Goal: Task Accomplishment & Management: Complete application form

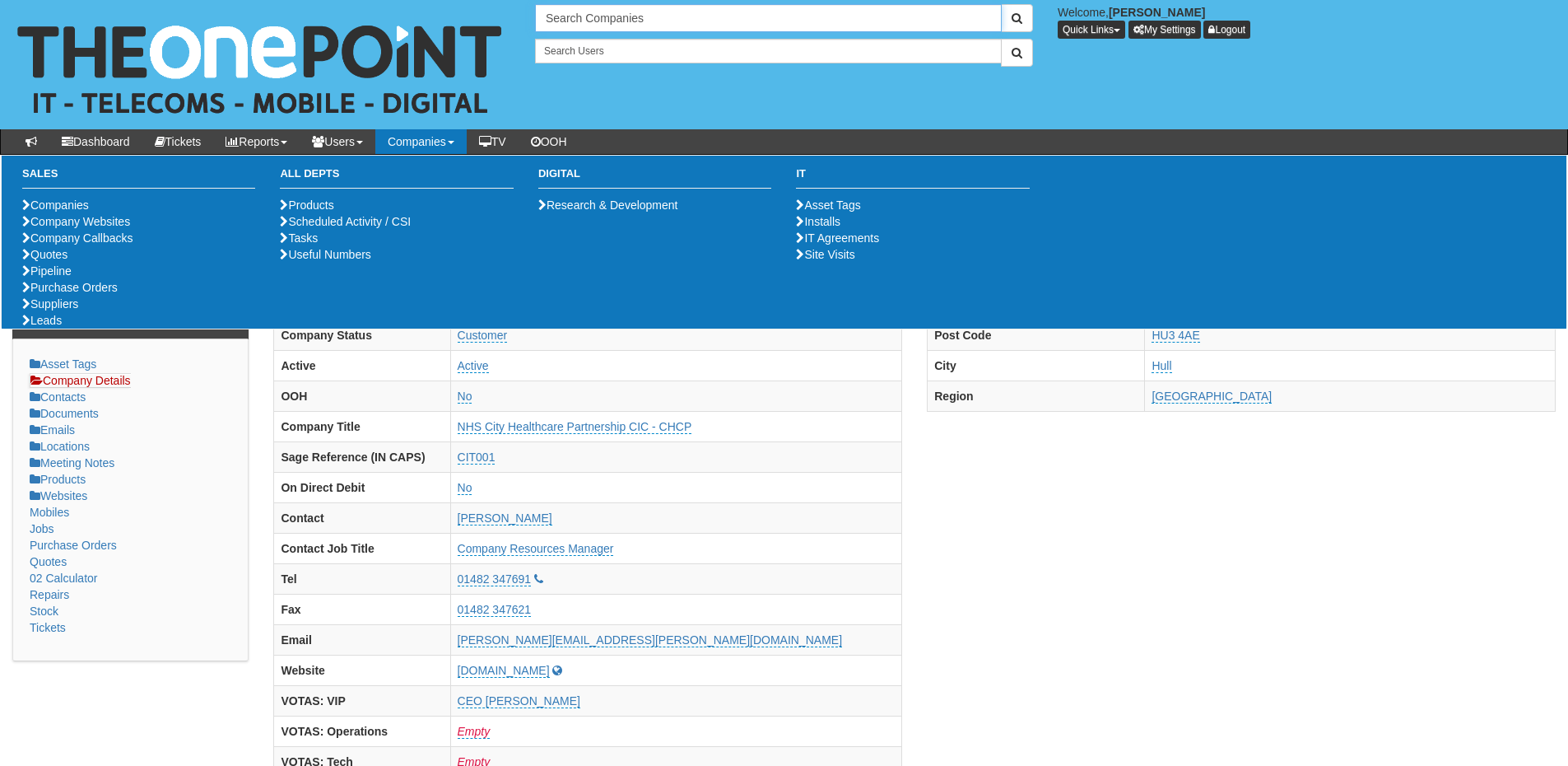
click at [610, 14] on input "Search Companies" at bounding box center [768, 18] width 467 height 28
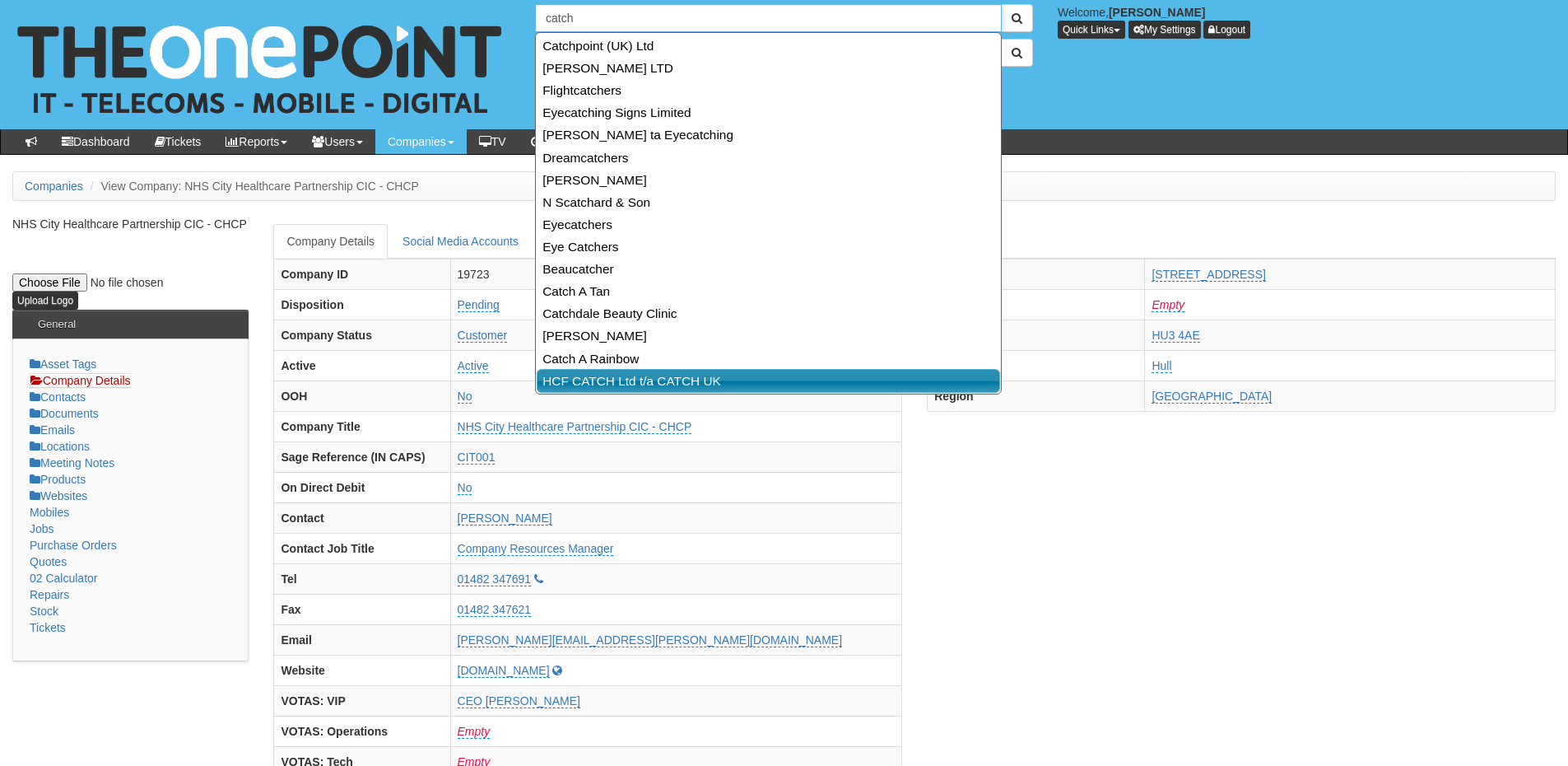
click at [637, 383] on link "HCF CATCH Ltd t/a CATCH UK" at bounding box center [768, 381] width 463 height 23
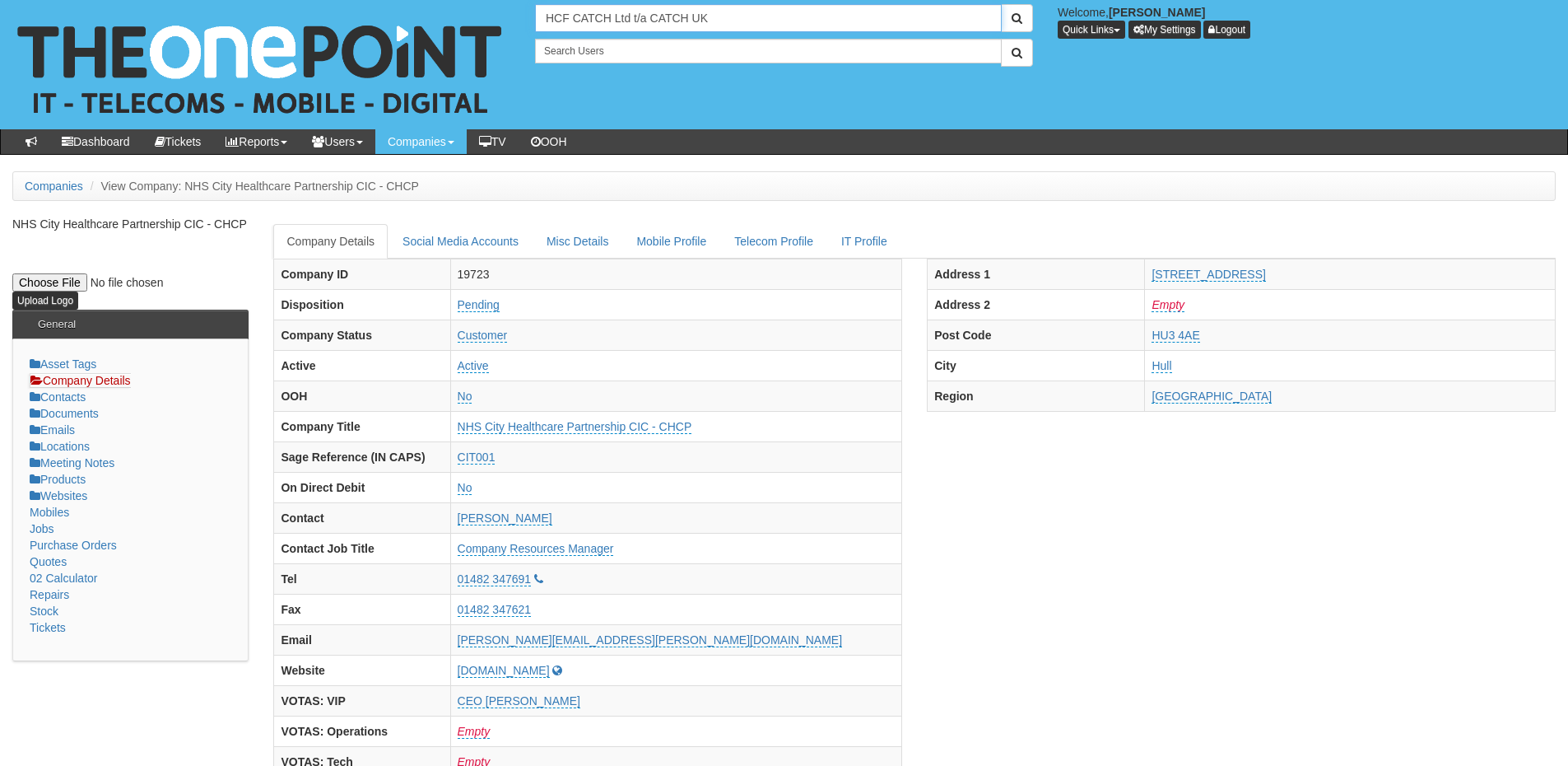
type input "HCF CATCH Ltd t/a CATCH UK"
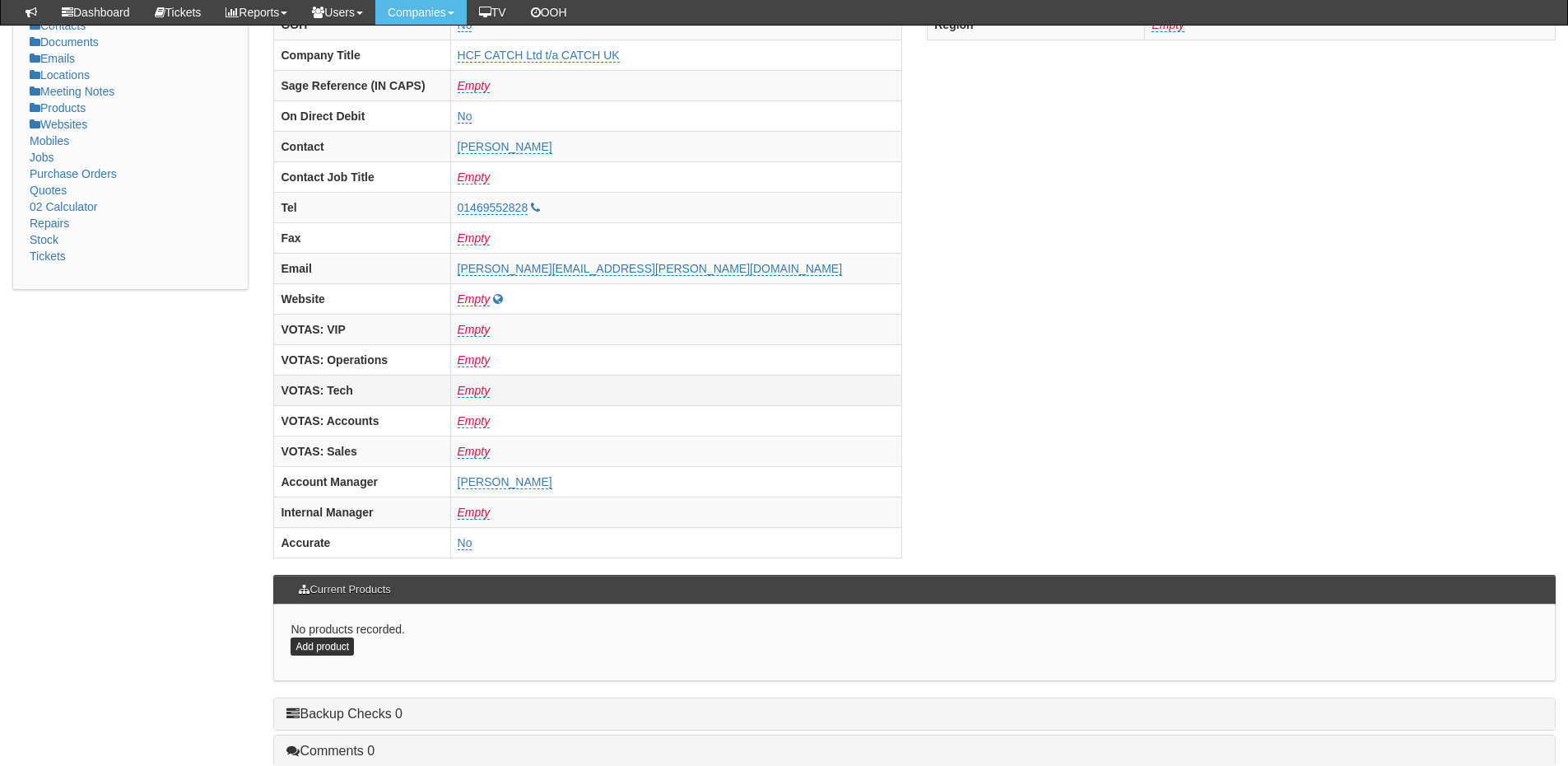
scroll to position [659, 0]
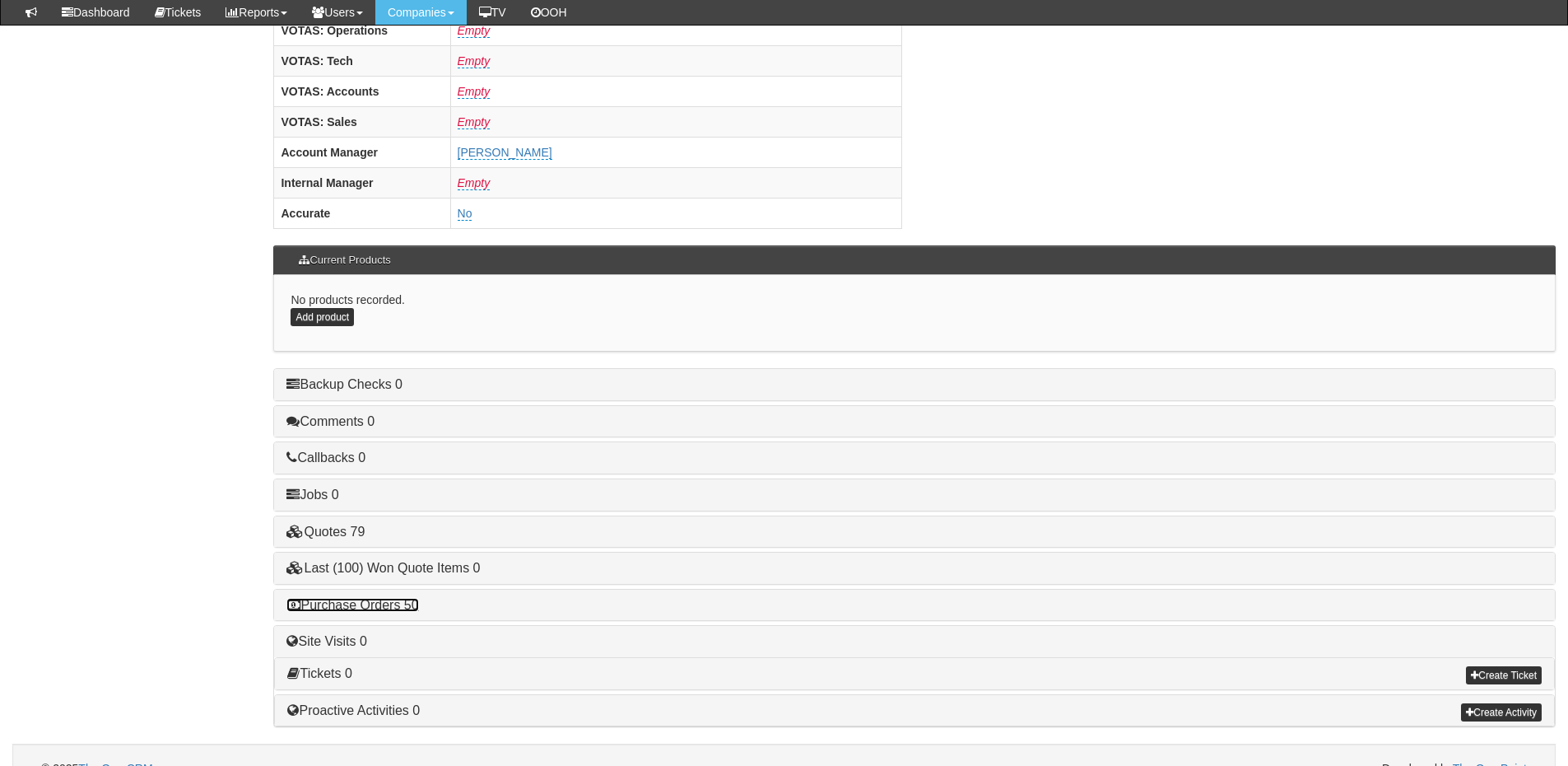
click at [409, 606] on link "Purchase Orders 50" at bounding box center [353, 605] width 132 height 14
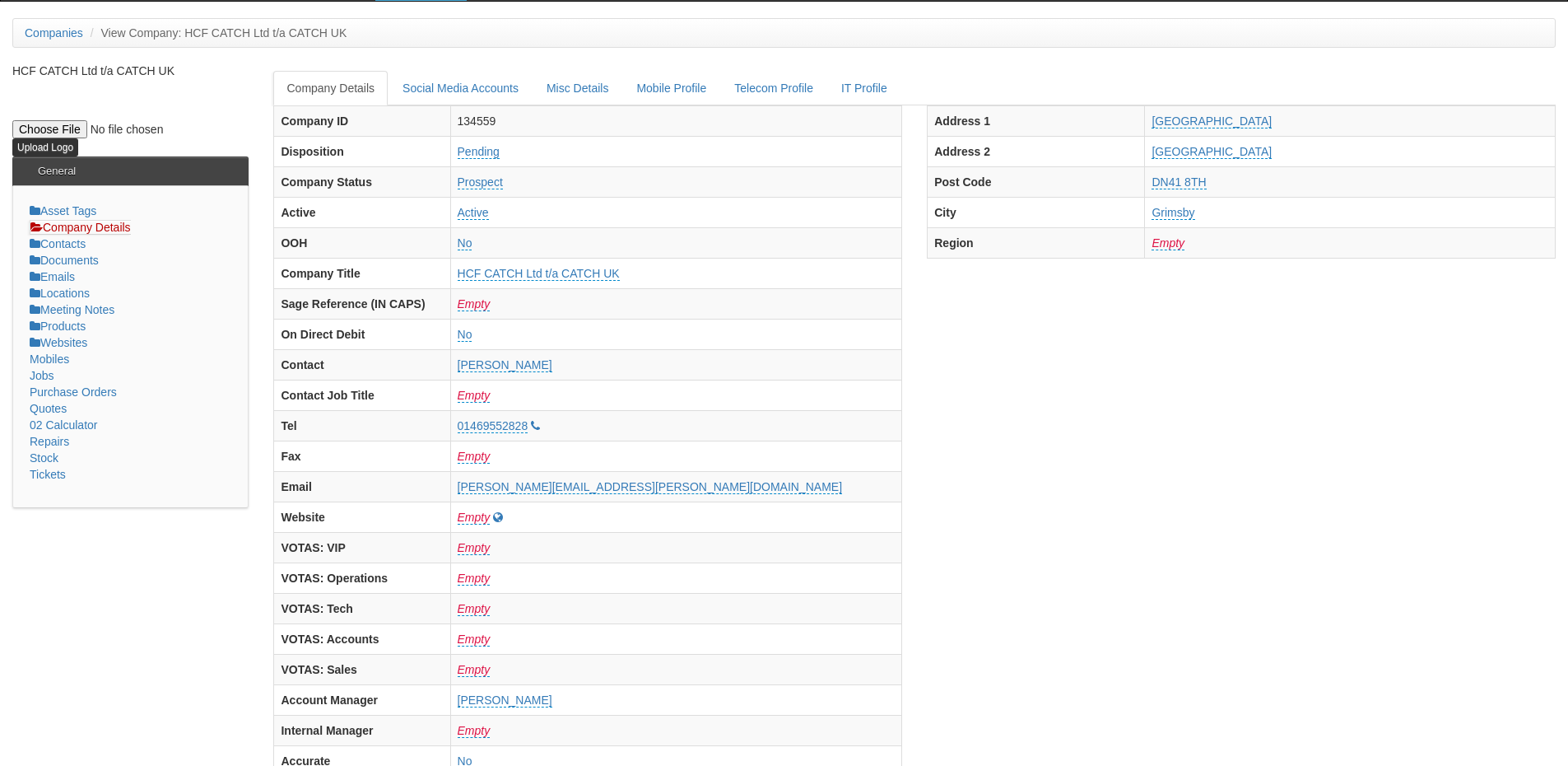
scroll to position [0, 0]
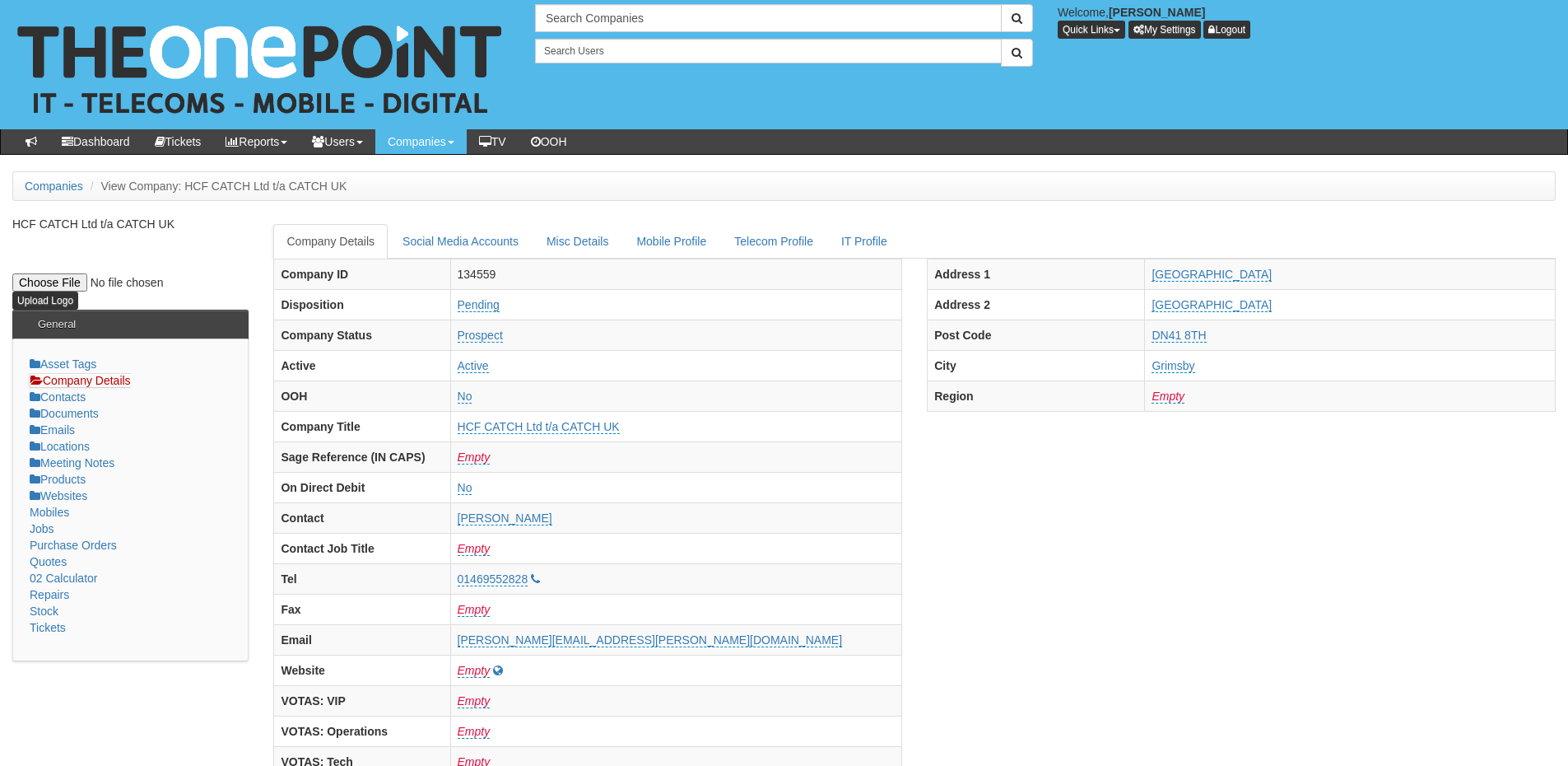
click at [616, 0] on div "Search Companies Welcome, James Kaye Quick Links Add Appointment Appointments A…" at bounding box center [784, 64] width 1593 height 129
click at [616, 18] on input "text" at bounding box center [768, 18] width 467 height 28
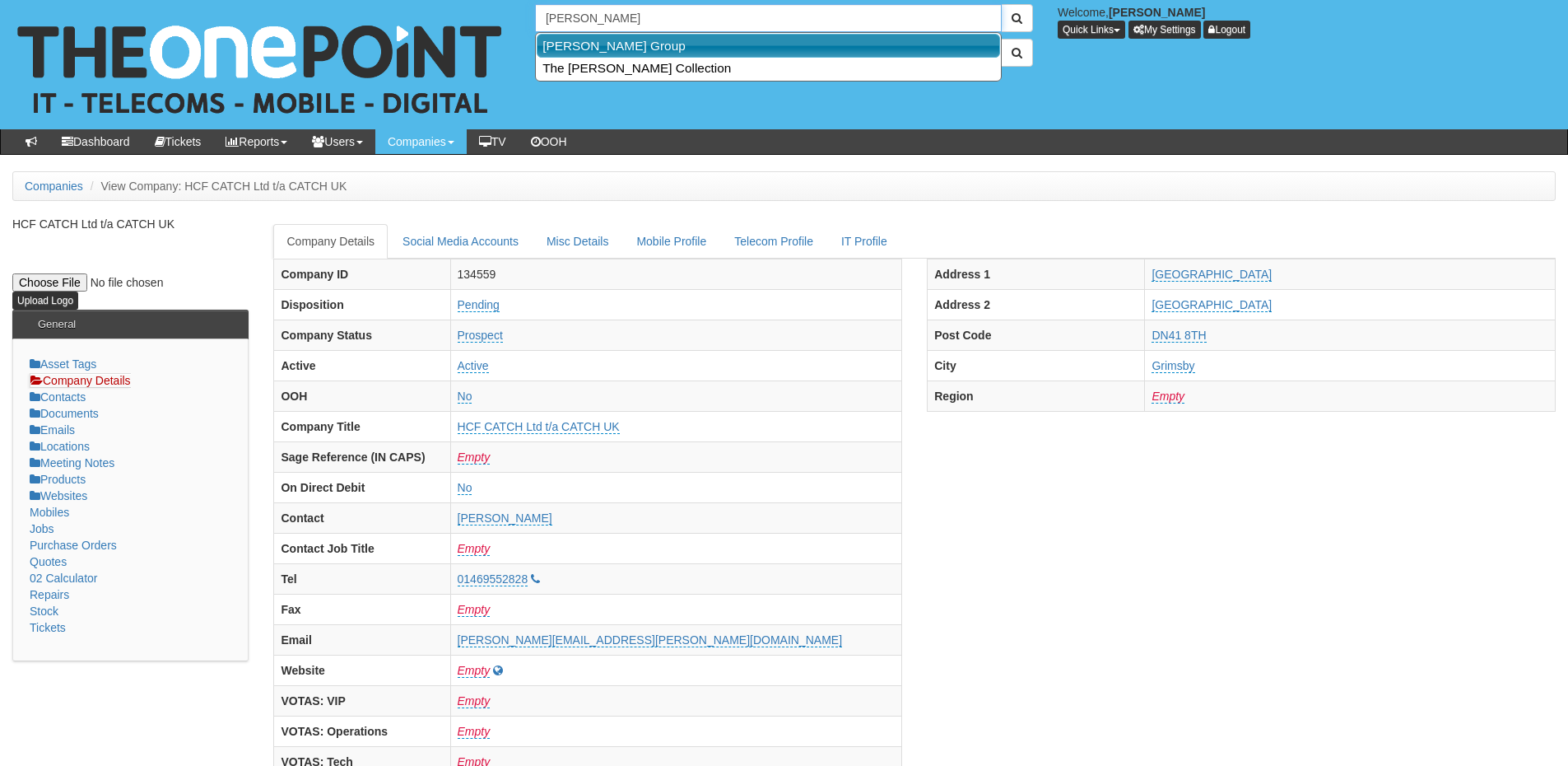
click at [614, 44] on link "John Good Group" at bounding box center [768, 45] width 463 height 23
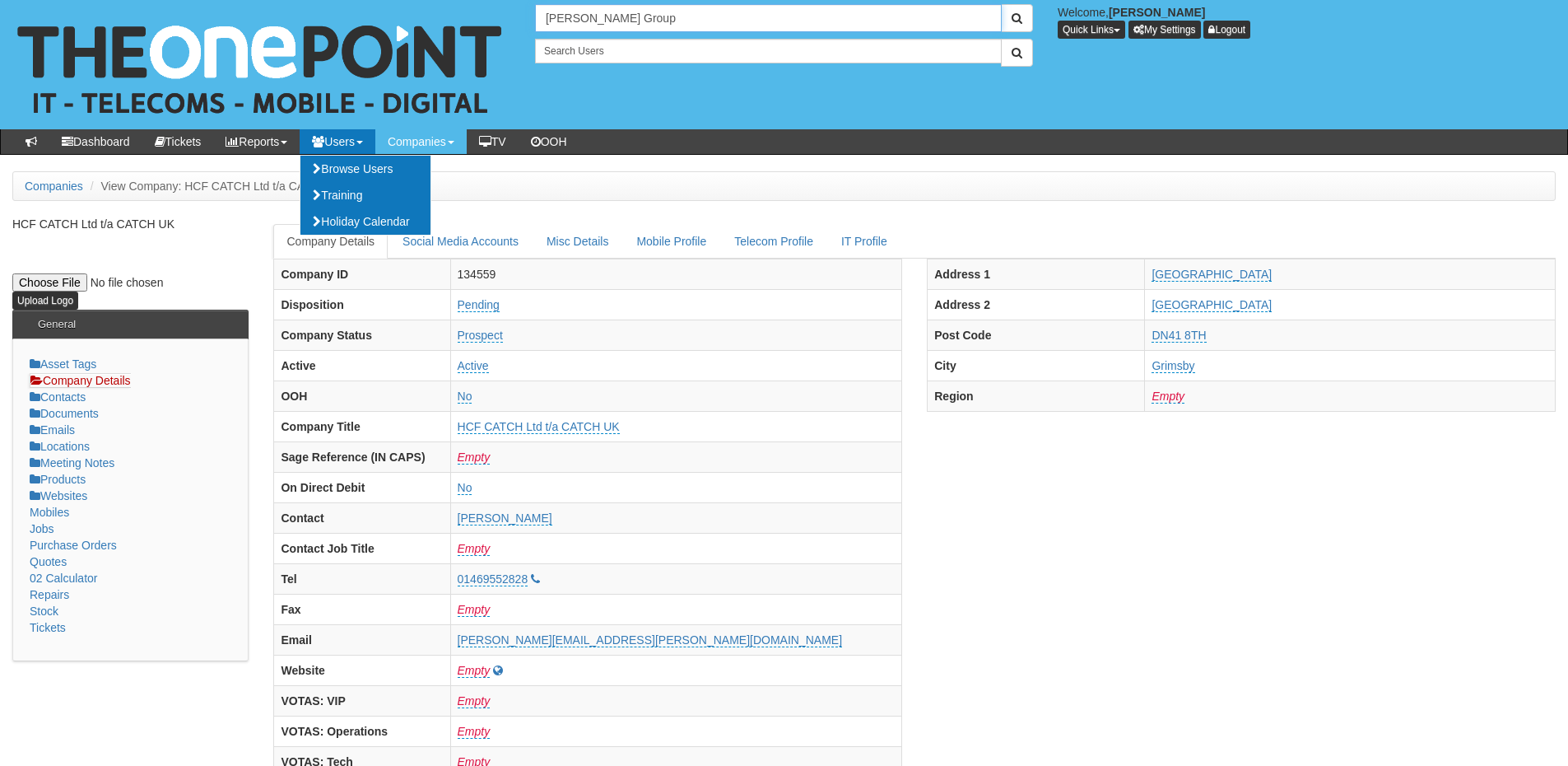
type input "John Good Group"
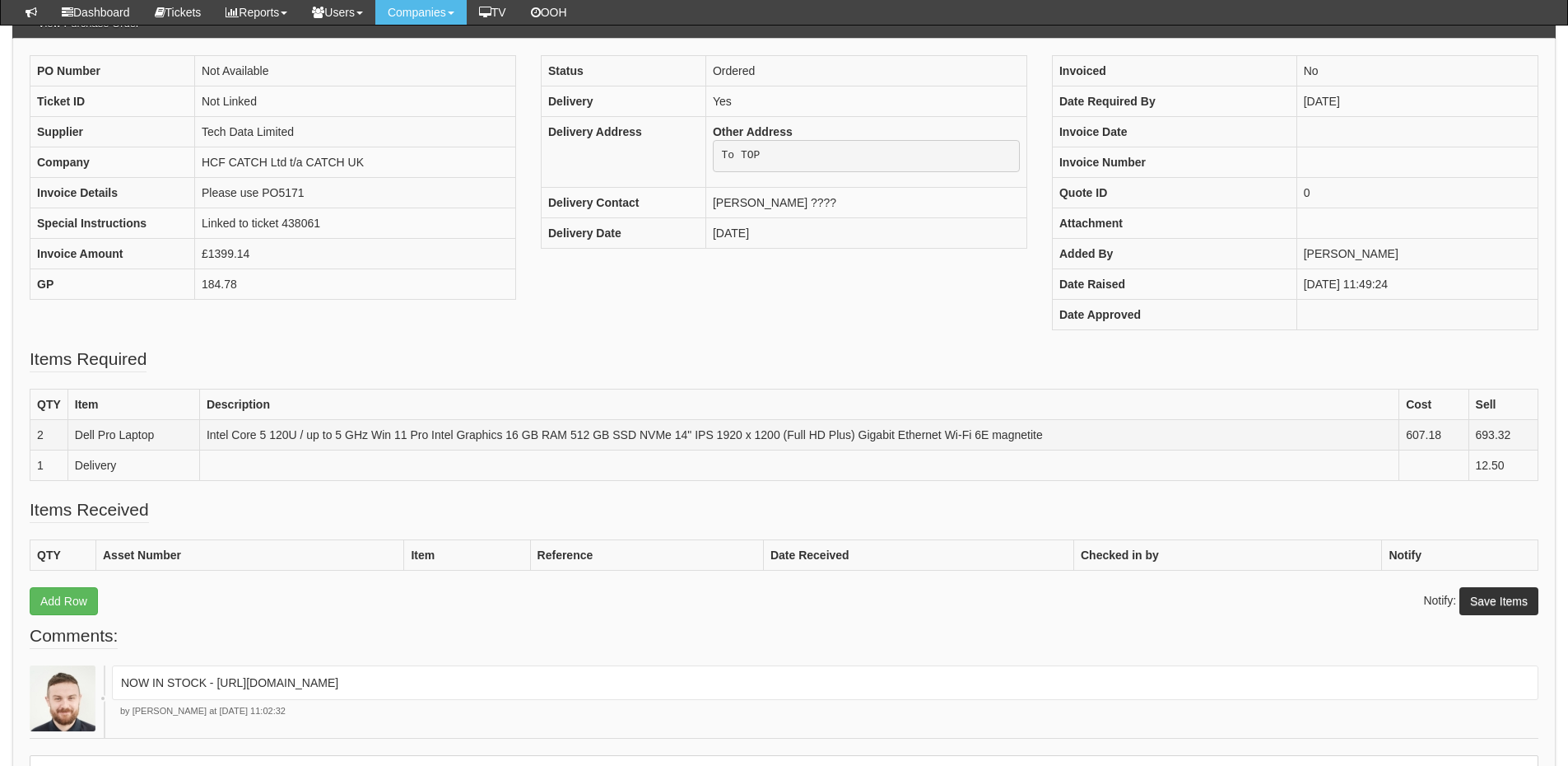
scroll to position [164, 0]
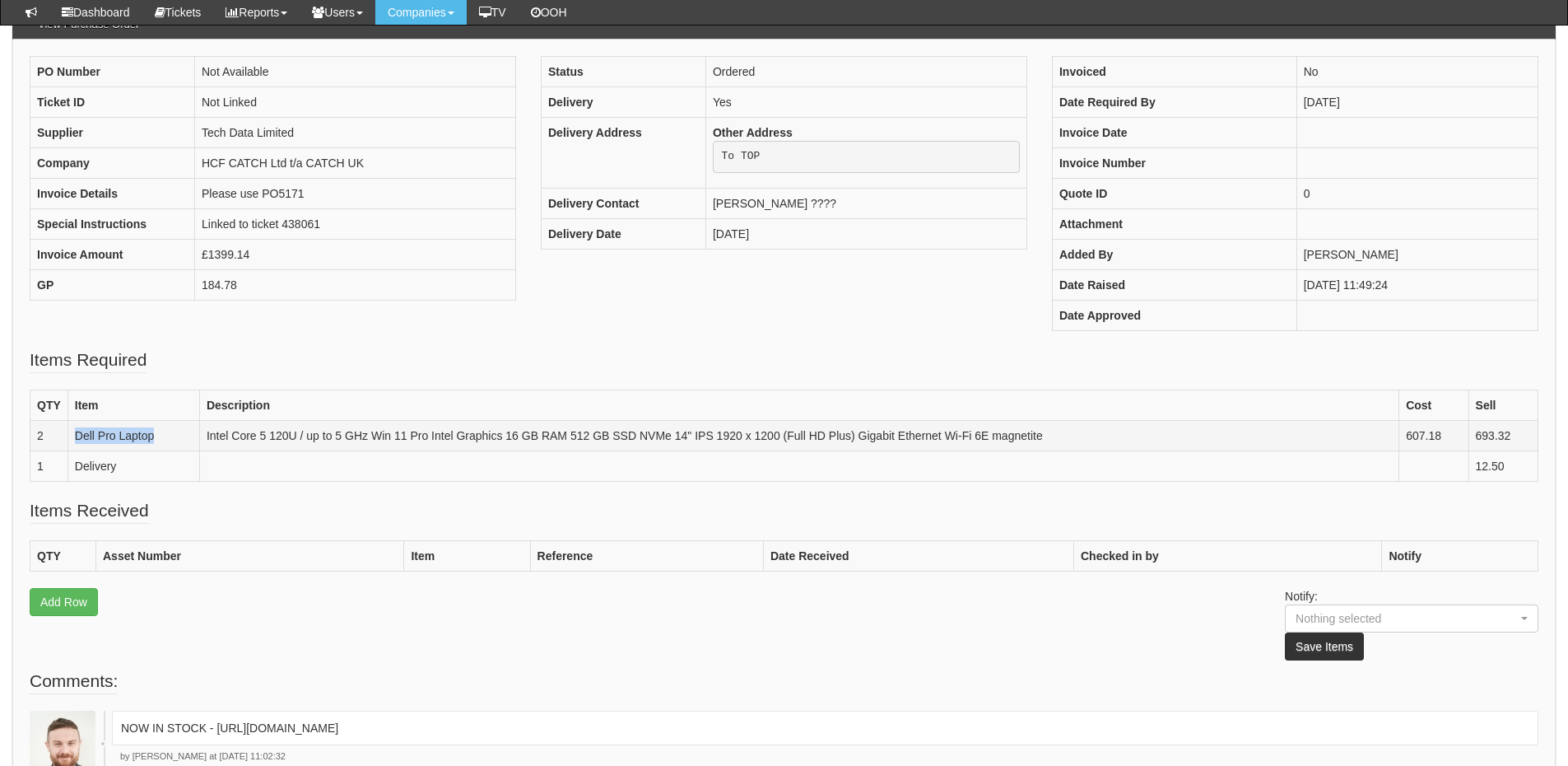
drag, startPoint x: 71, startPoint y: 436, endPoint x: 158, endPoint y: 441, distance: 87.1
click at [158, 441] on td "Dell Pro Laptop" at bounding box center [133, 436] width 132 height 31
copy td "Dell Pro Laptop"
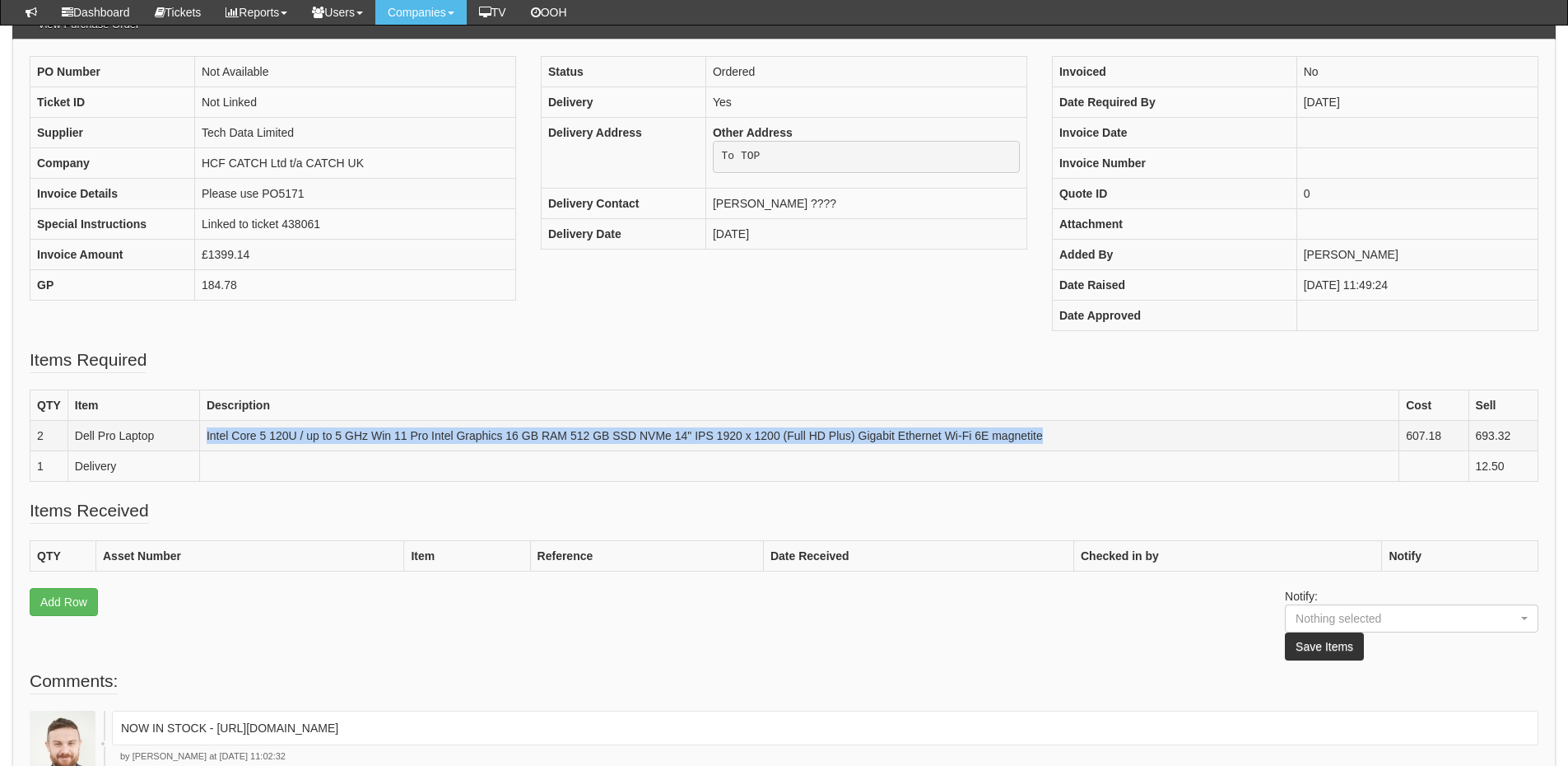
drag, startPoint x: 205, startPoint y: 434, endPoint x: 1046, endPoint y: 433, distance: 841.0
click at [1046, 433] on td "Intel Core 5 120U / up to 5 GHz Win 11 Pro Intel Graphics 16 GB RAM 512 GB SSD …" at bounding box center [799, 436] width 1199 height 31
copy td "Intel Core 5 120U / up to 5 GHz Win 11 Pro Intel Graphics 16 GB RAM 512 GB SSD …"
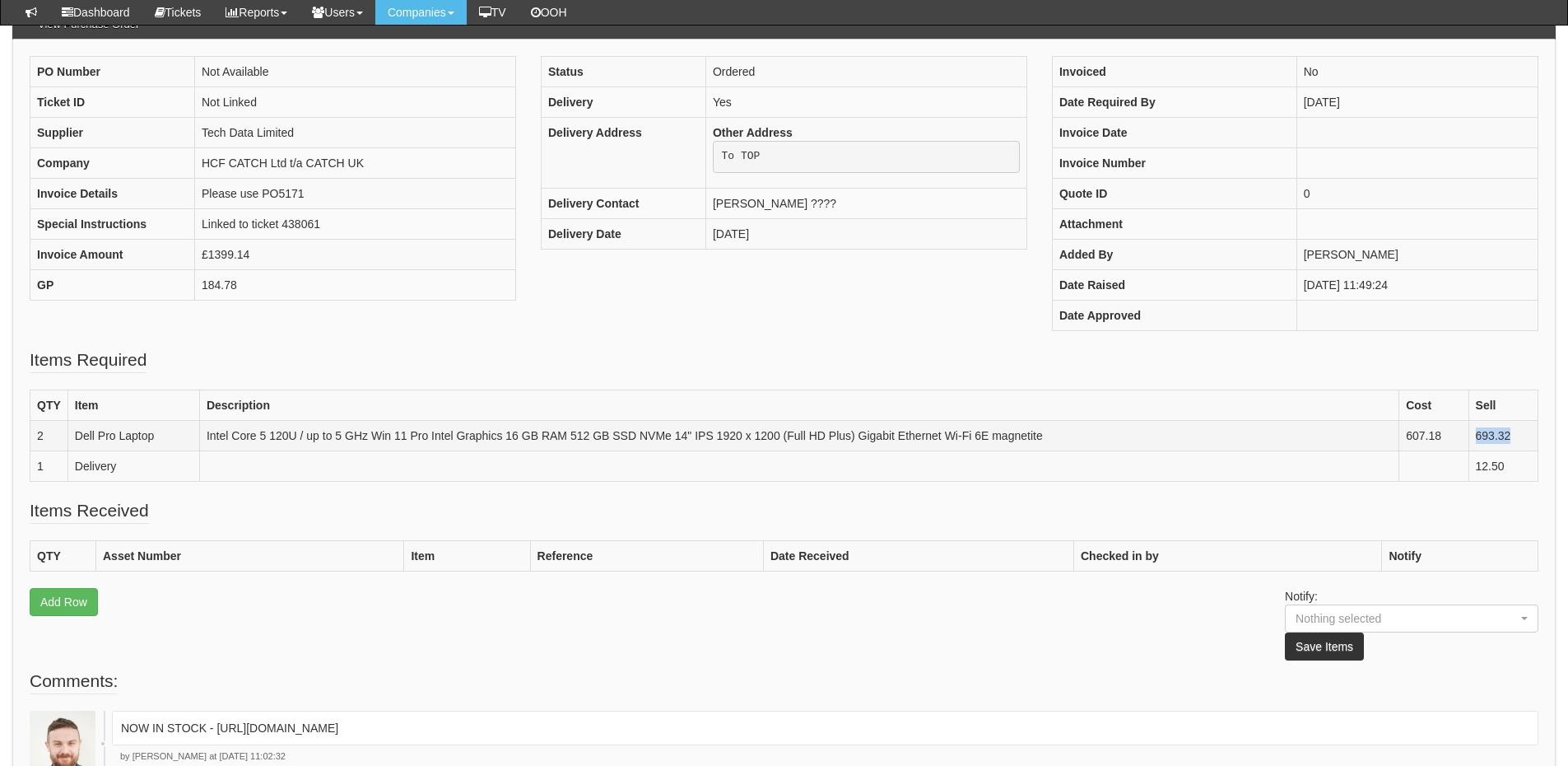
drag, startPoint x: 1472, startPoint y: 437, endPoint x: 1518, endPoint y: 440, distance: 46.1
click at [1518, 440] on td "693.32" at bounding box center [1503, 436] width 69 height 31
copy td "693.32"
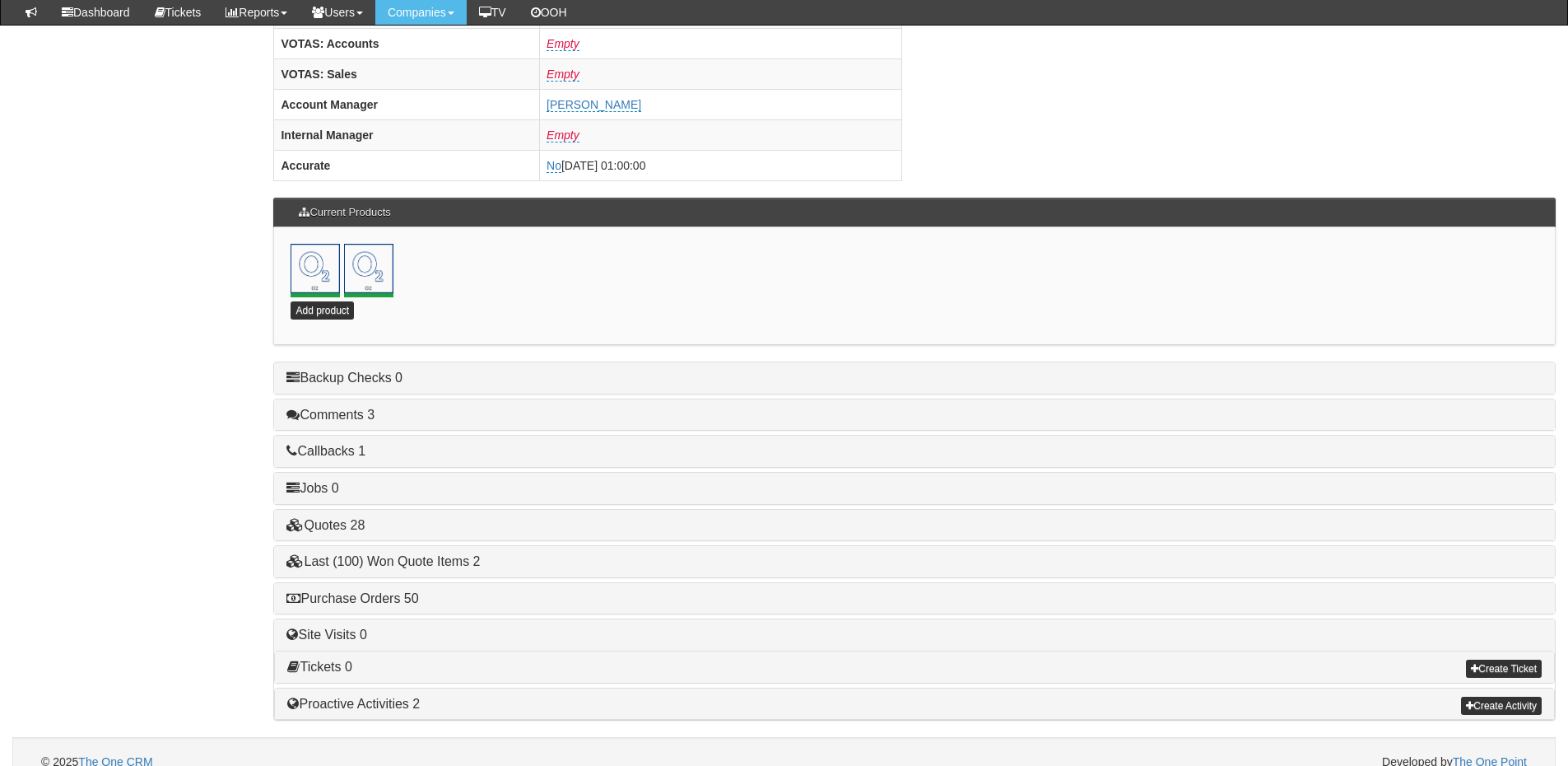
scroll to position [727, 0]
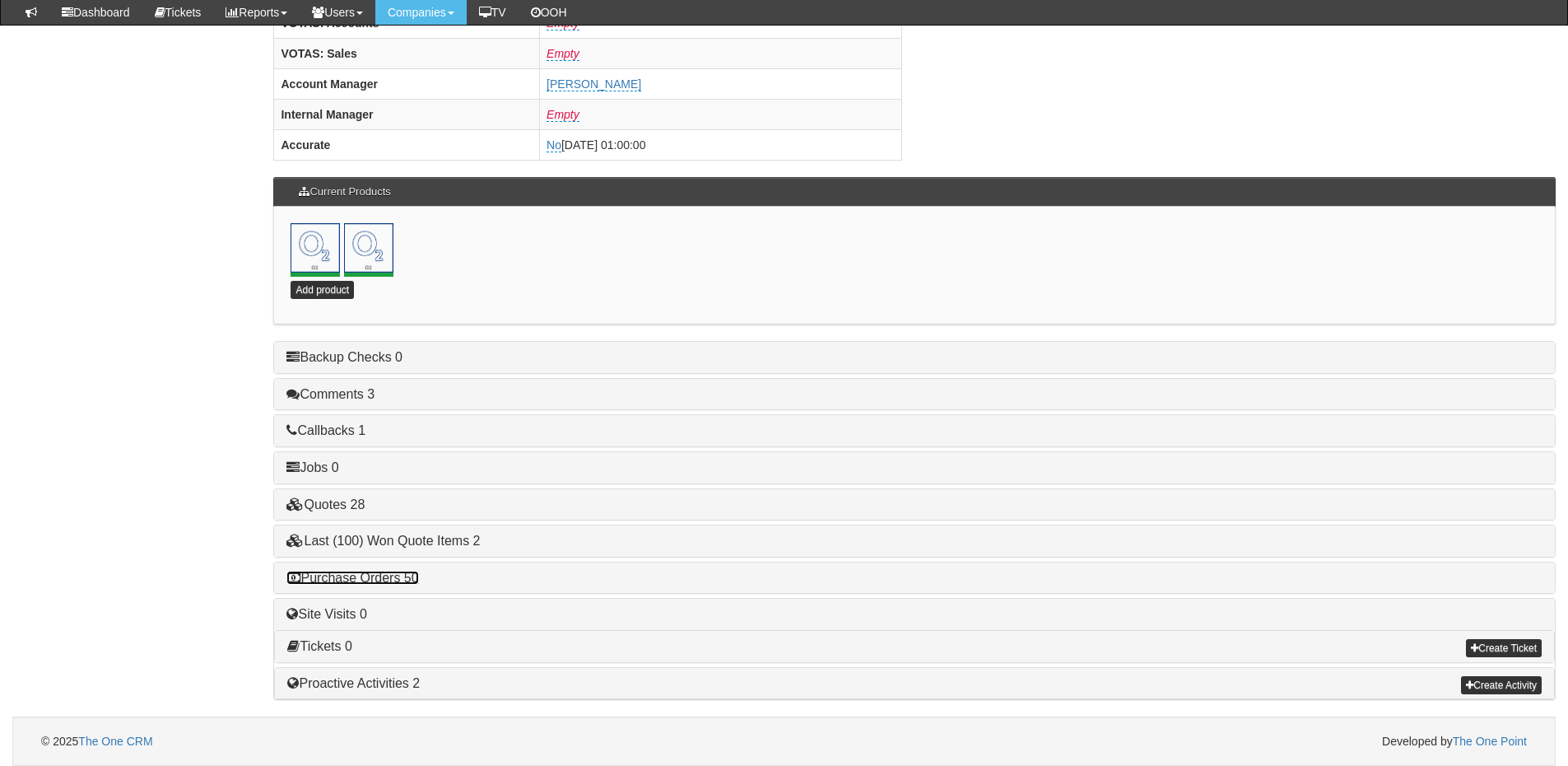
click at [375, 583] on link "Purchase Orders 50" at bounding box center [353, 578] width 132 height 14
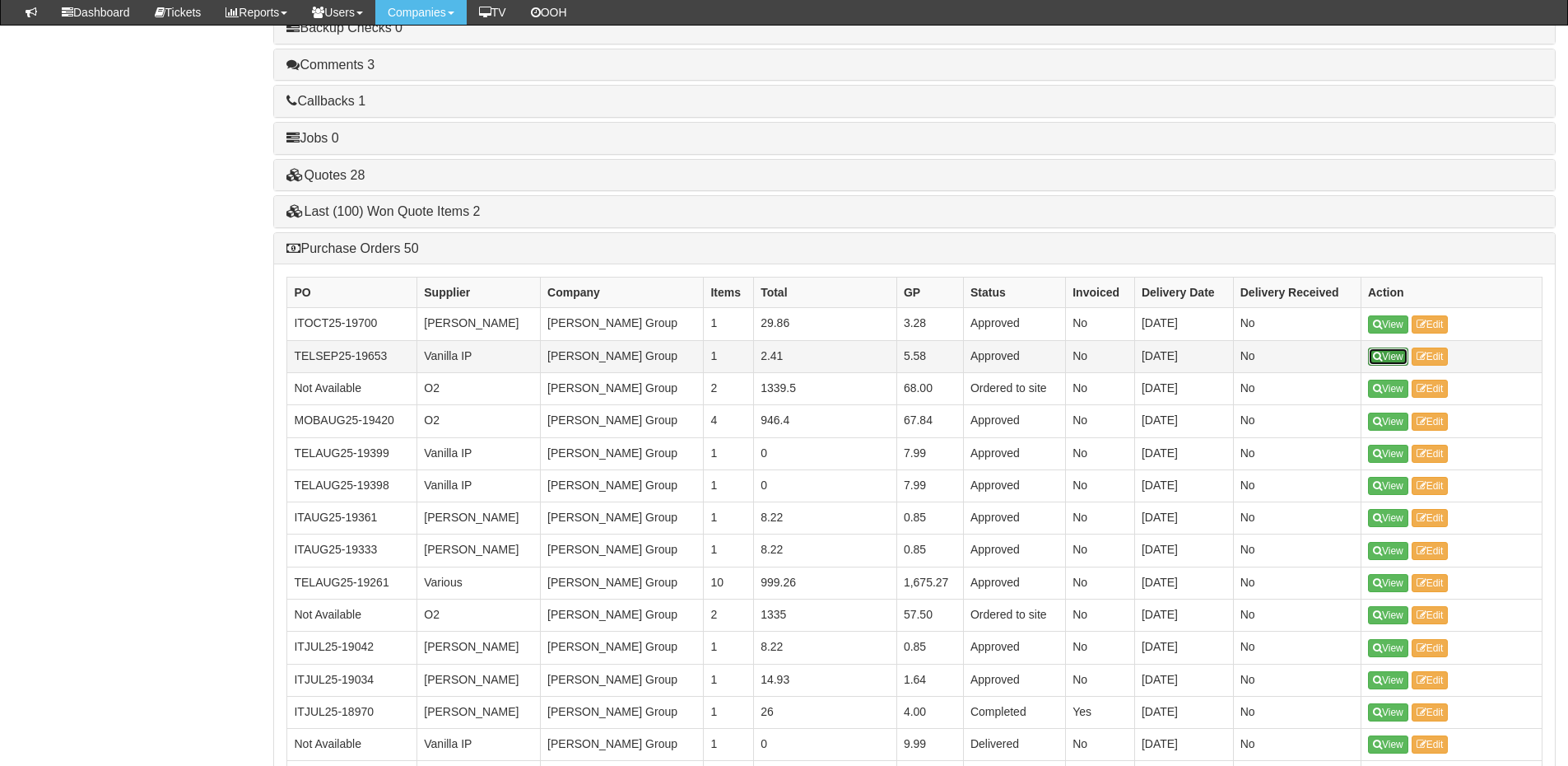
scroll to position [1056, 0]
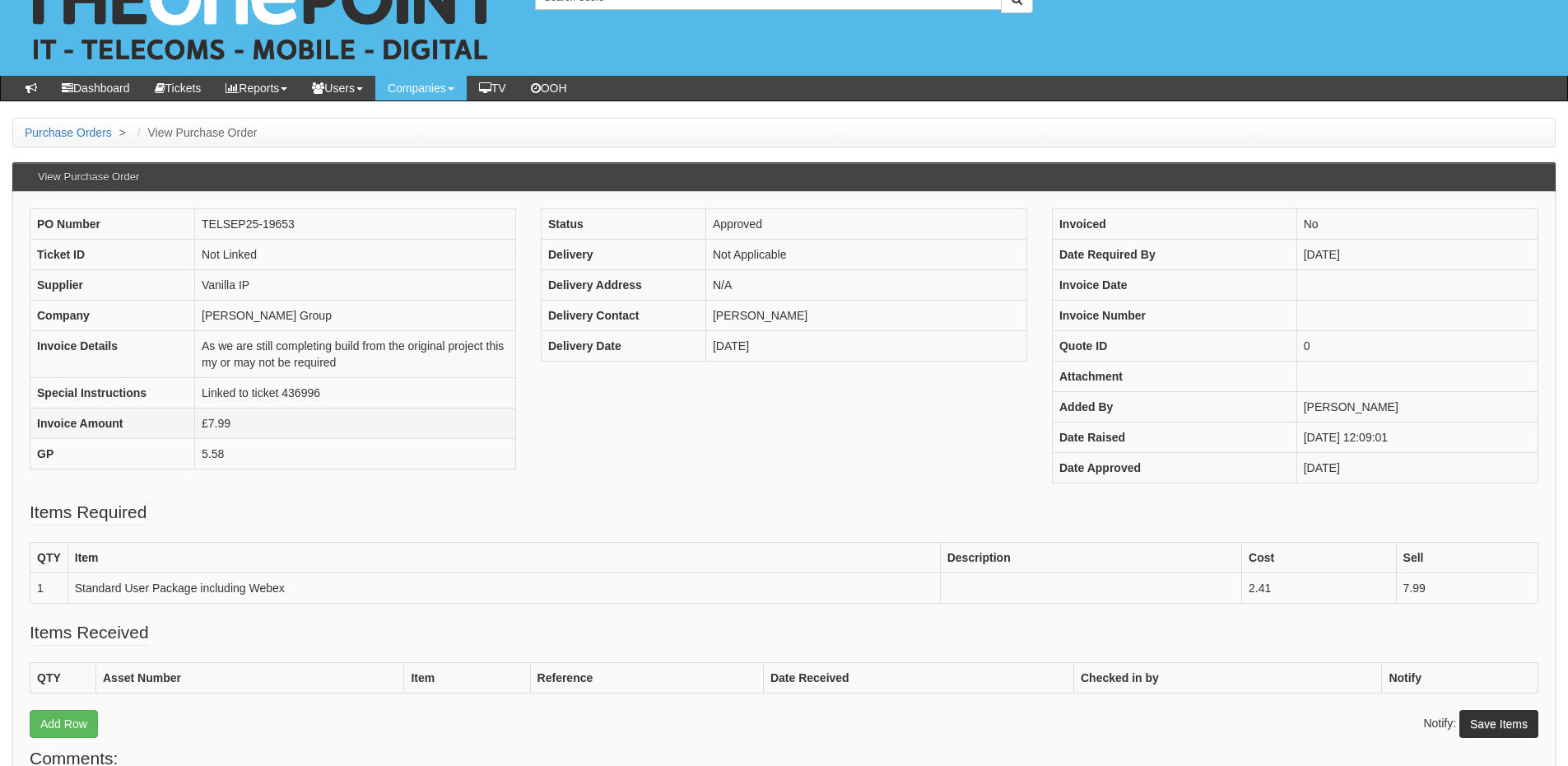
scroll to position [82, 0]
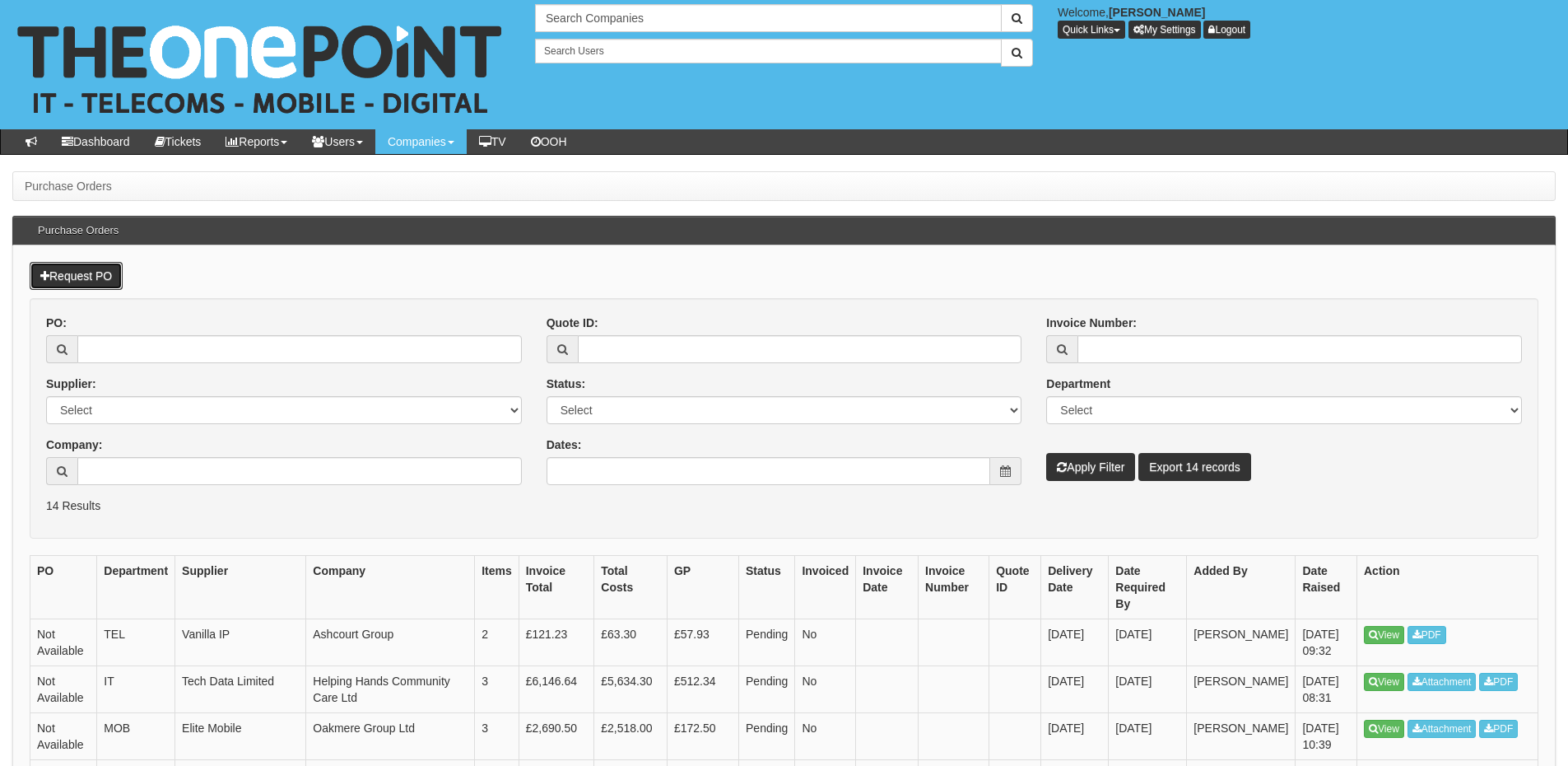
click at [105, 263] on link "Request PO" at bounding box center [76, 275] width 93 height 28
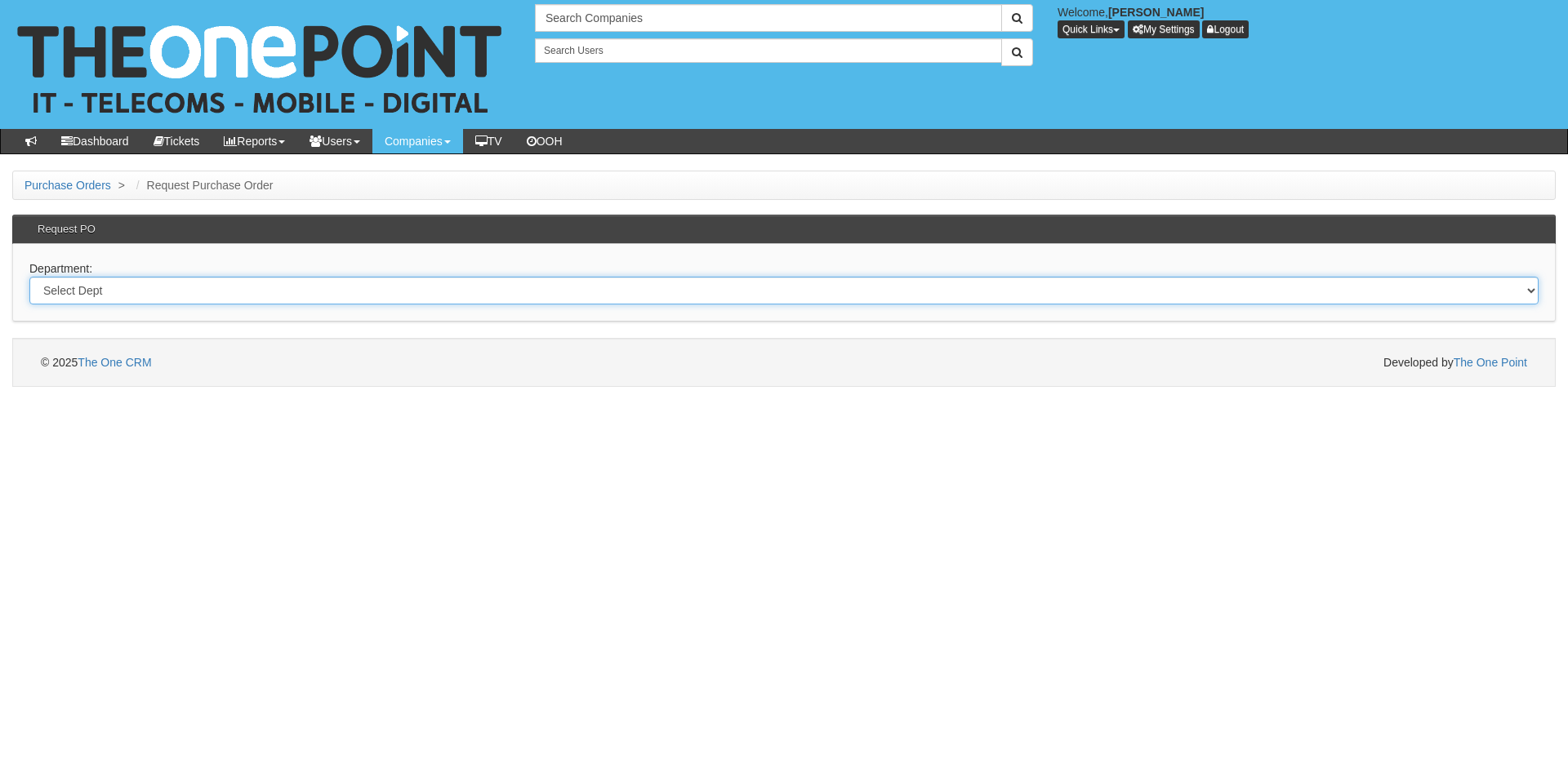
click at [393, 290] on select "Select Dept Digital Internal IT Mobiles Marketing Telecoms" at bounding box center [784, 291] width 1509 height 28
select select "?pipeID=&dept=IT"
click at [30, 277] on select "Select Dept Digital Internal IT Mobiles Marketing Telecoms" at bounding box center [784, 291] width 1509 height 28
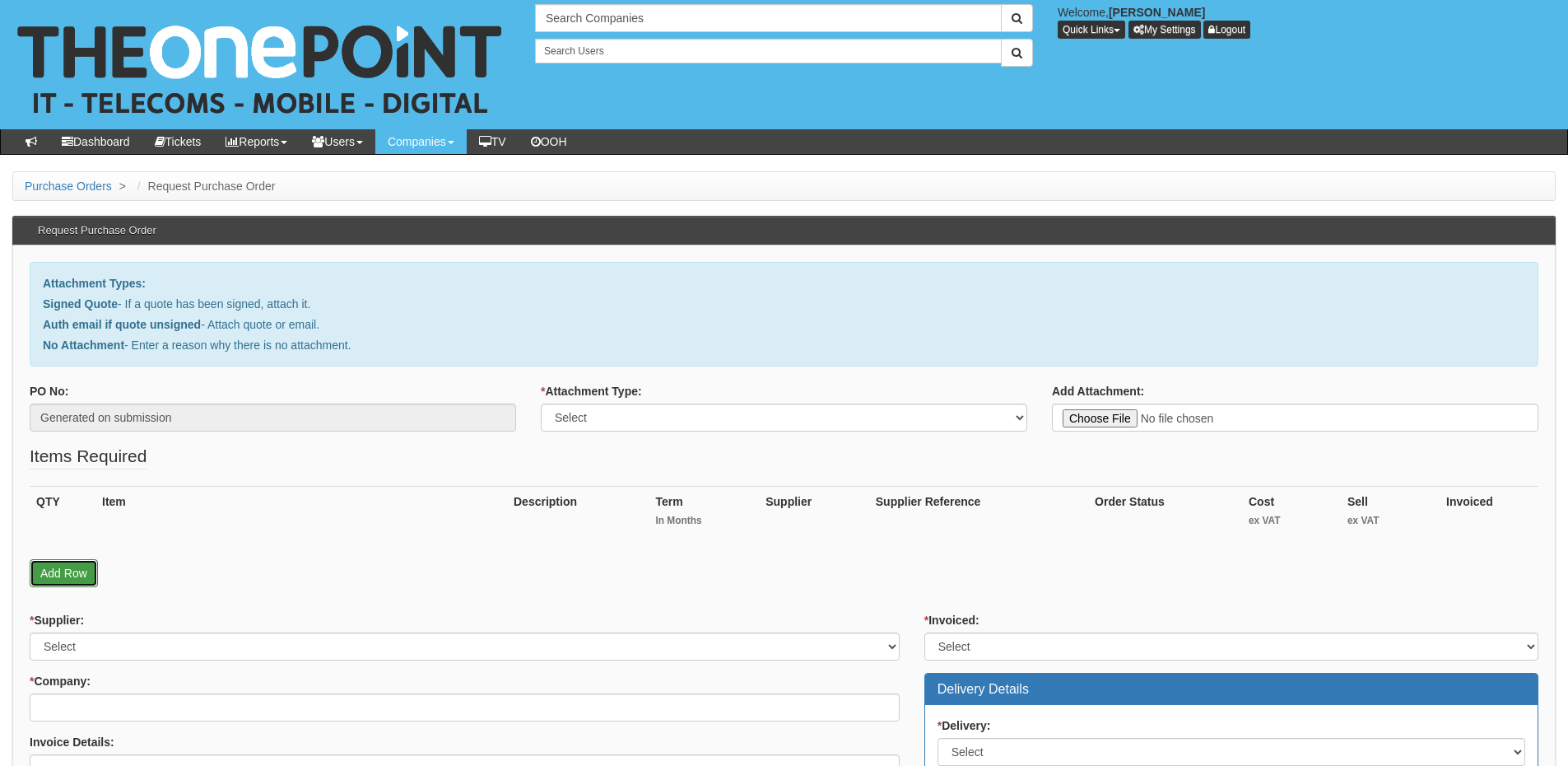
click at [75, 573] on link "Add Row" at bounding box center [64, 573] width 69 height 28
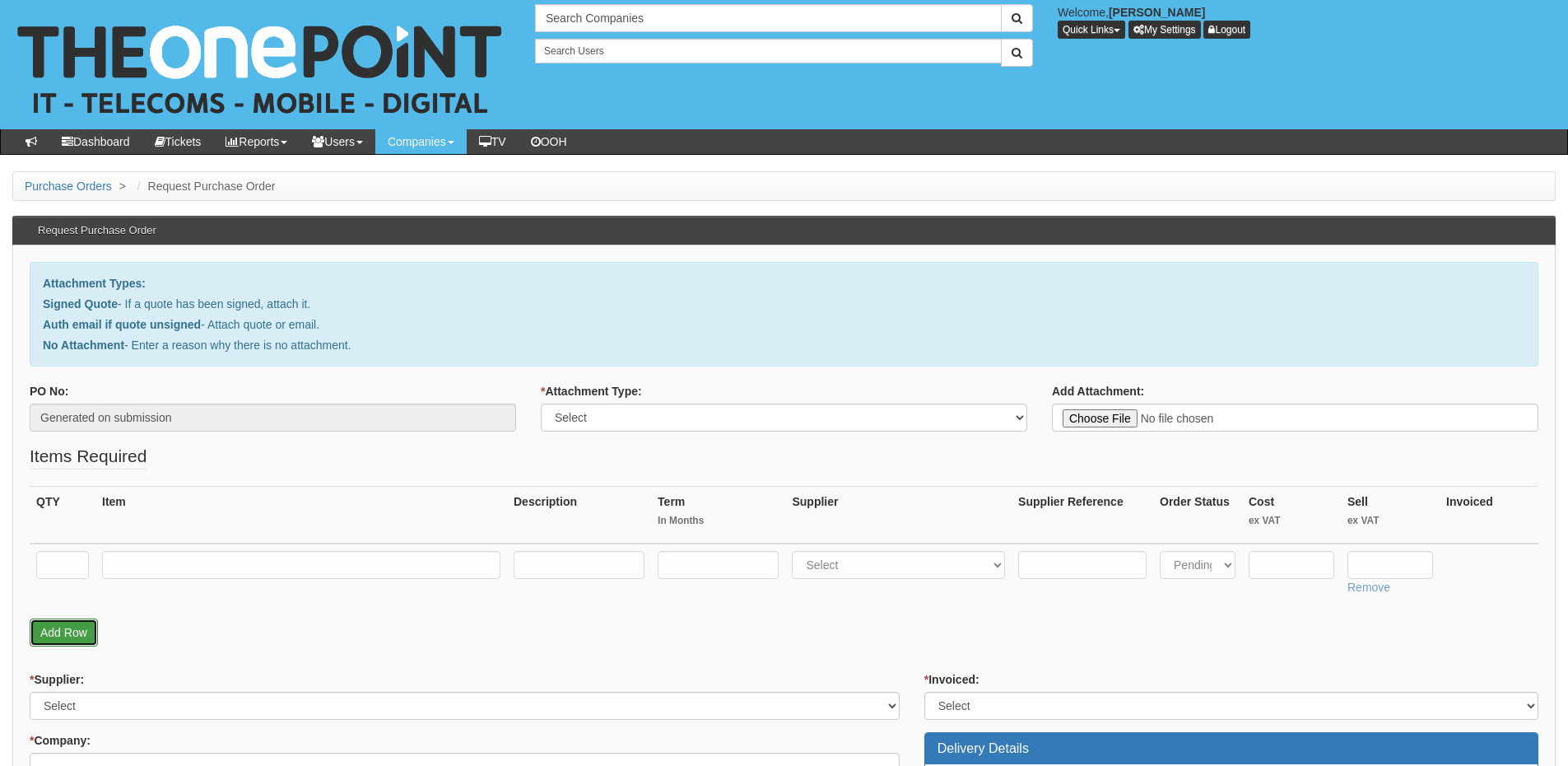
click at [70, 624] on link "Add Row" at bounding box center [64, 632] width 69 height 28
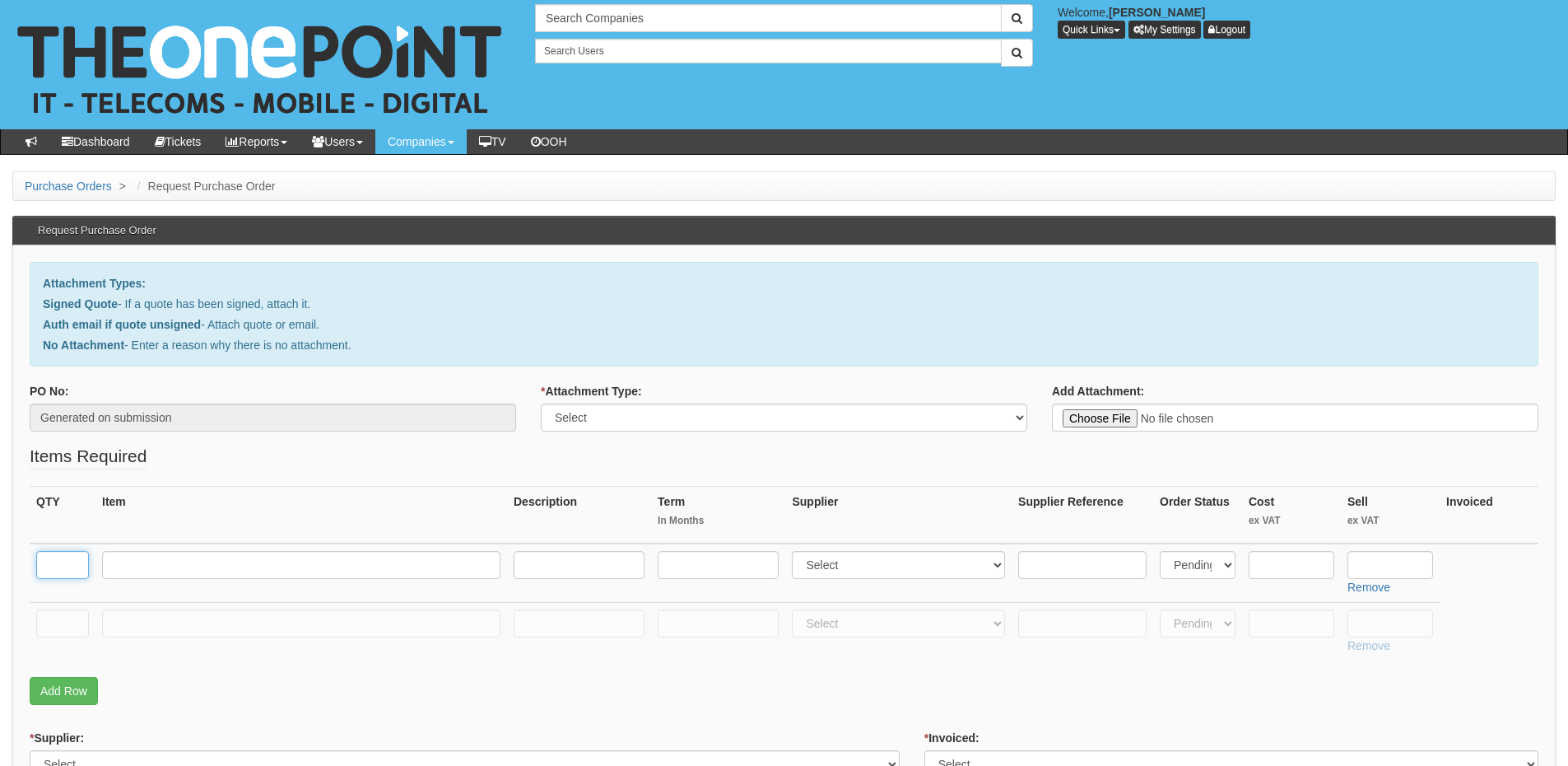
click at [60, 557] on input "text" at bounding box center [62, 565] width 52 height 28
type input "1"
click at [60, 620] on input "text" at bounding box center [62, 623] width 52 height 28
type input "1"
click at [115, 619] on input "text" at bounding box center [301, 623] width 399 height 28
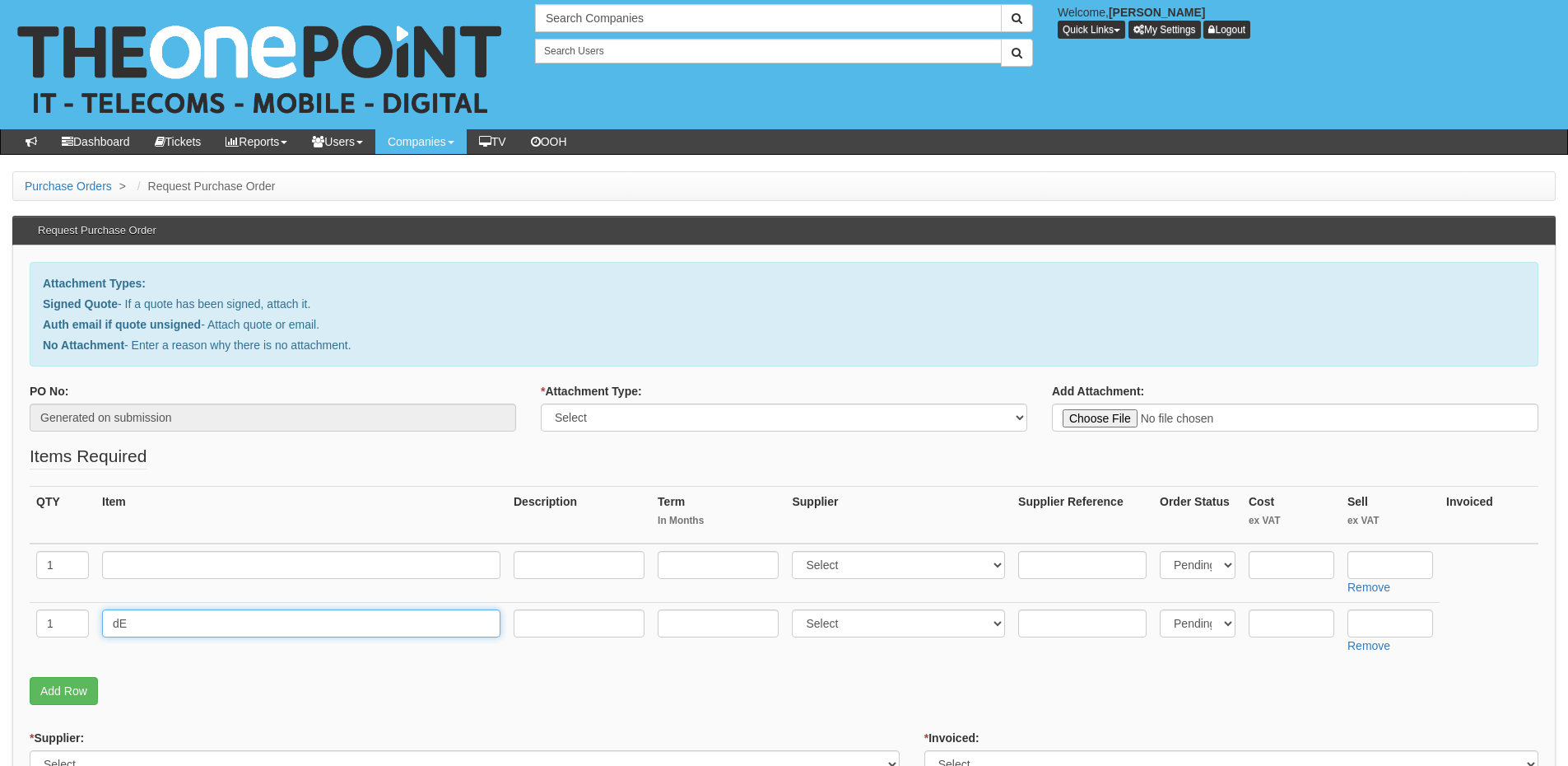
type input "d"
type input "Delivery"
click at [1389, 615] on input "text" at bounding box center [1390, 623] width 86 height 28
type input "12.50"
click at [1372, 558] on input "text" at bounding box center [1390, 565] width 86 height 28
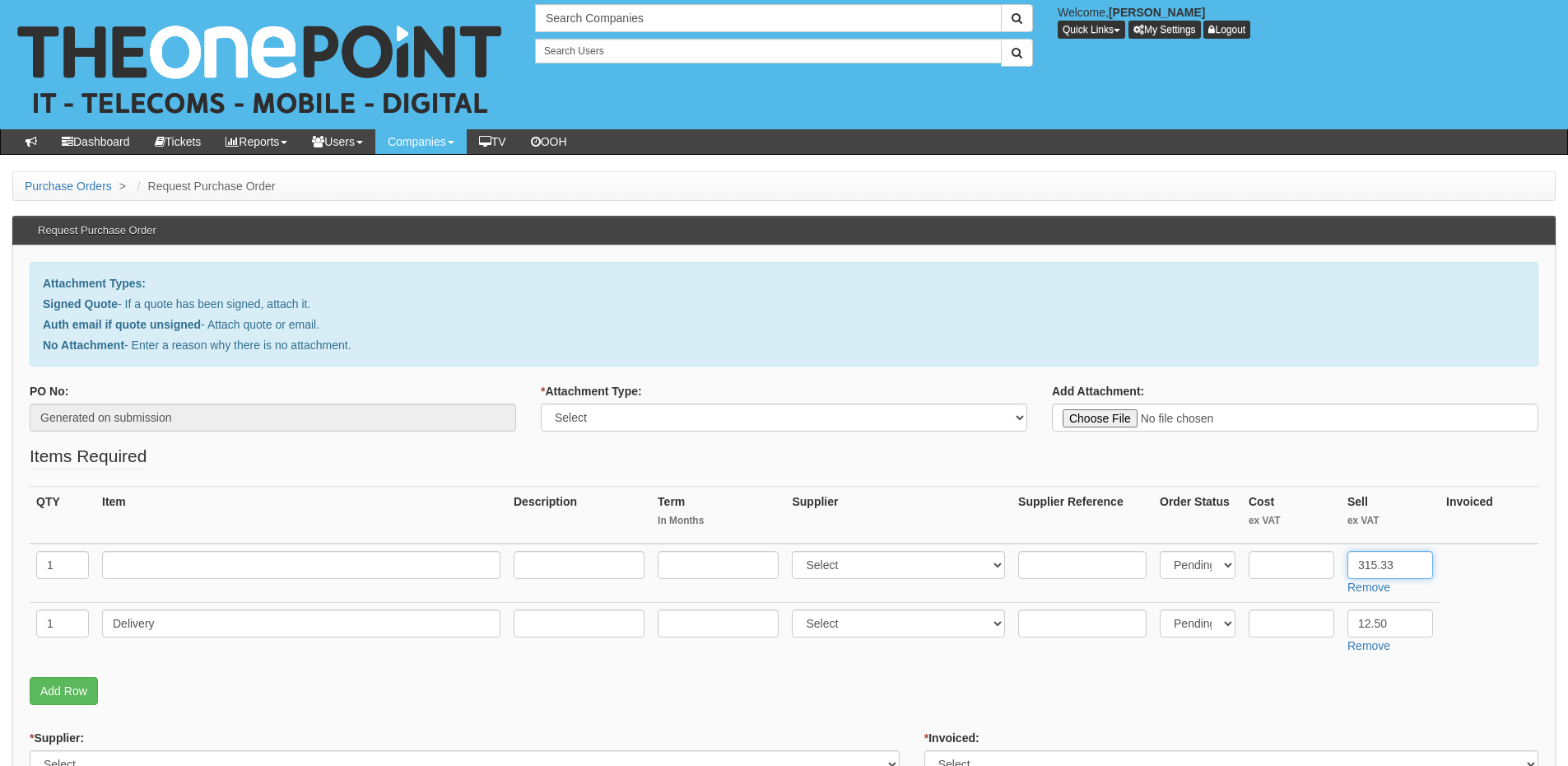
type input "315.33"
click at [140, 554] on input "text" at bounding box center [301, 565] width 399 height 28
paste input "Dell 5400 Refurb"
type input "Dell 5400 Refurb"
click at [1289, 567] on input "text" at bounding box center [1291, 565] width 86 height 28
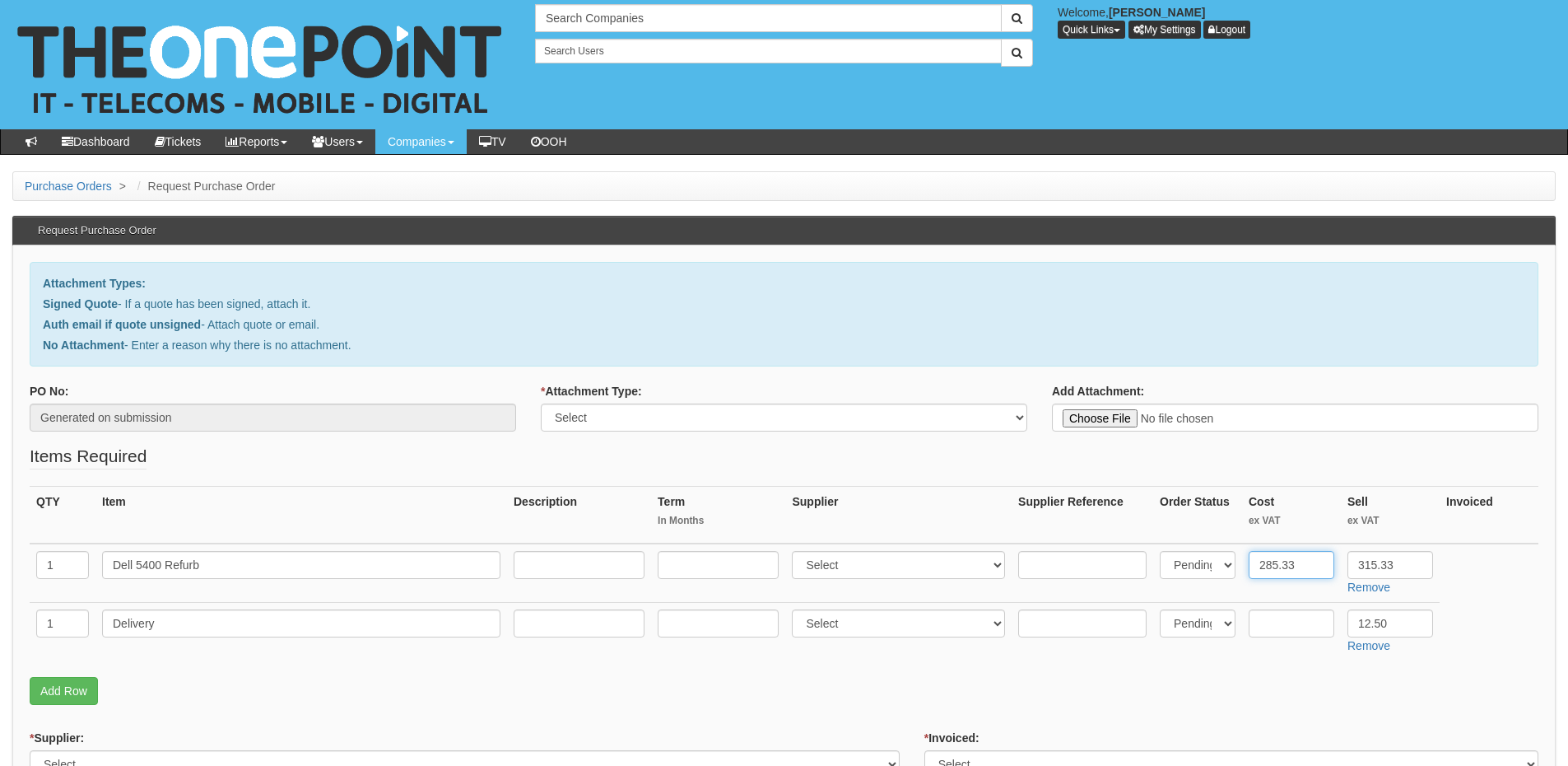
type input "285.33"
click at [856, 566] on select "Select 123 REG.co.uk 1Password 3 4Gon AA Jones Electric Ltd Abzorb Access Group…" at bounding box center [898, 565] width 213 height 28
select select "220"
click at [796, 551] on select "Select 123 REG.co.uk 1Password 3 4Gon AA Jones Electric Ltd Abzorb Access Group…" at bounding box center [898, 565] width 213 height 28
click at [1096, 573] on input "text" at bounding box center [1082, 565] width 128 height 28
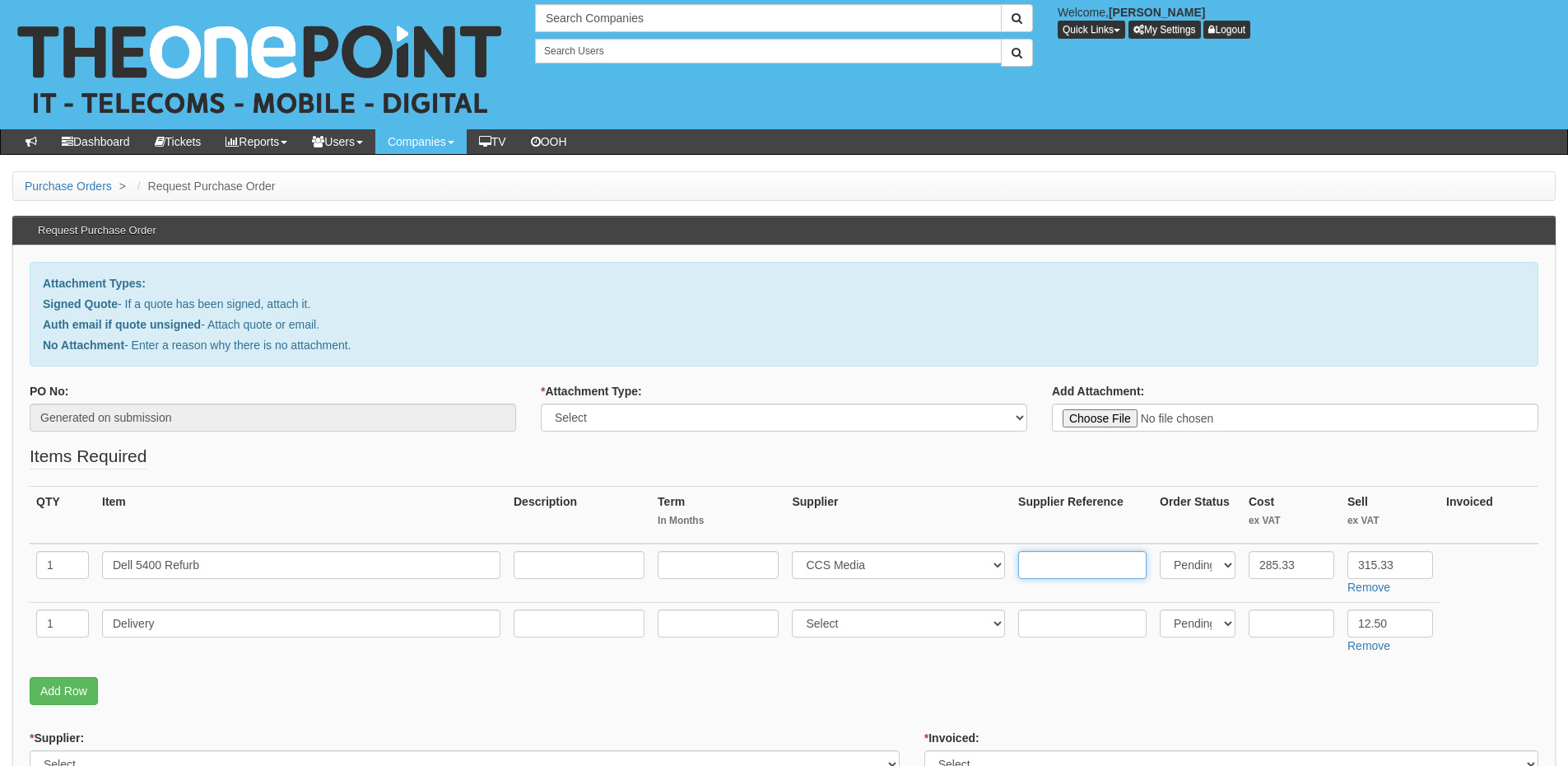
paste input "DELL5400"
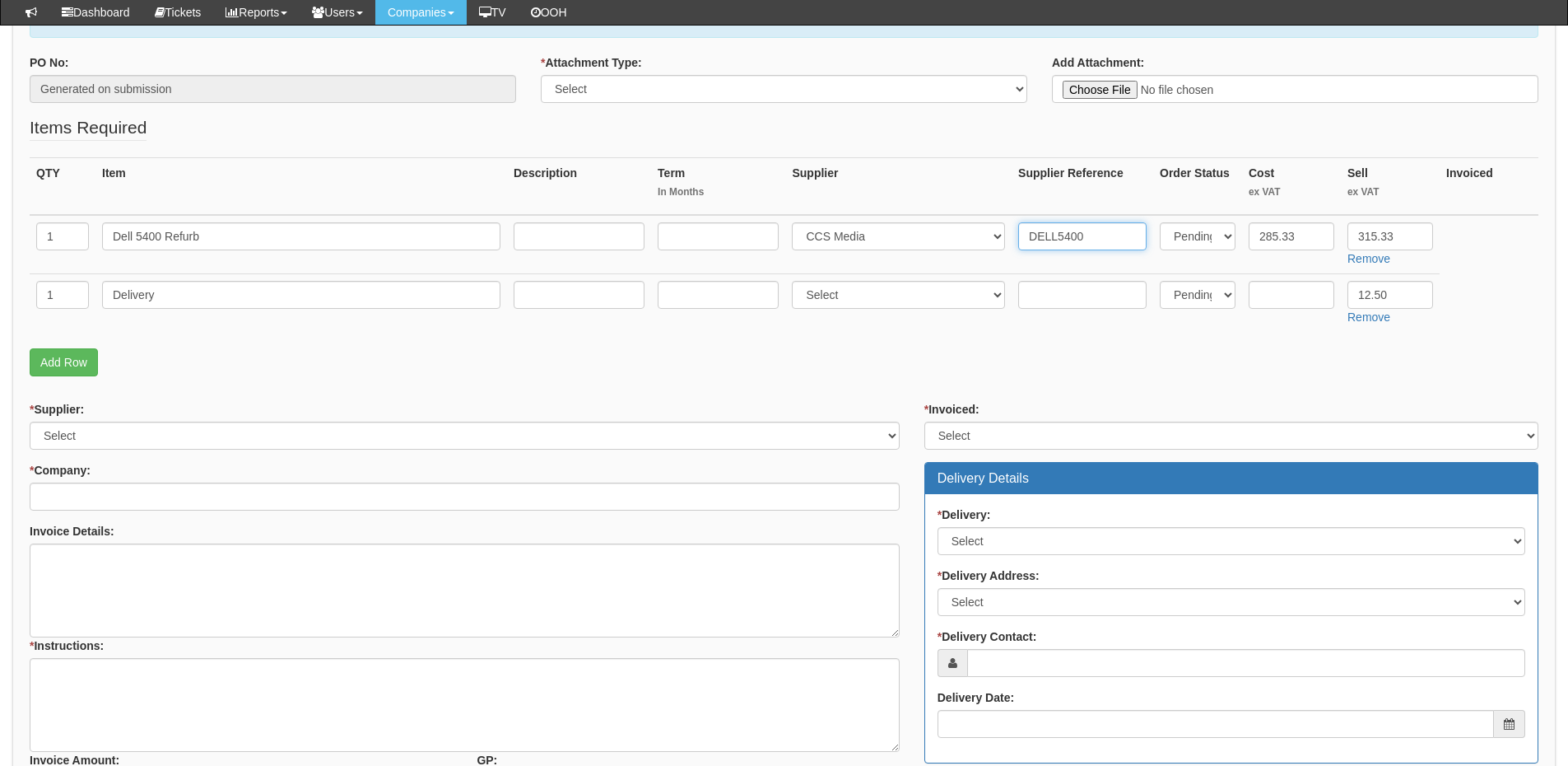
scroll to position [329, 0]
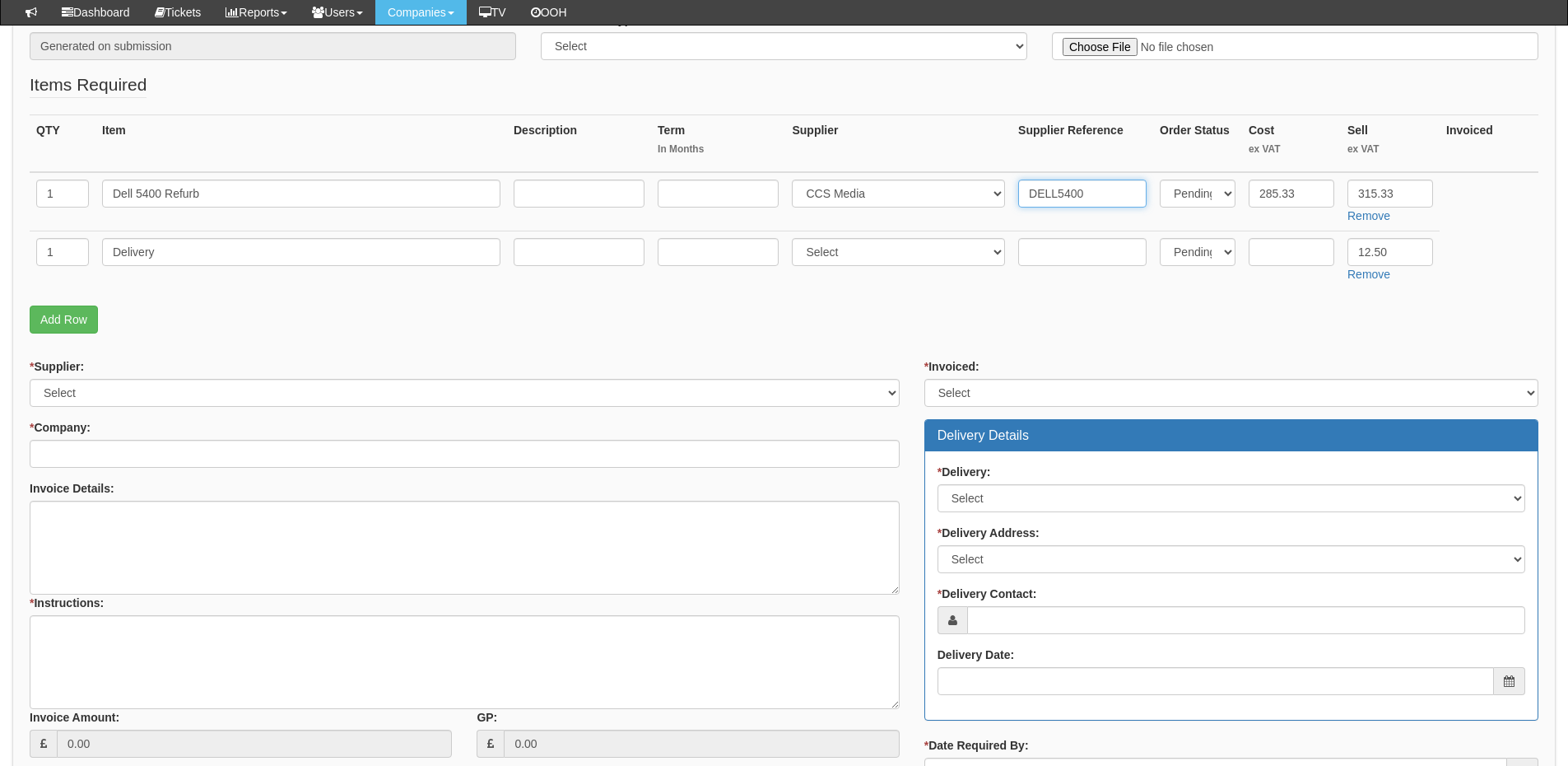
type input "DELL5400"
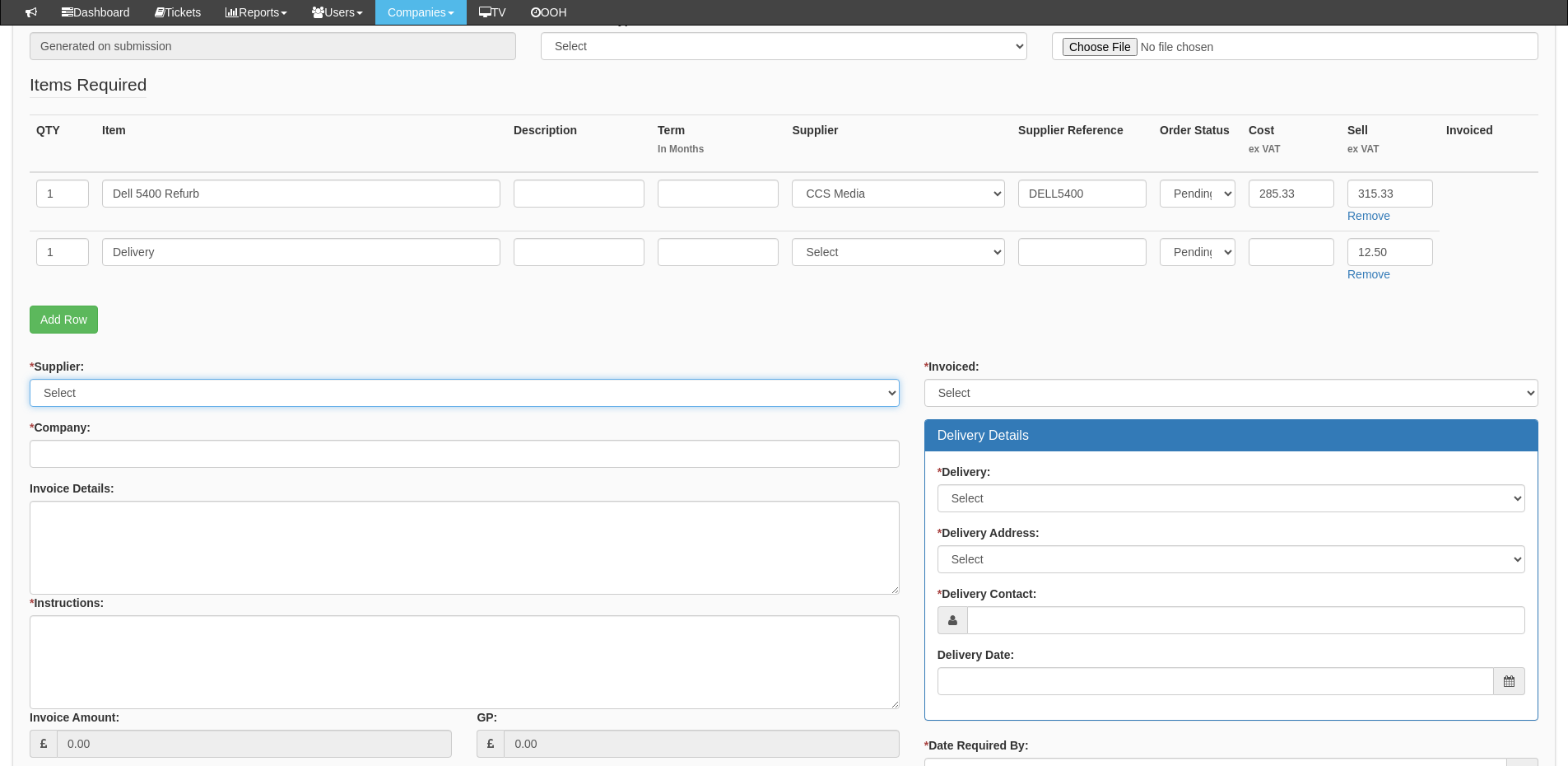
click at [366, 391] on select "Select 123 REG.co.uk 1Password 3 4Gon AA Jones Electric Ltd Abzorb Access Group…" at bounding box center [464, 392] width 870 height 28
select select "220"
click at [30, 379] on select "Select 123 REG.co.uk 1Password 3 4Gon AA Jones Electric Ltd Abzorb Access Group…" at bounding box center [464, 392] width 870 height 28
click at [211, 454] on input "* Company:" at bounding box center [464, 454] width 870 height 28
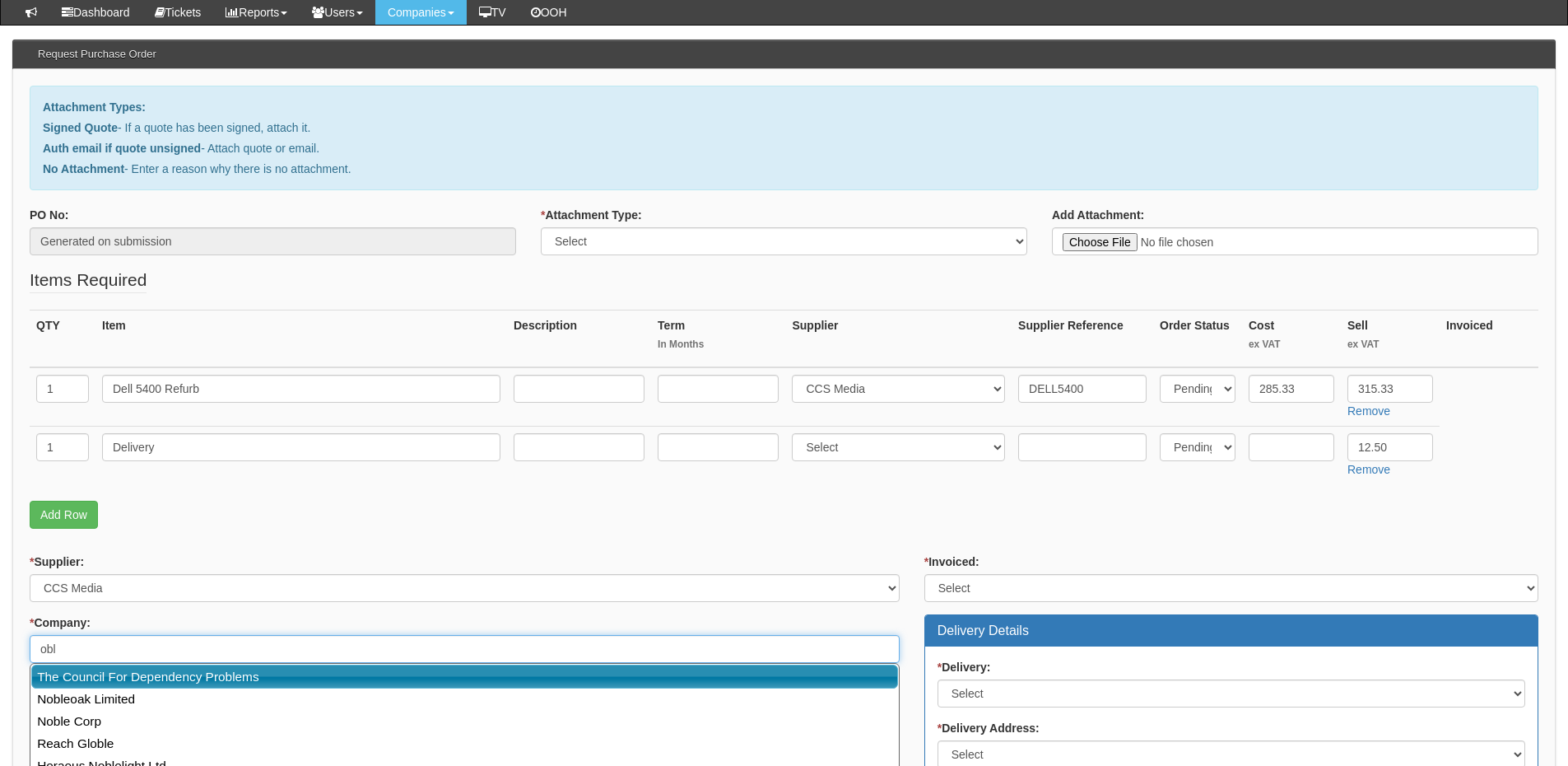
scroll to position [212, 0]
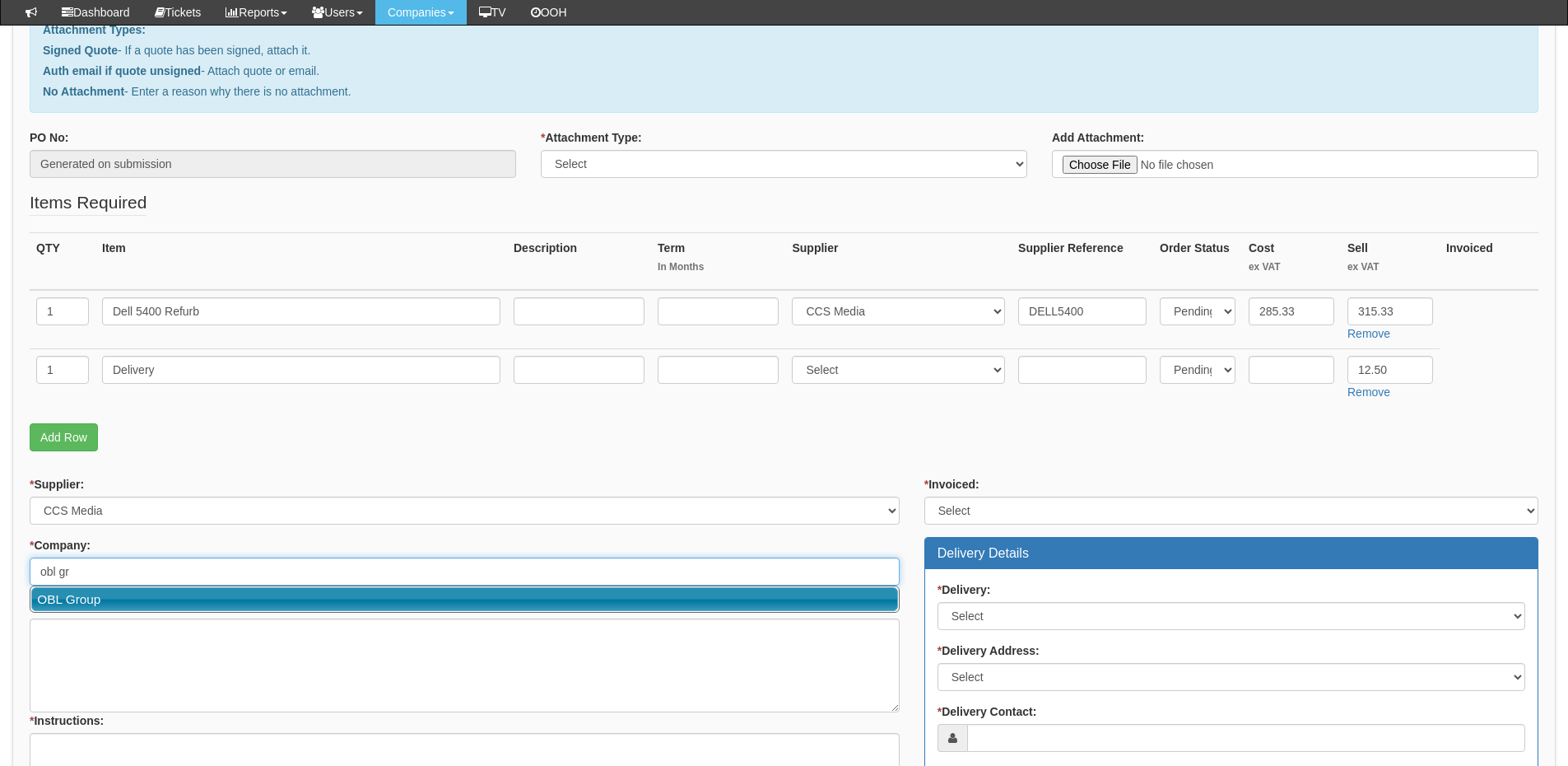
click at [196, 589] on link "OBL Group" at bounding box center [464, 599] width 867 height 23
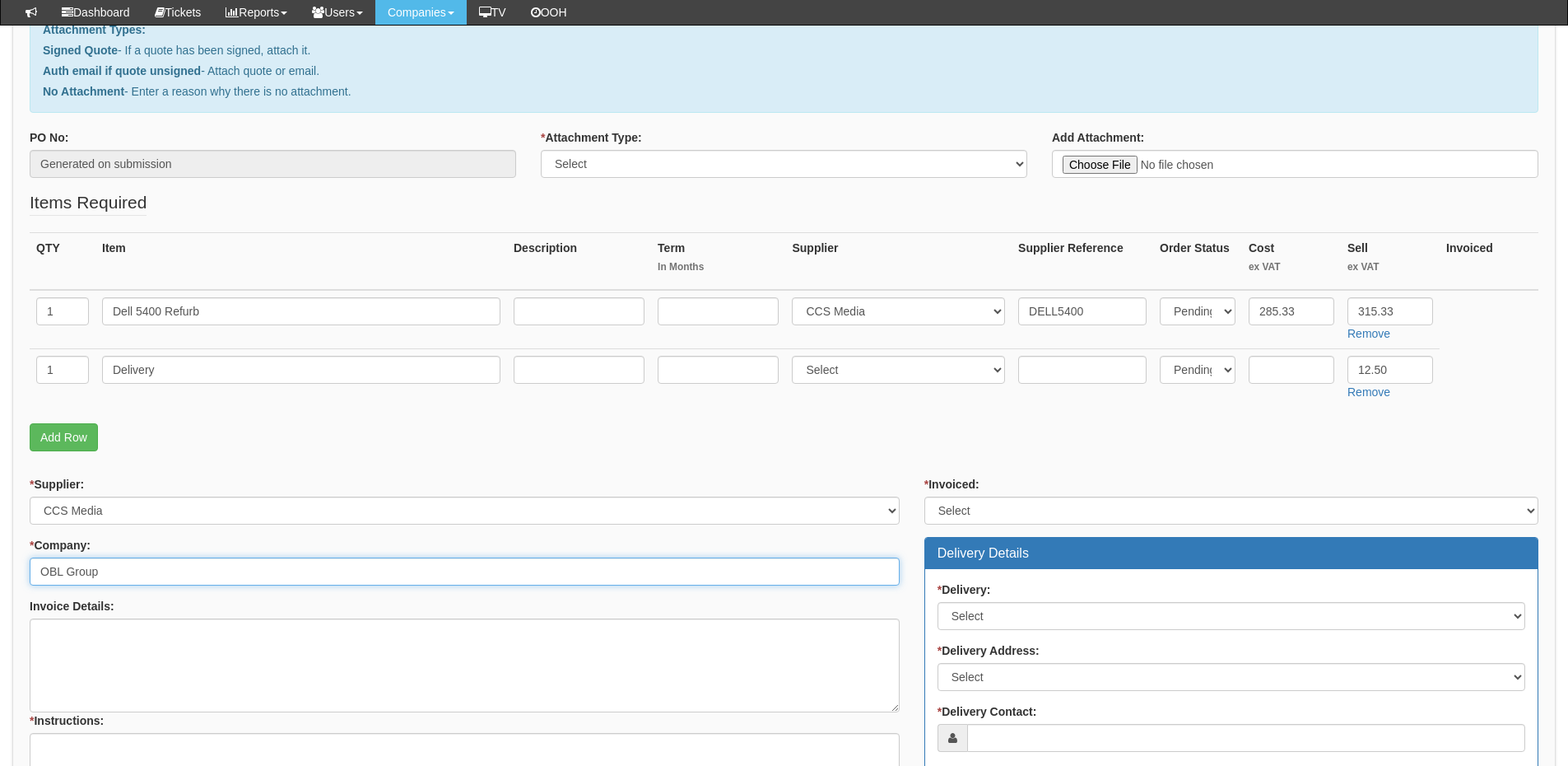
type input "OBL Group"
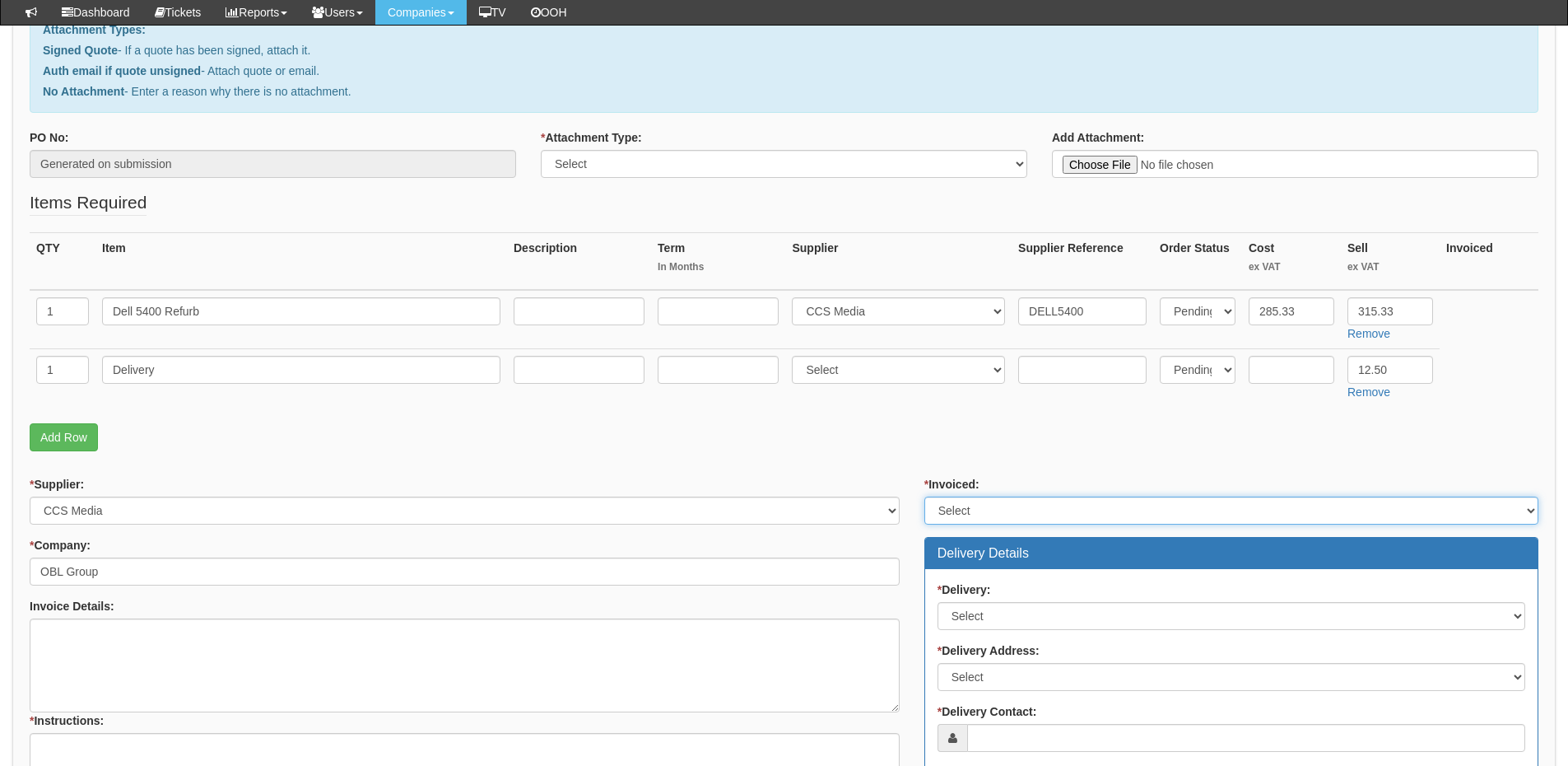
drag, startPoint x: 940, startPoint y: 513, endPoint x: 946, endPoint y: 523, distance: 11.7
click at [940, 513] on select "Select Yes No N/A STB (part of order)" at bounding box center [1231, 511] width 614 height 28
select select "2"
click at [924, 497] on select "Select Yes No N/A STB (part of order)" at bounding box center [1231, 511] width 614 height 28
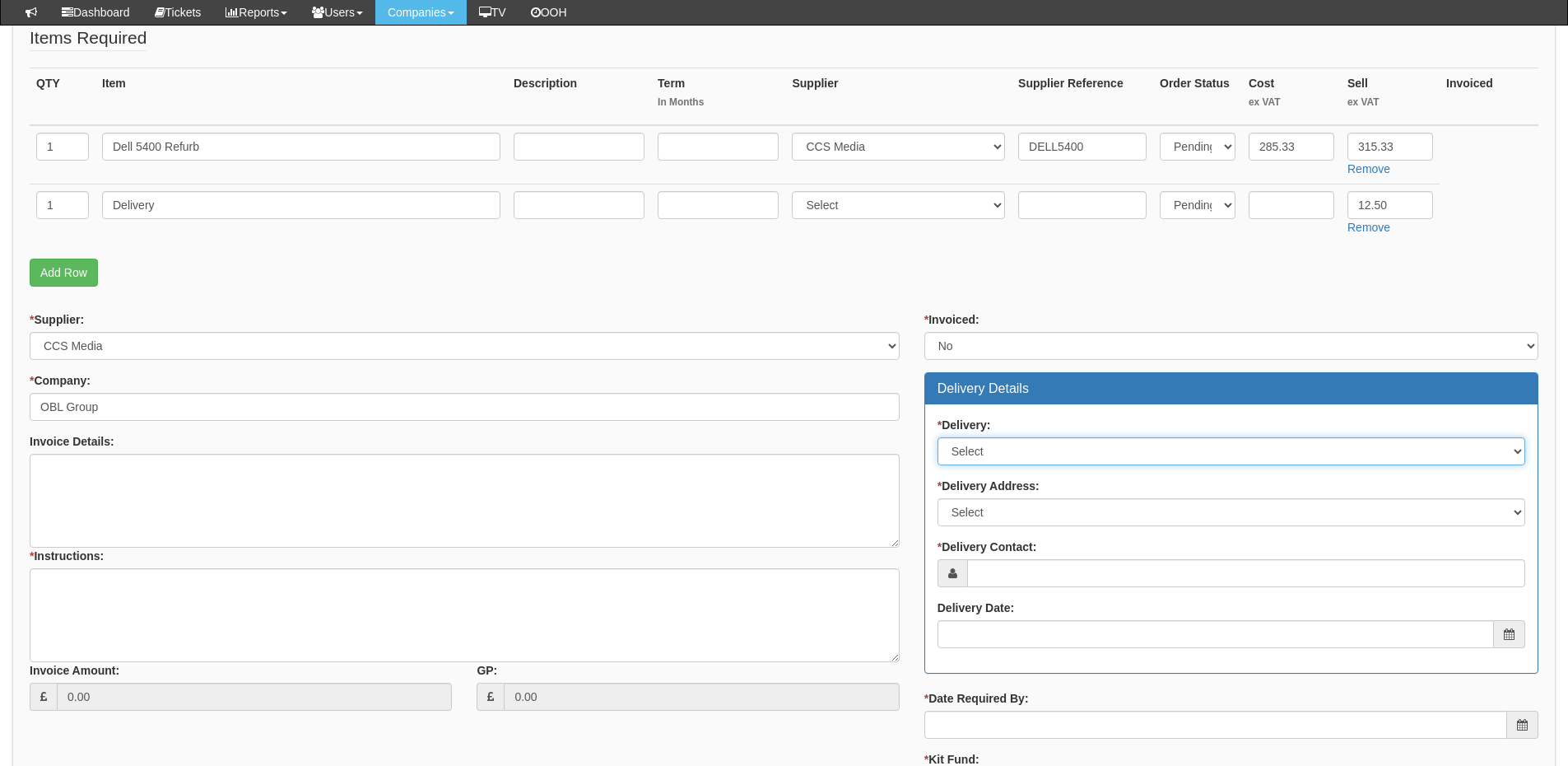
click at [989, 459] on select "Select No Not Applicable Yes" at bounding box center [1232, 451] width 588 height 28
select select "1"
click at [938, 438] on select "Select No Not Applicable Yes" at bounding box center [1232, 451] width 588 height 28
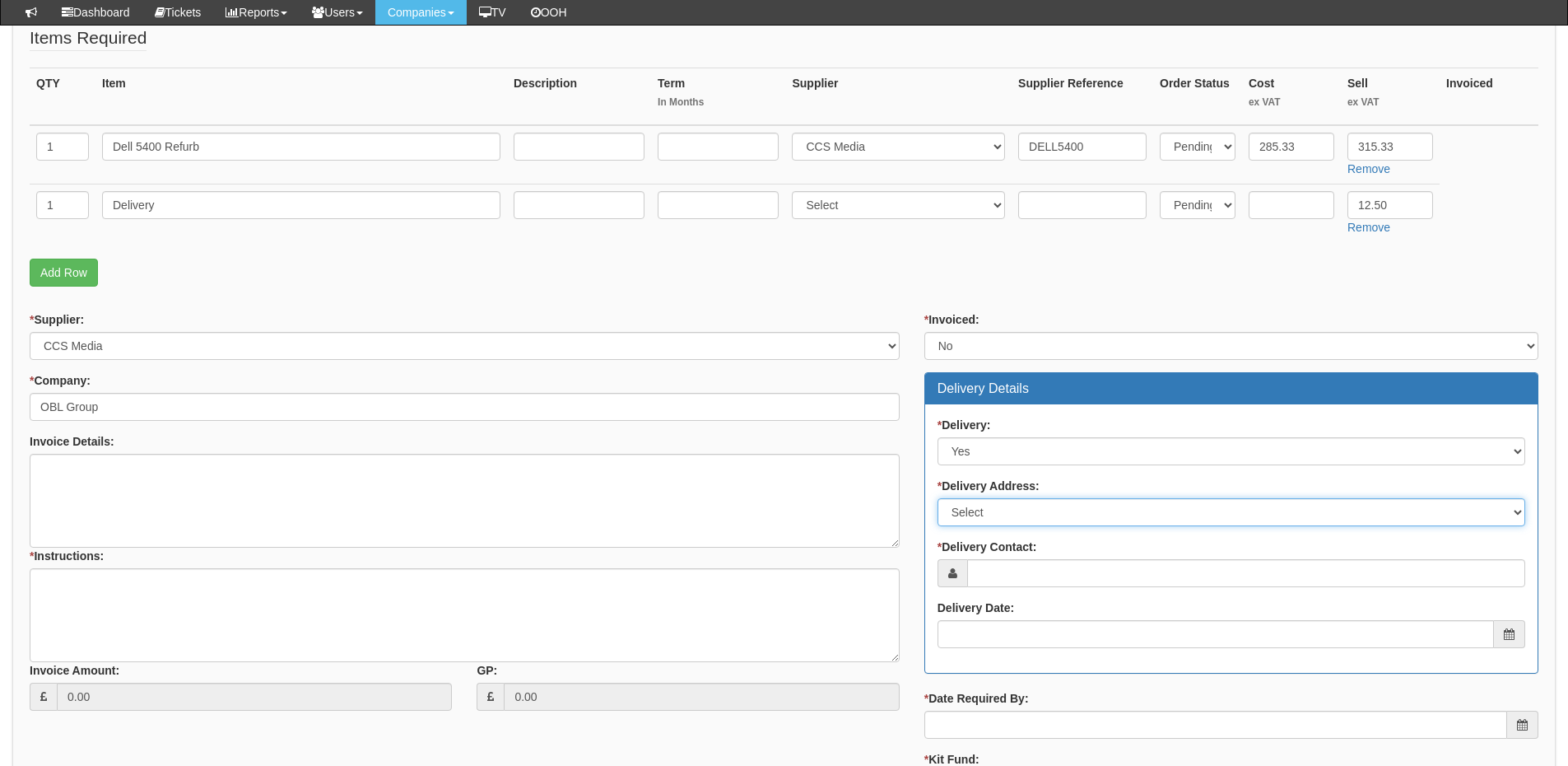
click at [984, 515] on select "Select Not Applicable Main Address - BD19 4LN Other" at bounding box center [1232, 512] width 588 height 28
click at [1013, 512] on select "Select Not Applicable Main Address - BD19 4LN Other" at bounding box center [1232, 512] width 588 height 28
select select "company_main_address"
click at [938, 498] on select "Select Not Applicable Main Address - BD19 4LN Other" at bounding box center [1232, 512] width 588 height 28
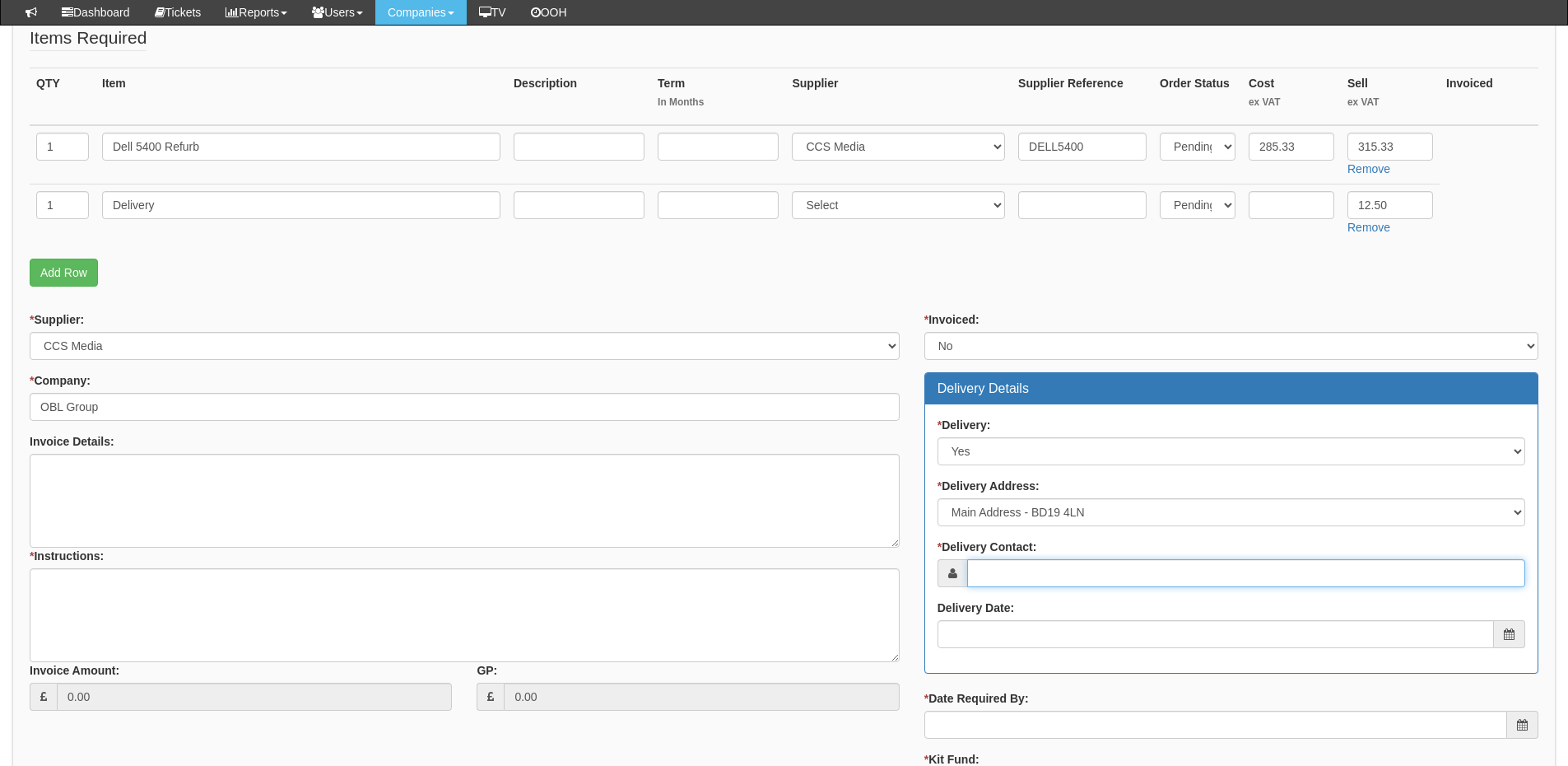
click at [1005, 570] on input "* Delivery Contact:" at bounding box center [1246, 573] width 558 height 28
click at [1036, 582] on input "* Delivery Contact:" at bounding box center [1246, 573] width 558 height 28
paste input "Michael Craig"
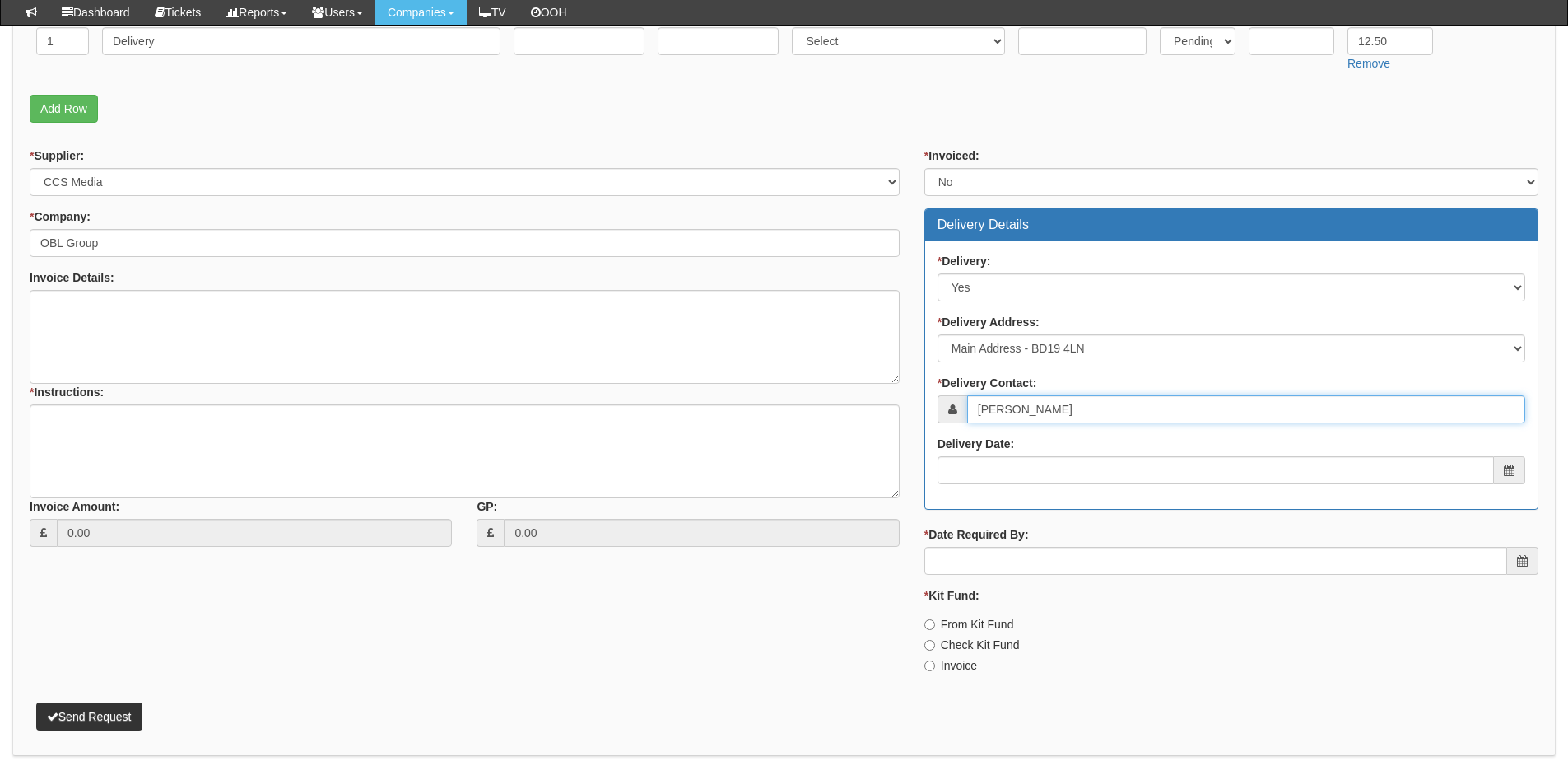
scroll to position [541, 0]
type input "Michael Craig"
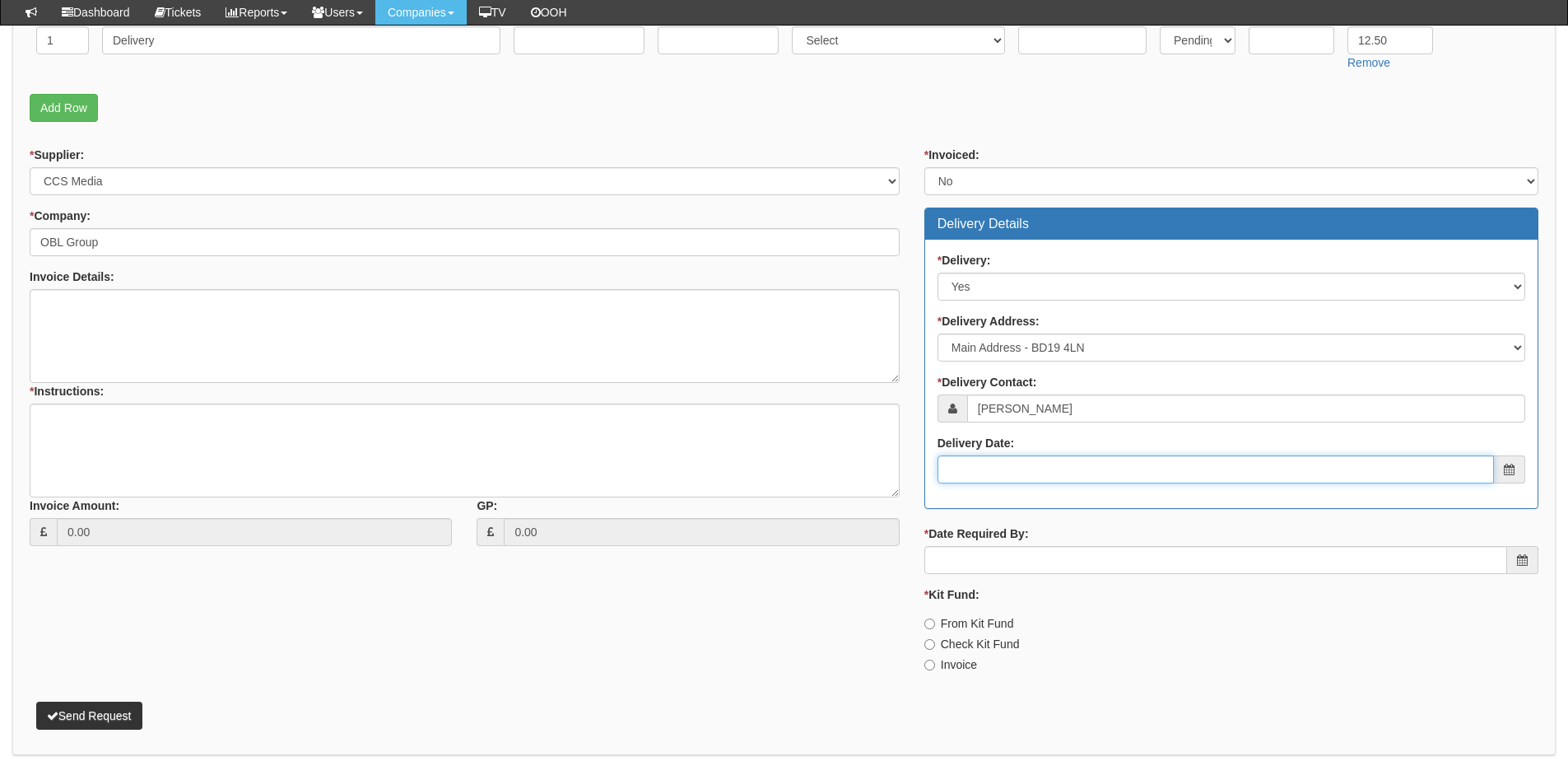
click at [1054, 473] on input "Delivery Date:" at bounding box center [1215, 469] width 556 height 28
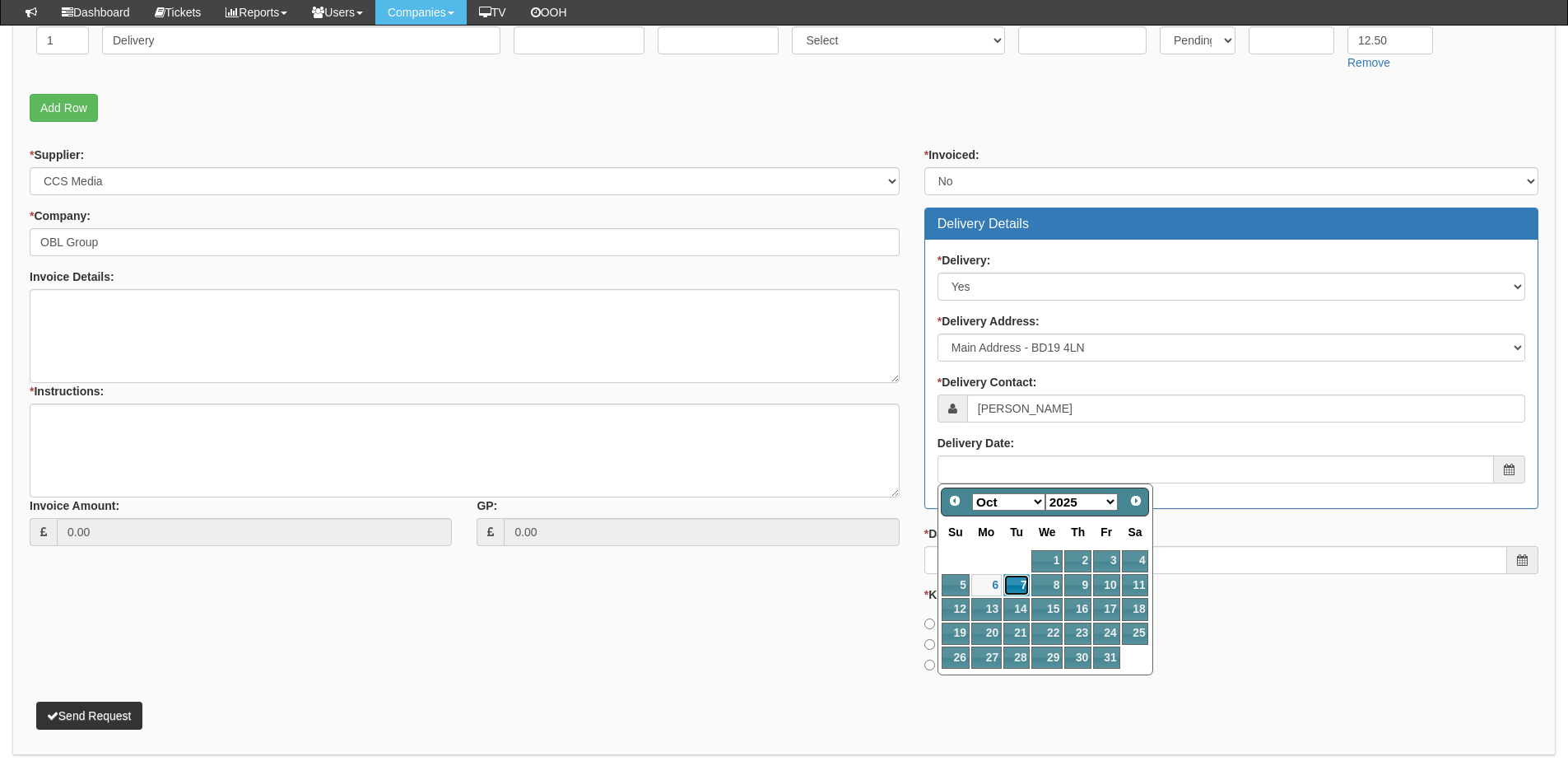
click at [1022, 584] on link "7" at bounding box center [1016, 585] width 26 height 23
type input "[DATE]"
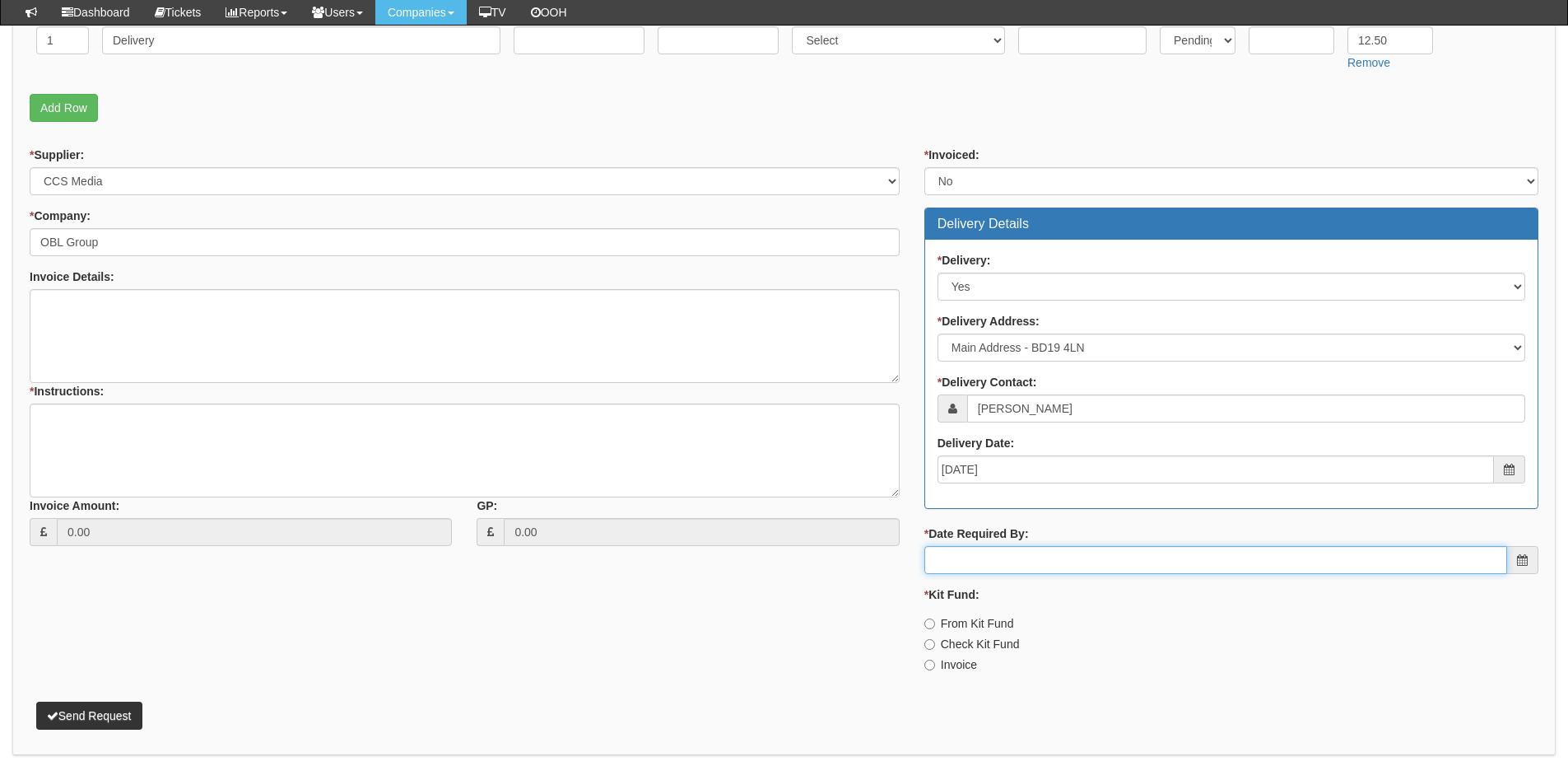
click at [1017, 565] on input "* Date Required By:" at bounding box center [1215, 559] width 582 height 28
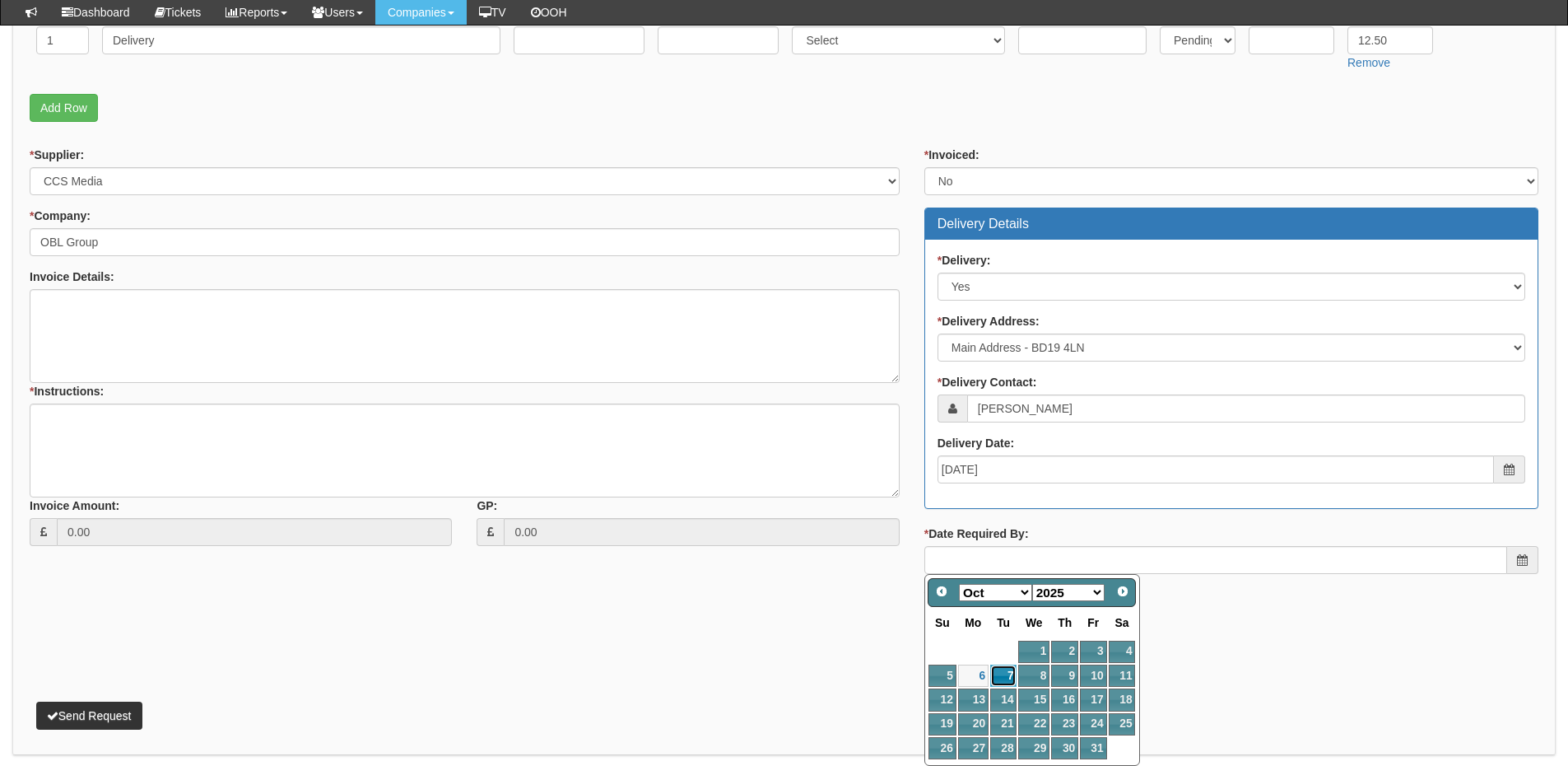
click at [1006, 678] on link "7" at bounding box center [1003, 676] width 26 height 23
type input "[DATE]"
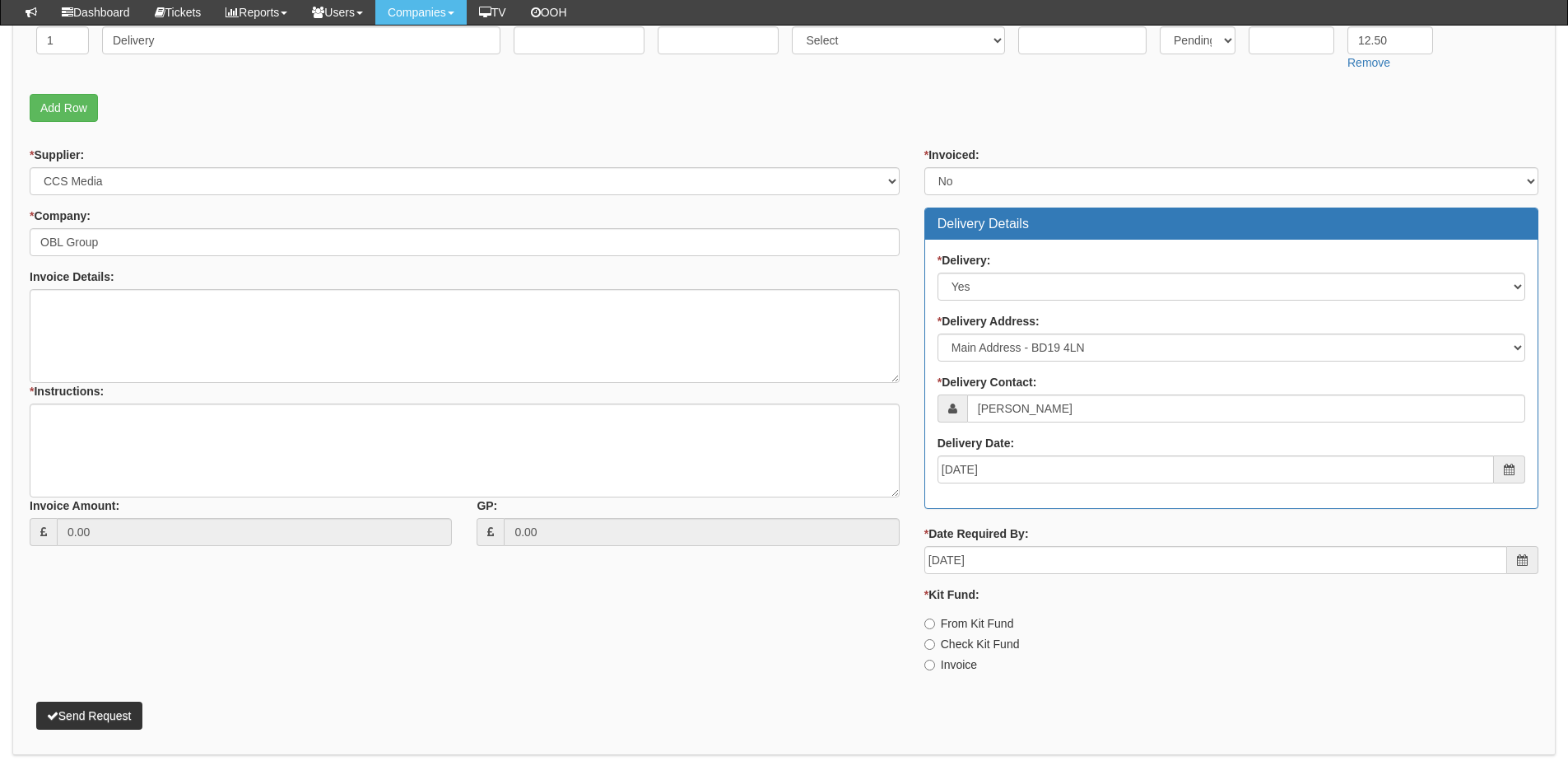
drag, startPoint x: 963, startPoint y: 666, endPoint x: 942, endPoint y: 661, distance: 21.6
click at [963, 666] on label "Invoice" at bounding box center [950, 665] width 52 height 16
click at [935, 666] on input "Invoice" at bounding box center [930, 665] width 11 height 11
radio input "true"
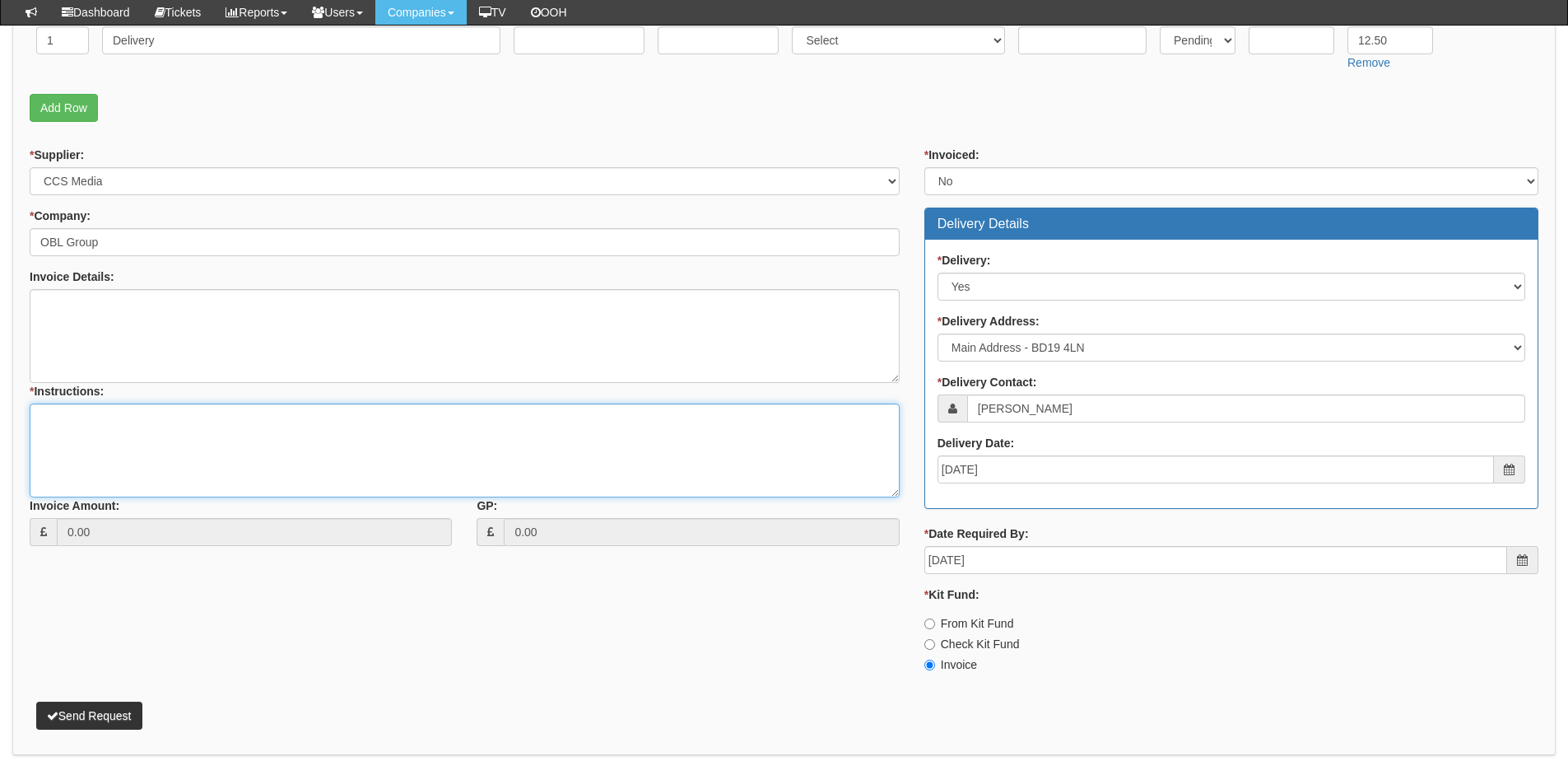
click at [130, 469] on textarea "* Instructions:" at bounding box center [464, 450] width 870 height 94
type textarea "Hardware only"
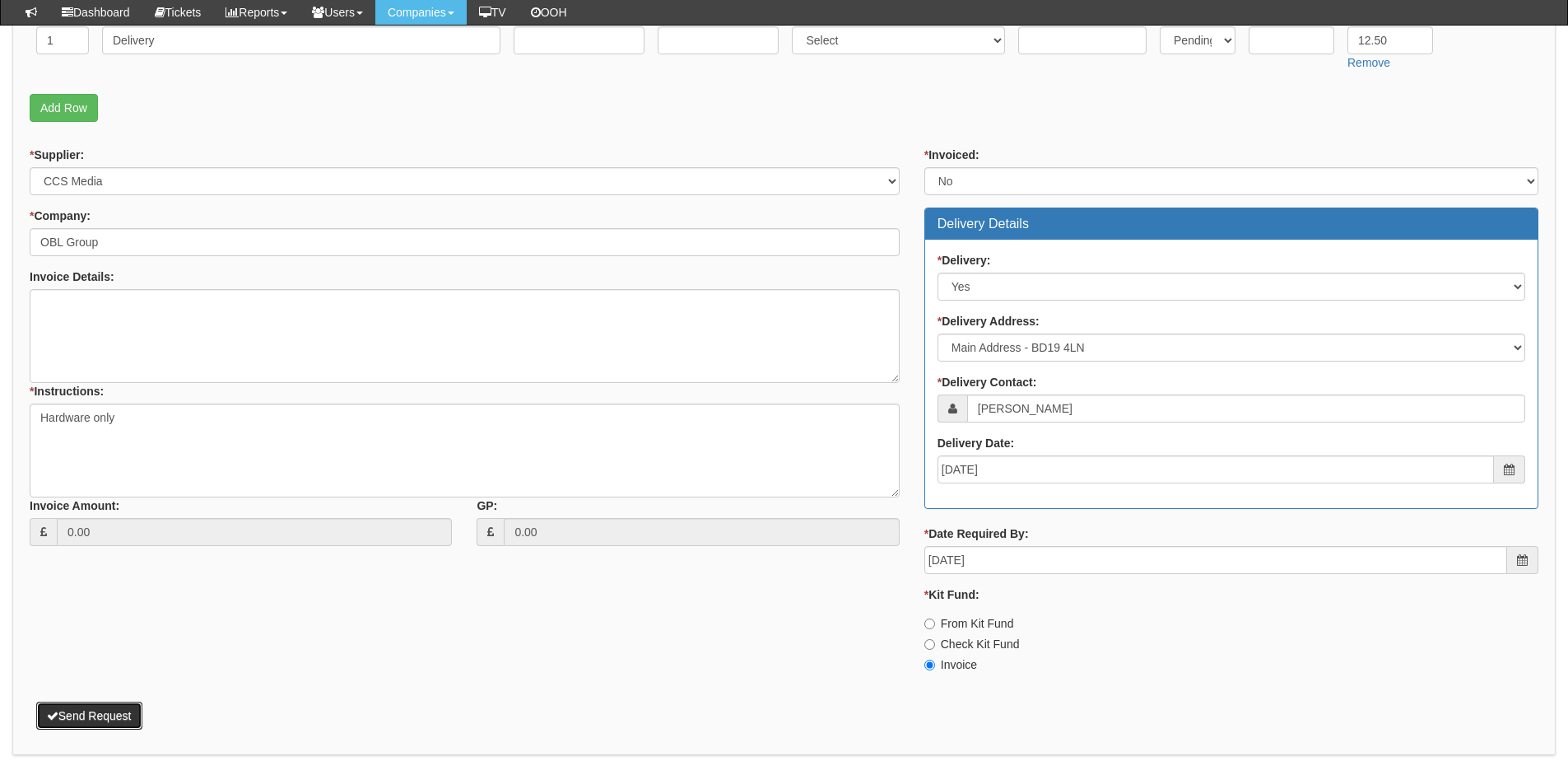
click at [117, 719] on button "Send Request" at bounding box center [89, 715] width 106 height 28
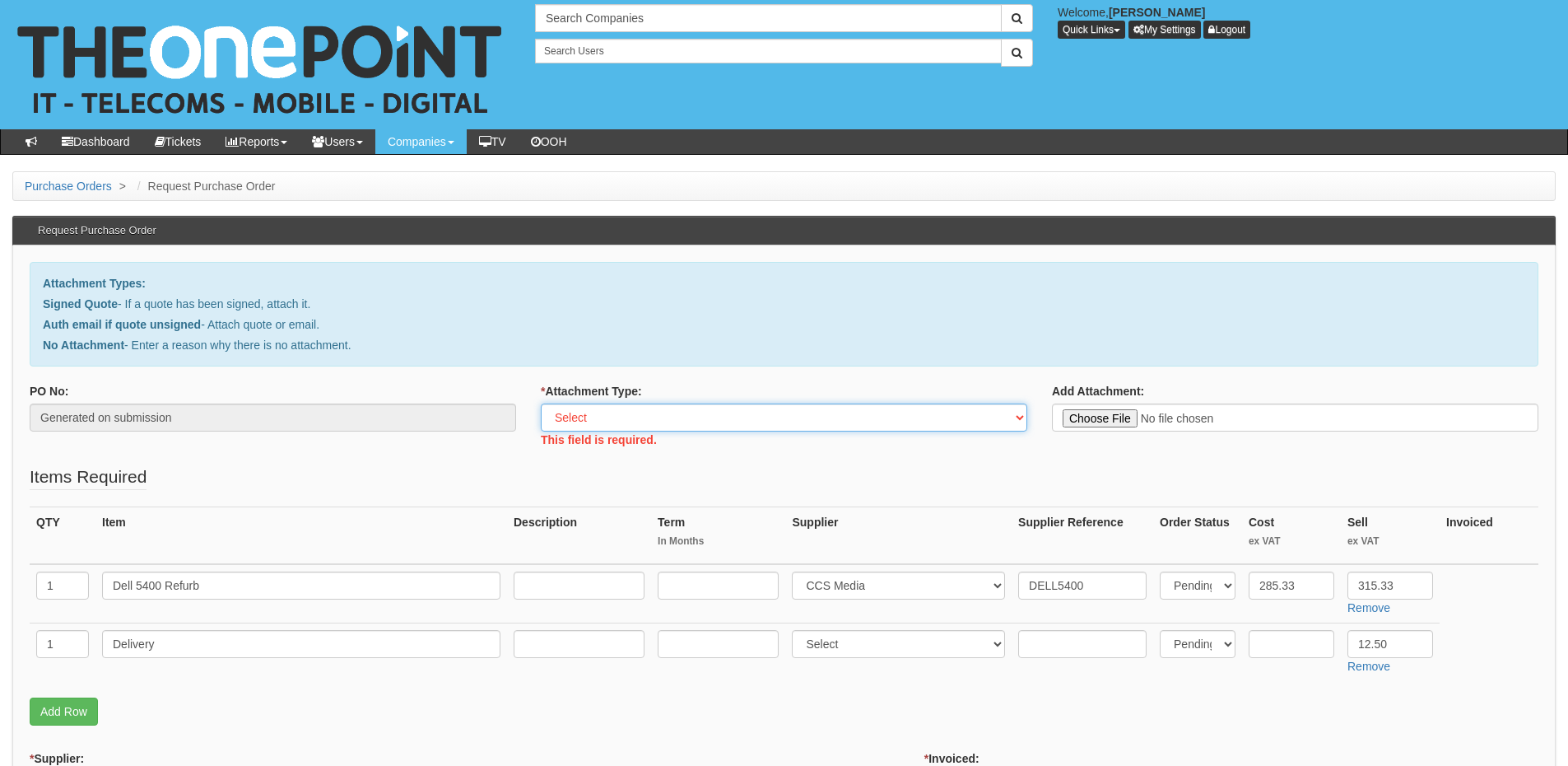
click at [603, 413] on select "Select Signed Quote Auth email with quote if unsigned No Attachment" at bounding box center [784, 417] width 487 height 28
select select "Signed Quote"
click at [541, 403] on select "Select Signed Quote Auth email with quote if unsigned No Attachment" at bounding box center [784, 417] width 487 height 28
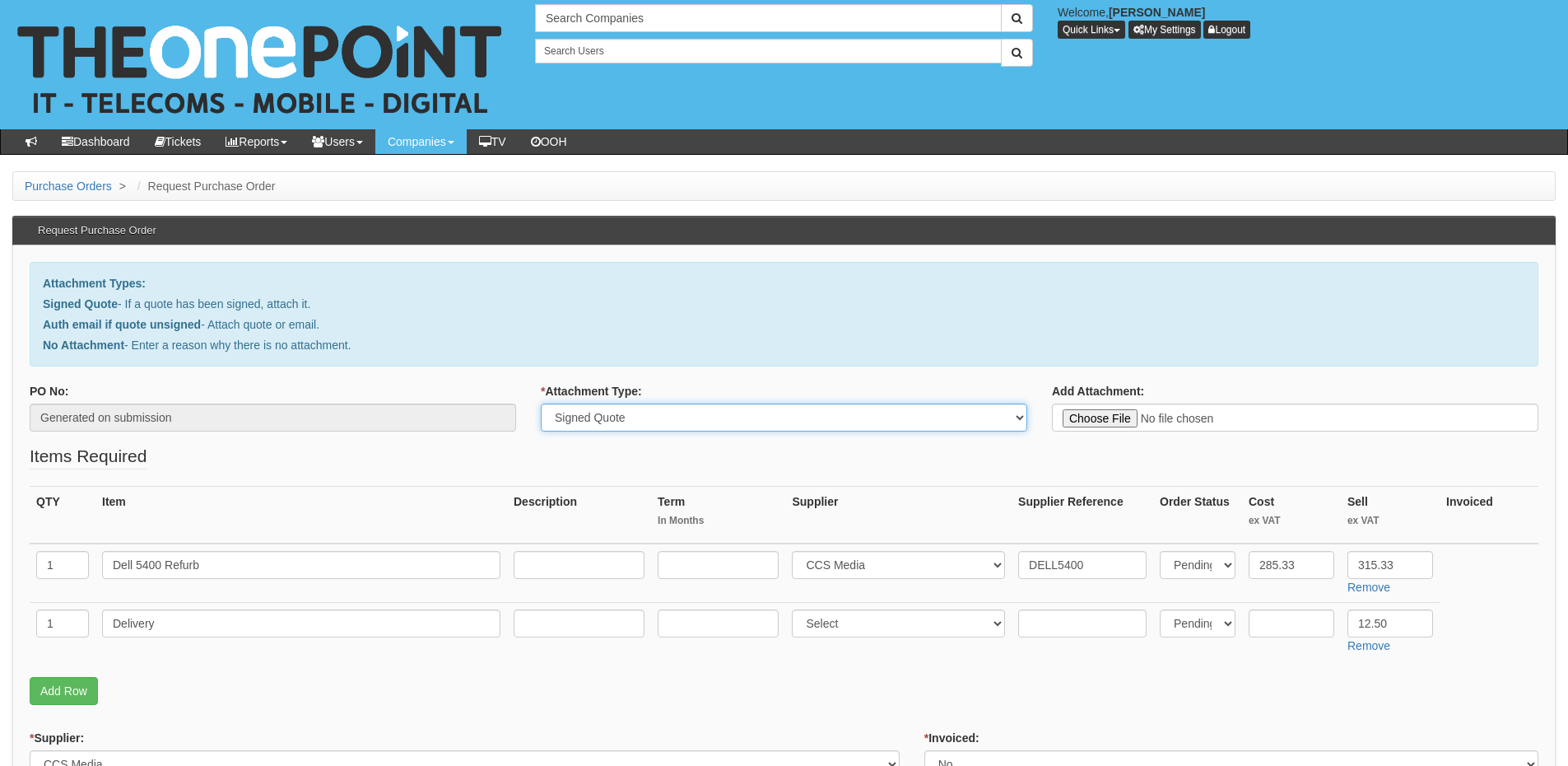
type input "C:\fakepath\OBL Group Ltd - Windows 10 (1).pdf"
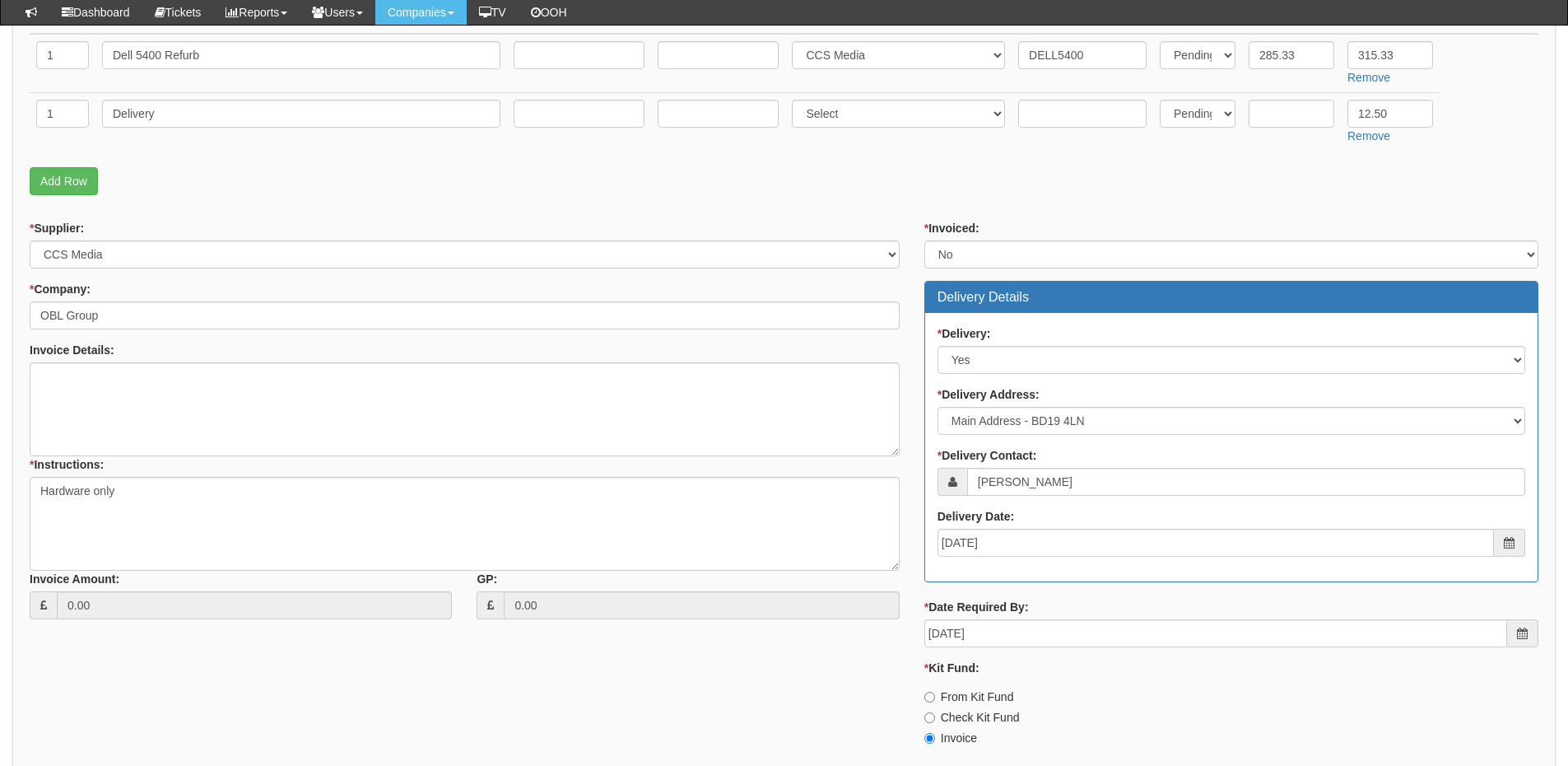
scroll to position [596, 0]
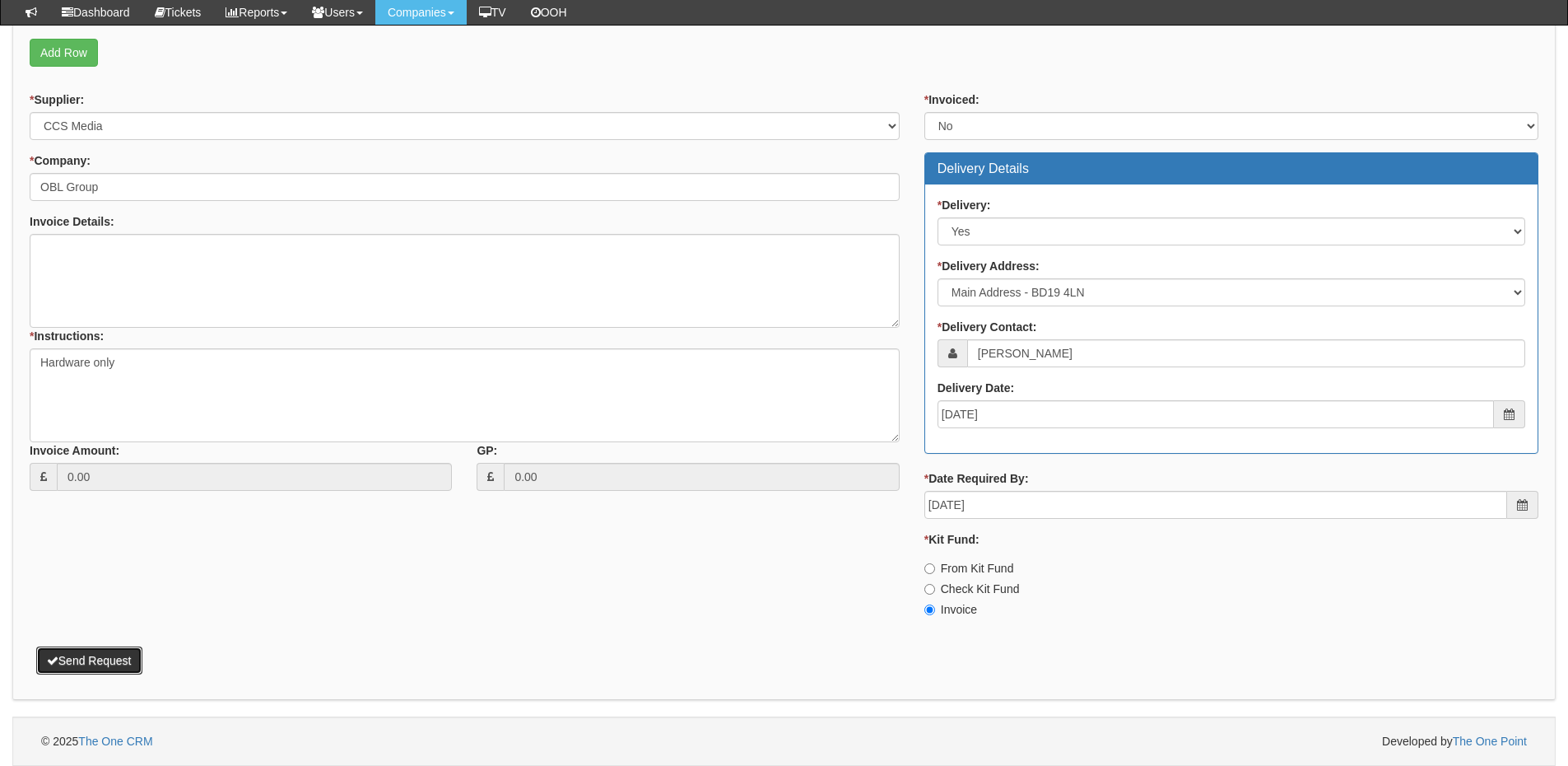
click at [118, 662] on button "Send Request" at bounding box center [89, 660] width 106 height 28
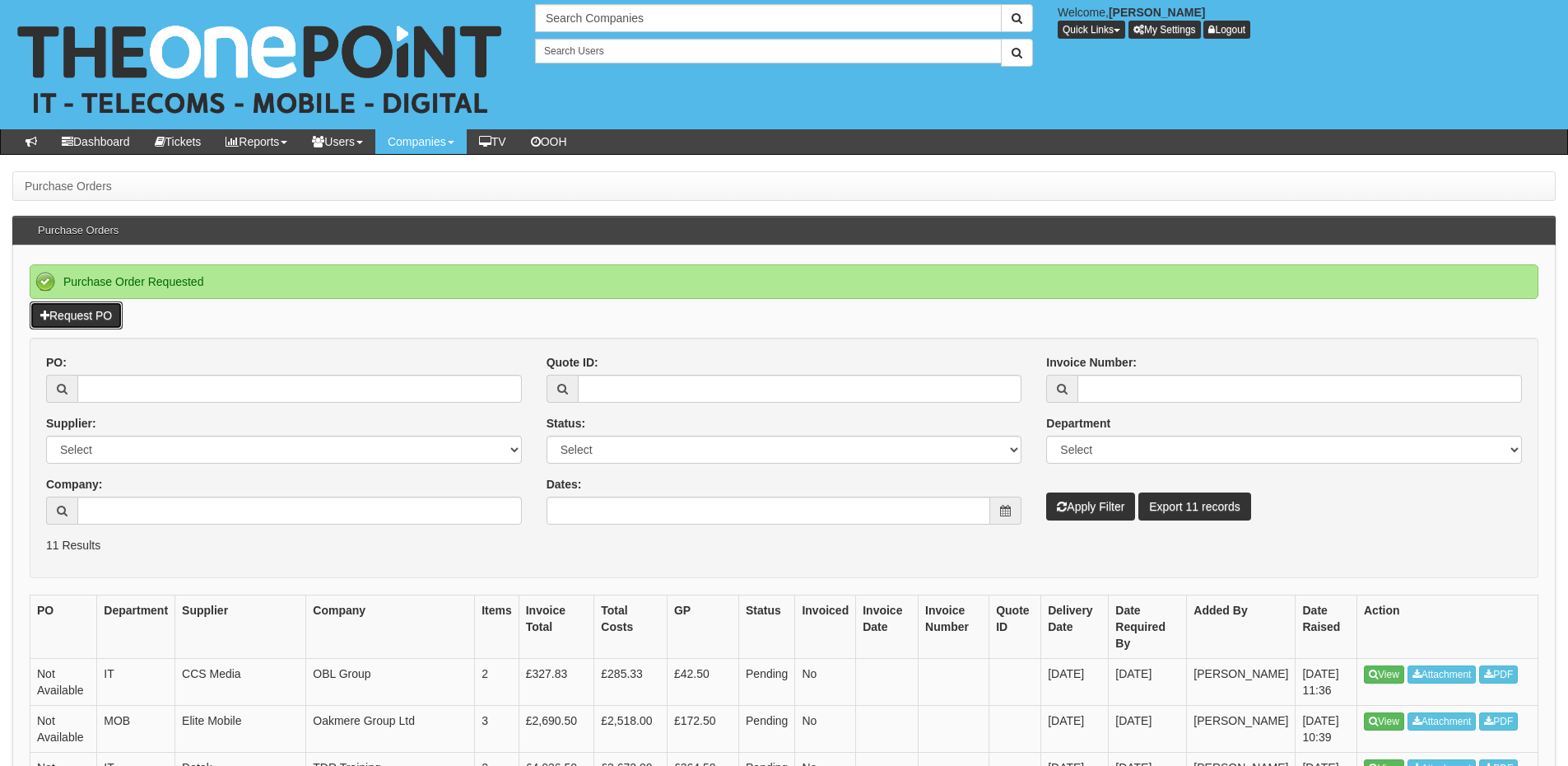
click at [71, 308] on link "Request PO" at bounding box center [76, 315] width 93 height 28
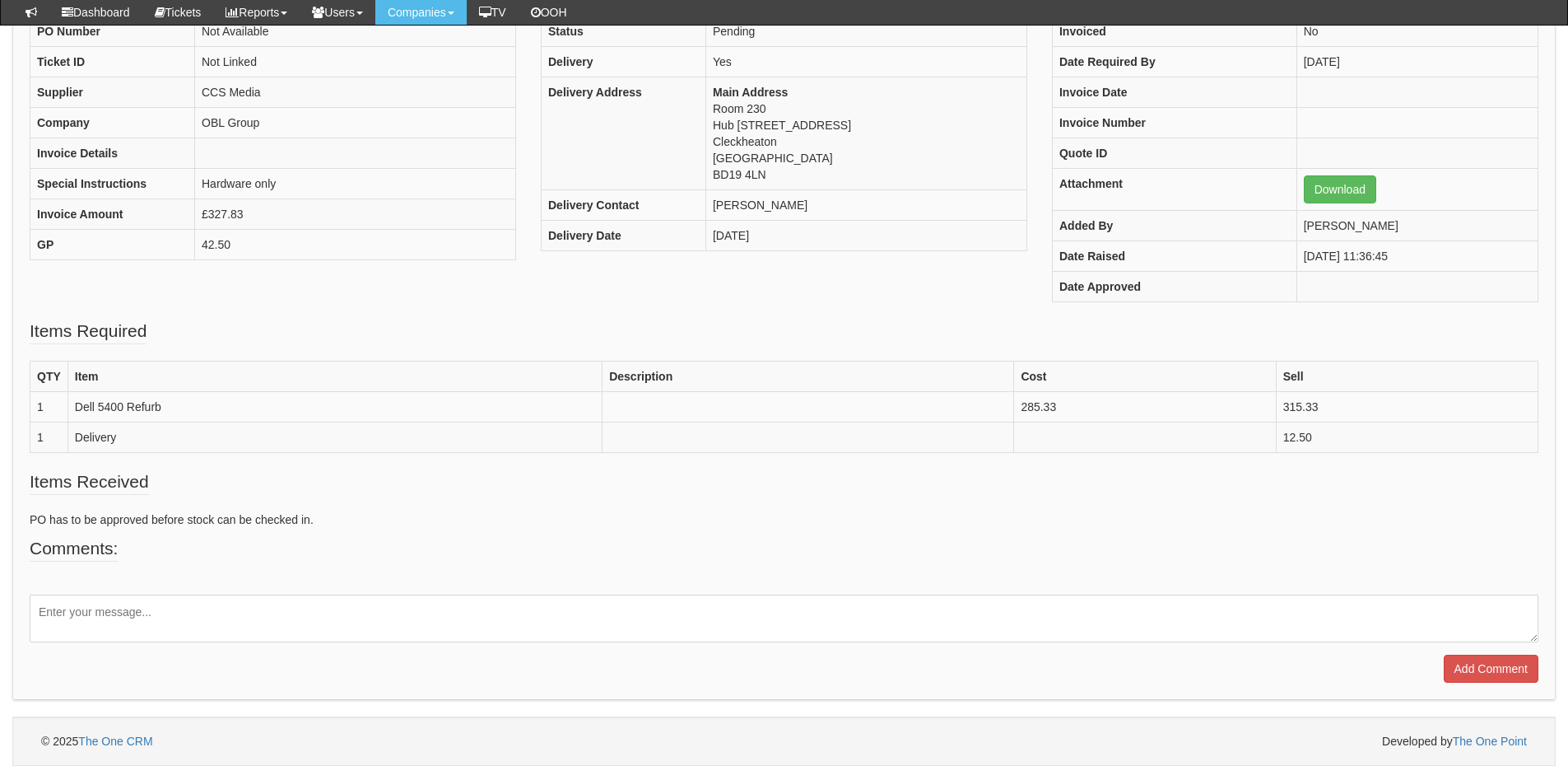
scroll to position [204, 0]
click at [241, 615] on textarea at bounding box center [784, 619] width 1509 height 48
click at [160, 613] on textarea at bounding box center [784, 619] width 1509 height 48
type textarea "Please can you amend the quantity to 3x"
click at [1489, 673] on input "Add Comment" at bounding box center [1490, 669] width 95 height 28
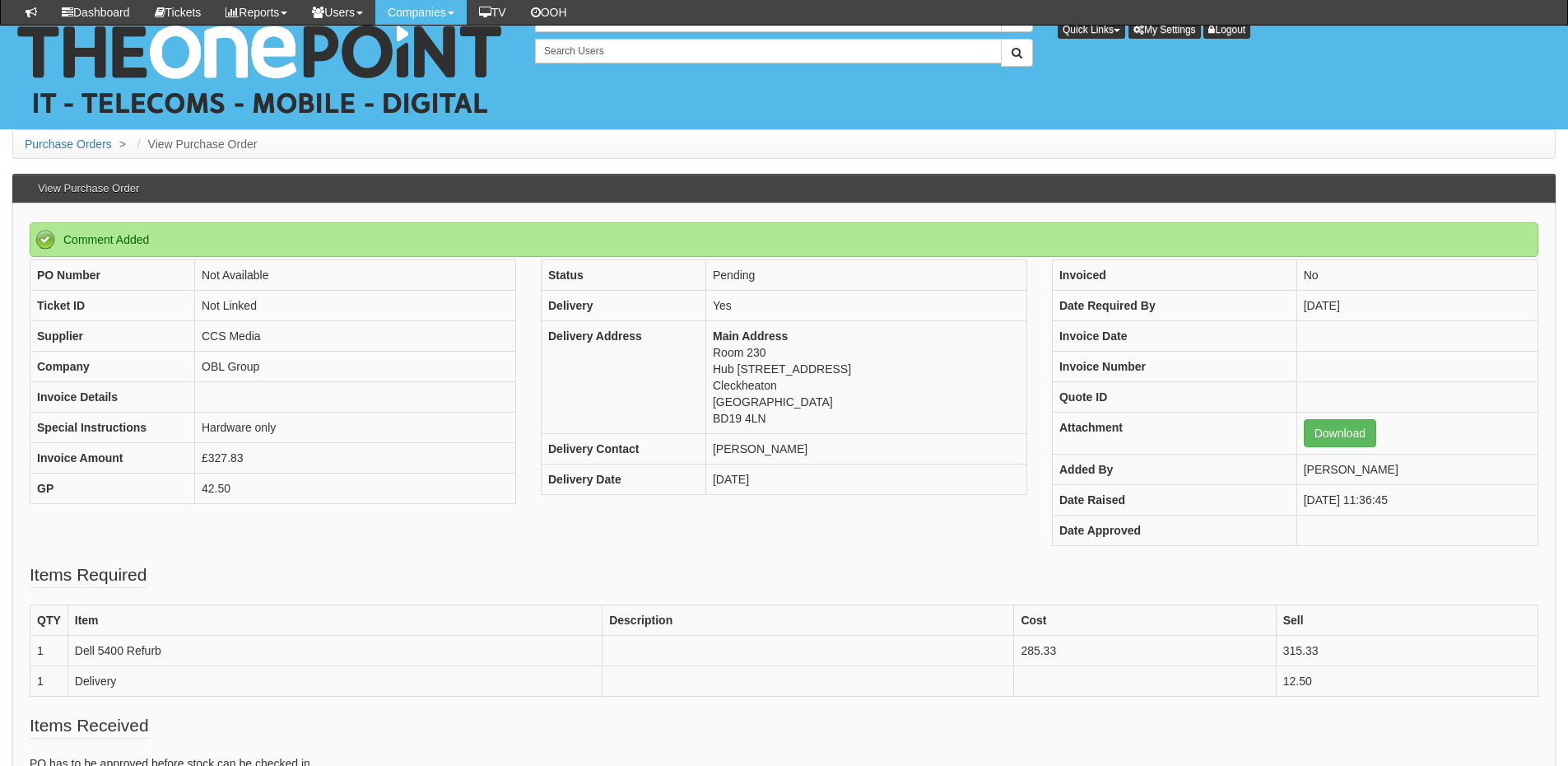
scroll to position [318, 0]
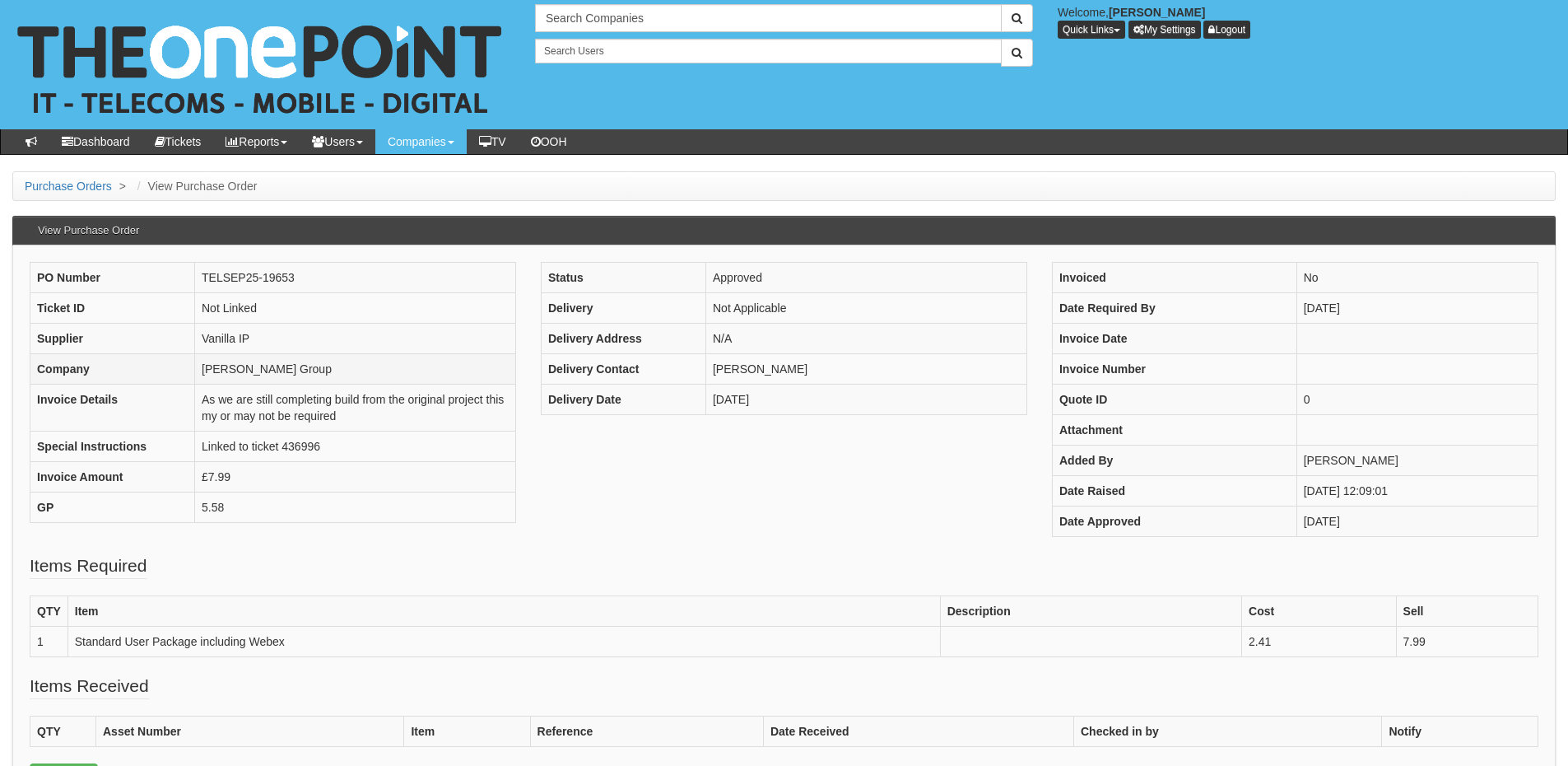
scroll to position [82, 0]
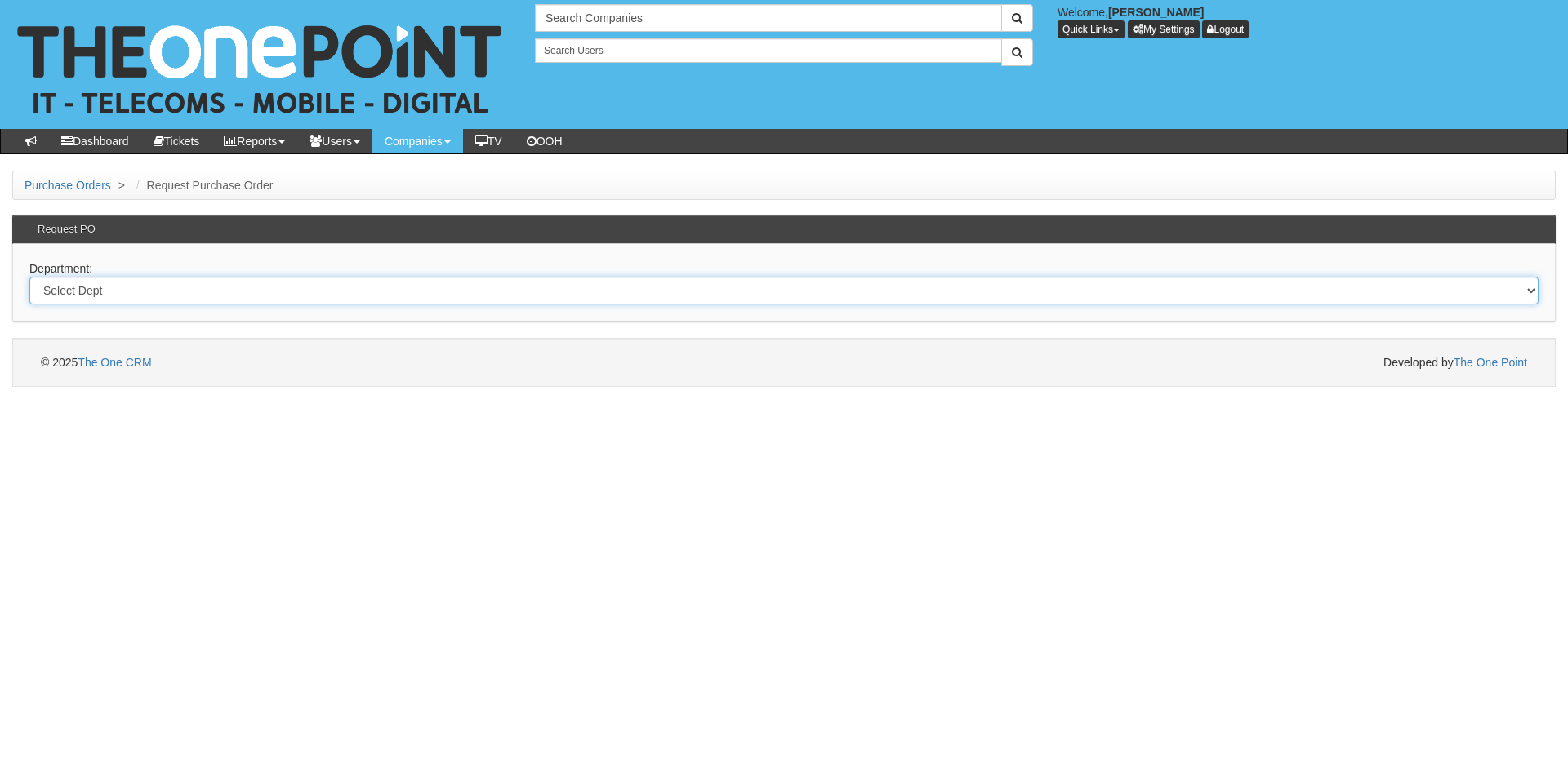
click at [353, 296] on select "Select Dept Digital Internal IT Mobiles Marketing Telecoms" at bounding box center [784, 291] width 1509 height 28
select select "?pipeID=&dept=IT"
click at [30, 277] on select "Select Dept Digital Internal IT Mobiles Marketing Telecoms" at bounding box center [784, 291] width 1509 height 28
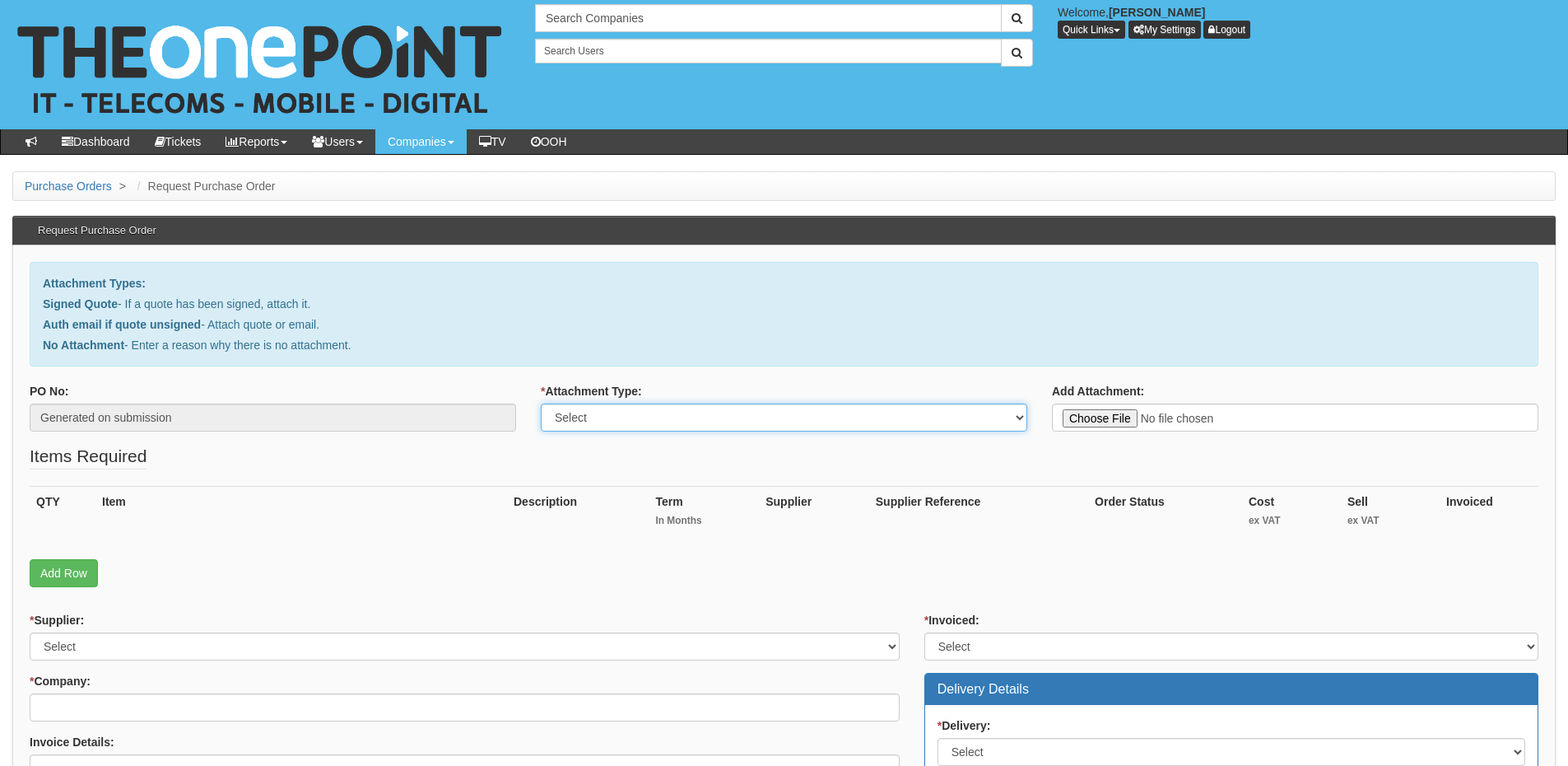
click at [624, 411] on select "Select Signed Quote Auth email with quote if unsigned No Attachment" at bounding box center [784, 417] width 487 height 28
select select "No Attachment"
click at [541, 403] on select "Select Signed Quote Auth email with quote if unsigned No Attachment" at bounding box center [784, 417] width 487 height 28
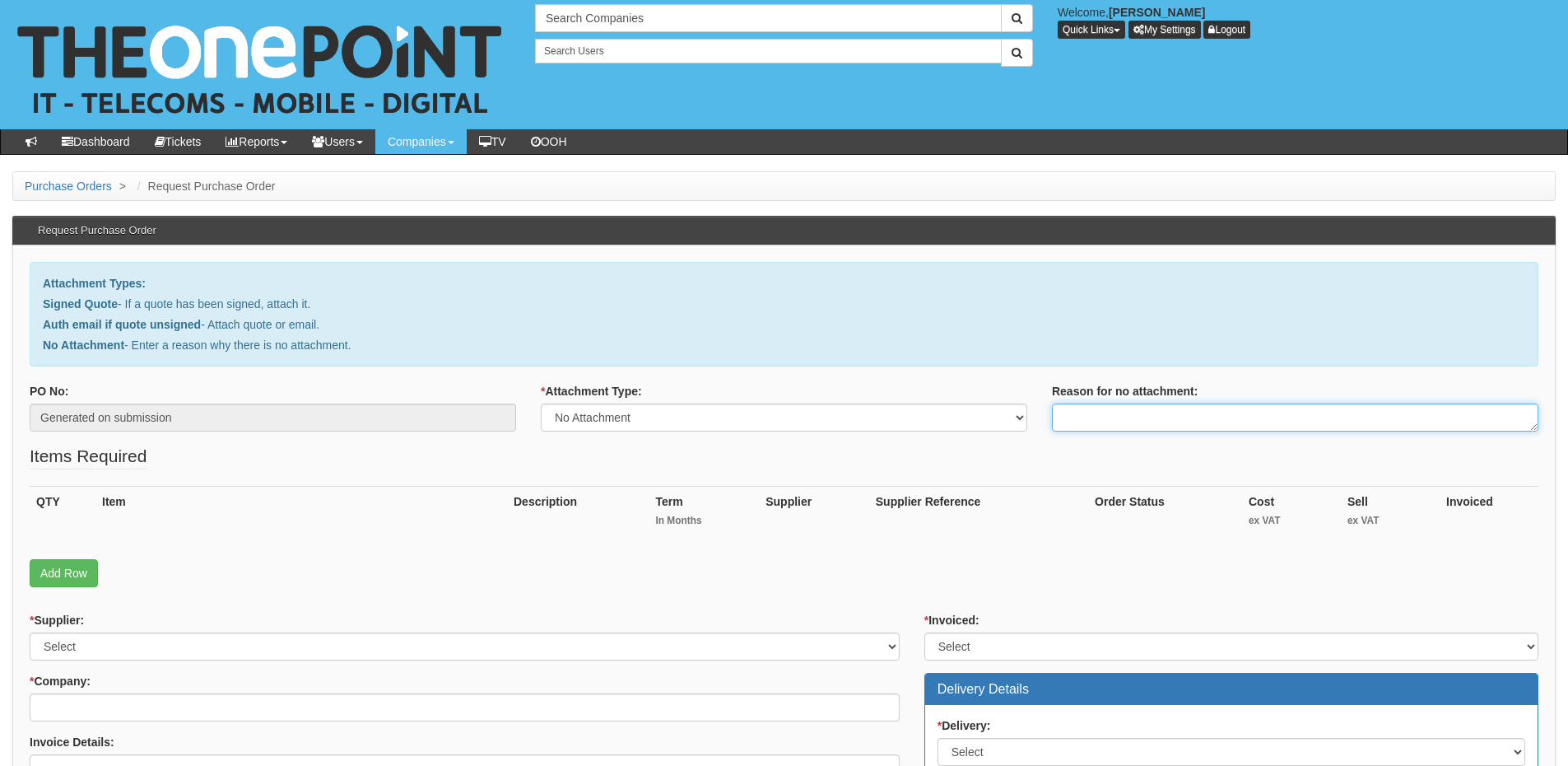
click at [1084, 412] on textarea "Reason for no attachment:" at bounding box center [1296, 417] width 487 height 28
click at [1187, 422] on textarea "Linked to ticket 440157" at bounding box center [1296, 417] width 487 height 28
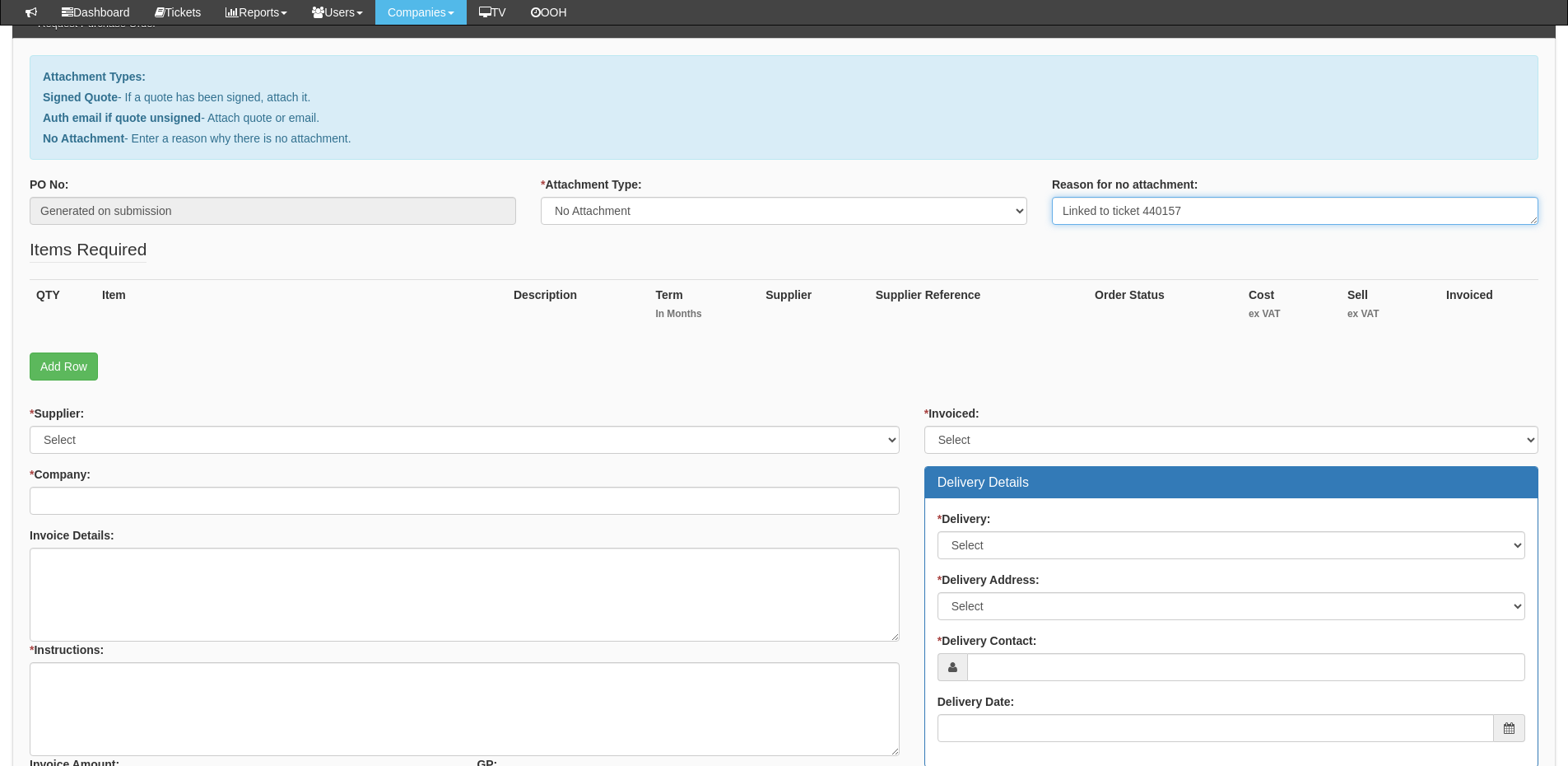
type textarea "Linked to ticket 440157"
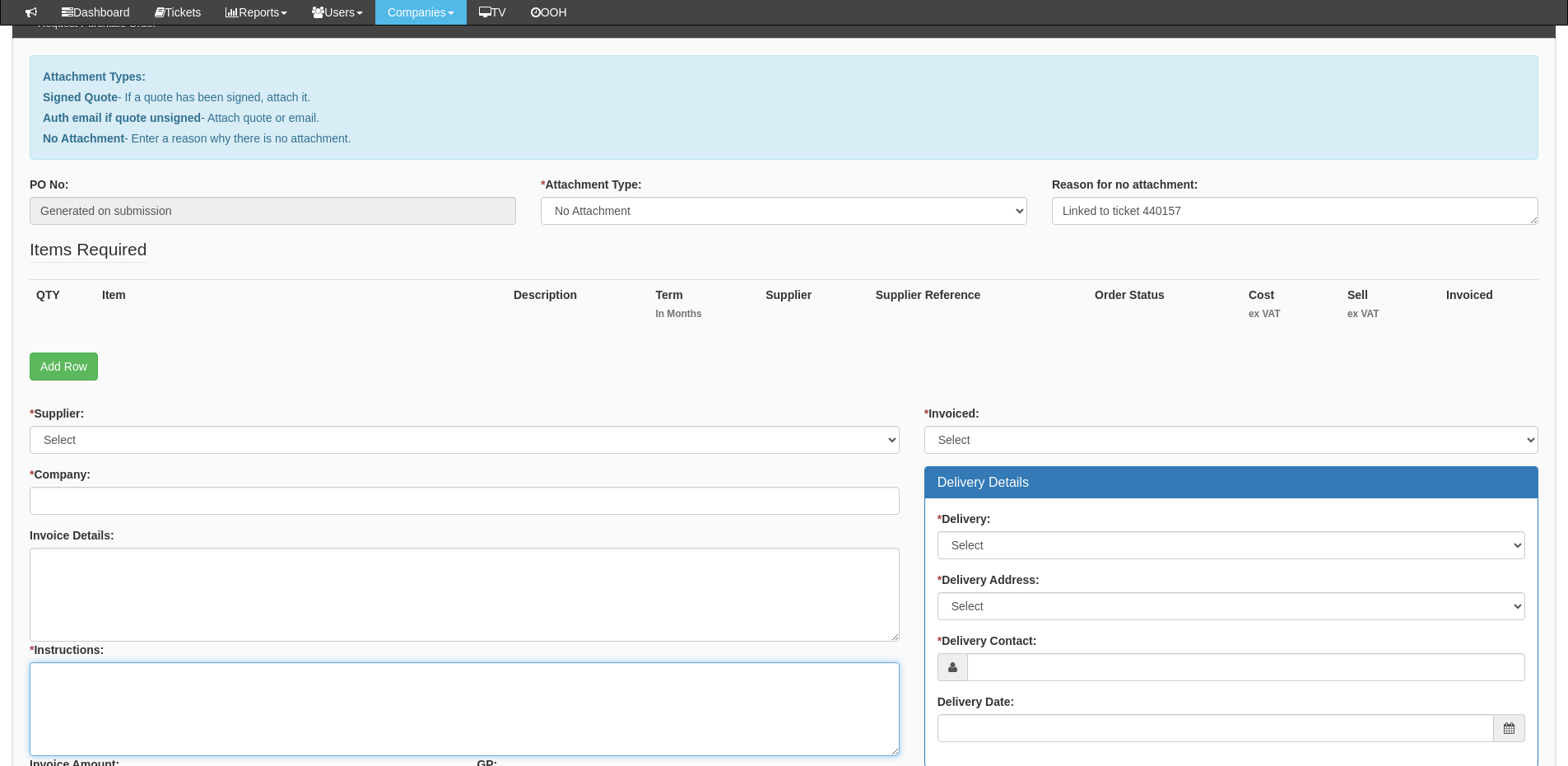
click at [145, 683] on textarea "* Instructions:" at bounding box center [464, 709] width 870 height 94
paste textarea "Linked to ticket 440157"
type textarea "Linked to ticket 440157"
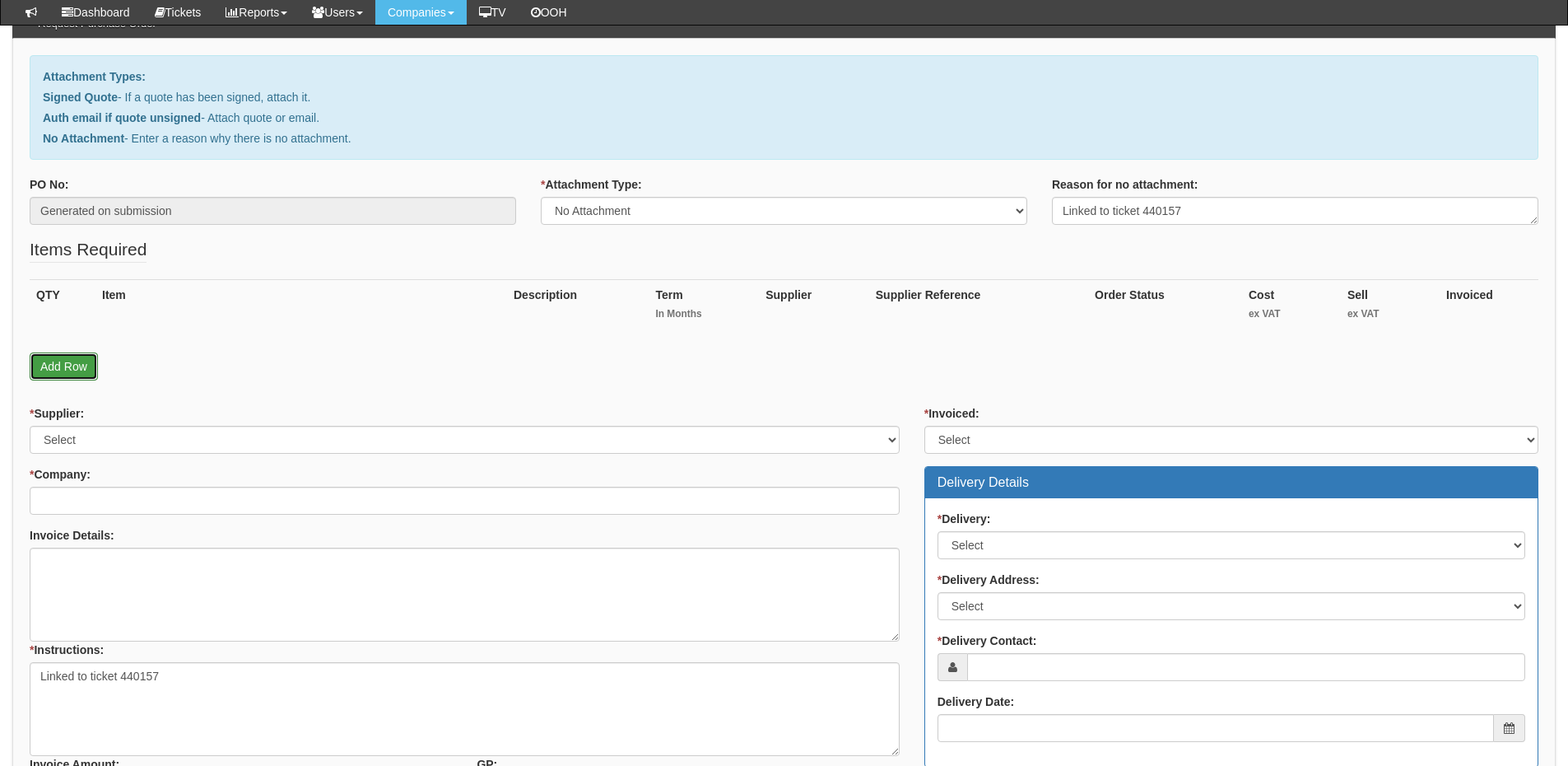
click at [70, 374] on link "Add Row" at bounding box center [64, 366] width 69 height 28
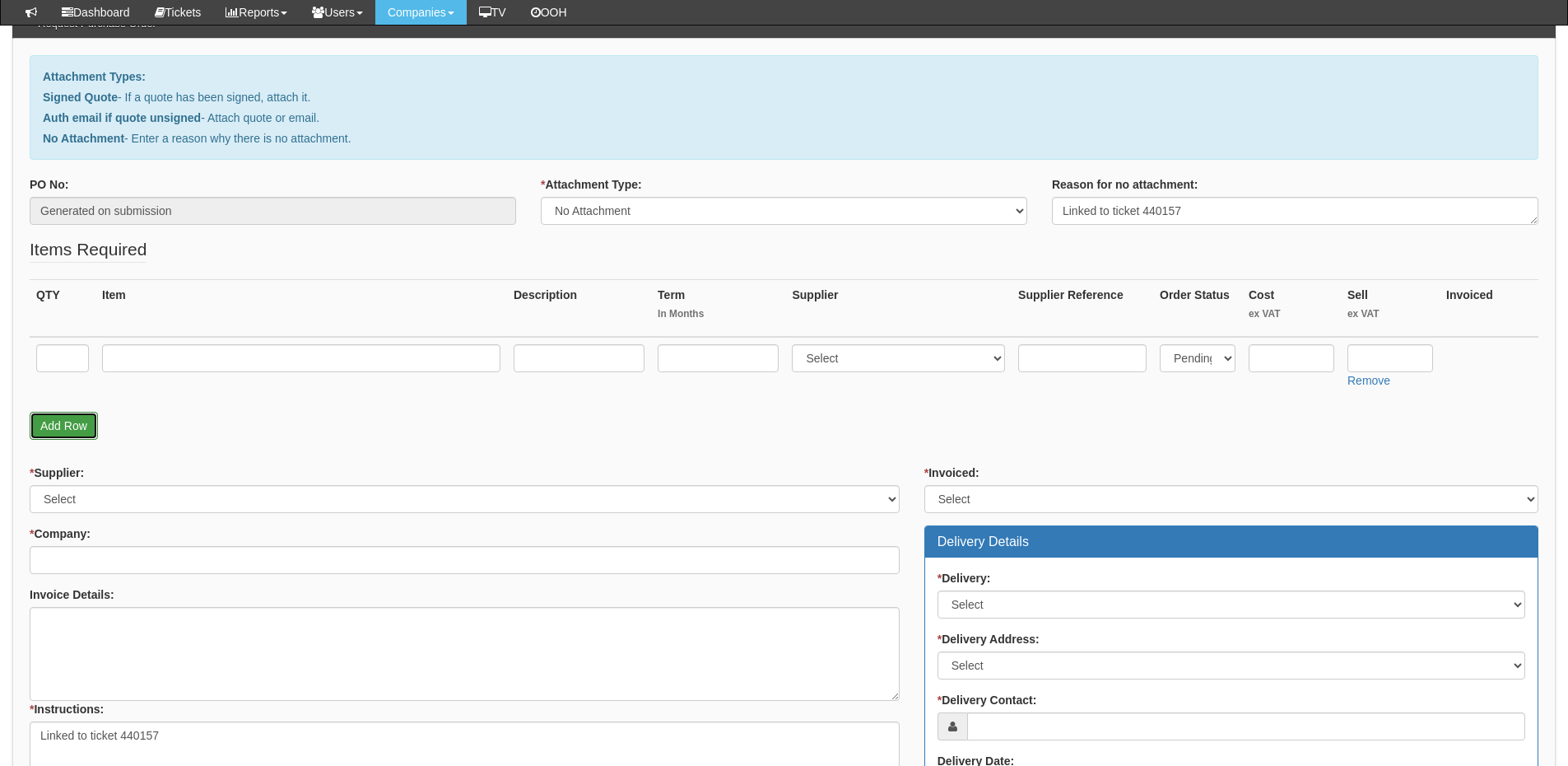
click at [71, 434] on link "Add Row" at bounding box center [64, 425] width 69 height 28
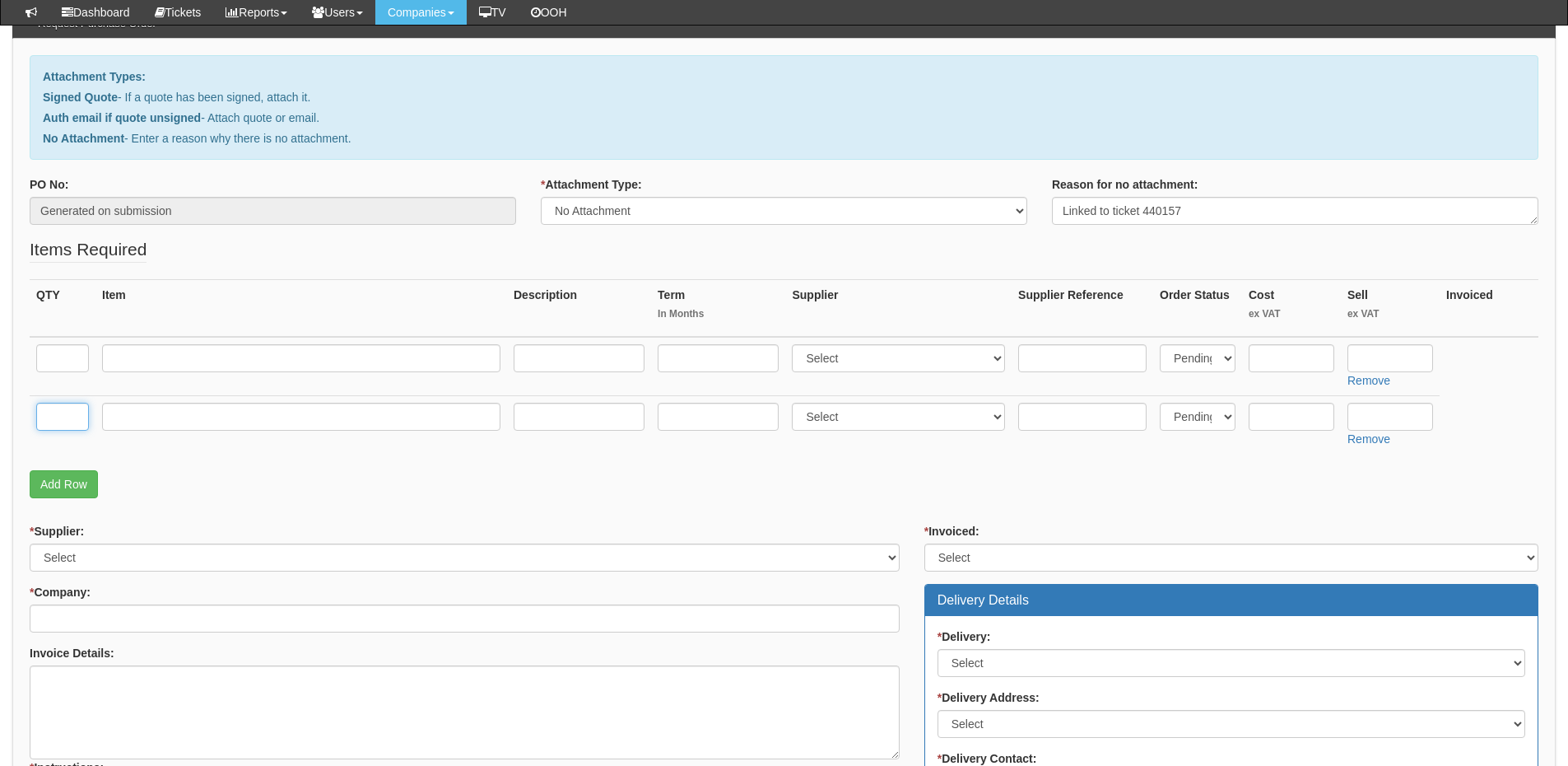
click at [64, 409] on input "text" at bounding box center [62, 416] width 52 height 28
type input "1"
click at [144, 411] on input "text" at bounding box center [301, 416] width 399 height 28
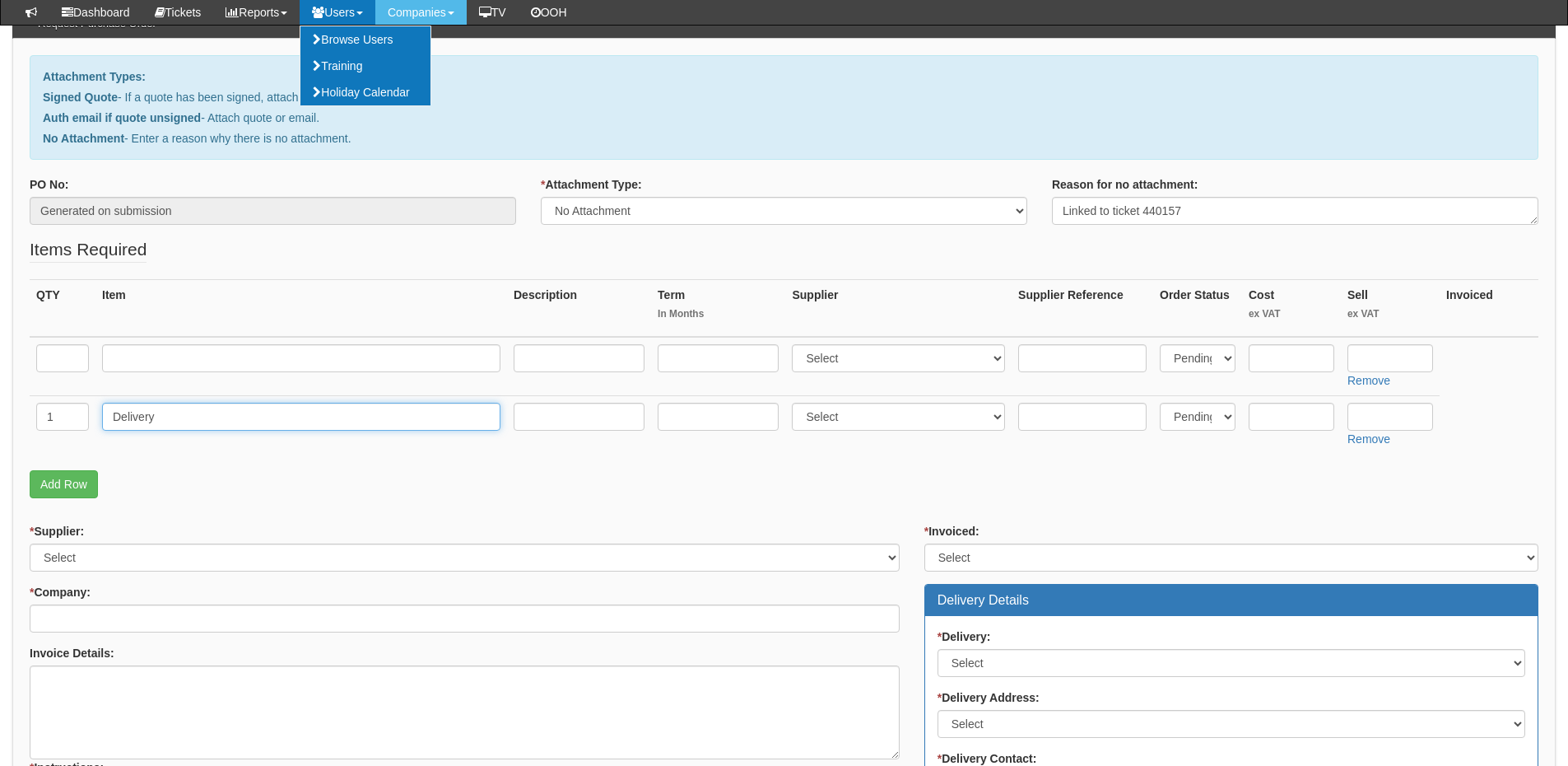
type input "Delivery"
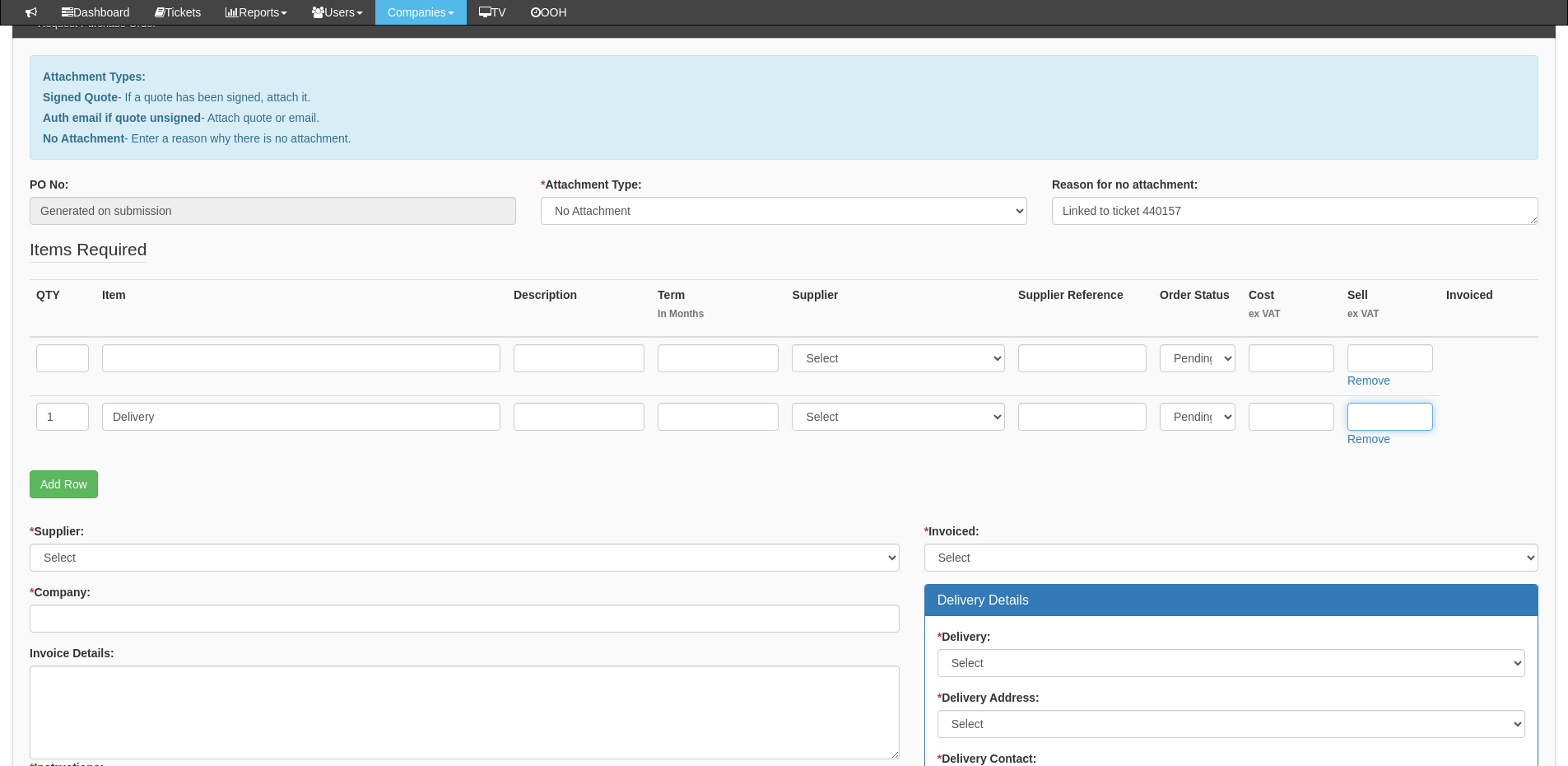
click at [1409, 428] on input "text" at bounding box center [1390, 416] width 86 height 28
type input "12.50"
click at [50, 366] on input "text" at bounding box center [62, 358] width 52 height 28
type input "1"
click at [202, 368] on input "text" at bounding box center [301, 358] width 399 height 28
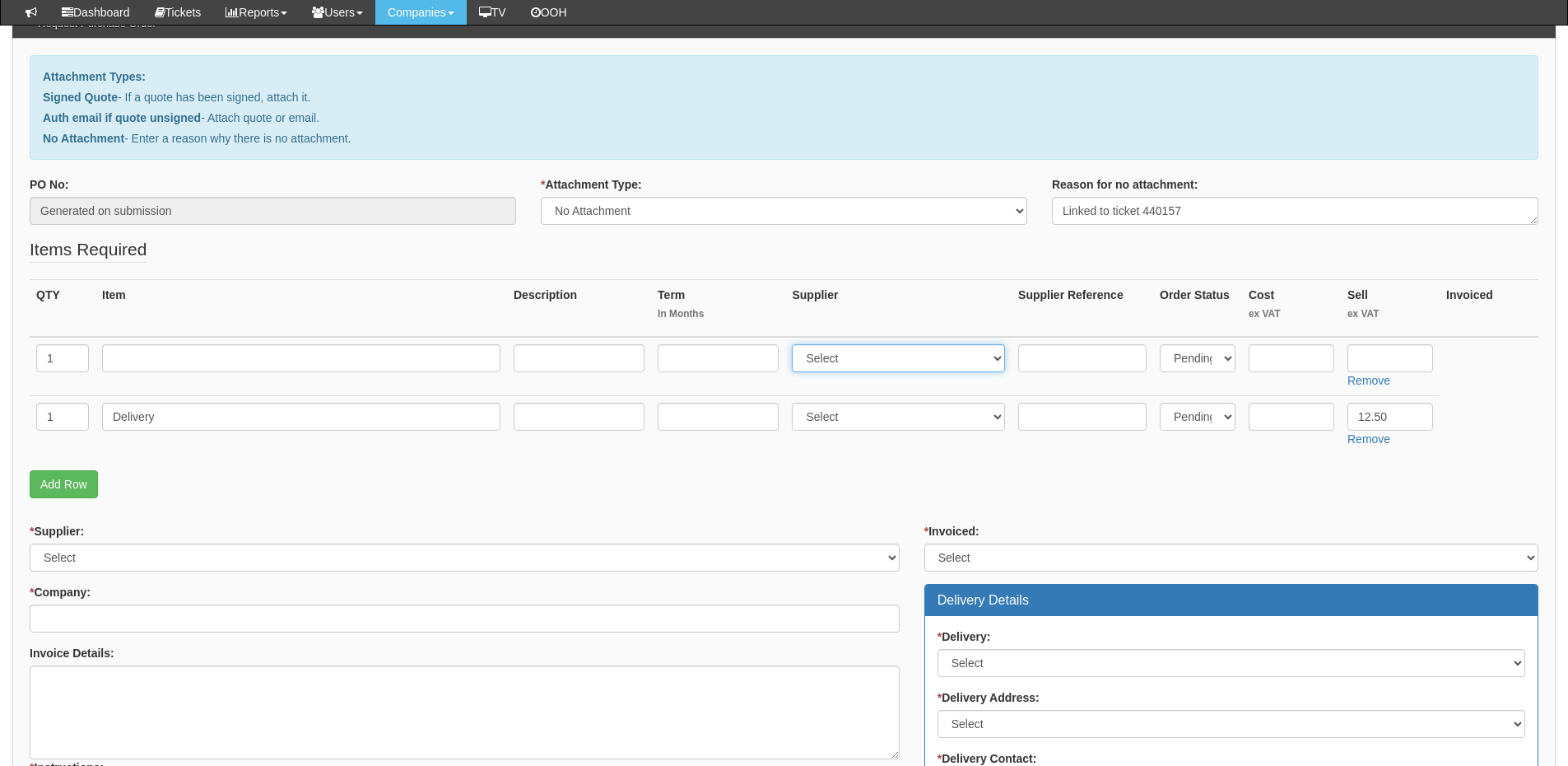
click at [847, 364] on select "Select 123 REG.co.uk 1Password 3 4Gon AA Jones Electric Ltd Abzorb Access Group…" at bounding box center [898, 358] width 213 height 28
select select "19"
click at [796, 345] on select "Select 123 REG.co.uk 1Password 3 4Gon AA Jones Electric Ltd Abzorb Access Group…" at bounding box center [898, 358] width 213 height 28
click at [1268, 352] on input "text" at bounding box center [1291, 358] width 86 height 28
paste input "607.18"
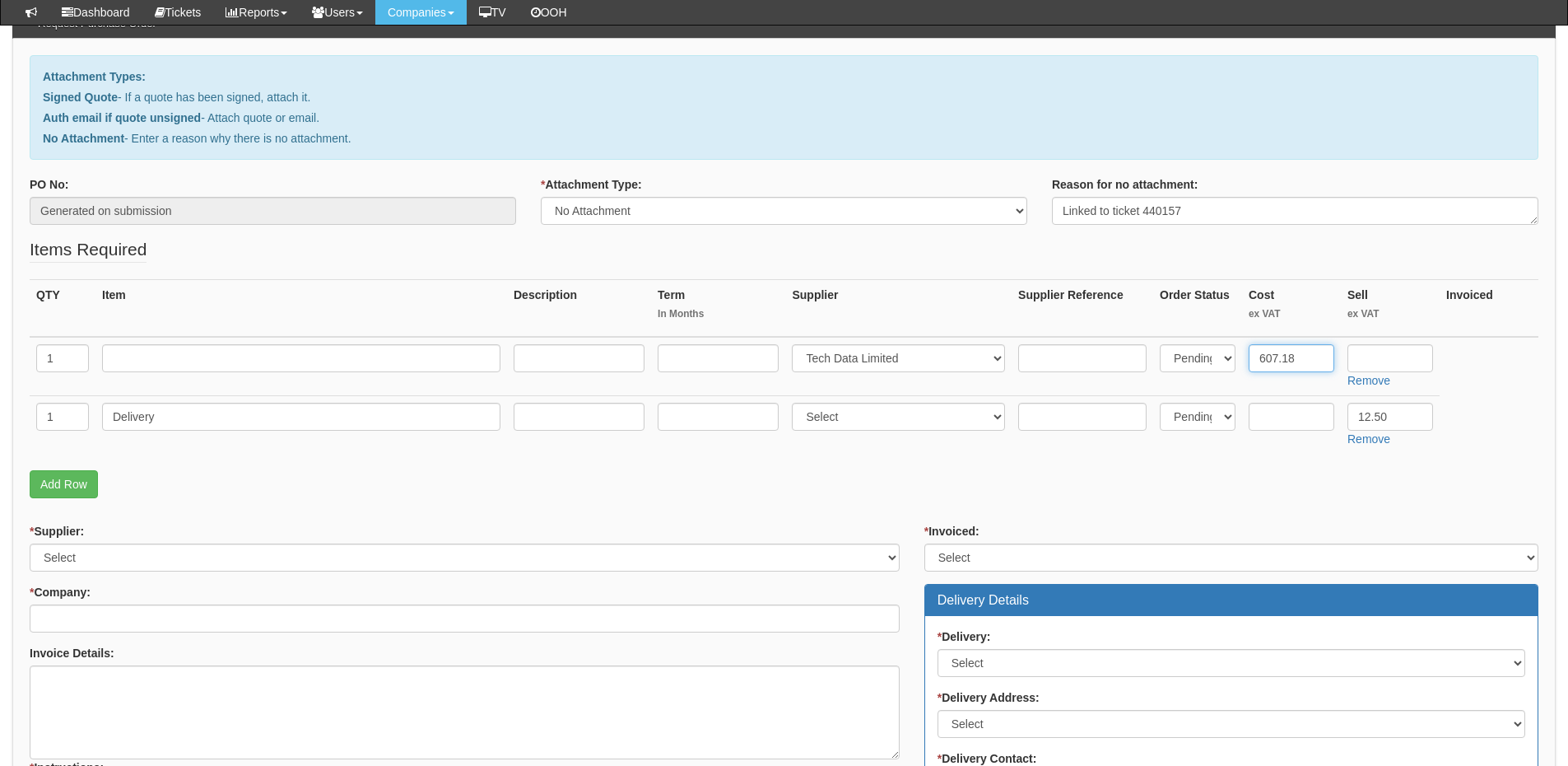
type input "607.18"
click at [1388, 352] on input "text" at bounding box center [1390, 358] width 86 height 28
paste input "693.32"
click at [1381, 365] on input "693.32" at bounding box center [1390, 358] width 86 height 28
type input "693.32"
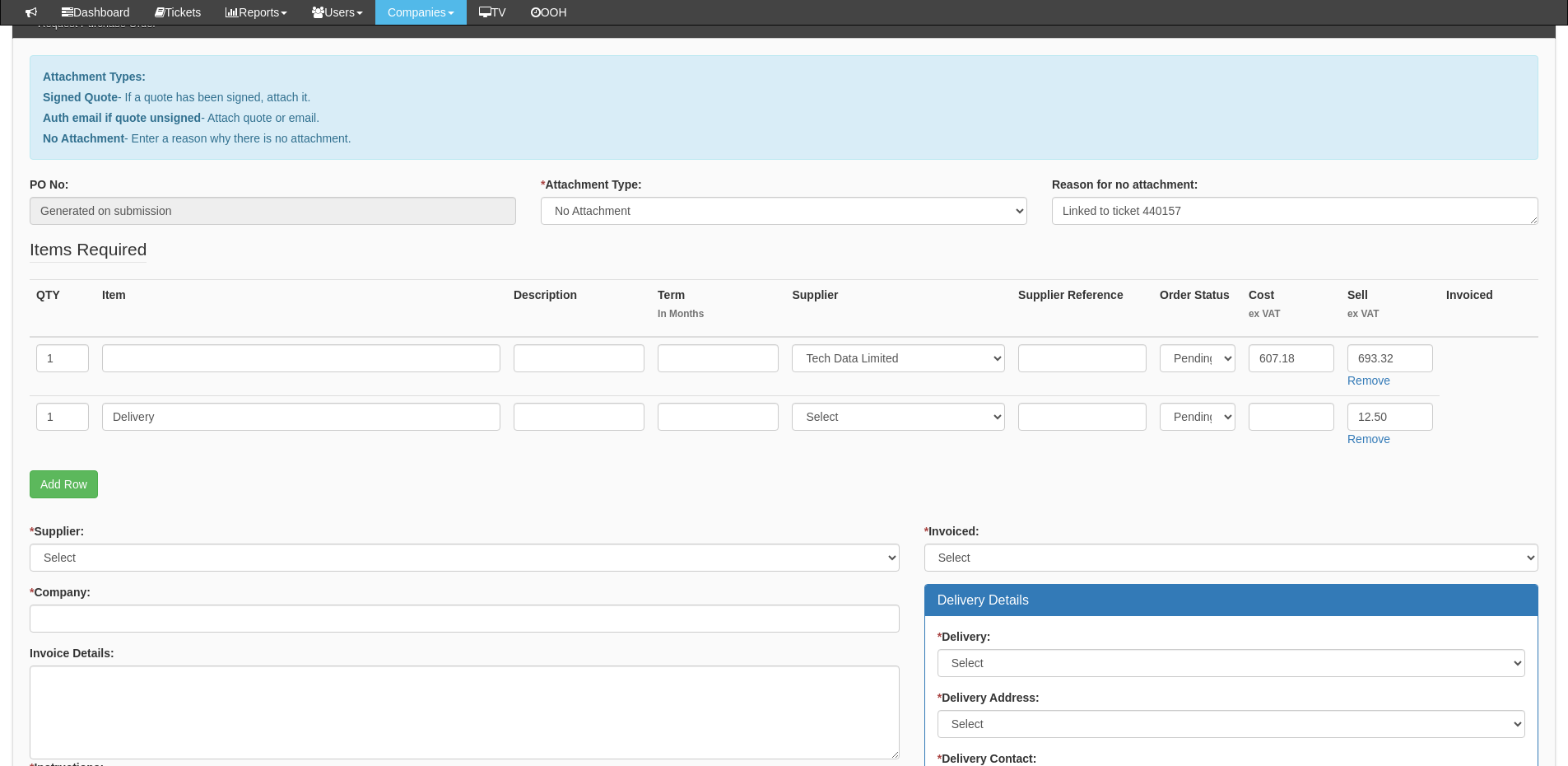
click at [166, 341] on td at bounding box center [301, 366] width 411 height 60
click at [163, 369] on input "text" at bounding box center [301, 358] width 399 height 28
paste input "Dell Pro Laptop"
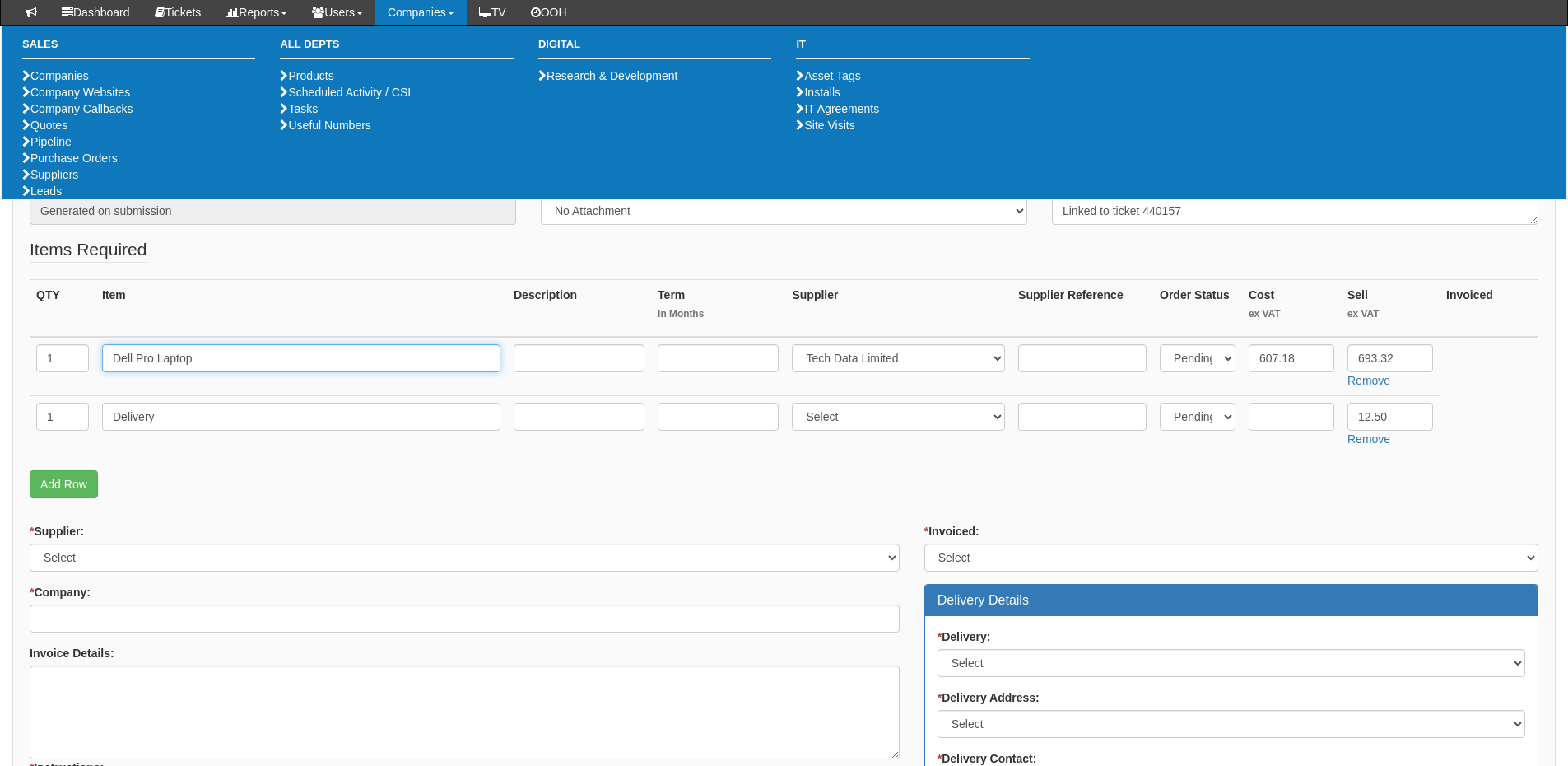
type input "Dell Pro Laptop"
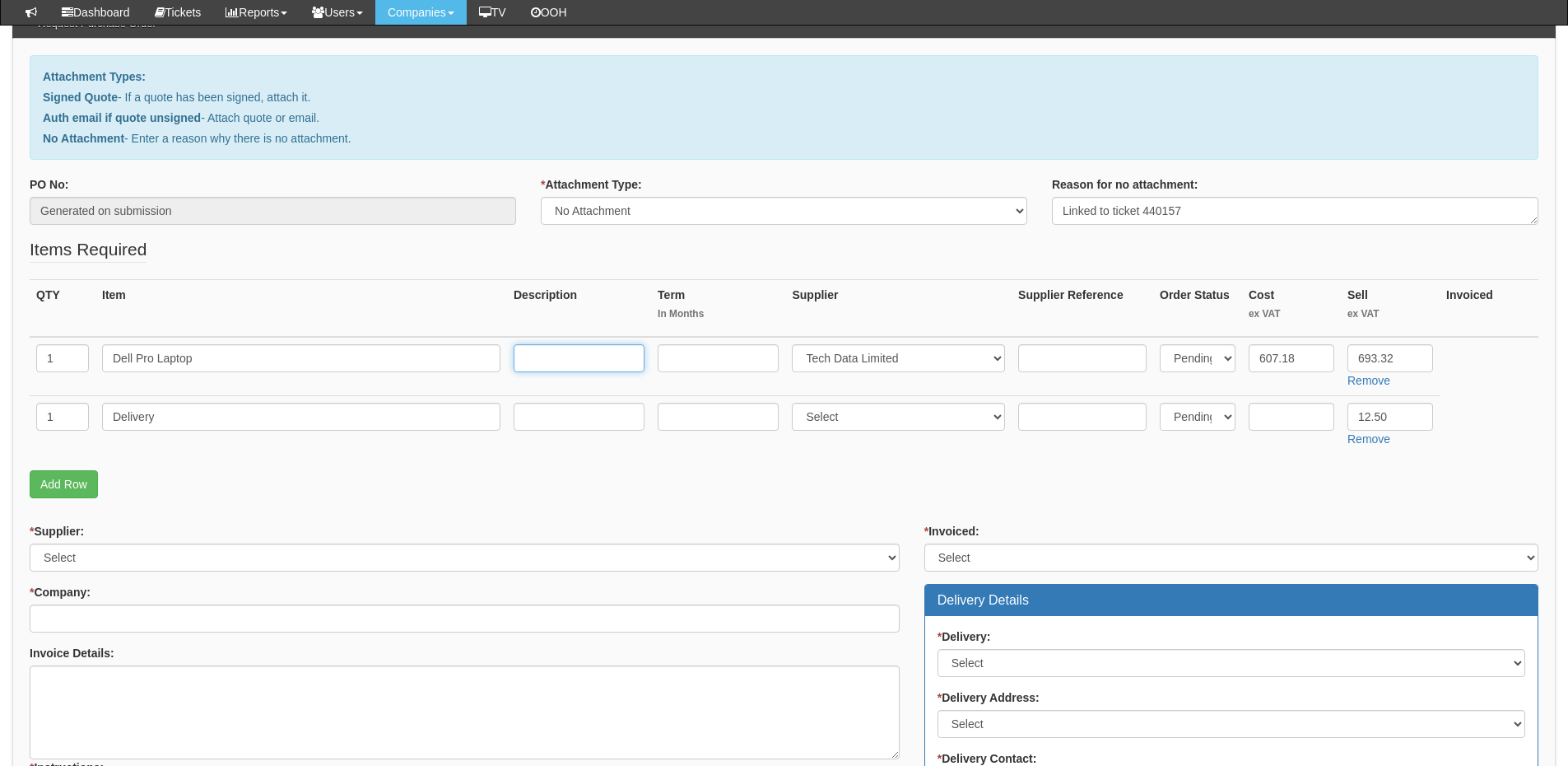
click at [591, 362] on input "text" at bounding box center [579, 358] width 131 height 28
paste input "Intel Core 5 120U / up to 5 GHz Win 11 Pro Intel Graphics 16 GB RAM 512 GB SSD …"
type input "Intel Core 5 120U / up to 5 GHz Win 11 Pro Intel Graphics 16 GB RAM 512 GB SSD …"
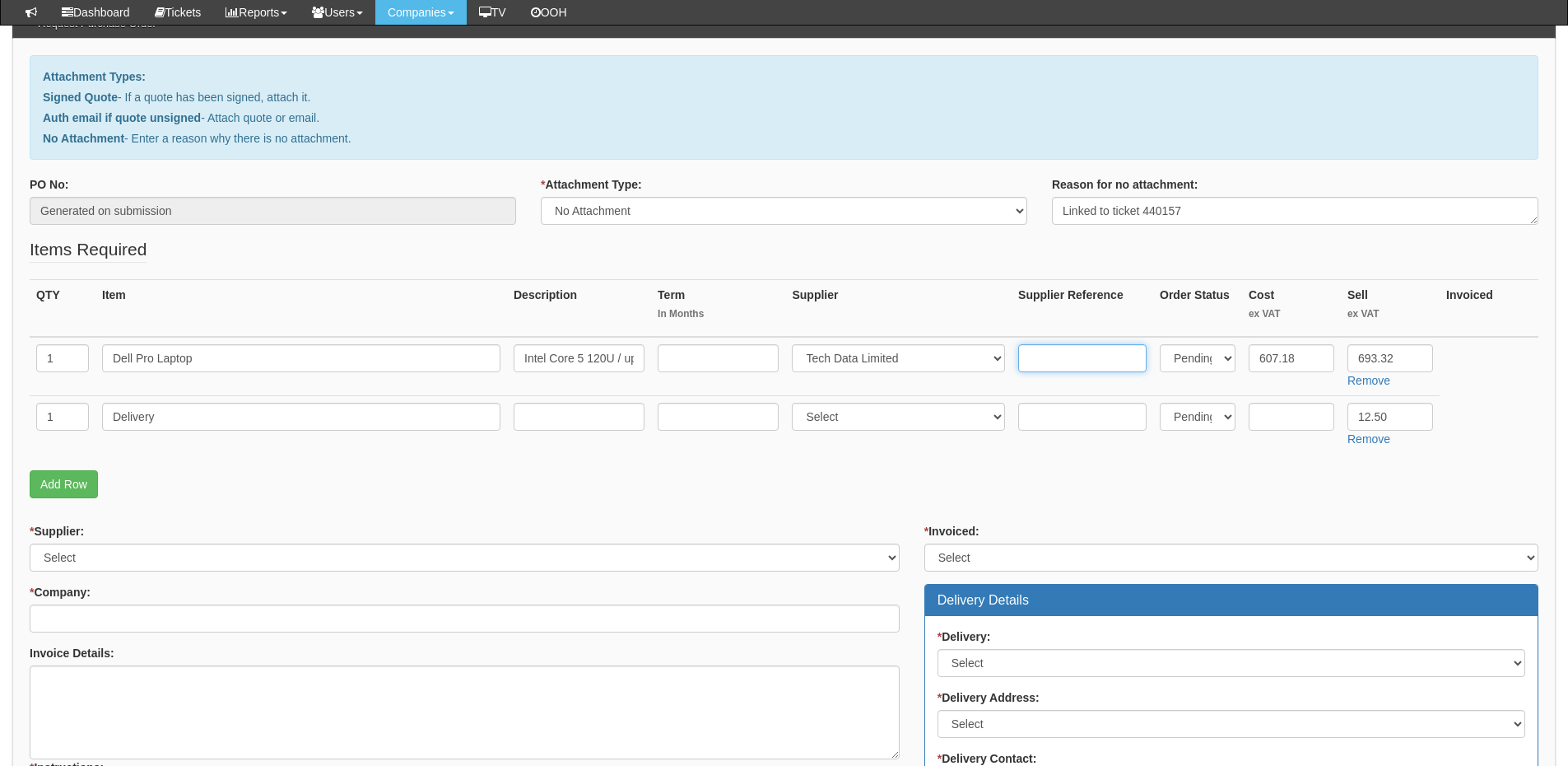
click at [1120, 354] on input "text" at bounding box center [1082, 358] width 128 height 28
paste input "11844046"
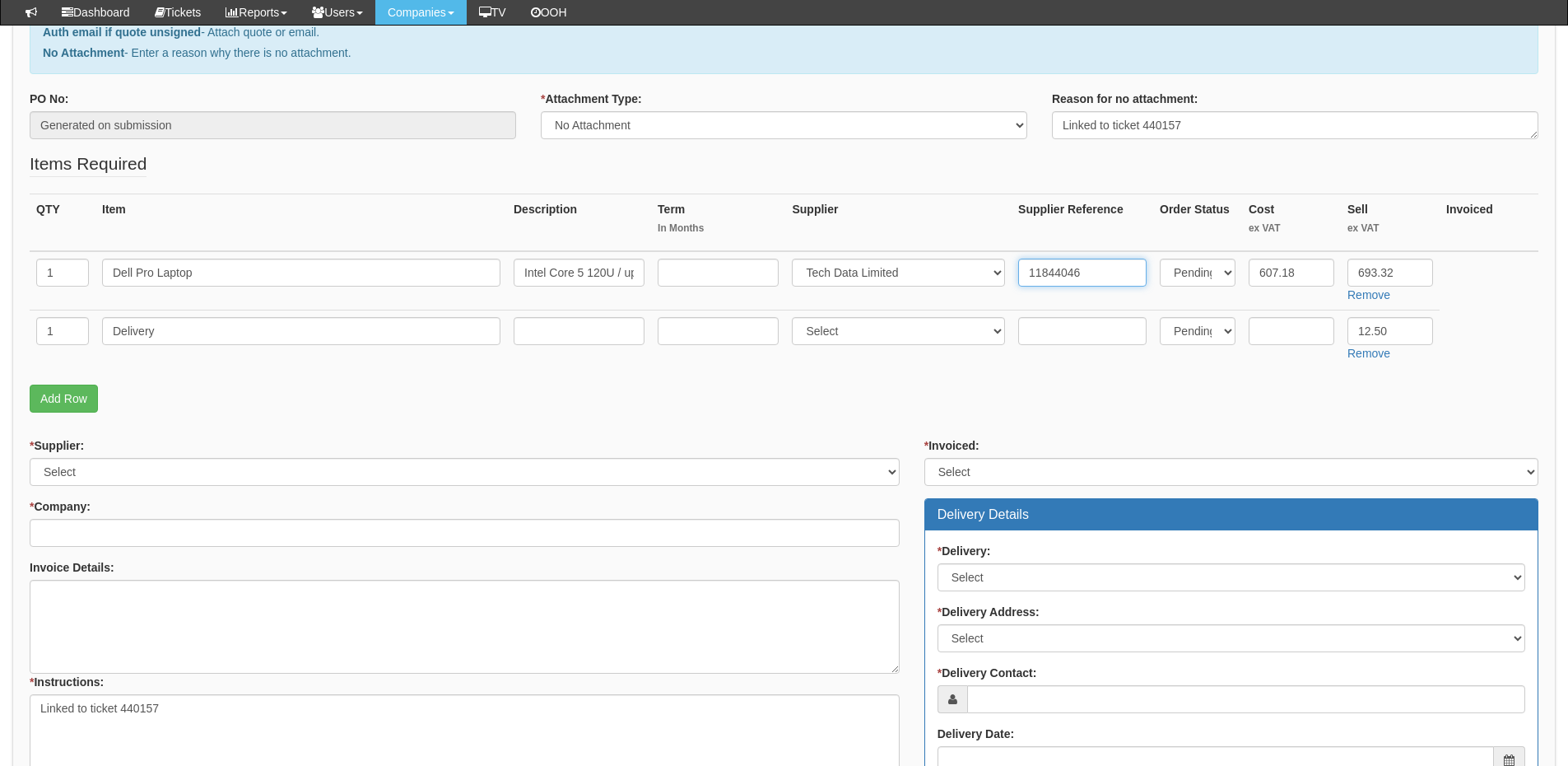
scroll to position [329, 0]
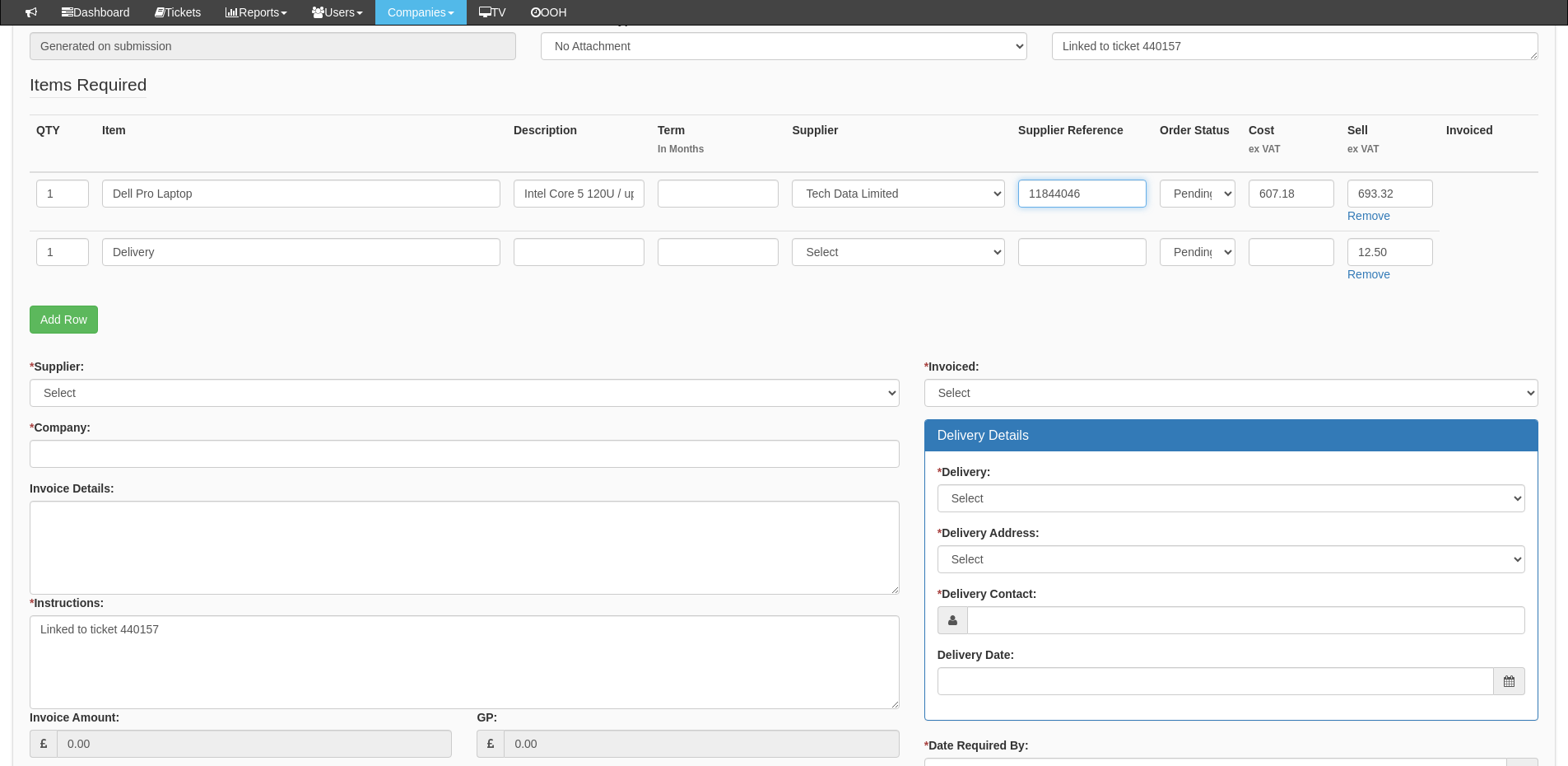
type input "11844046"
click at [222, 384] on select "Select 123 REG.co.uk 1Password 3 4Gon AA Jones Electric Ltd Abzorb Access Group…" at bounding box center [464, 392] width 870 height 28
select select "19"
click at [30, 379] on select "Select 123 REG.co.uk 1Password 3 4Gon AA Jones Electric Ltd Abzorb Access Group…" at bounding box center [464, 392] width 870 height 28
click at [185, 446] on input "* Company:" at bounding box center [464, 454] width 870 height 28
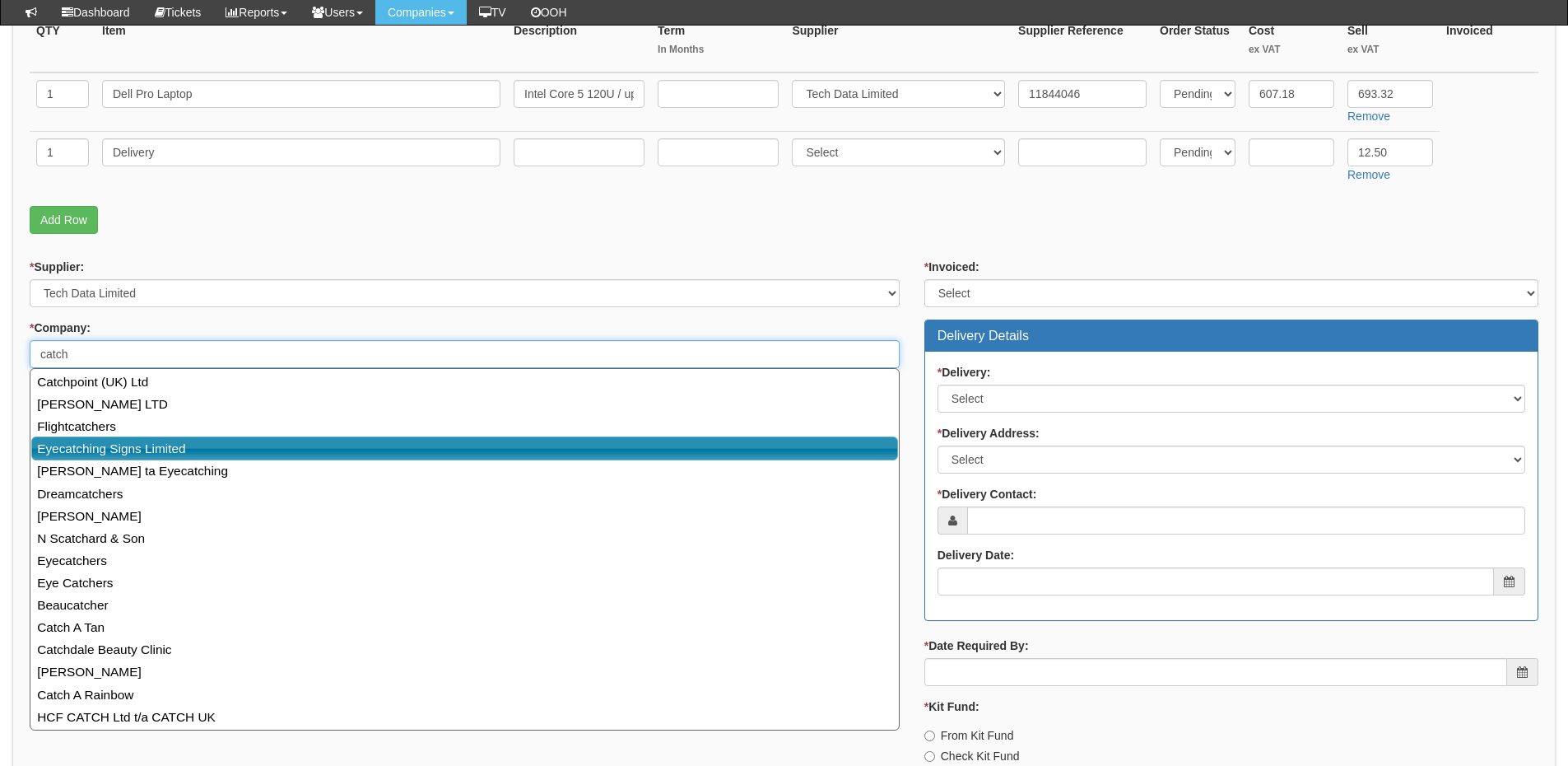
scroll to position [596, 0]
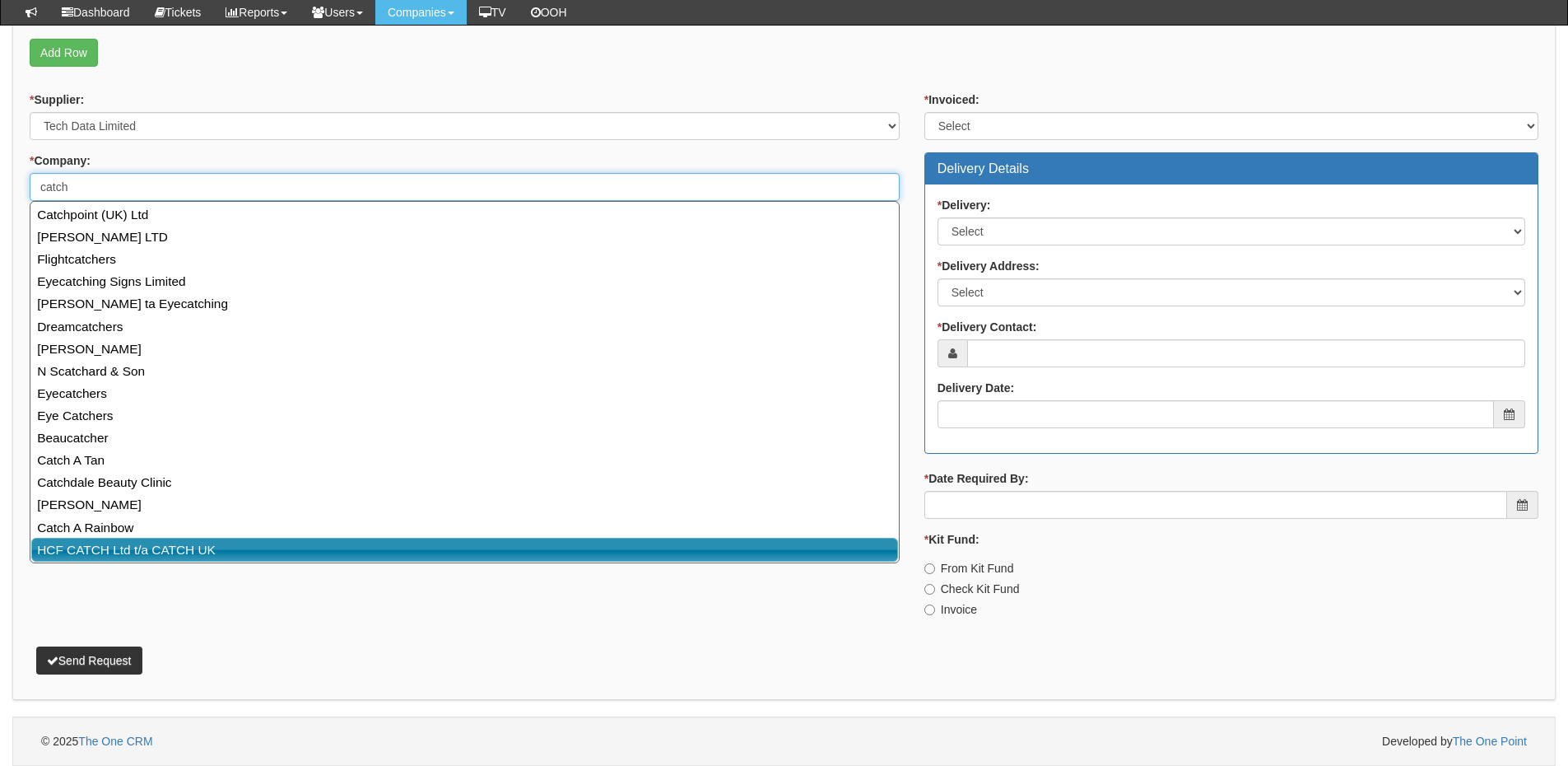
click at [146, 545] on link "HCF CATCH Ltd t/a CATCH UK" at bounding box center [464, 549] width 867 height 23
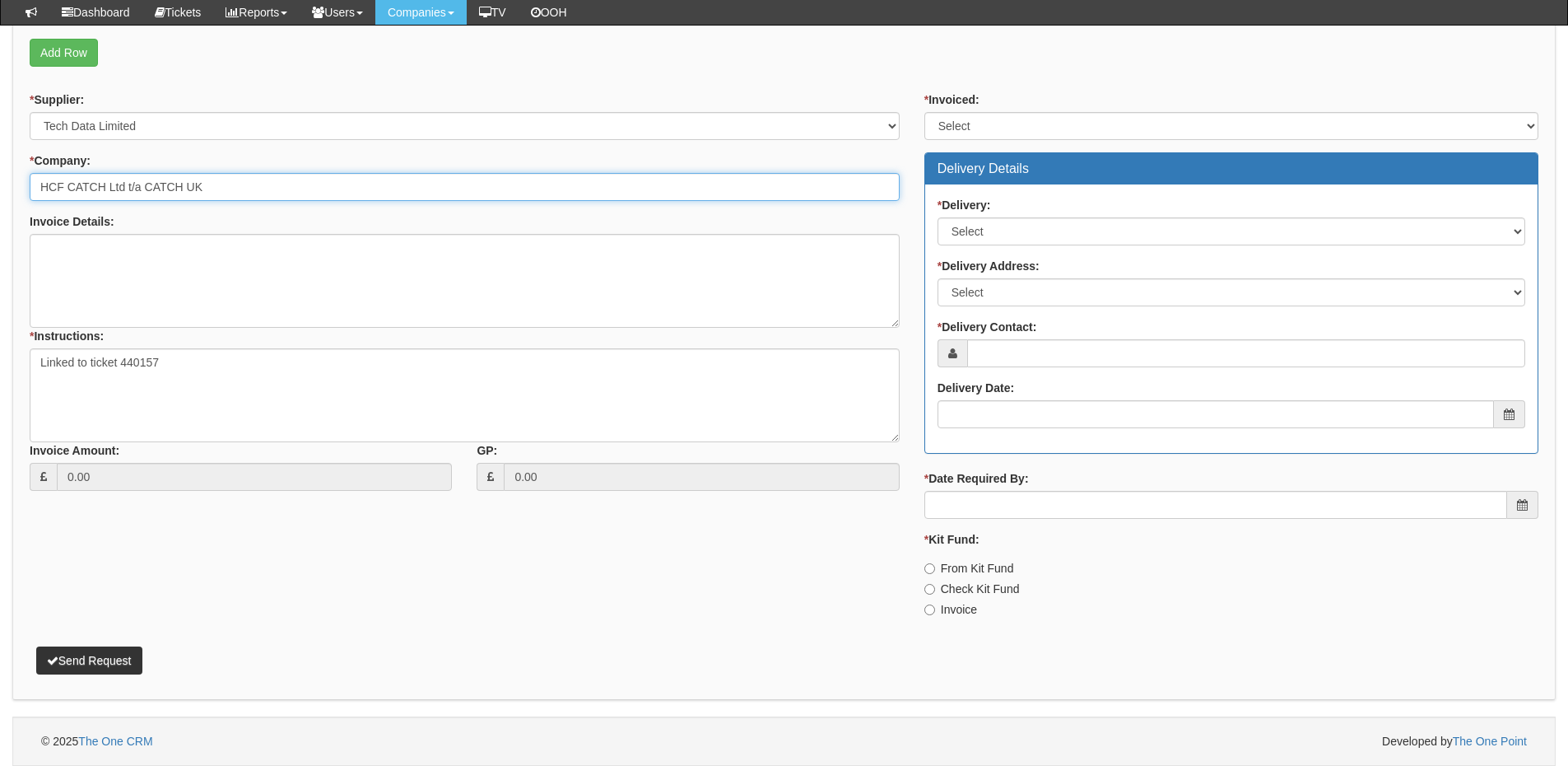
type input "HCF CATCH Ltd t/a CATCH UK"
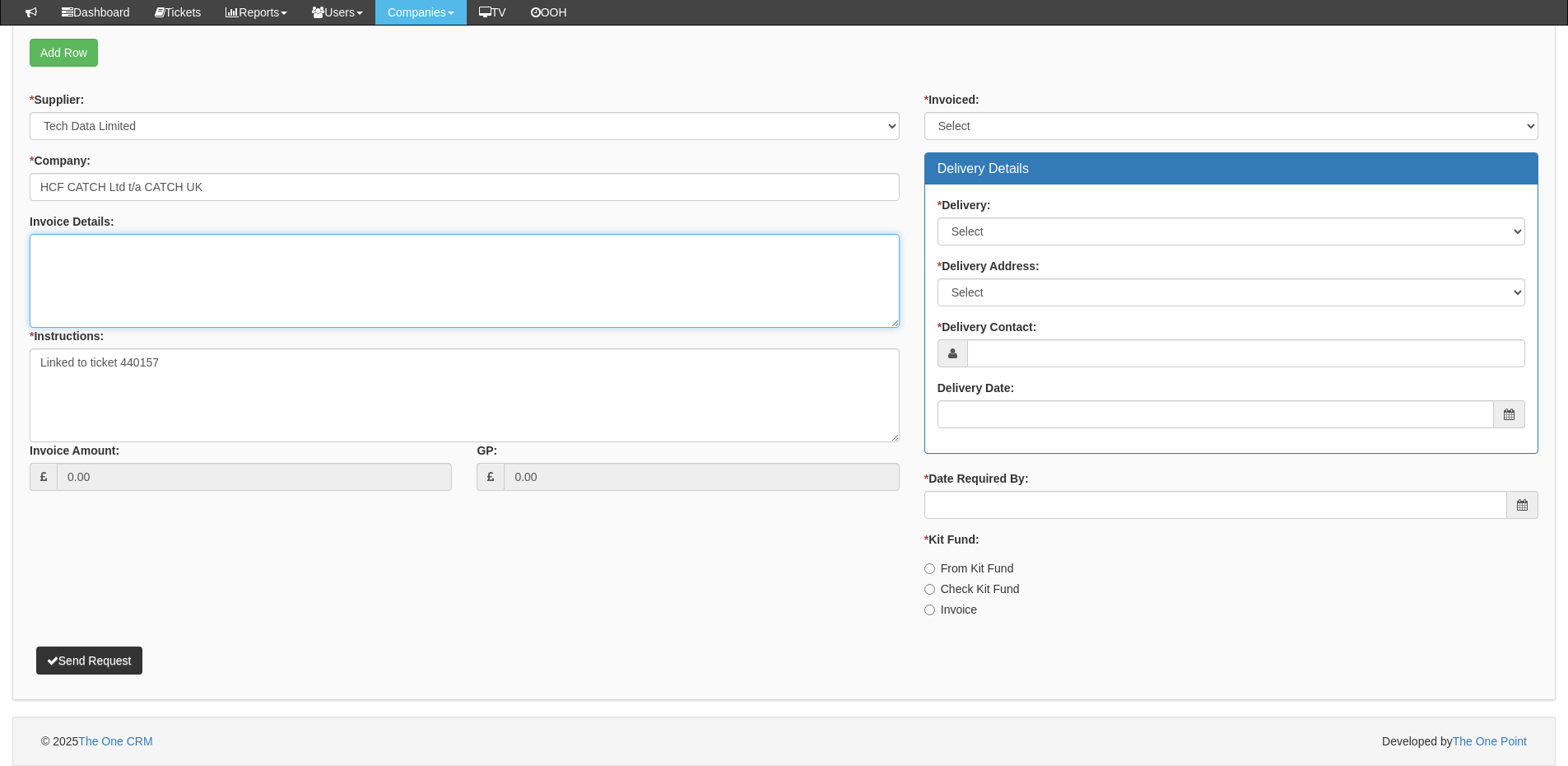
click at [99, 259] on textarea "Invoice Details:" at bounding box center [464, 281] width 870 height 94
paste textarea "PO is 5201"
type textarea "Please use PO 5201"
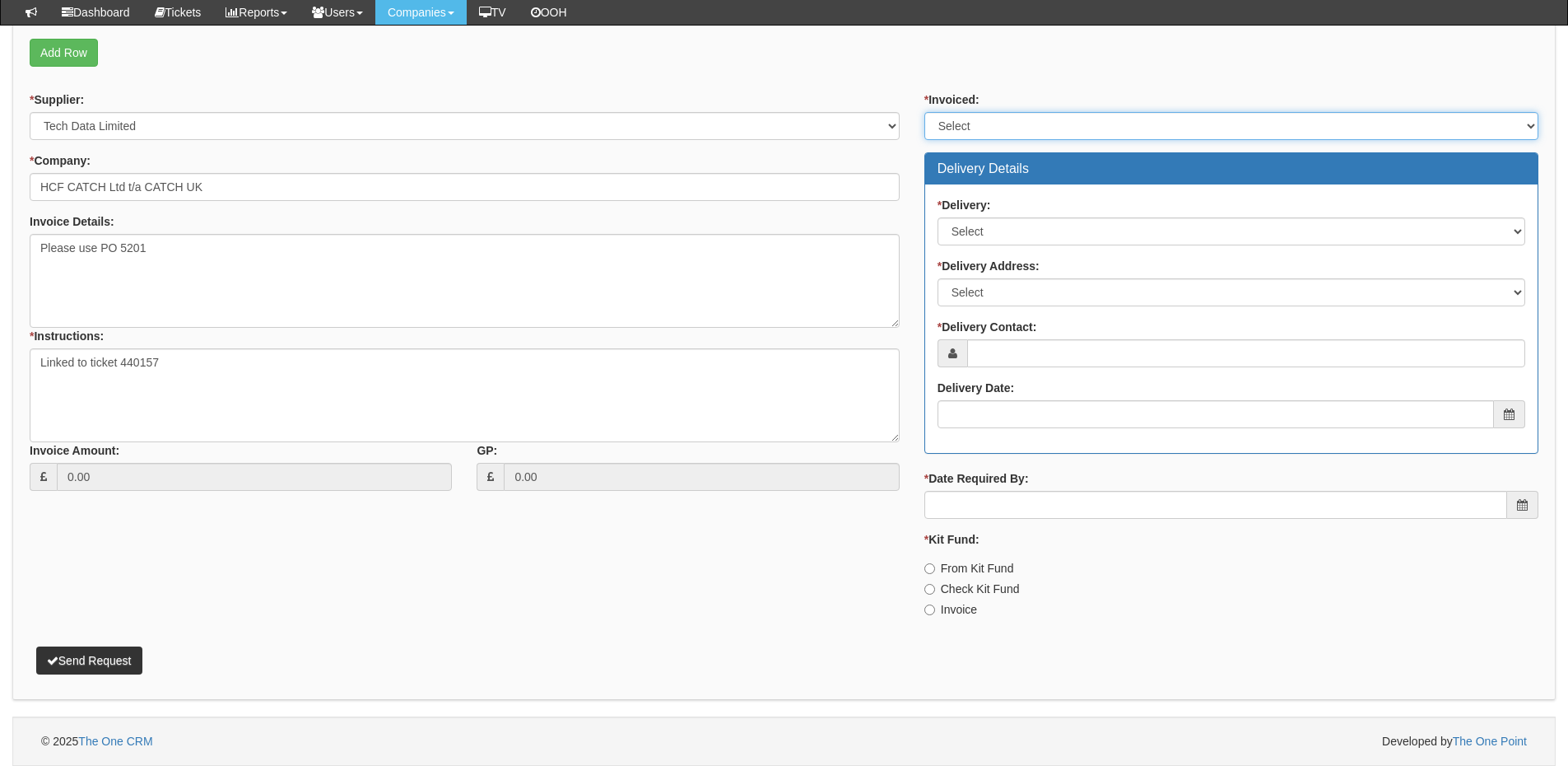
click at [973, 124] on select "Select Yes No N/A STB (part of order)" at bounding box center [1231, 125] width 614 height 28
select select "2"
click at [924, 112] on select "Select Yes No N/A STB (part of order)" at bounding box center [1231, 125] width 614 height 28
drag, startPoint x: 970, startPoint y: 213, endPoint x: 976, endPoint y: 230, distance: 18.0
click at [970, 219] on div "* Delivery: Select No Not Applicable Yes" at bounding box center [1232, 221] width 588 height 49
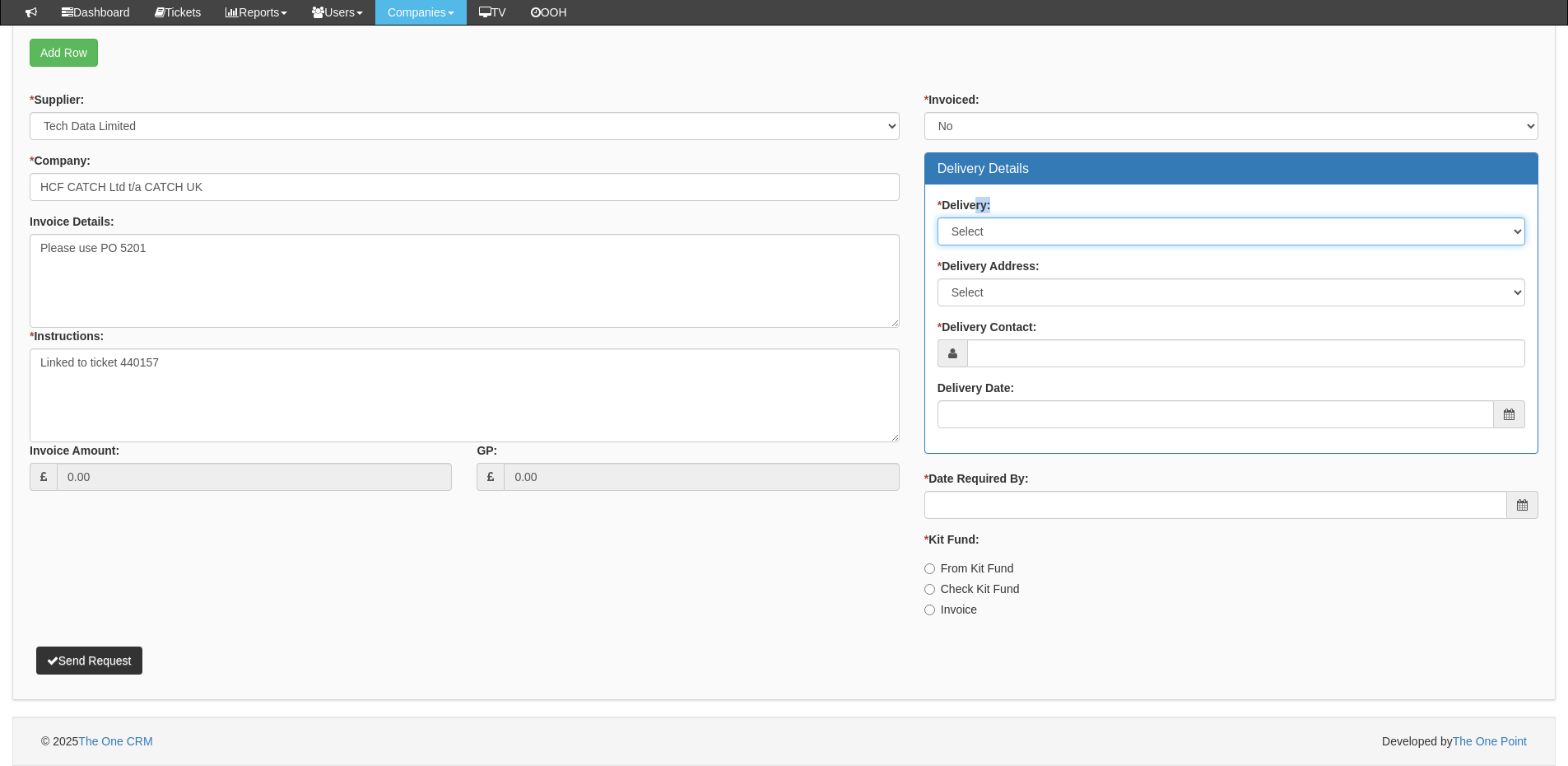
drag, startPoint x: 976, startPoint y: 230, endPoint x: 976, endPoint y: 243, distance: 13.0
click at [976, 230] on select "Select No Not Applicable Yes" at bounding box center [1232, 231] width 588 height 28
select select "1"
click at [938, 217] on select "Select No Not Applicable Yes" at bounding box center [1232, 231] width 588 height 28
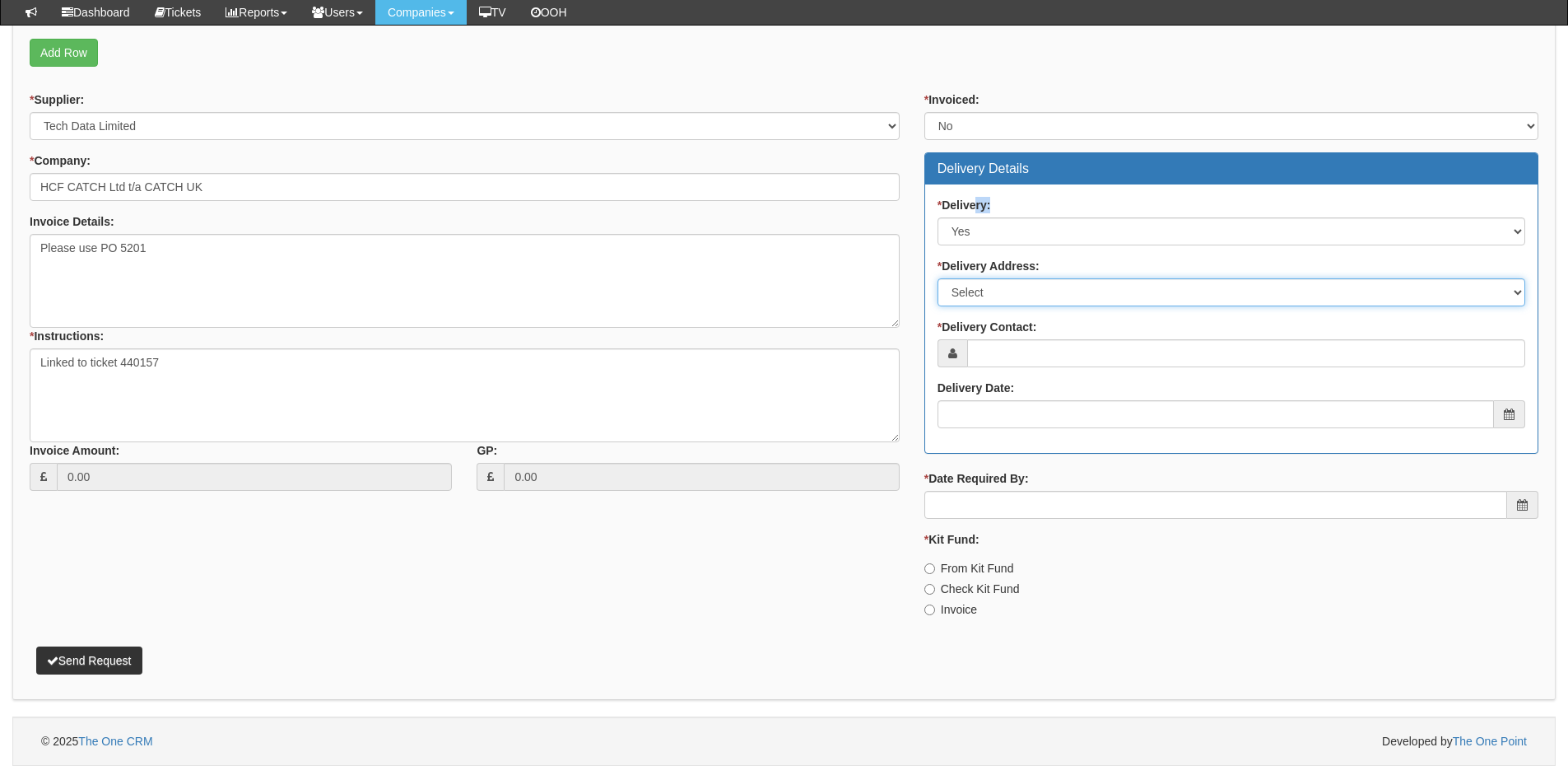
click at [979, 281] on select "Select Not Applicable Main Address - DN41 8TH Other" at bounding box center [1232, 292] width 588 height 28
select select "other"
click at [938, 279] on select "Select Not Applicable Main Address - DN41 8TH Other" at bounding box center [1232, 292] width 588 height 28
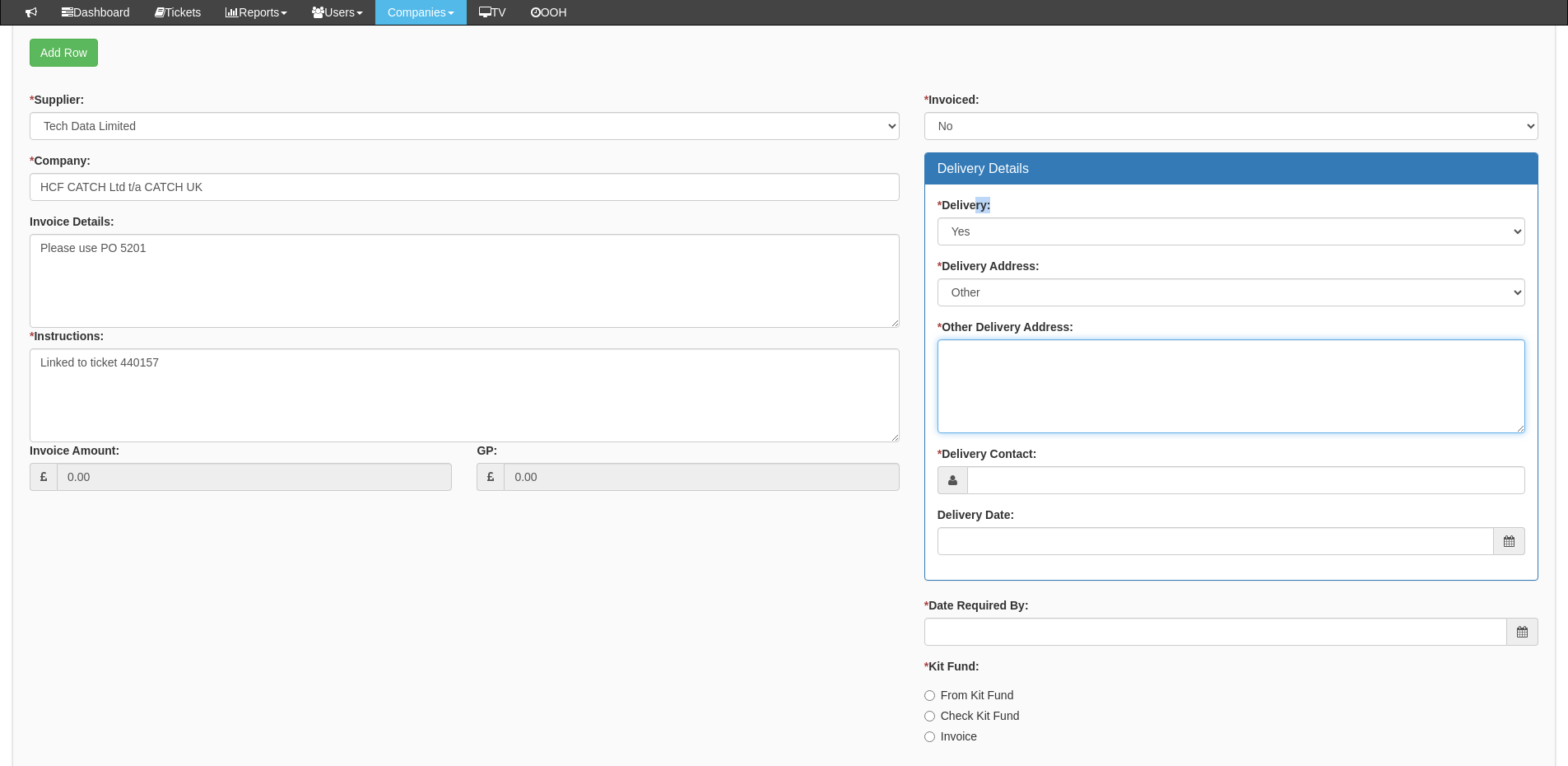
click at [982, 374] on textarea "* Other Delivery Address:" at bounding box center [1232, 386] width 588 height 94
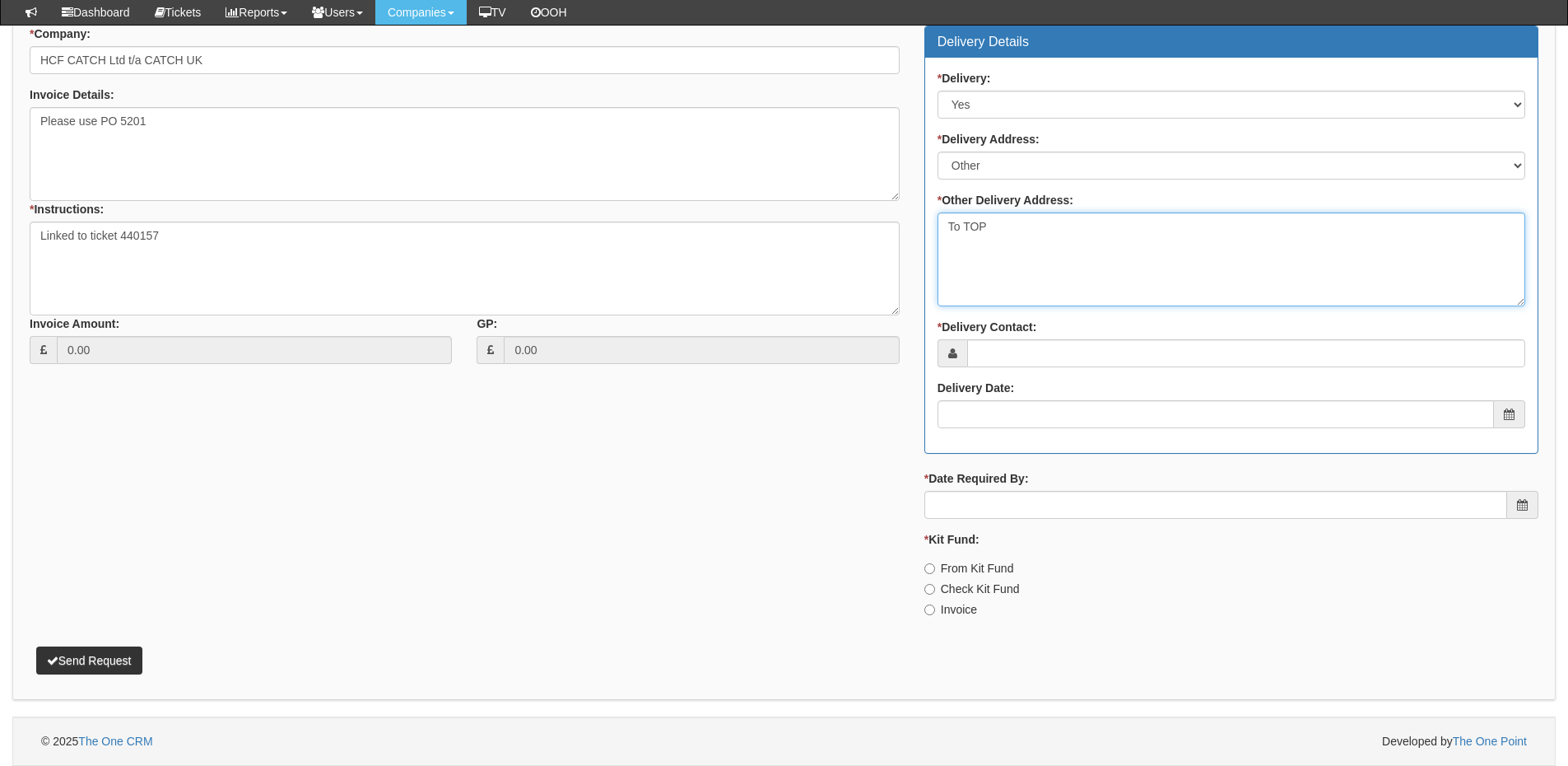
type textarea "To TOP"
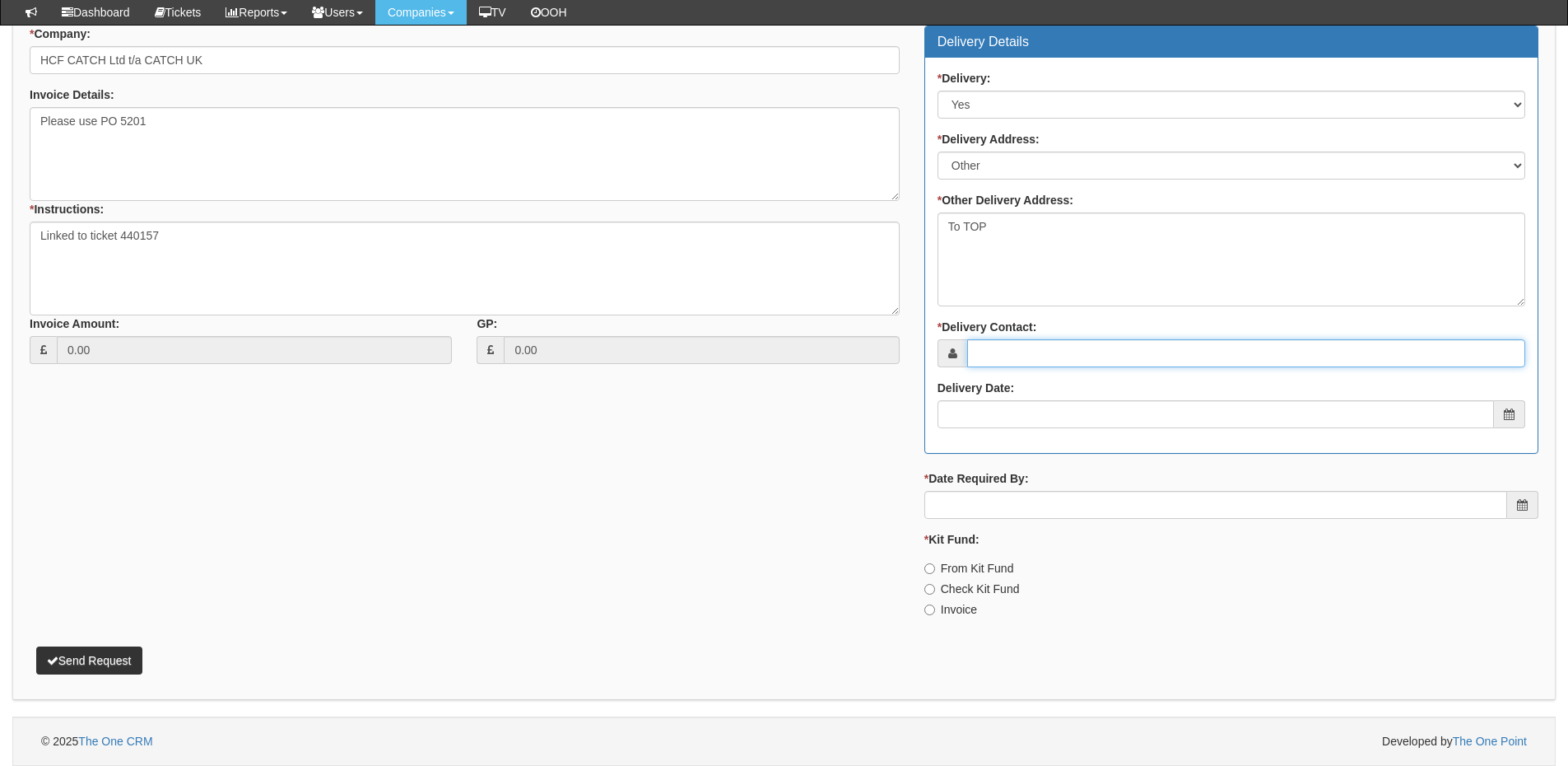
click at [988, 362] on input "* Delivery Contact:" at bounding box center [1246, 353] width 558 height 28
type input "Lily Beeken"
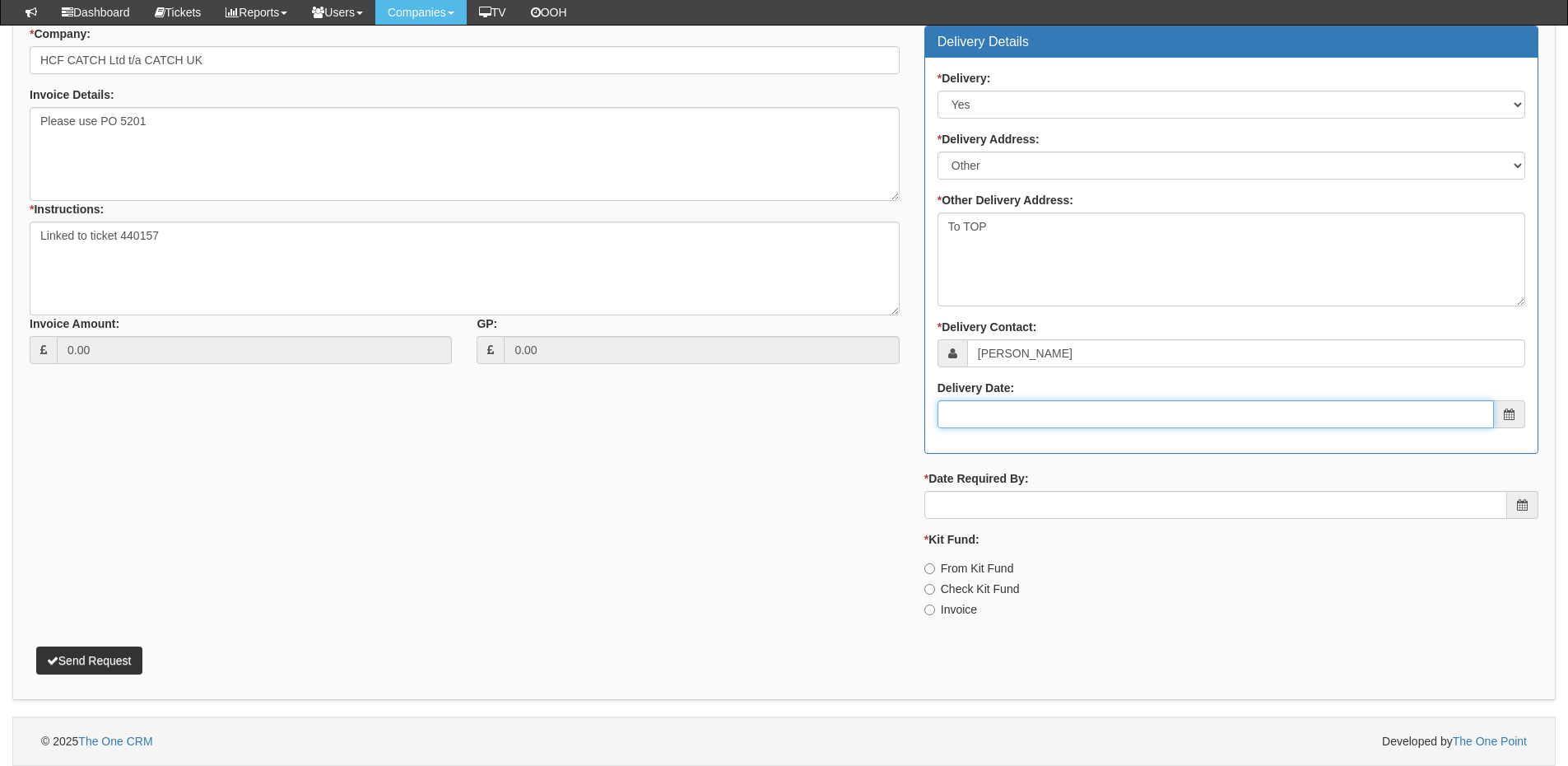
click at [1036, 408] on input "Delivery Date:" at bounding box center [1215, 414] width 556 height 28
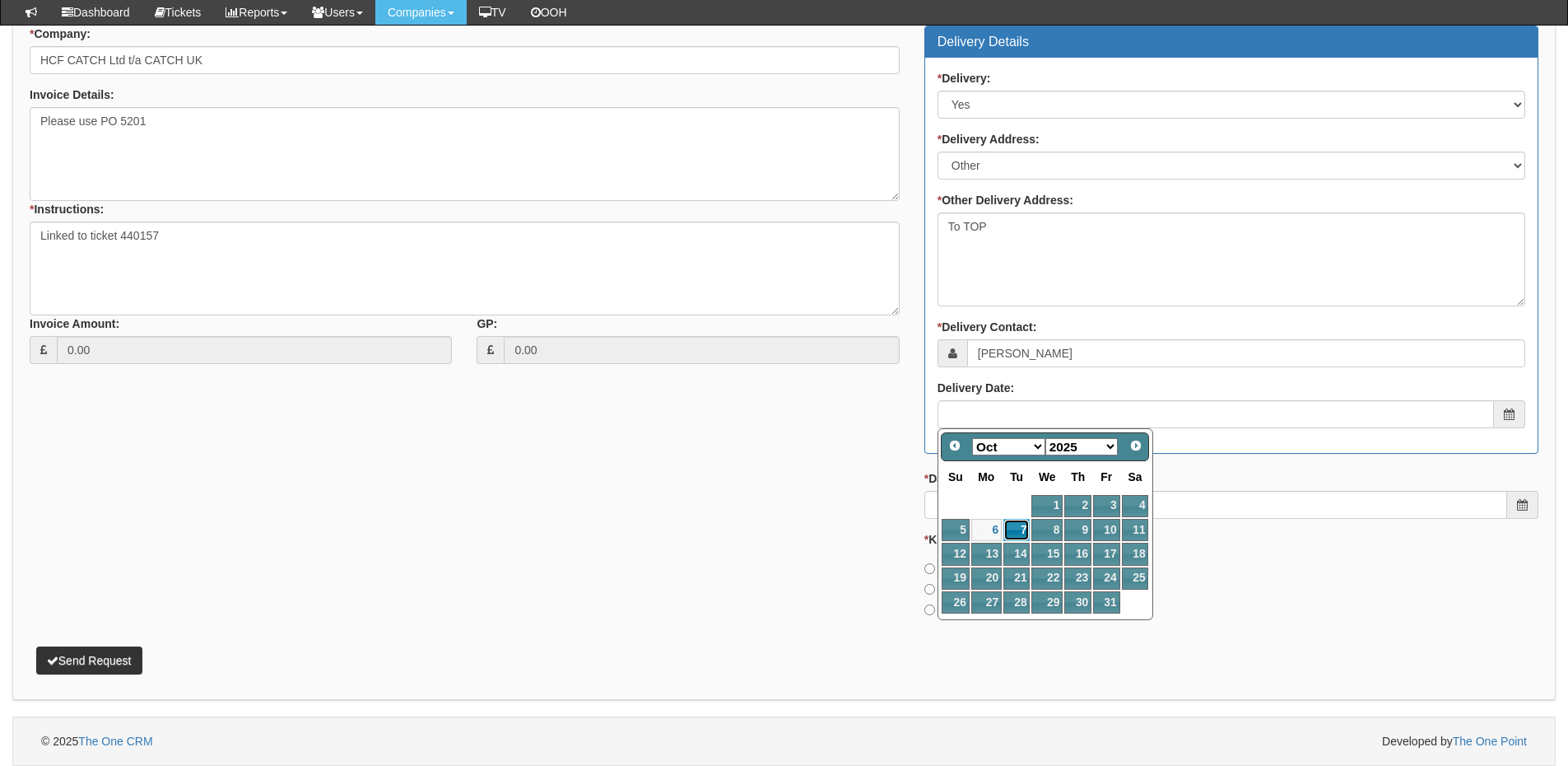
click at [1027, 530] on link "7" at bounding box center [1016, 530] width 26 height 23
type input "2025-10-07"
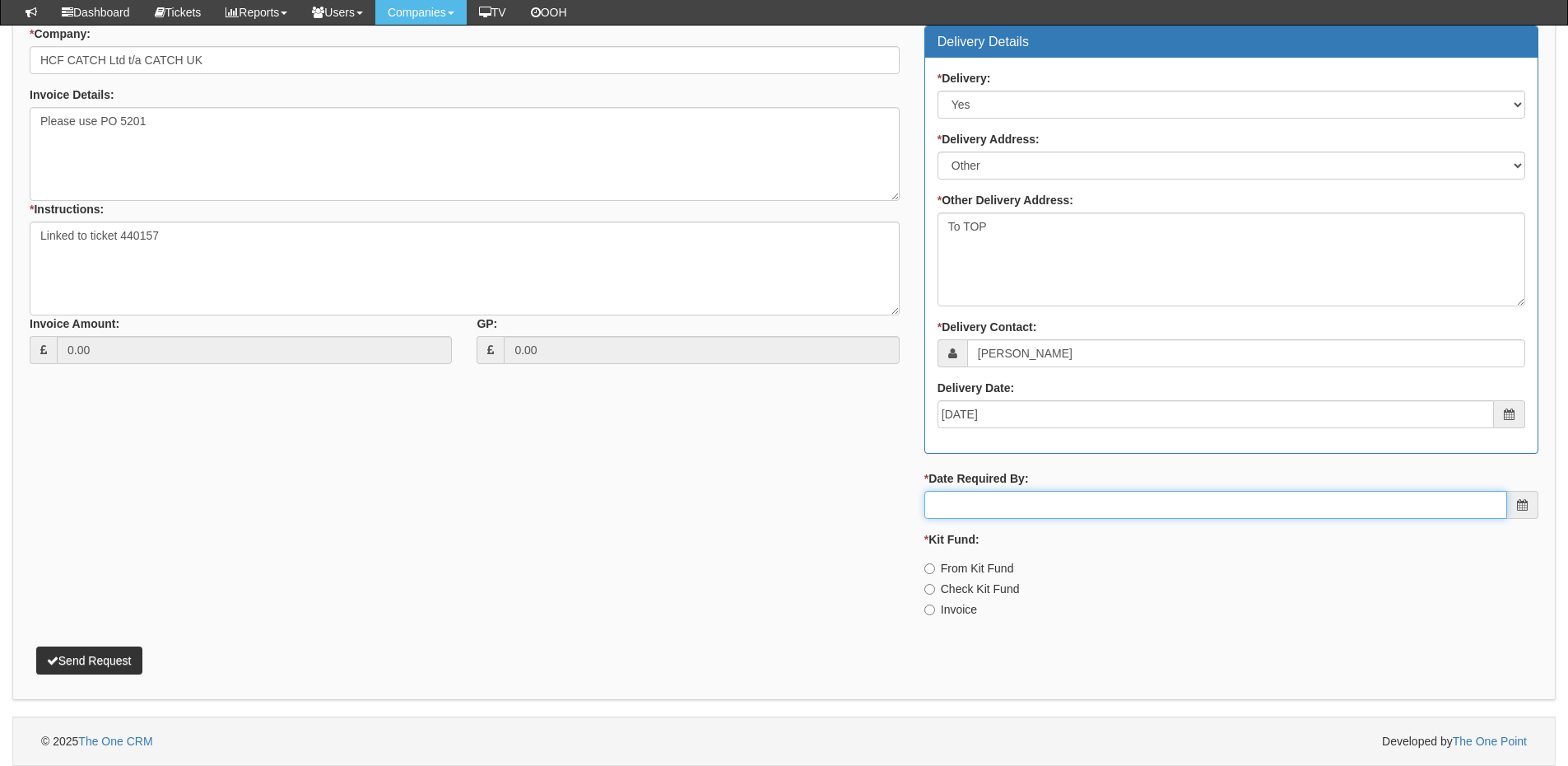
click at [1028, 511] on input "* Date Required By:" at bounding box center [1215, 504] width 582 height 28
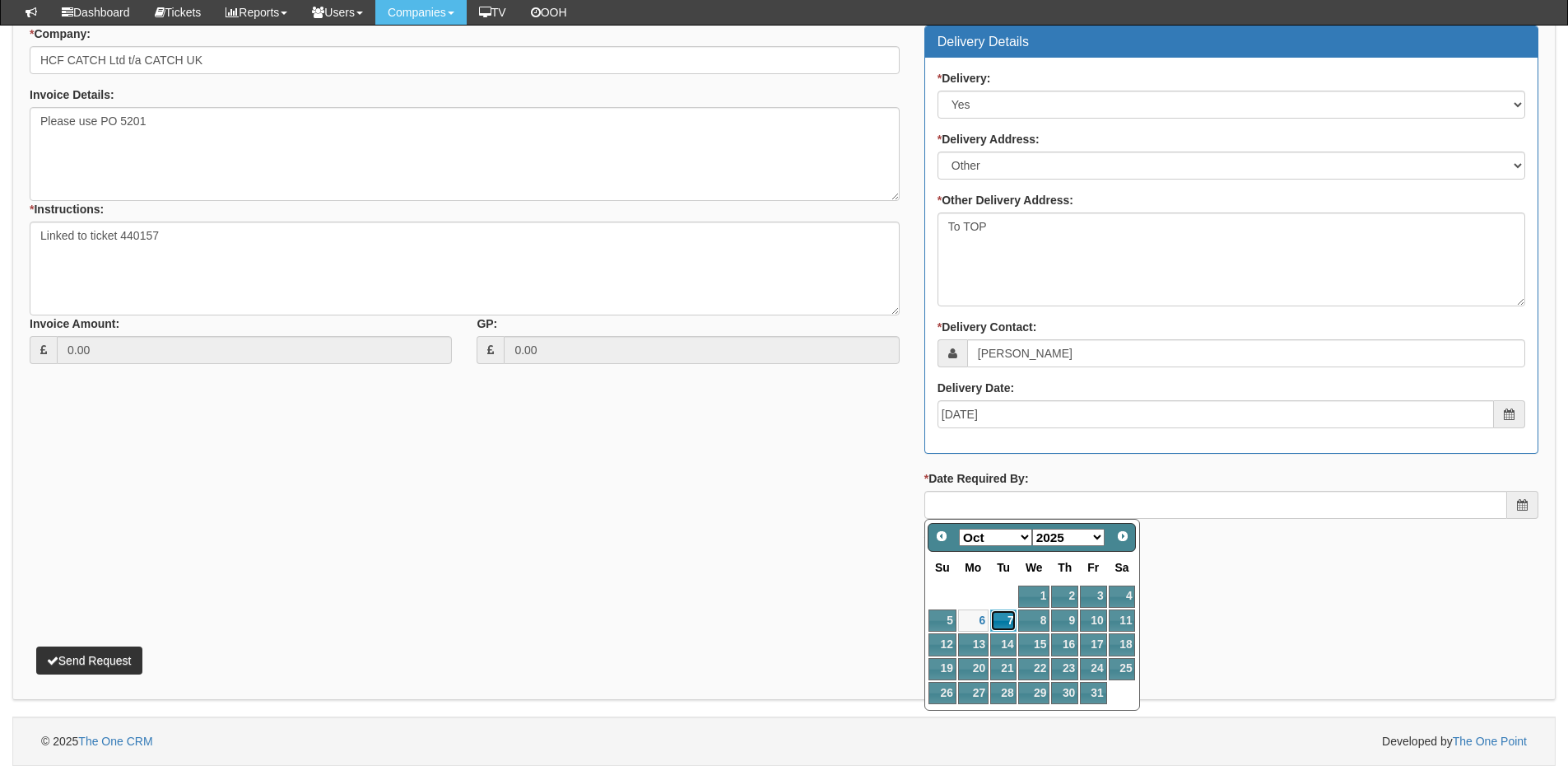
click at [1004, 625] on link "7" at bounding box center [1003, 621] width 26 height 23
type input "2025-10-07"
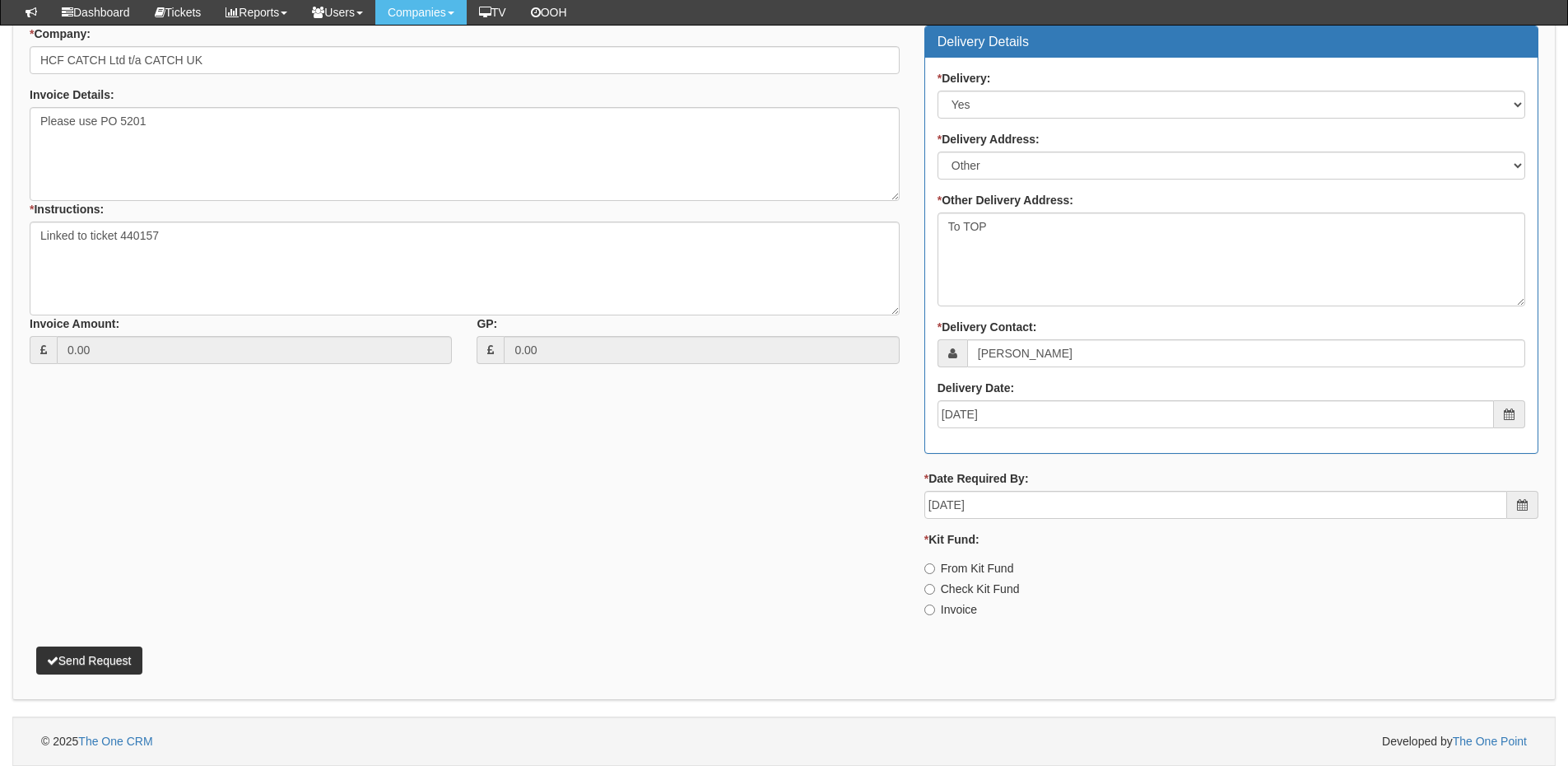
click at [969, 601] on div "* Kit Fund: From Kit Fund Check Kit Fund Invoice" at bounding box center [1231, 575] width 614 height 87
click at [963, 611] on label "Invoice" at bounding box center [950, 609] width 52 height 16
click at [935, 611] on input "Invoice" at bounding box center [930, 610] width 11 height 11
radio input "true"
click at [78, 650] on button "Send Request" at bounding box center [89, 660] width 106 height 28
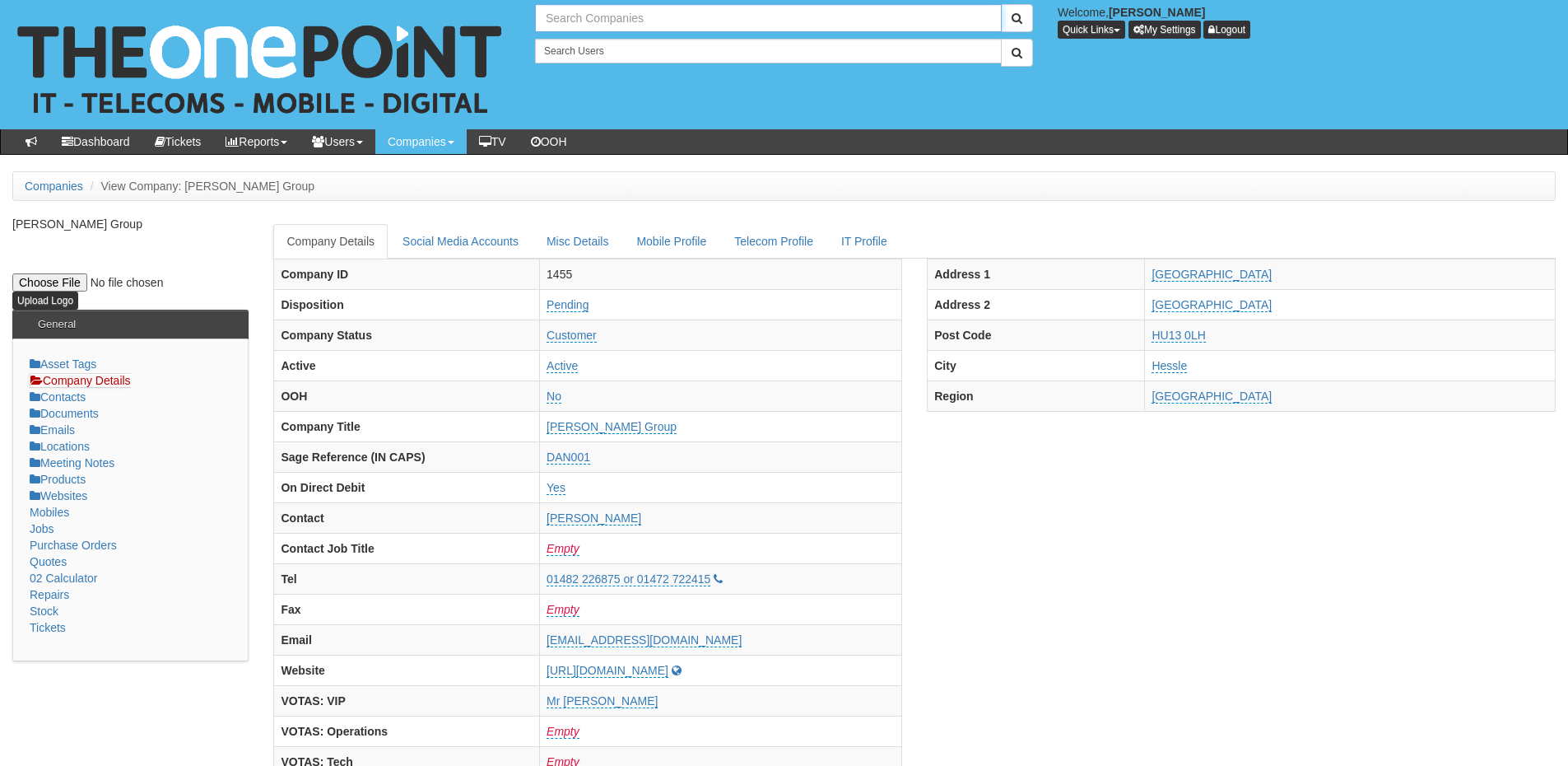
click at [594, 7] on input "text" at bounding box center [768, 18] width 467 height 28
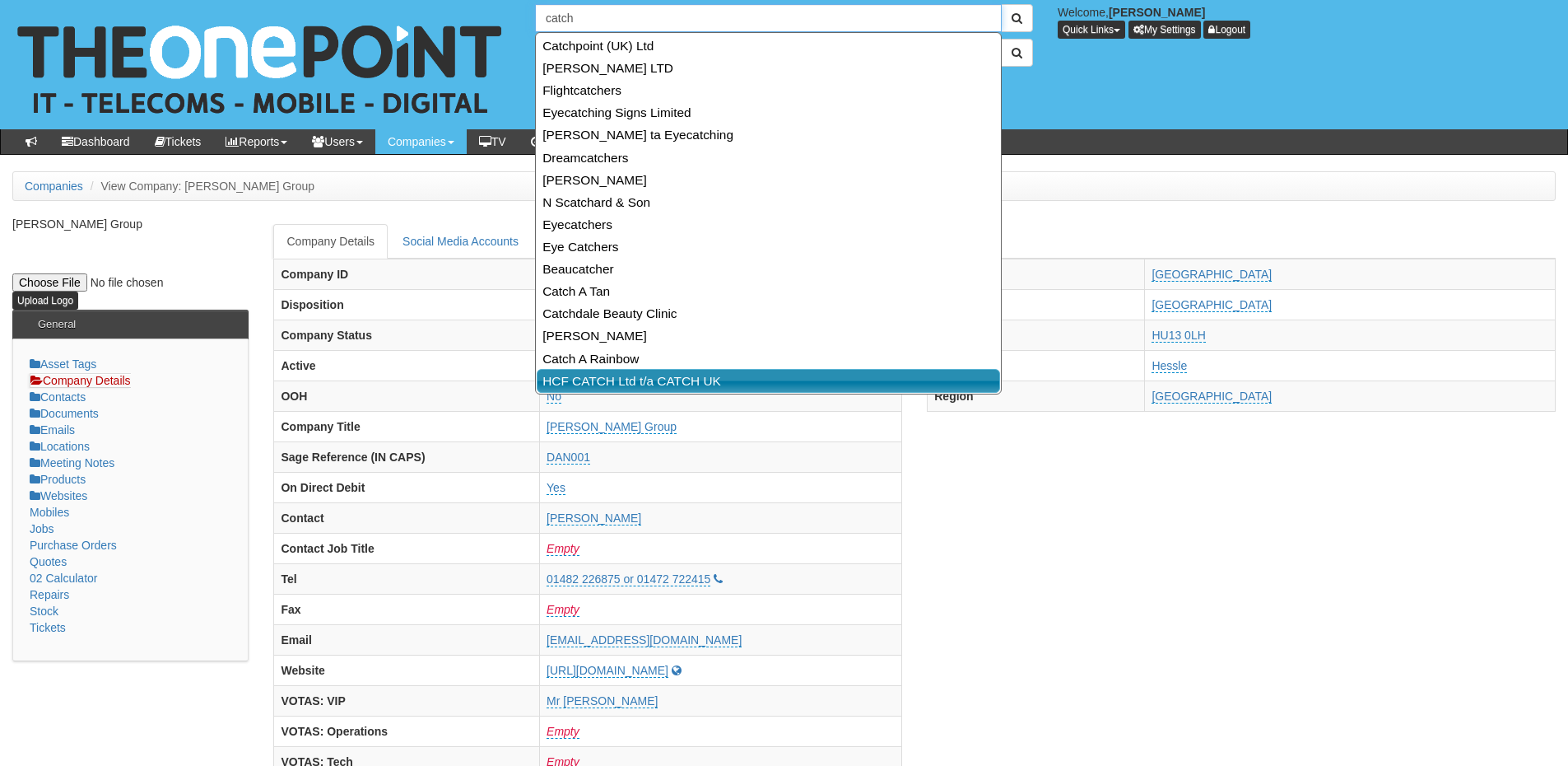
click at [610, 374] on link "HCF CATCH Ltd t/a CATCH UK" at bounding box center [768, 381] width 463 height 23
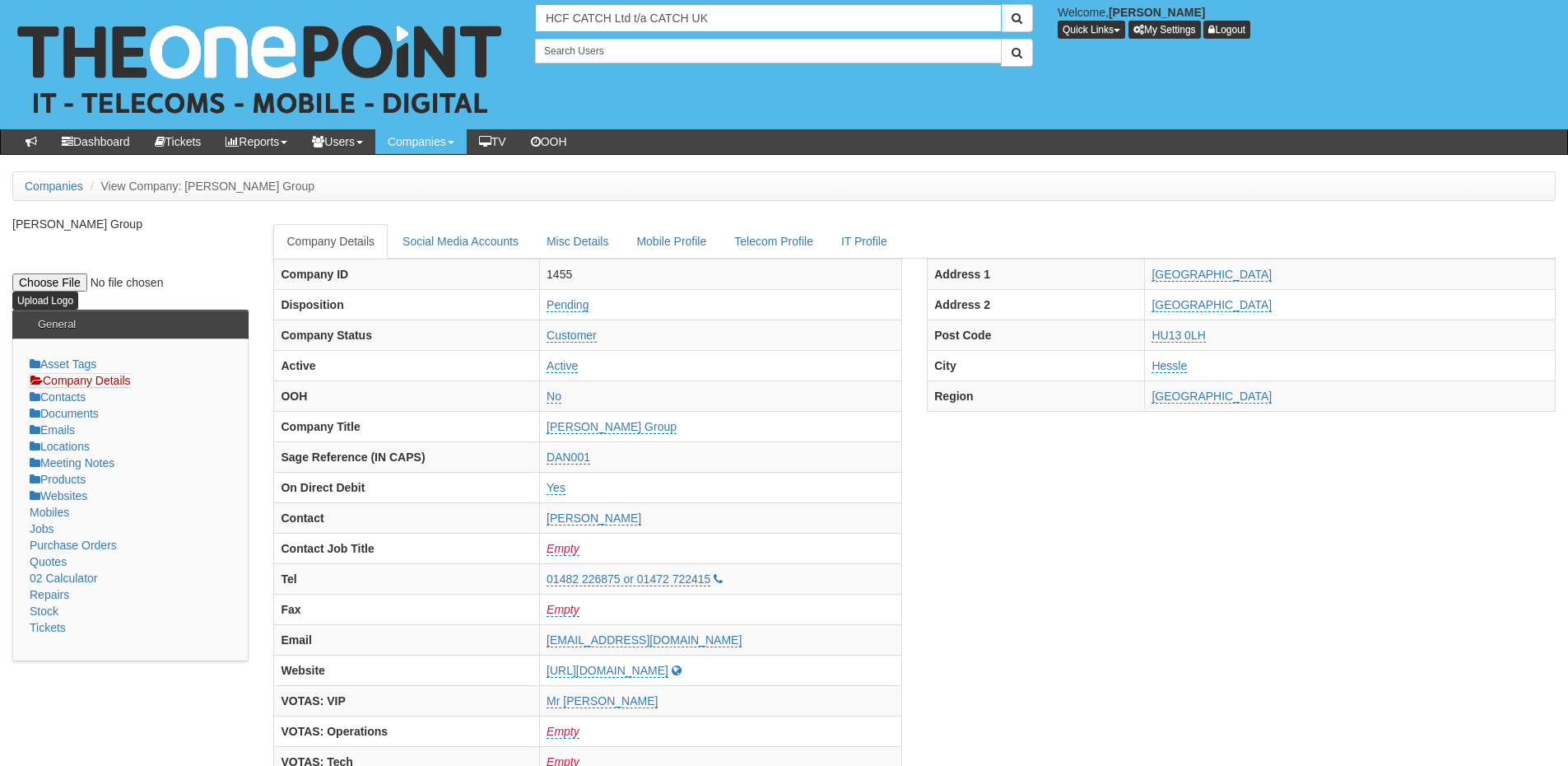
type input "HCF CATCH Ltd t/a CATCH UK"
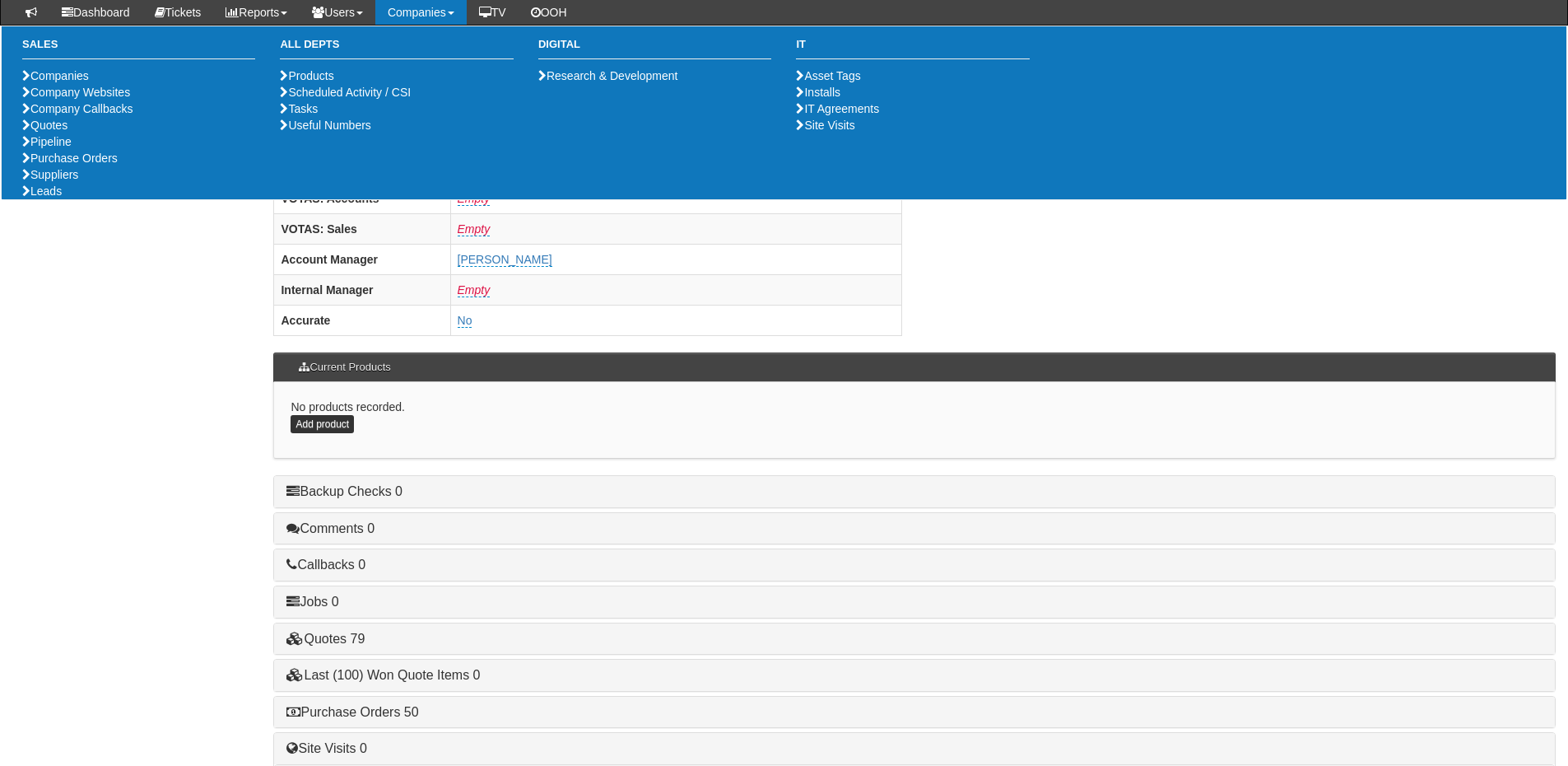
scroll to position [687, 0]
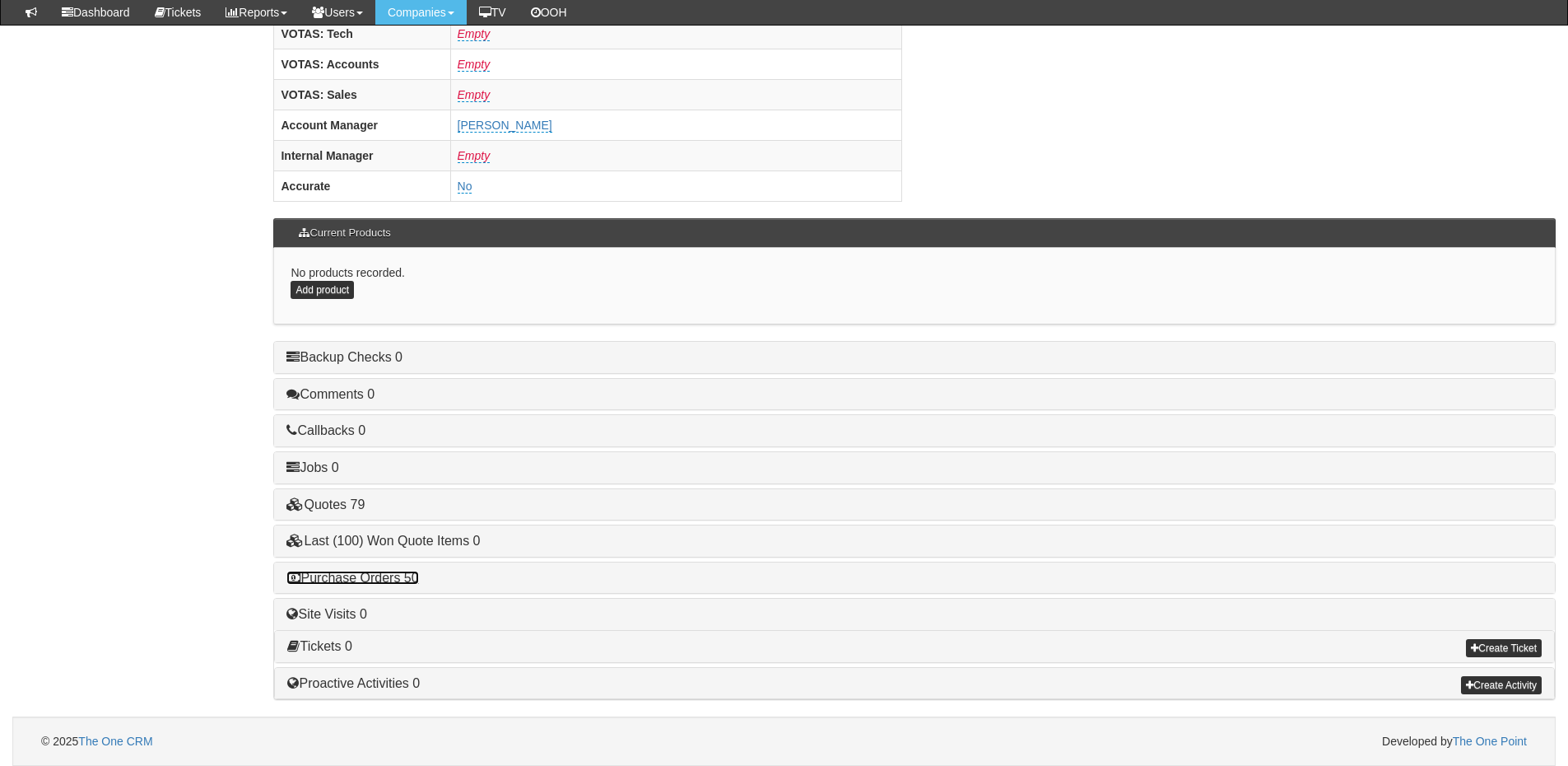
click at [396, 574] on link "Purchase Orders 50" at bounding box center [353, 578] width 132 height 14
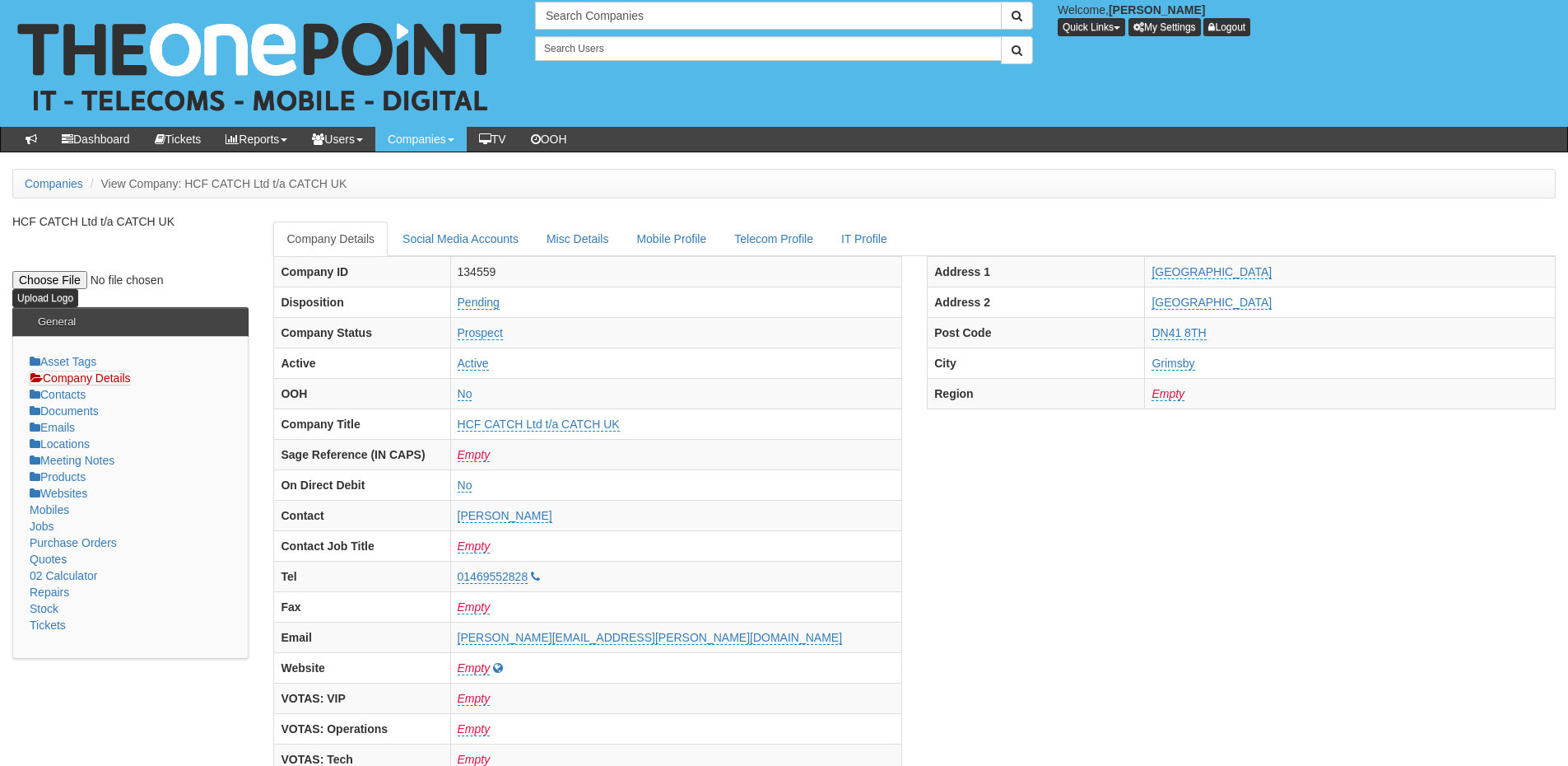
scroll to position [0, 0]
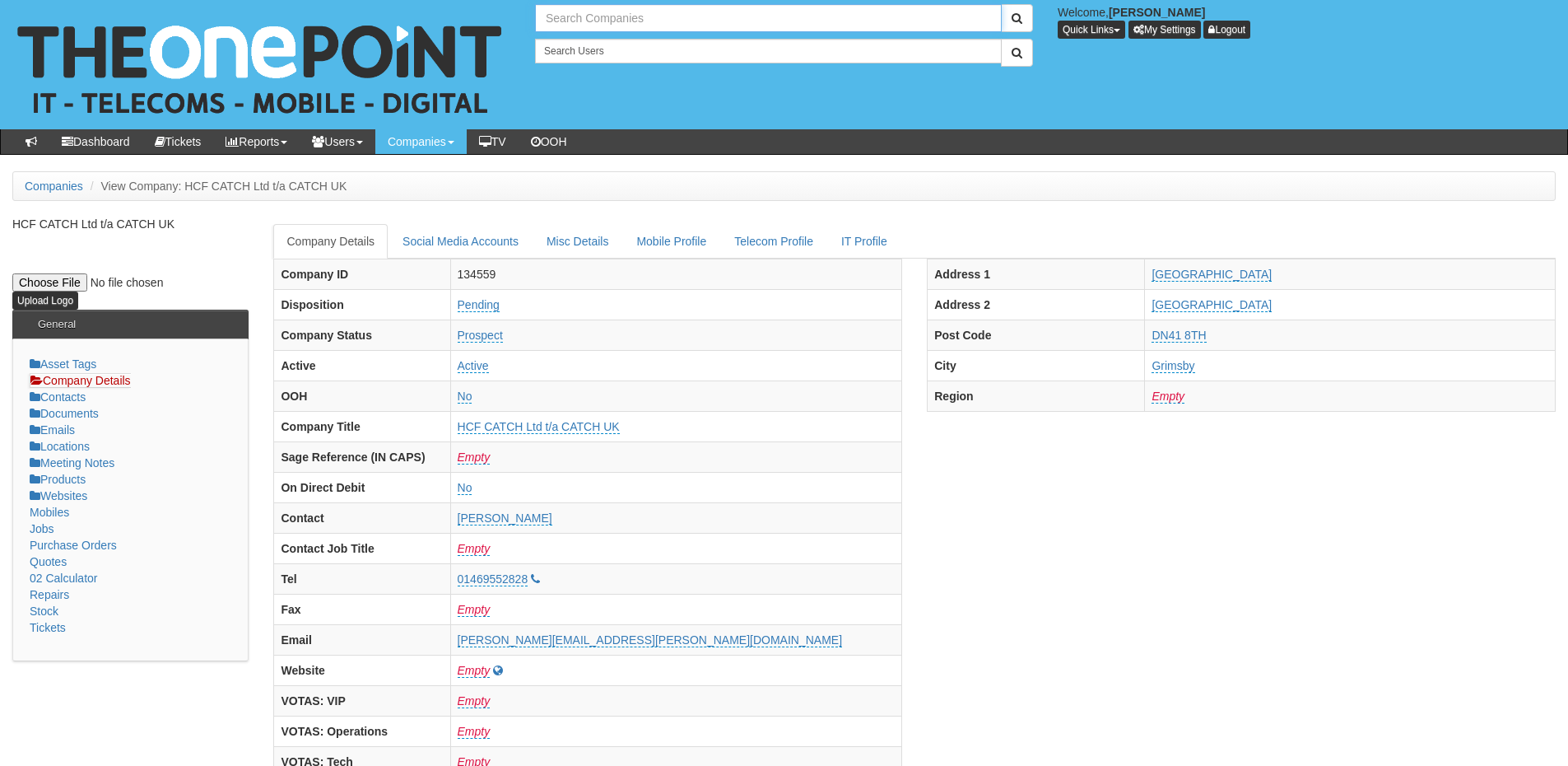
click at [585, 26] on input "text" at bounding box center [768, 18] width 467 height 28
click at [604, 38] on link "RMS Group Holdings Ltd" at bounding box center [768, 45] width 463 height 23
type input "RMS Group Holdings Ltd"
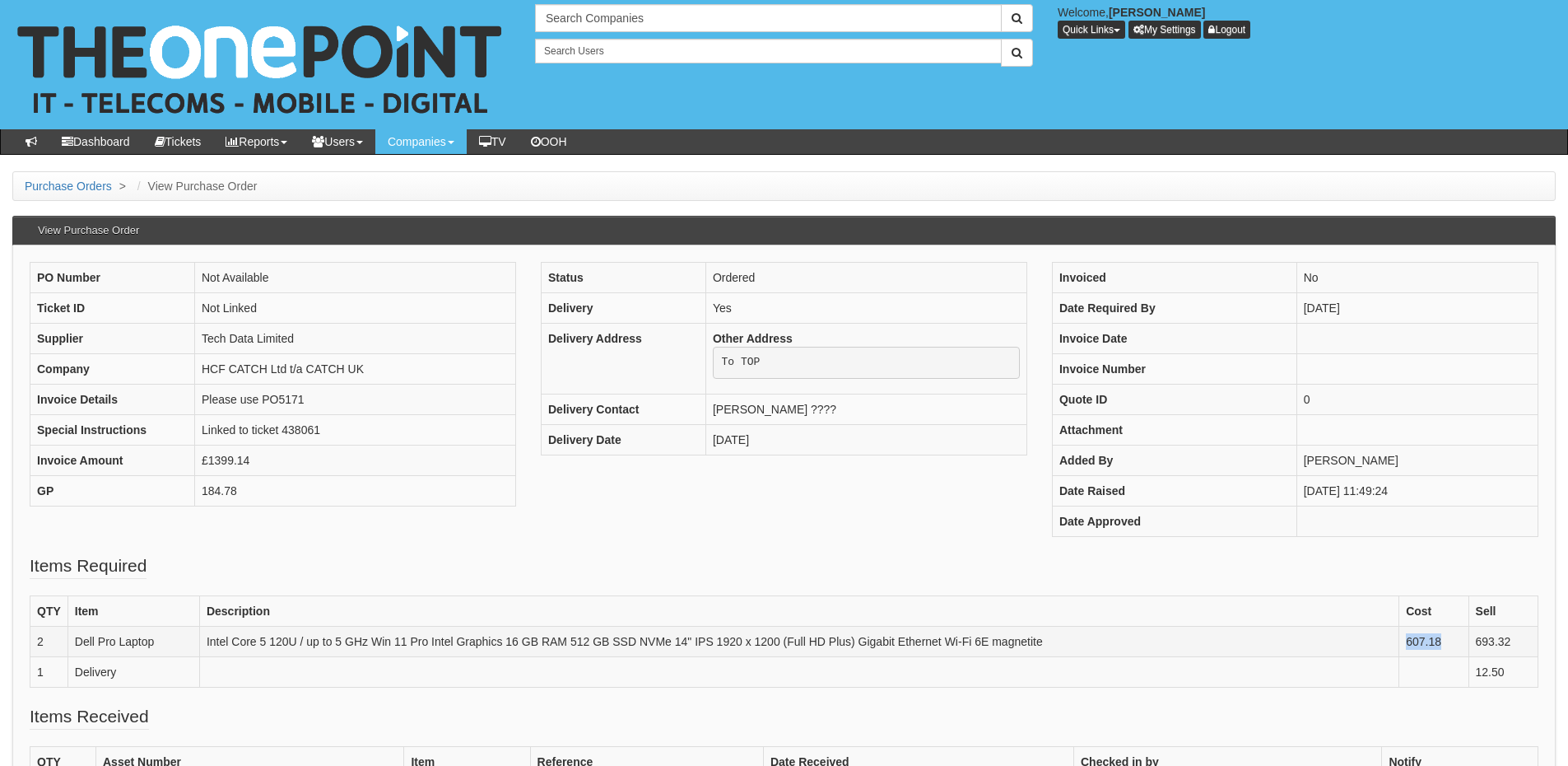
drag, startPoint x: 1450, startPoint y: 633, endPoint x: 1400, endPoint y: 642, distance: 50.8
click at [1400, 642] on td "607.18" at bounding box center [1434, 641] width 69 height 31
copy td "607.18"
drag, startPoint x: 1519, startPoint y: 646, endPoint x: 1446, endPoint y: 646, distance: 73.0
click at [1446, 646] on tr "2 Dell Pro Laptop Intel Core 5 120U / up to 5 GHz Win 11 Pro Intel Graphics 16 …" at bounding box center [784, 641] width 1508 height 31
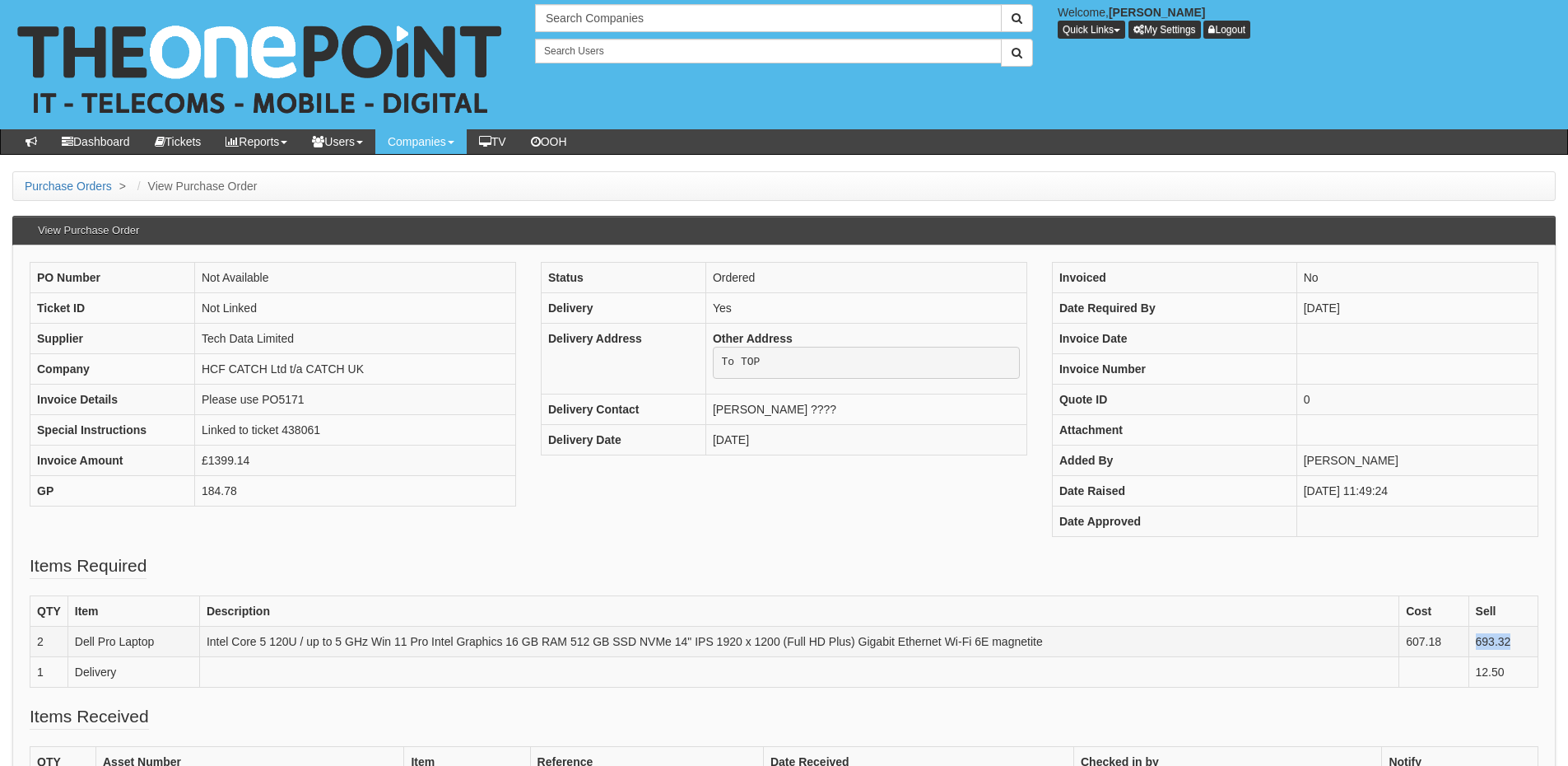
copy tr "693.32"
drag, startPoint x: 77, startPoint y: 641, endPoint x: 159, endPoint y: 639, distance: 82.0
click at [159, 639] on td "Dell Pro Laptop" at bounding box center [133, 641] width 132 height 31
copy td "Dell Pro Laptop"
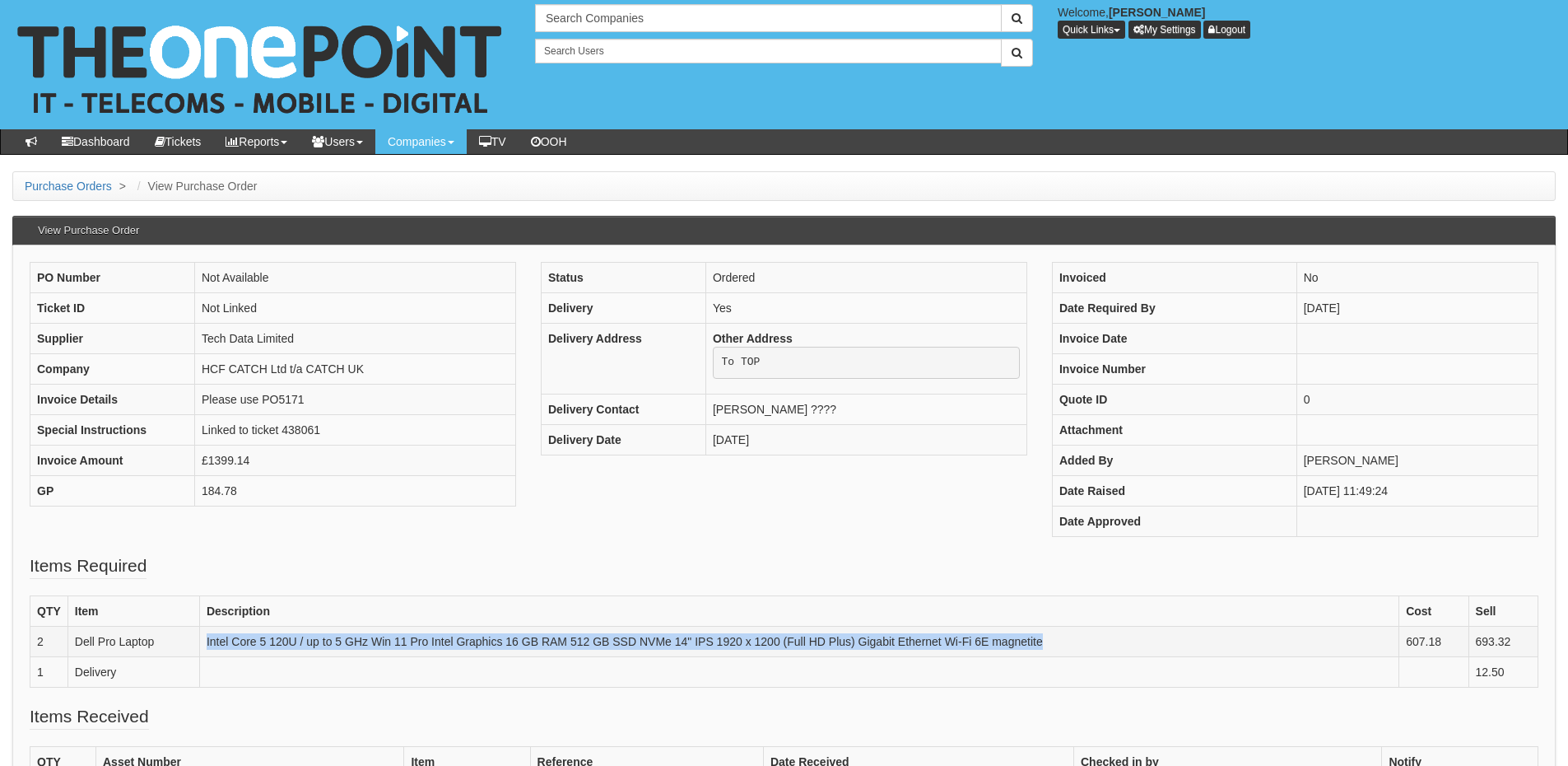
drag, startPoint x: 202, startPoint y: 639, endPoint x: 1059, endPoint y: 646, distance: 857.0
click at [1059, 646] on td "Intel Core 5 120U / up to 5 GHz Win 11 Pro Intel Graphics 16 GB RAM 512 GB SSD …" at bounding box center [799, 641] width 1199 height 31
copy td "Intel Core 5 120U / up to 5 GHz Win 11 Pro Intel Graphics 16 GB RAM 512 GB SSD …"
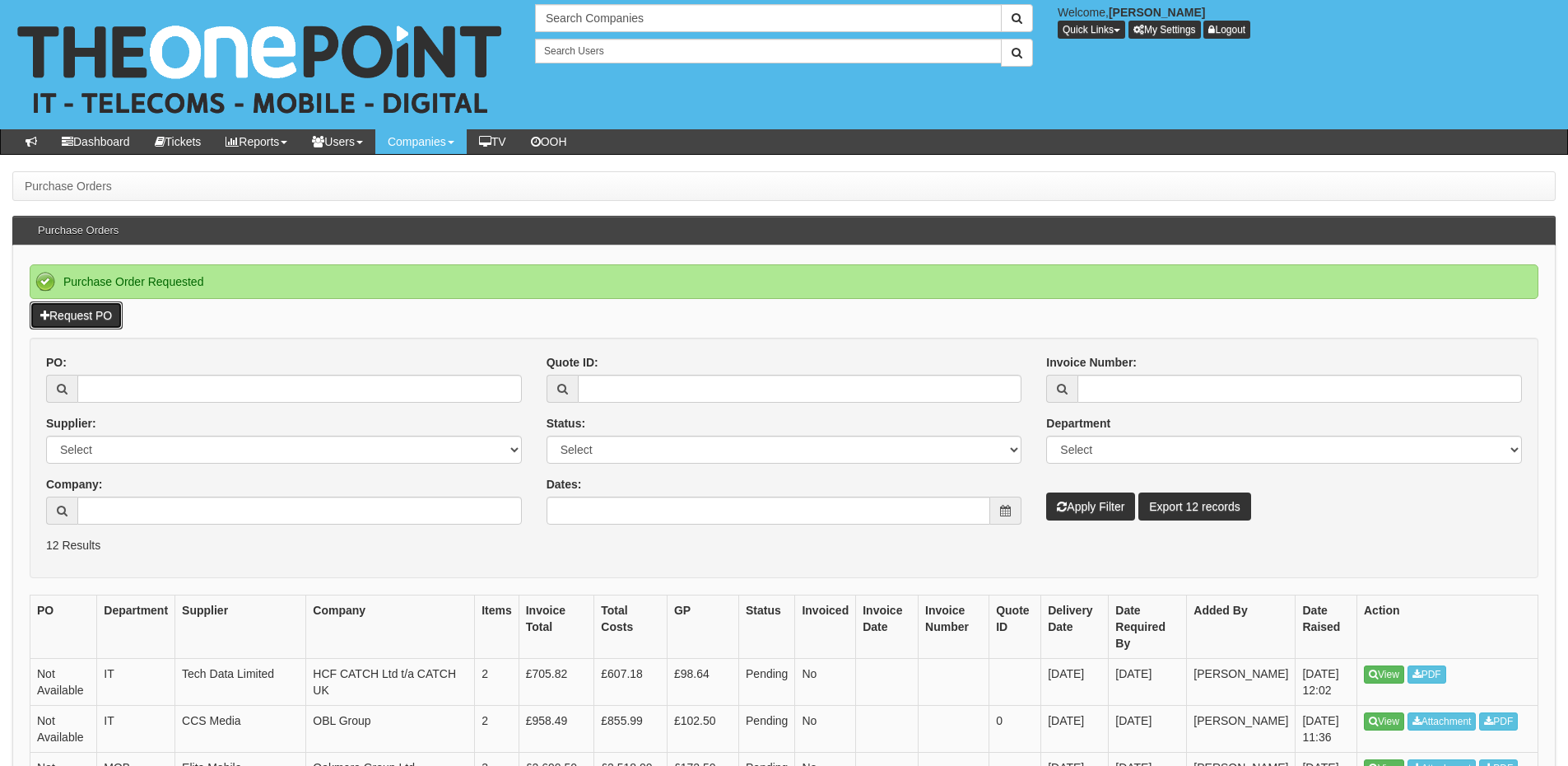
click at [104, 315] on link "Request PO" at bounding box center [76, 315] width 93 height 28
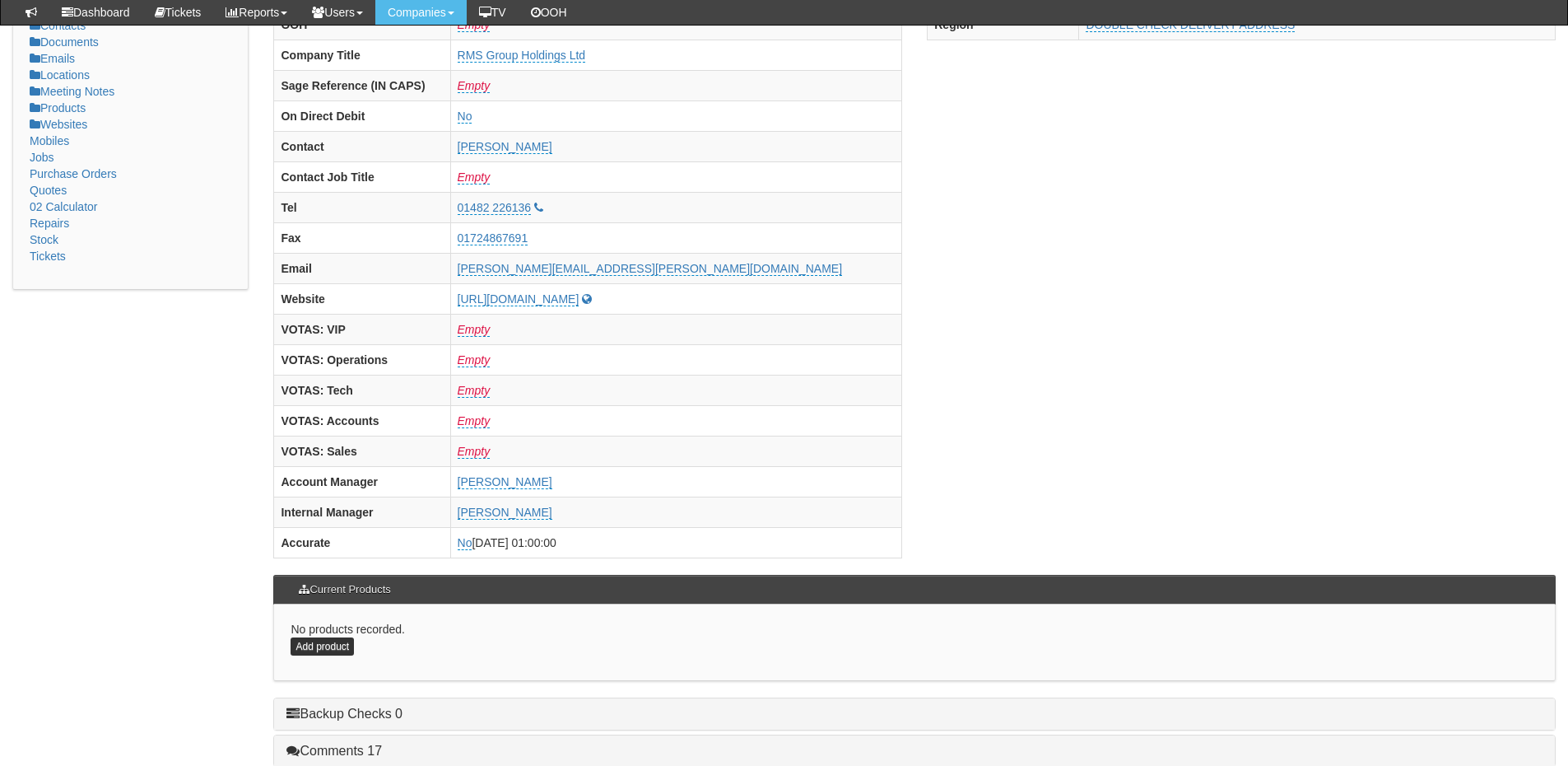
scroll to position [687, 0]
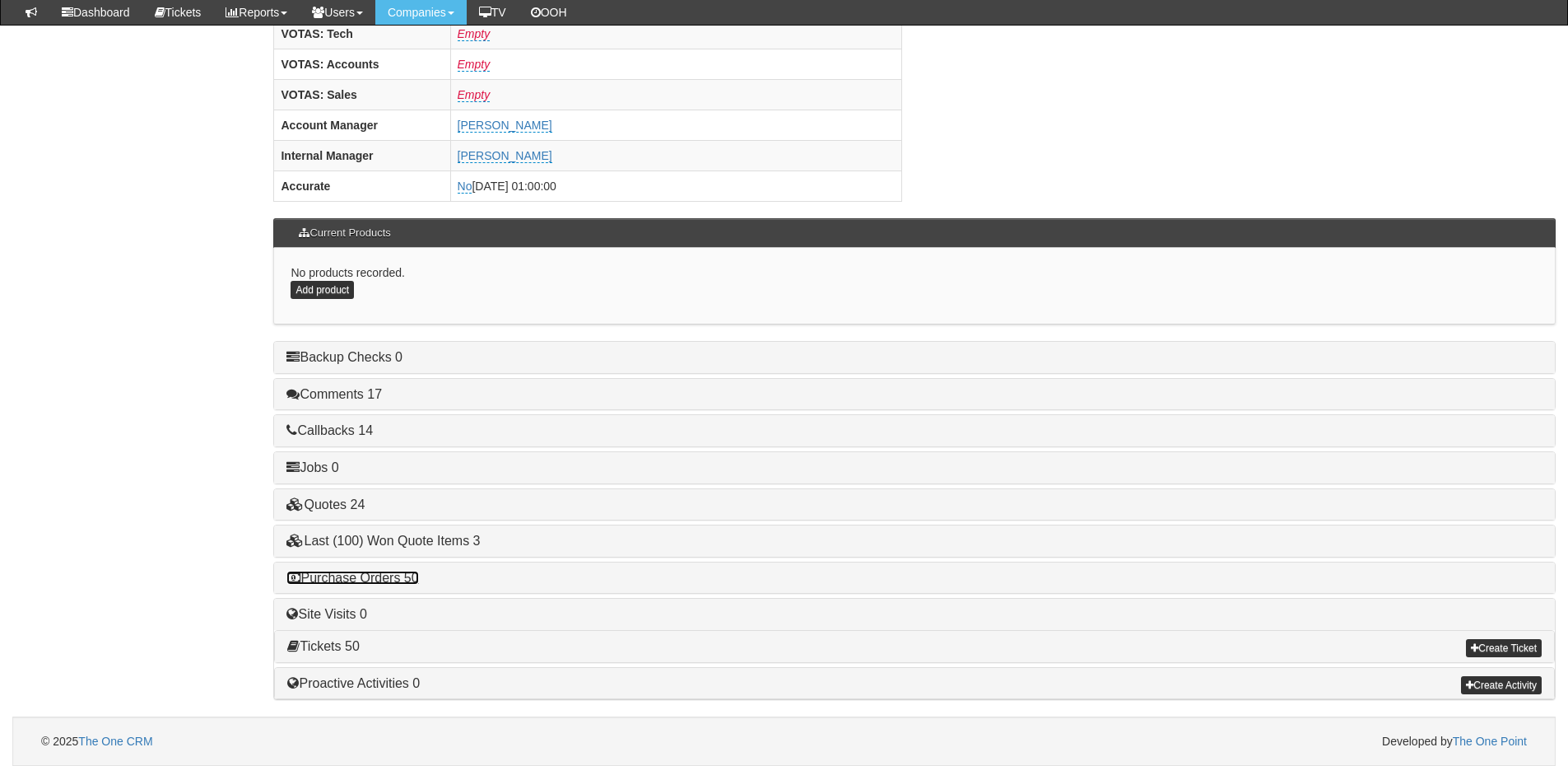
click at [395, 575] on link "Purchase Orders 50" at bounding box center [353, 578] width 132 height 14
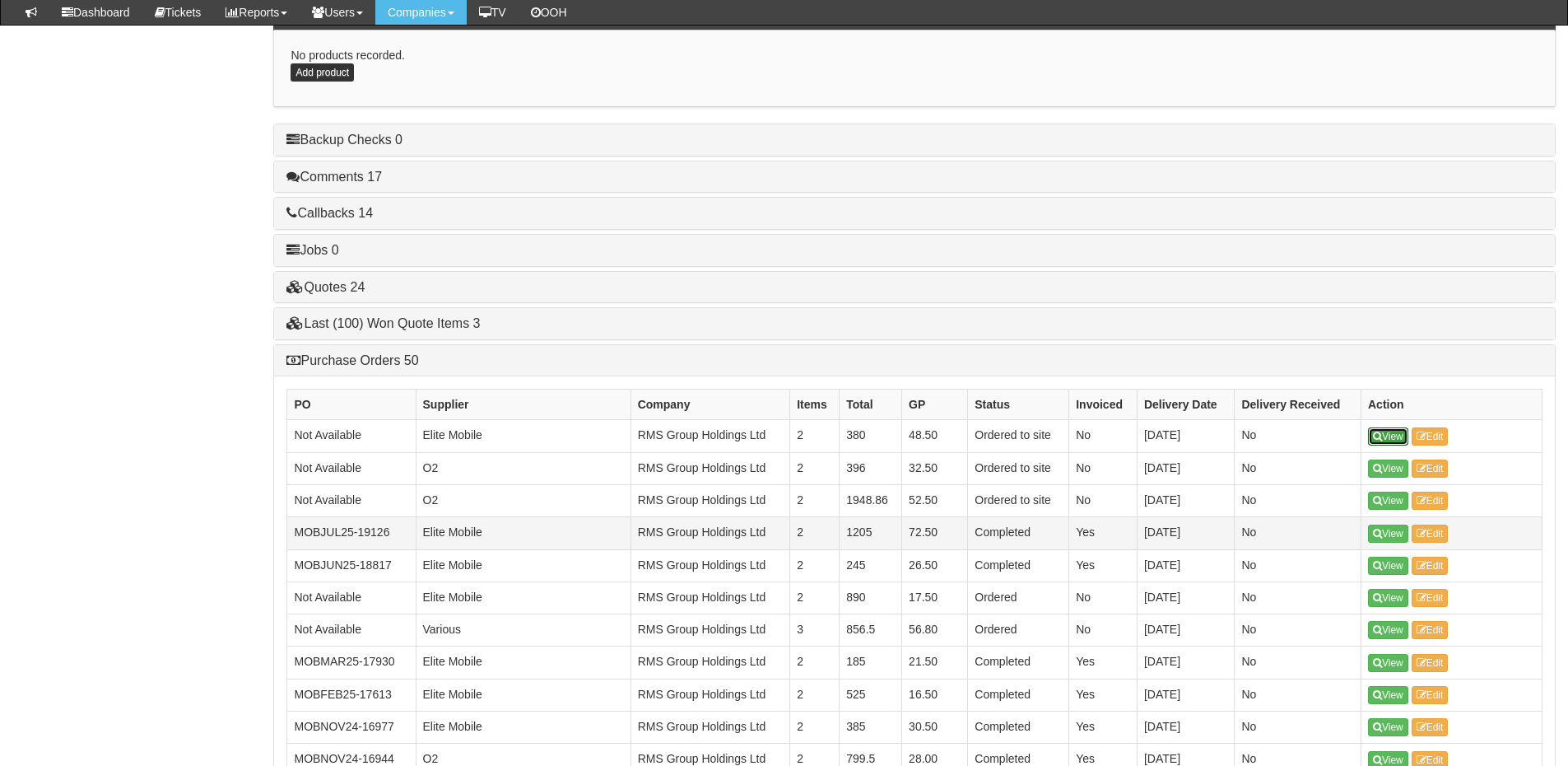
scroll to position [933, 0]
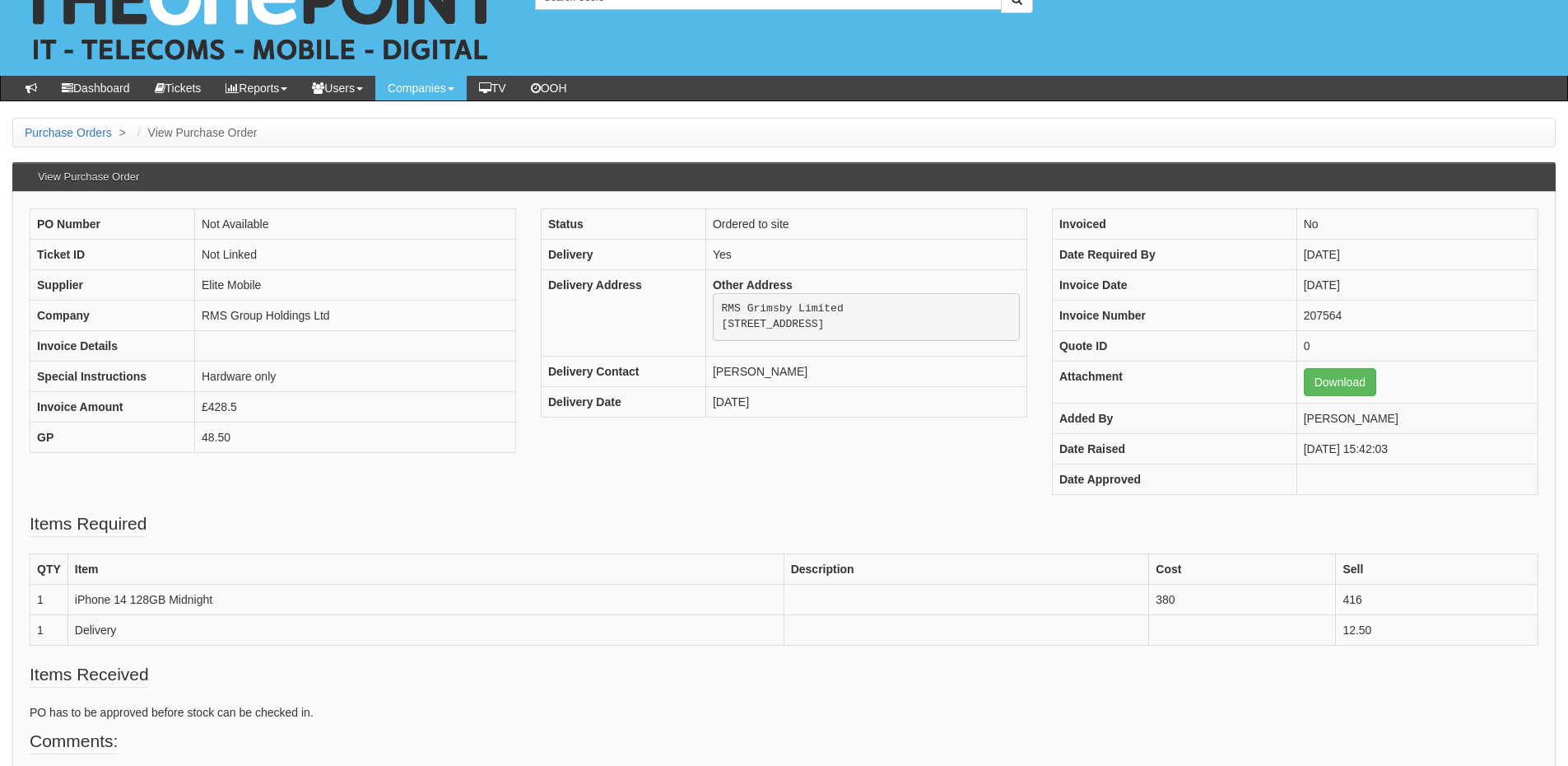
scroll to position [82, 0]
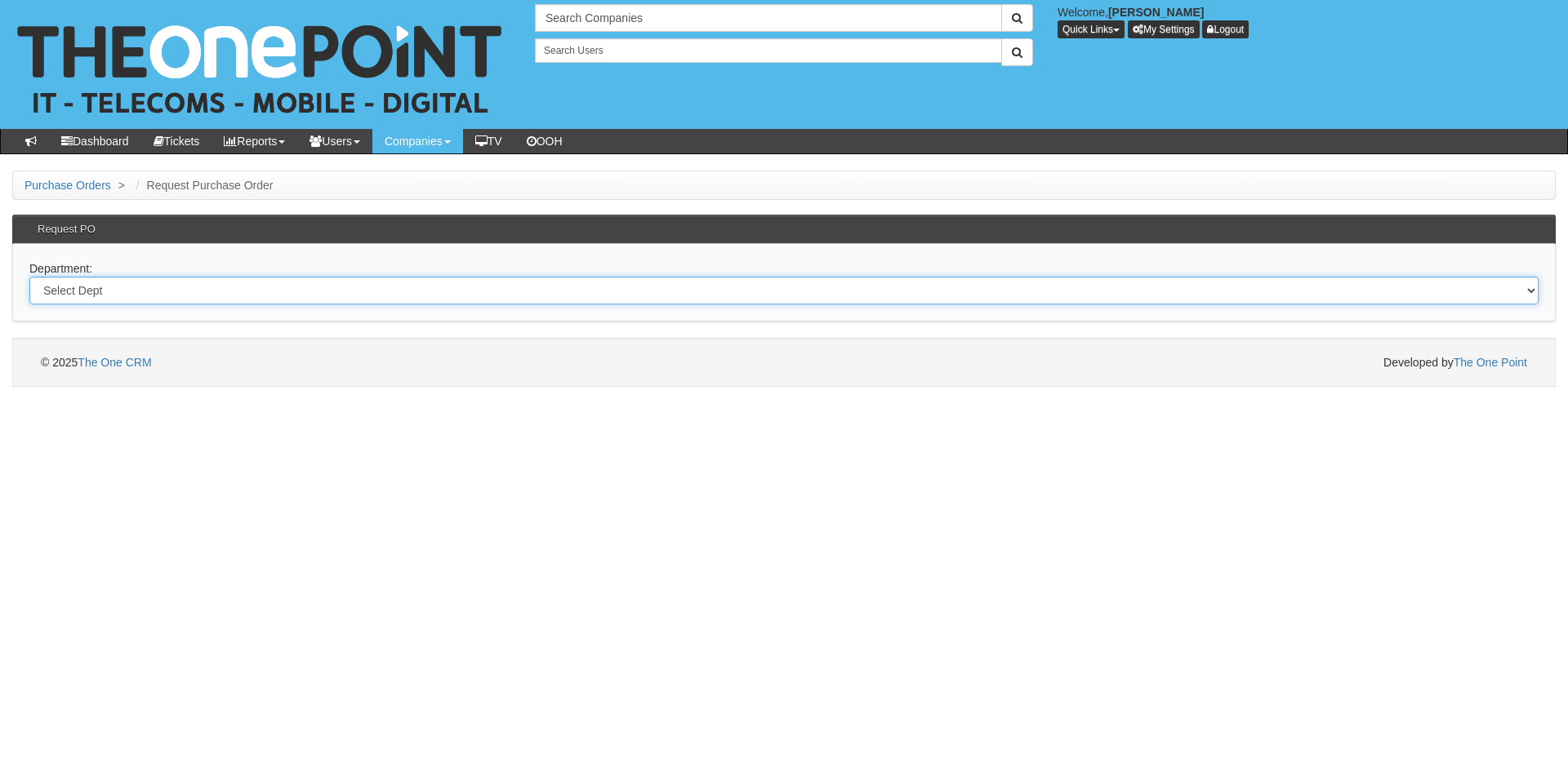
click at [462, 298] on select "Select Dept Digital Internal IT Mobiles Marketing Telecoms" at bounding box center [784, 291] width 1509 height 28
select select "?pipeID=&dept=TEL"
click at [30, 277] on select "Select Dept Digital Internal IT Mobiles Marketing Telecoms" at bounding box center [784, 291] width 1509 height 28
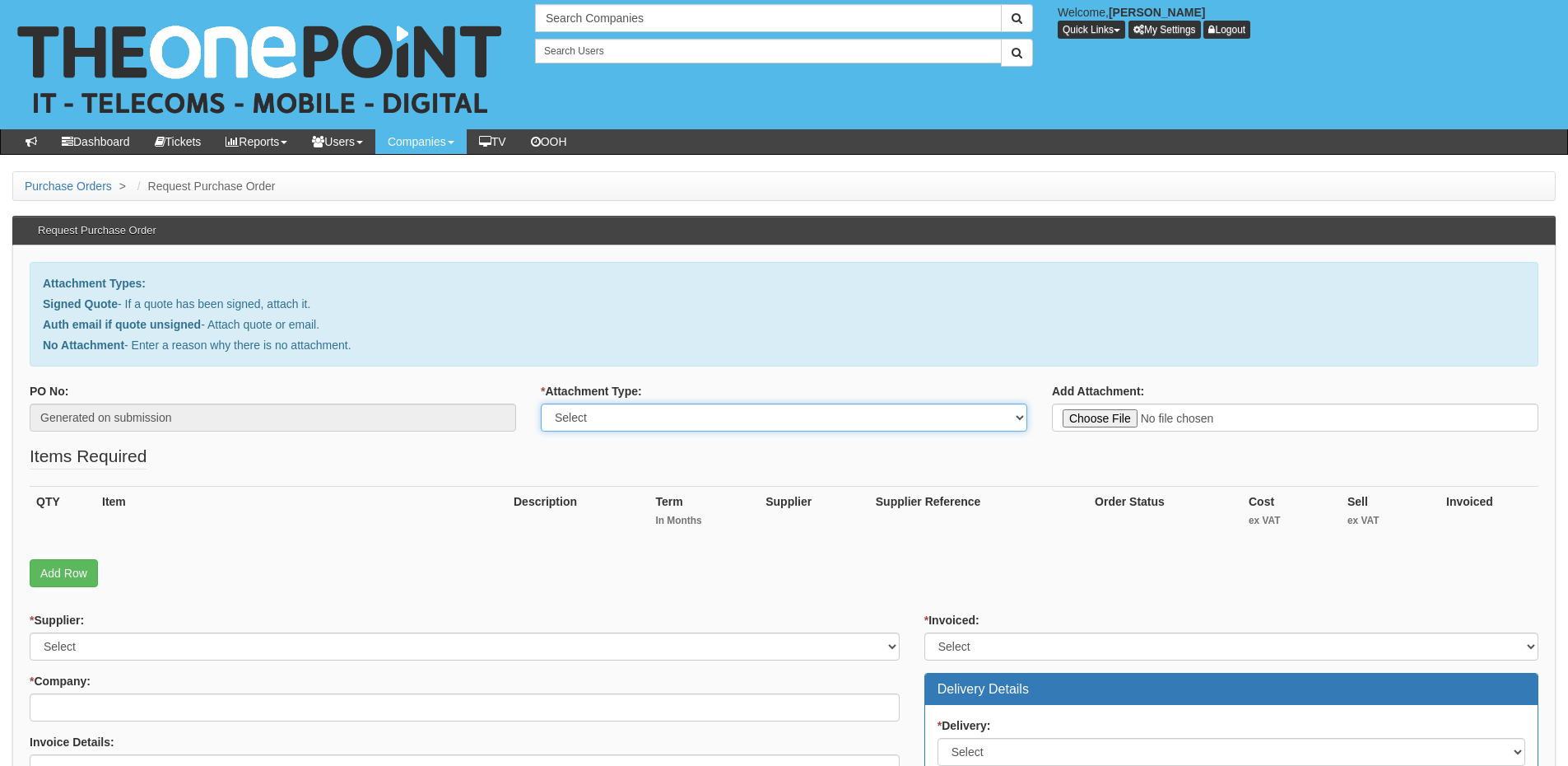
click at [713, 423] on select "Select Signed Quote Auth email with quote if unsigned No Attachment" at bounding box center [784, 417] width 487 height 28
select select "No Attachment"
click at [541, 403] on select "Select Signed Quote Auth email with quote if unsigned No Attachment" at bounding box center [784, 417] width 487 height 28
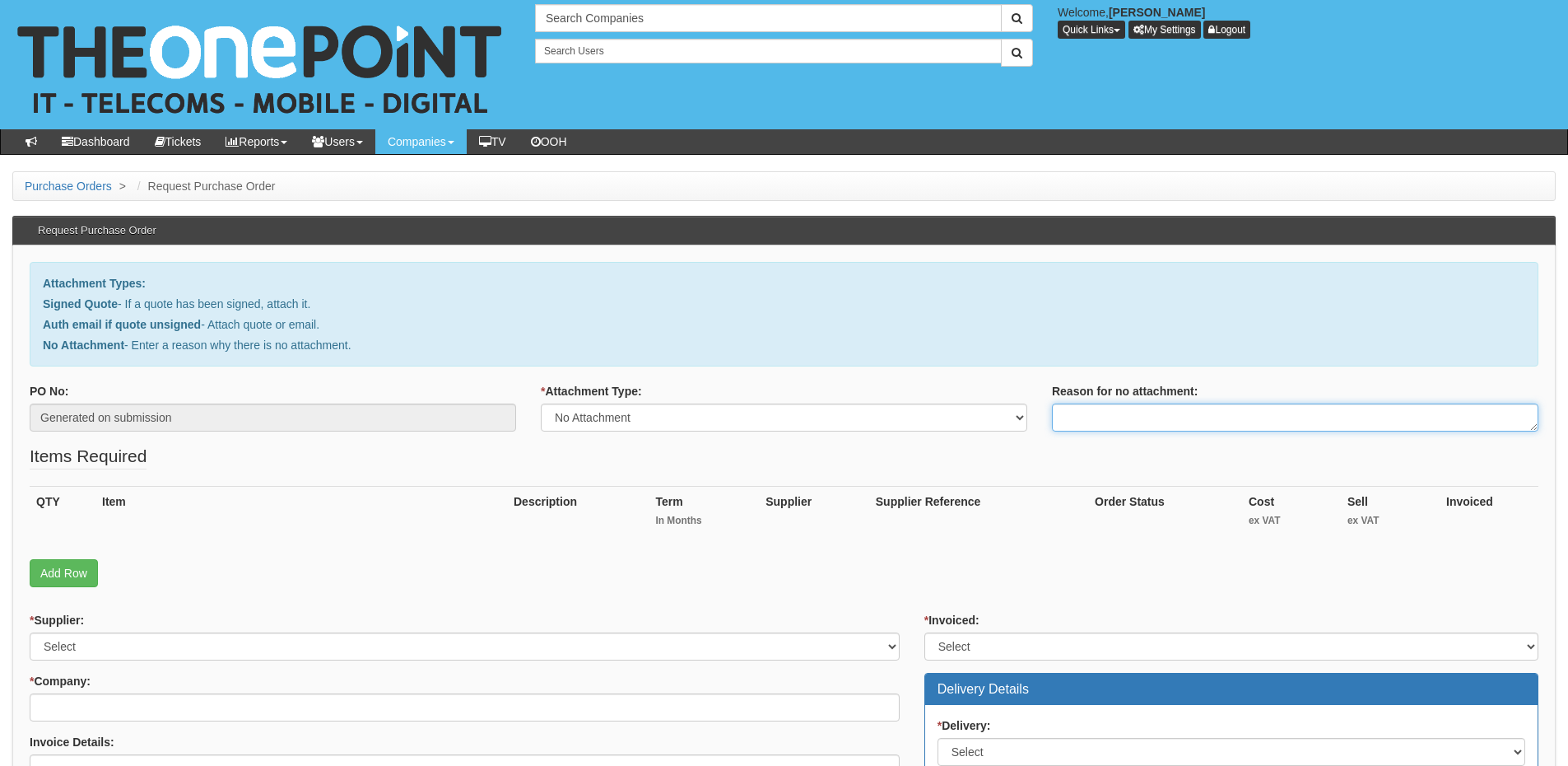
click at [1100, 416] on textarea "Reason for no attachment:" at bounding box center [1296, 417] width 487 height 28
click at [1204, 411] on textarea "Linked to ticket 440159" at bounding box center [1296, 417] width 487 height 28
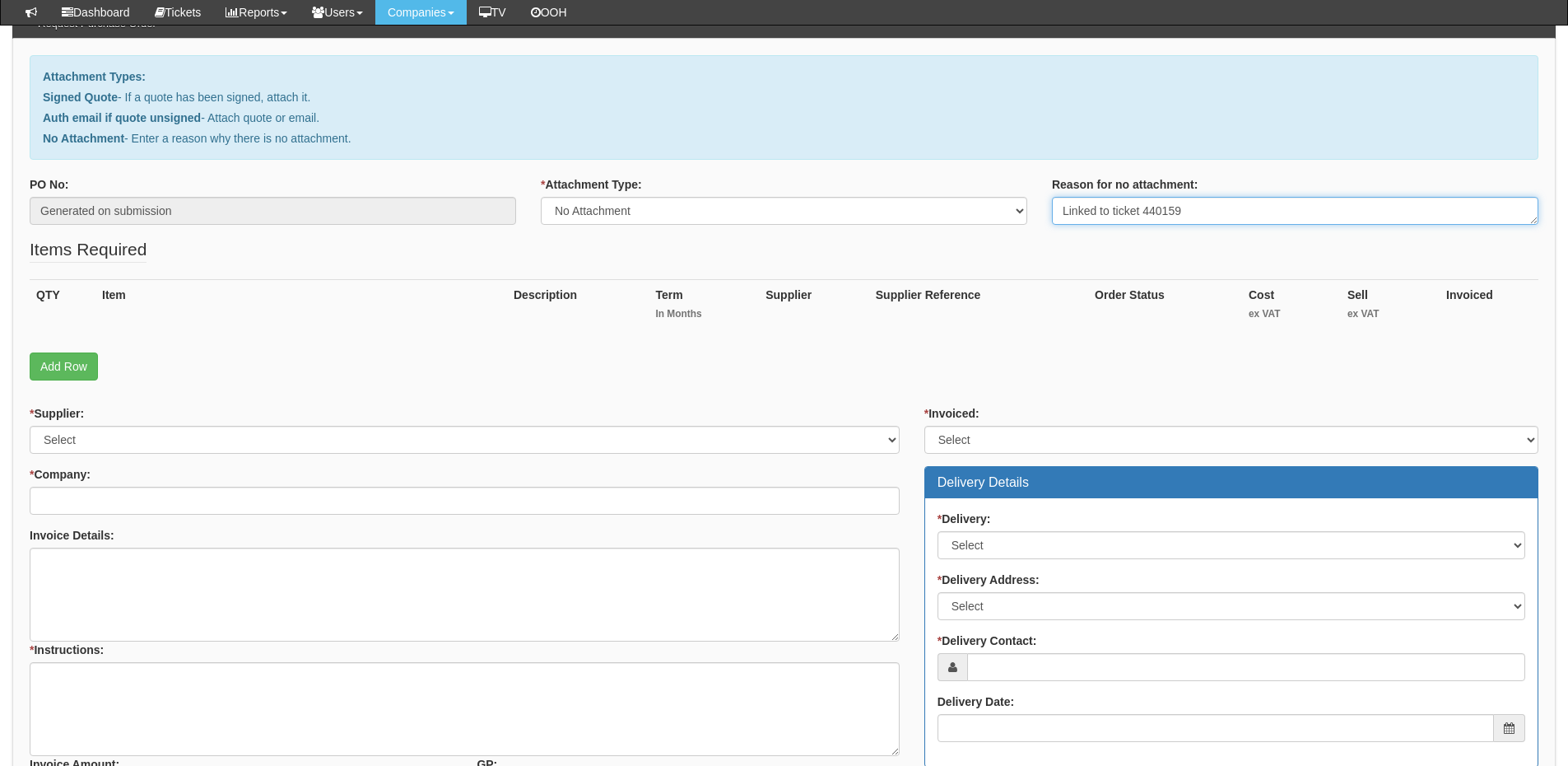
type textarea "Linked to ticket 440159"
drag, startPoint x: 122, startPoint y: 647, endPoint x: 124, endPoint y: 678, distance: 31.1
click at [121, 651] on div "* Instructions:" at bounding box center [464, 611] width 870 height 102
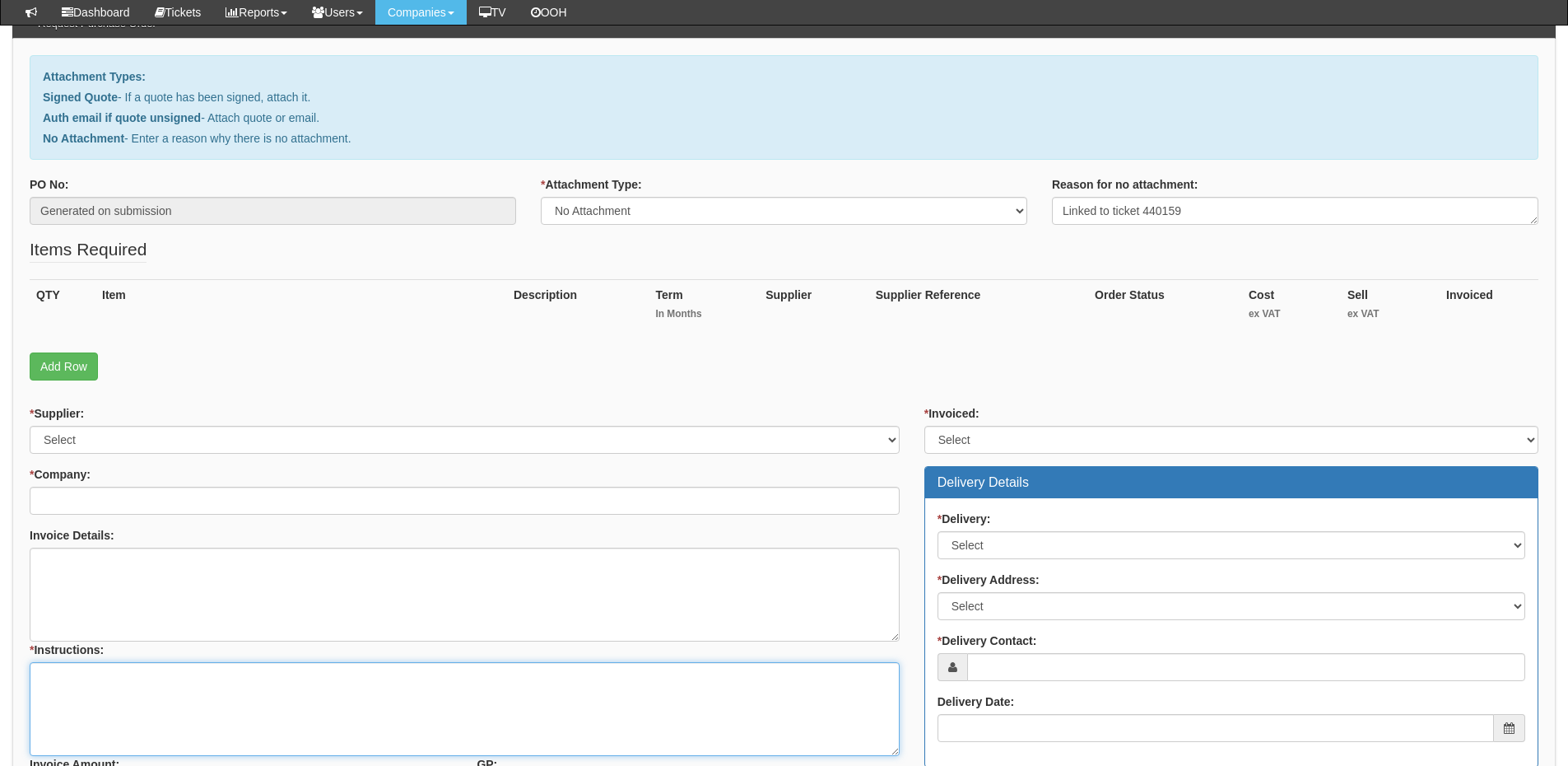
click at [124, 683] on textarea "* Instructions:" at bounding box center [464, 709] width 870 height 94
paste textarea "Linked to ticket 440159"
type textarea "Linked to ticket 440159"
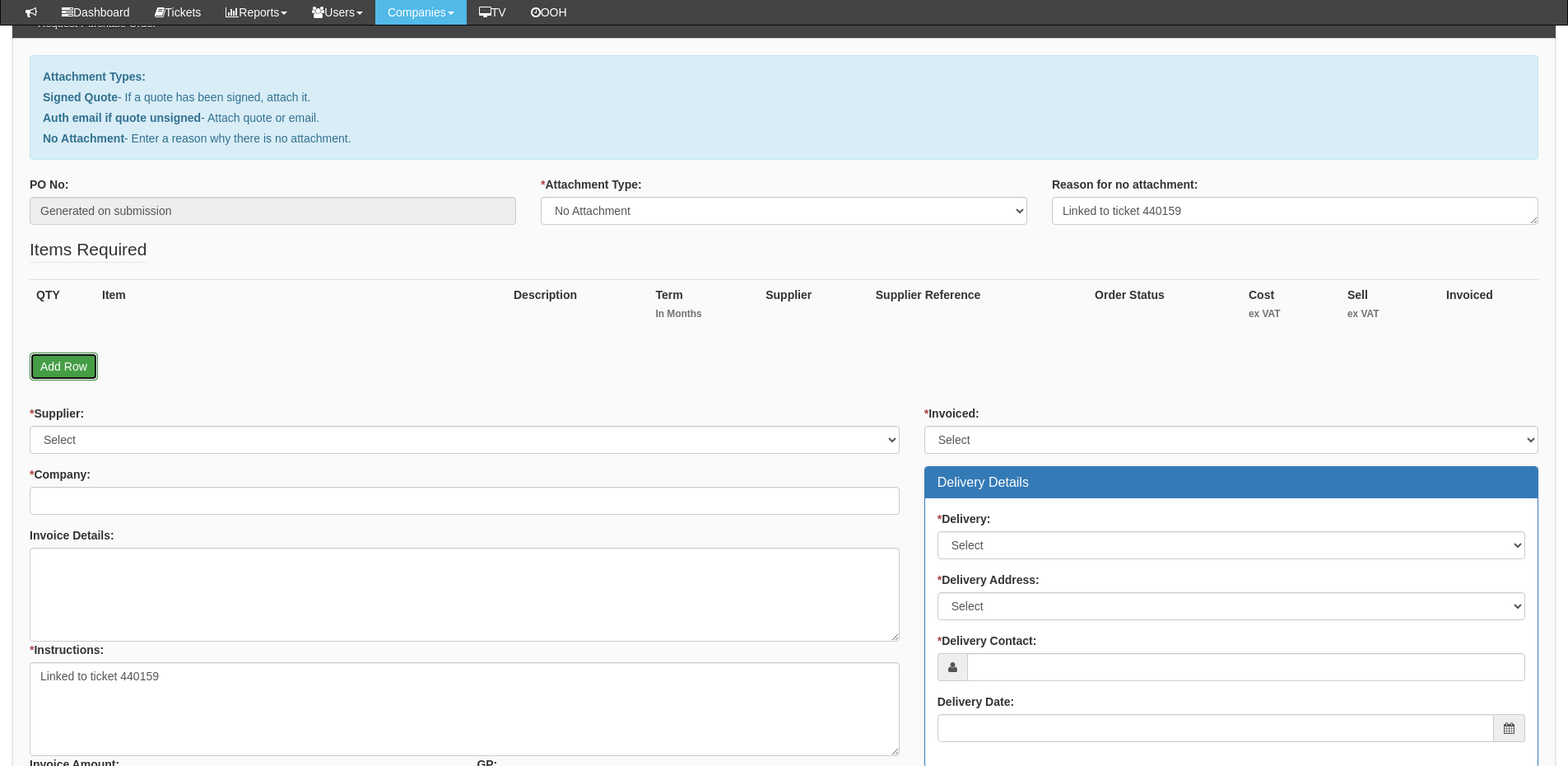
click at [79, 372] on link "Add Row" at bounding box center [64, 366] width 69 height 28
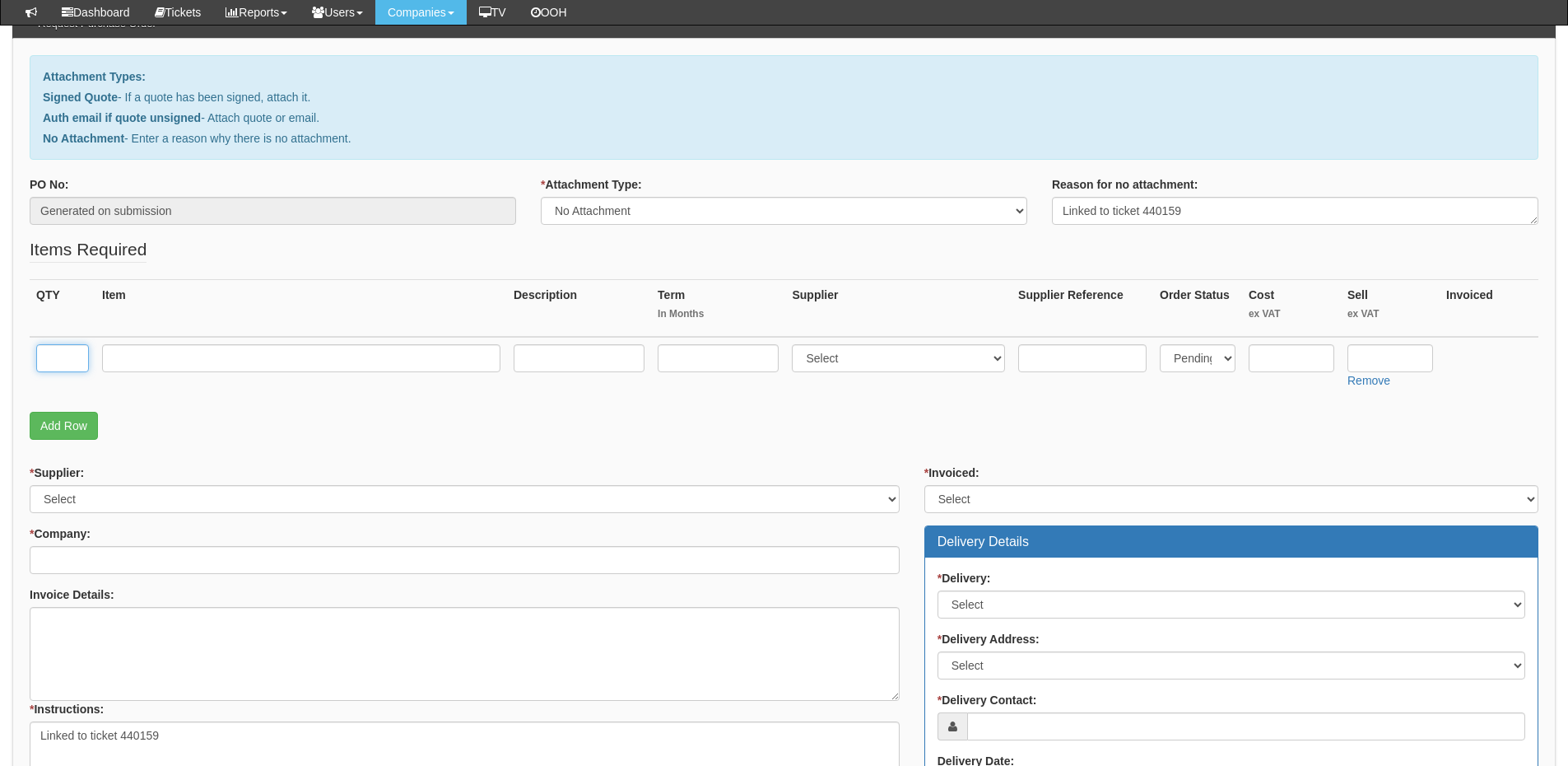
click at [61, 366] on input "text" at bounding box center [62, 358] width 52 height 28
type input "1"
click at [151, 365] on input "text" at bounding box center [301, 358] width 399 height 28
paste input "Standard User Package including Webex"
type input "Standard User Package including Webex"
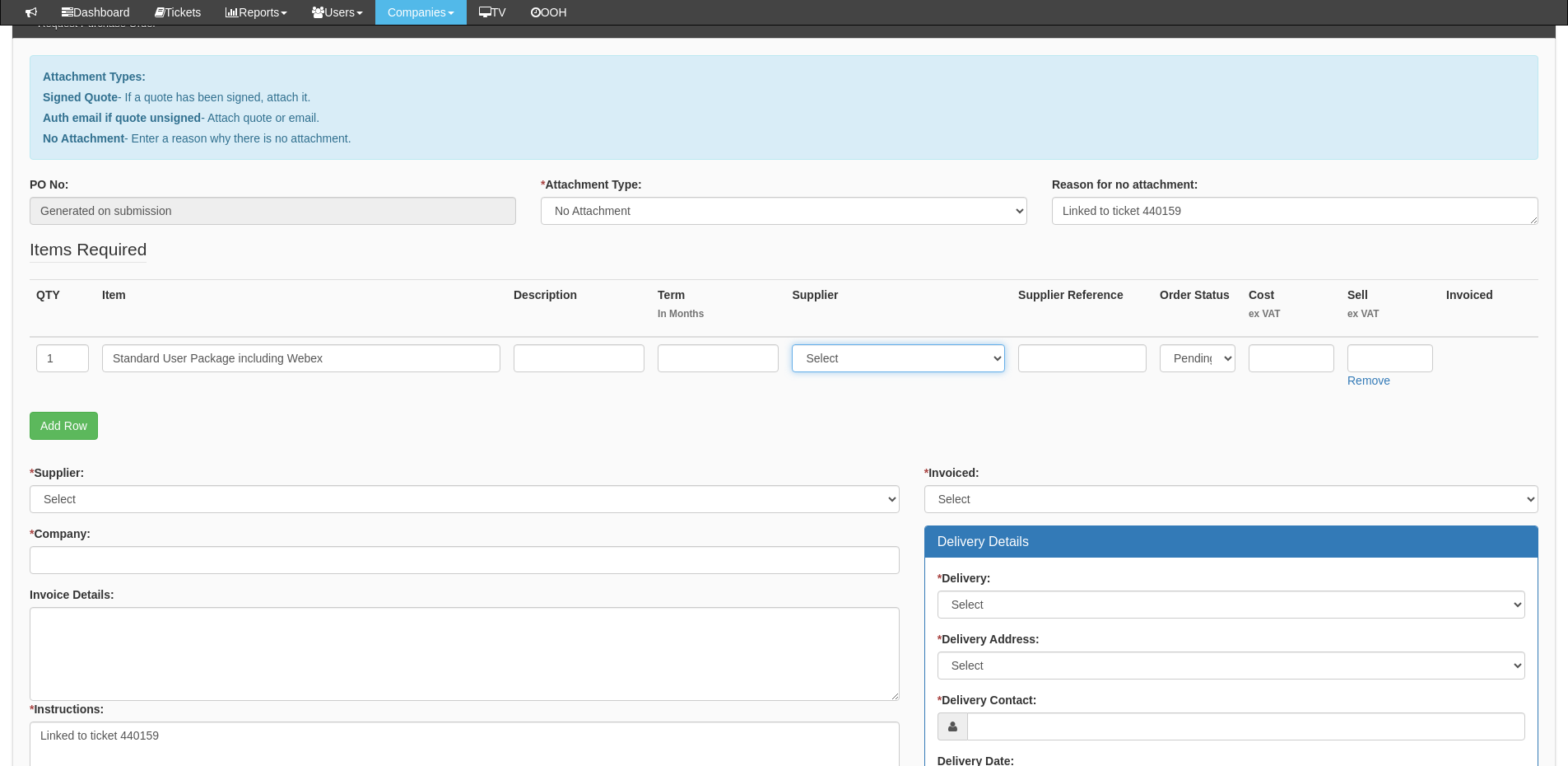
click at [855, 359] on select "Select 123 REG.co.uk 1Password 3 4Gon AA Jones Electric Ltd Abzorb Access Group…" at bounding box center [898, 358] width 213 height 28
select select "72"
click at [796, 345] on select "Select 123 REG.co.uk 1Password 3 4Gon AA Jones Electric Ltd Abzorb Access Group…" at bounding box center [898, 358] width 213 height 28
click at [1281, 347] on input "text" at bounding box center [1291, 358] width 86 height 28
paste input "2.41"
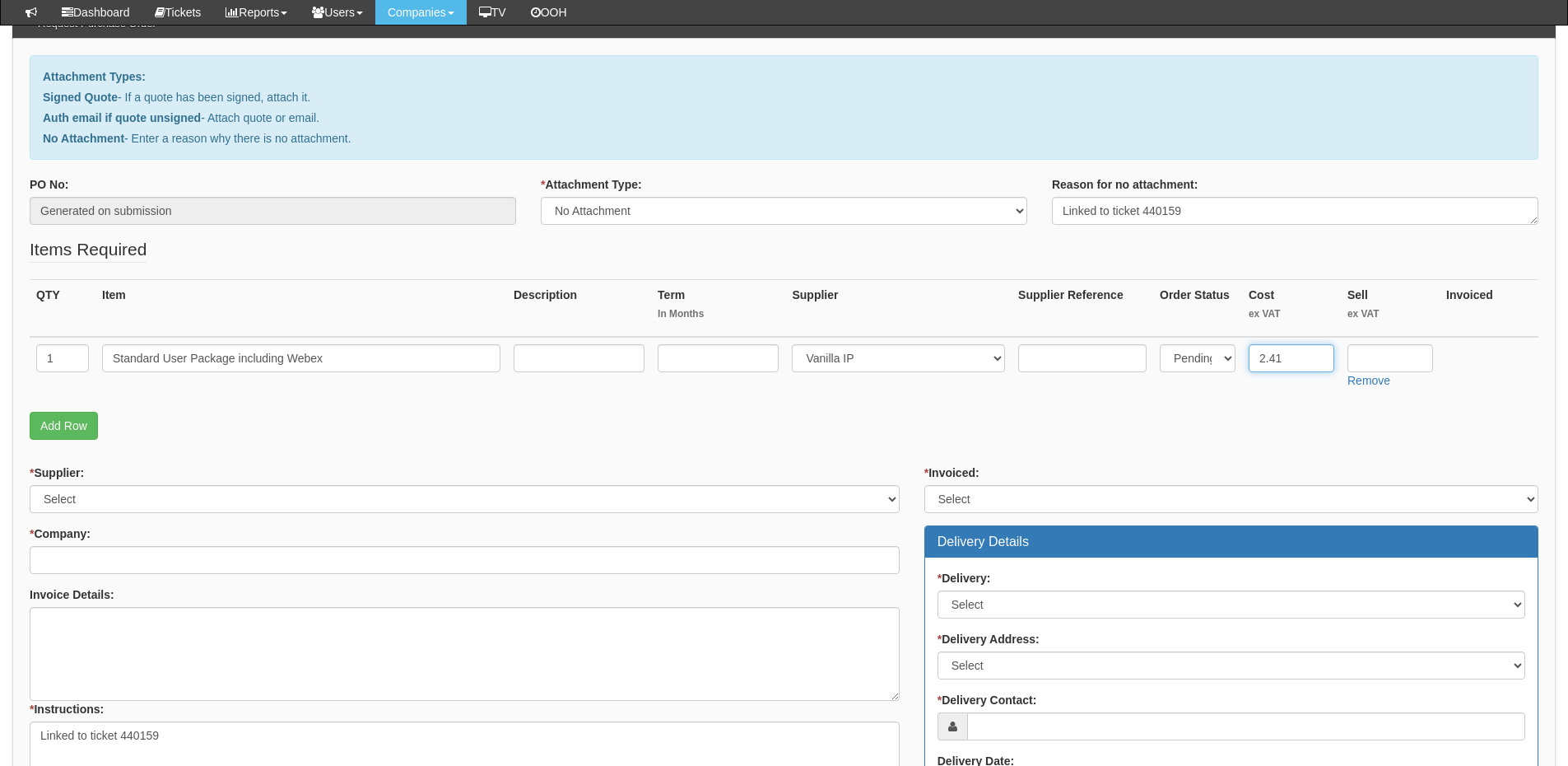
type input "2.41"
click at [1388, 355] on input "text" at bounding box center [1390, 358] width 86 height 28
type input "7.99"
click at [1264, 365] on input "2.41" at bounding box center [1291, 358] width 86 height 28
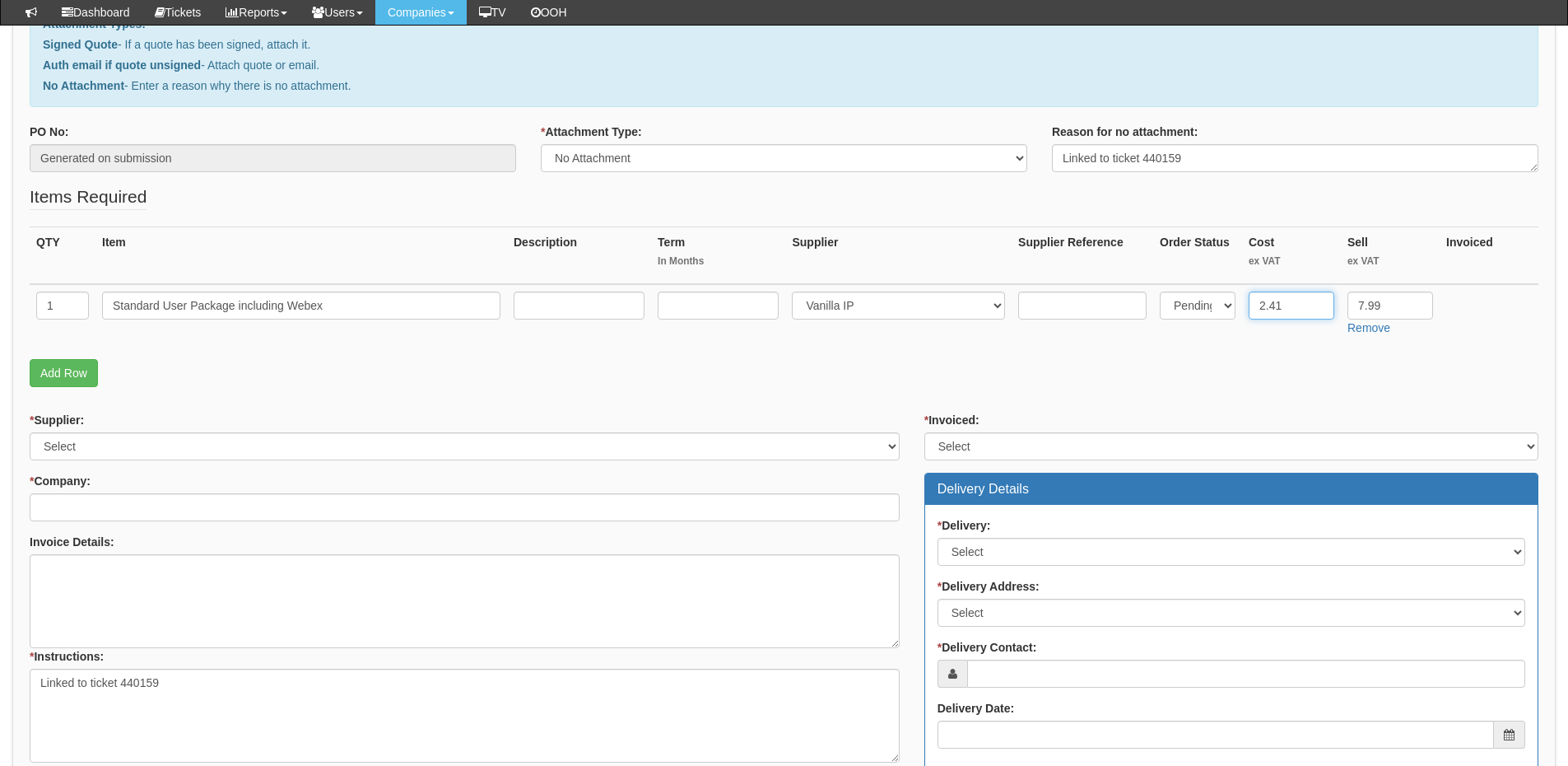
scroll to position [247, 0]
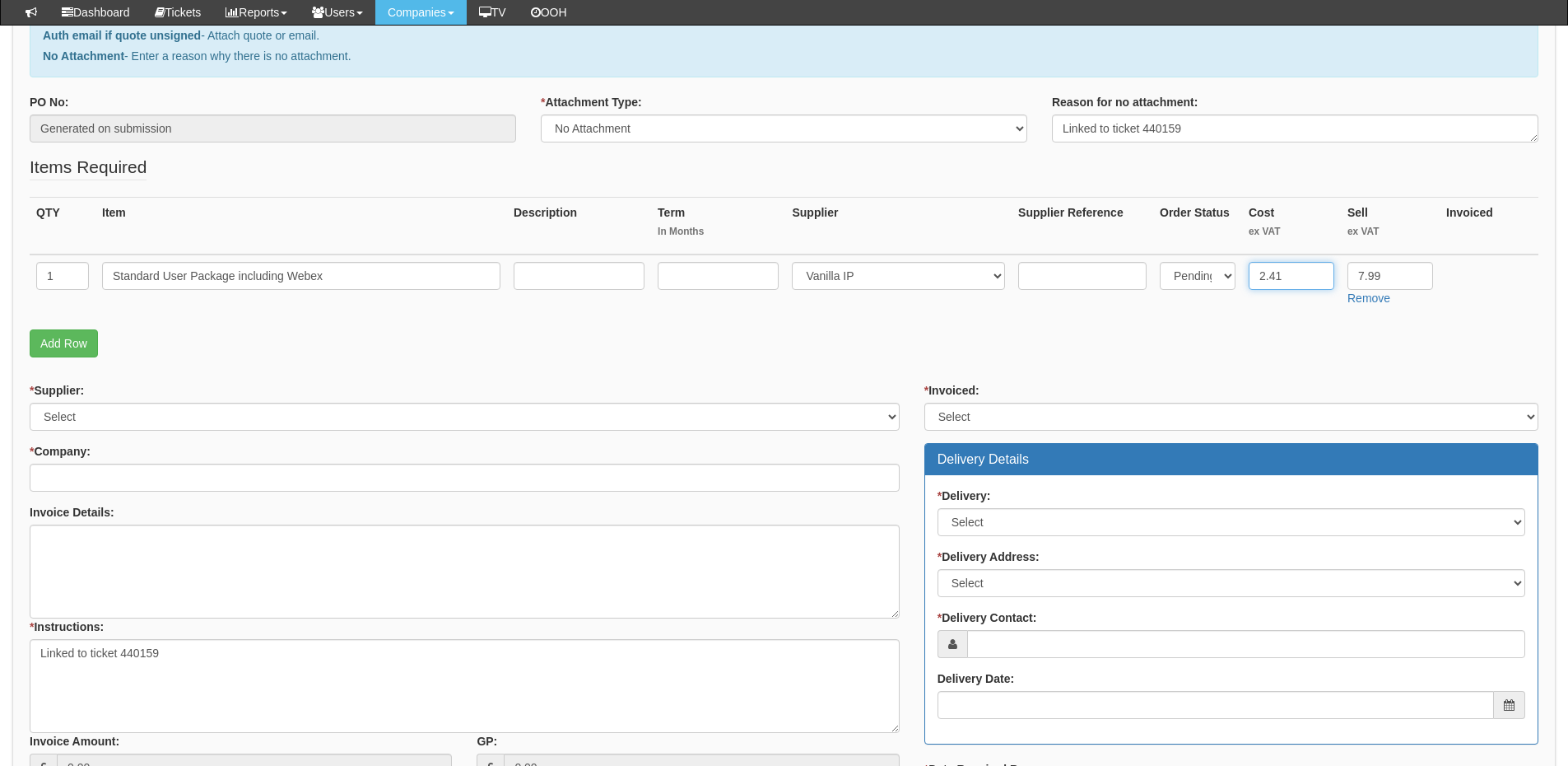
type input "2.41"
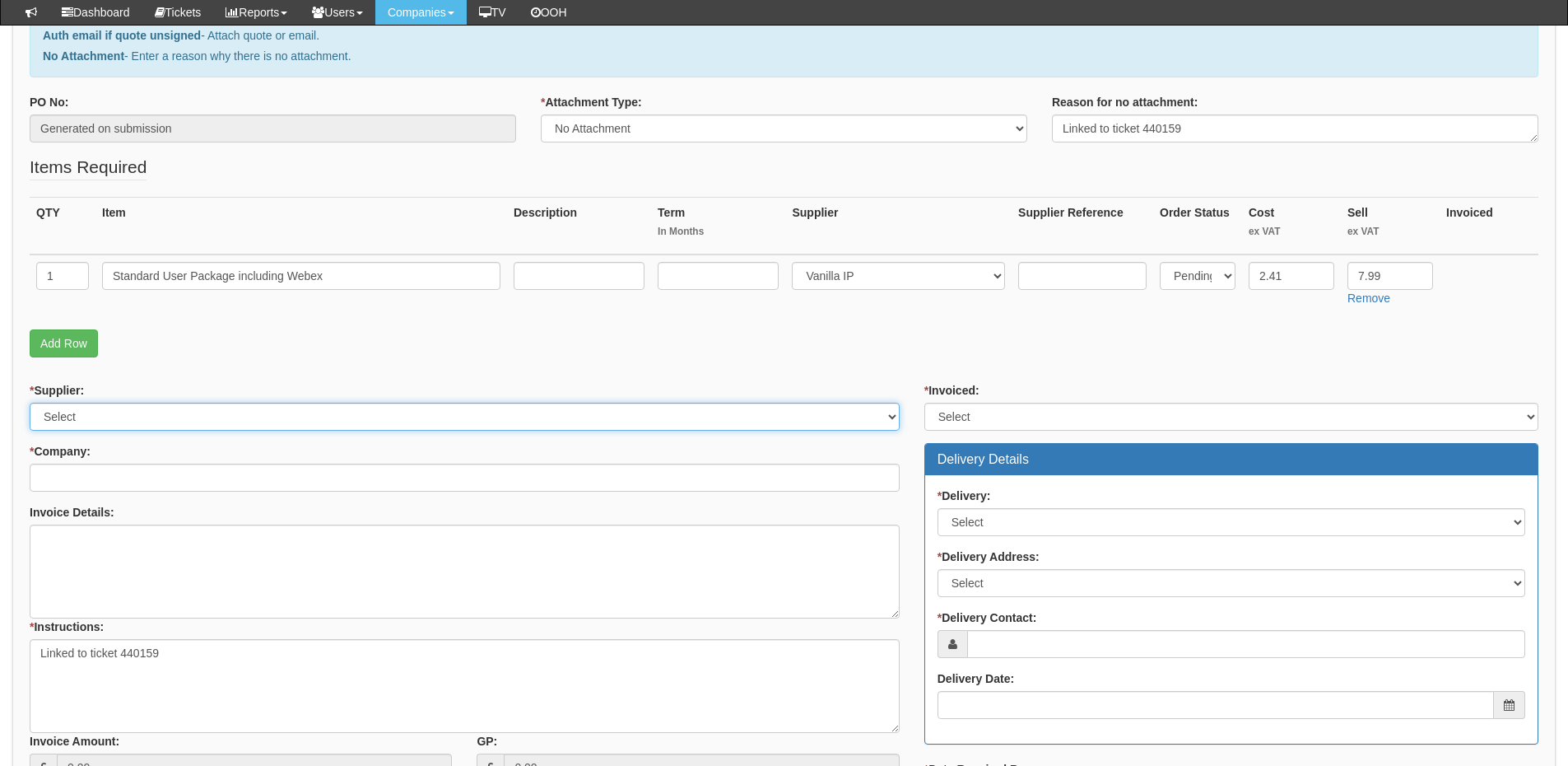
click at [225, 424] on select "Select 123 REG.co.uk 1Password 3 4Gon AA Jones Electric Ltd Abzorb Access Group…" at bounding box center [464, 416] width 870 height 28
select select "72"
click at [30, 402] on select "Select 123 REG.co.uk 1Password 3 4Gon AA Jones Electric Ltd Abzorb Access Group…" at bounding box center [464, 416] width 870 height 28
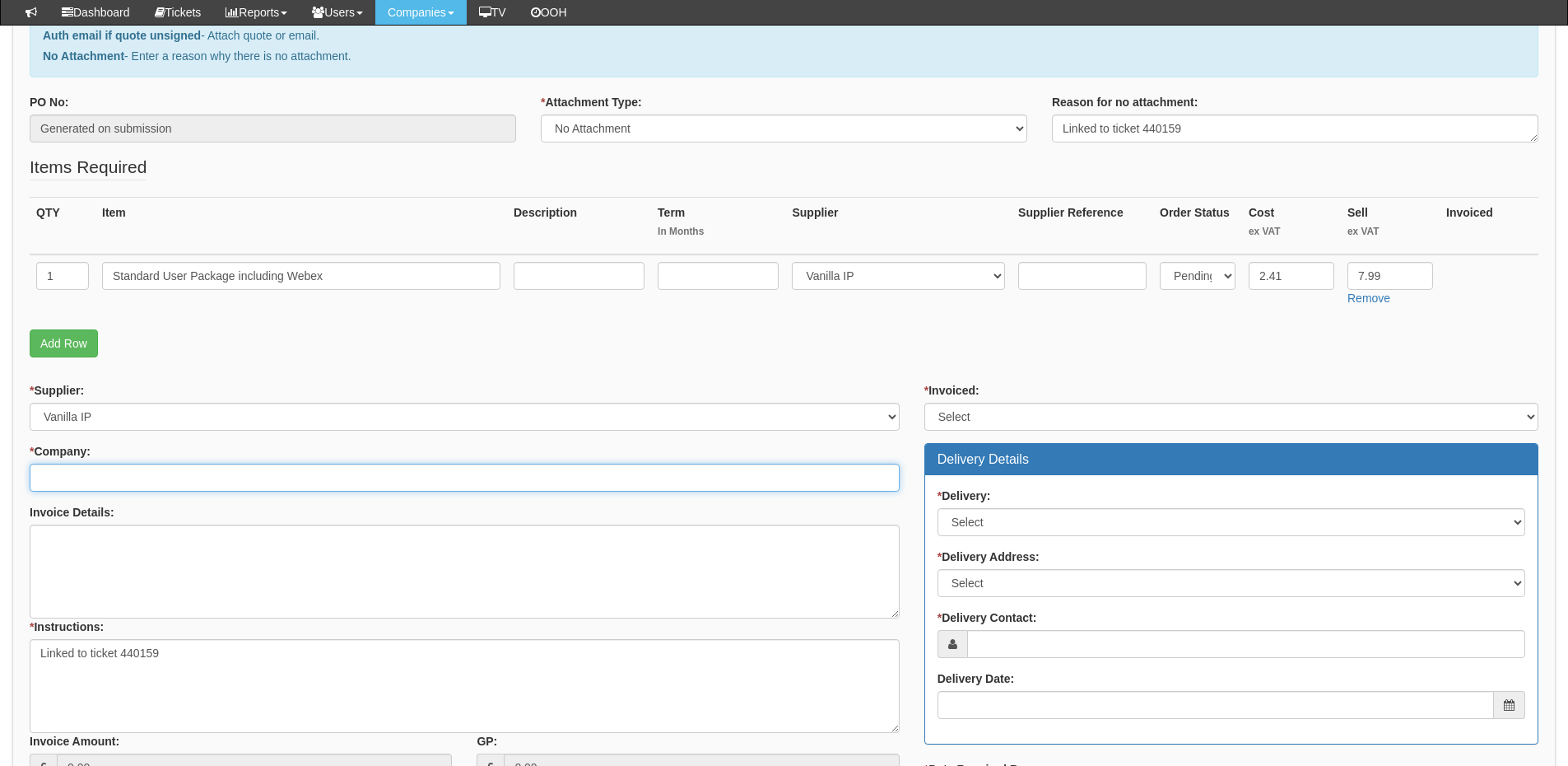
click at [197, 466] on input "* Company:" at bounding box center [464, 477] width 870 height 28
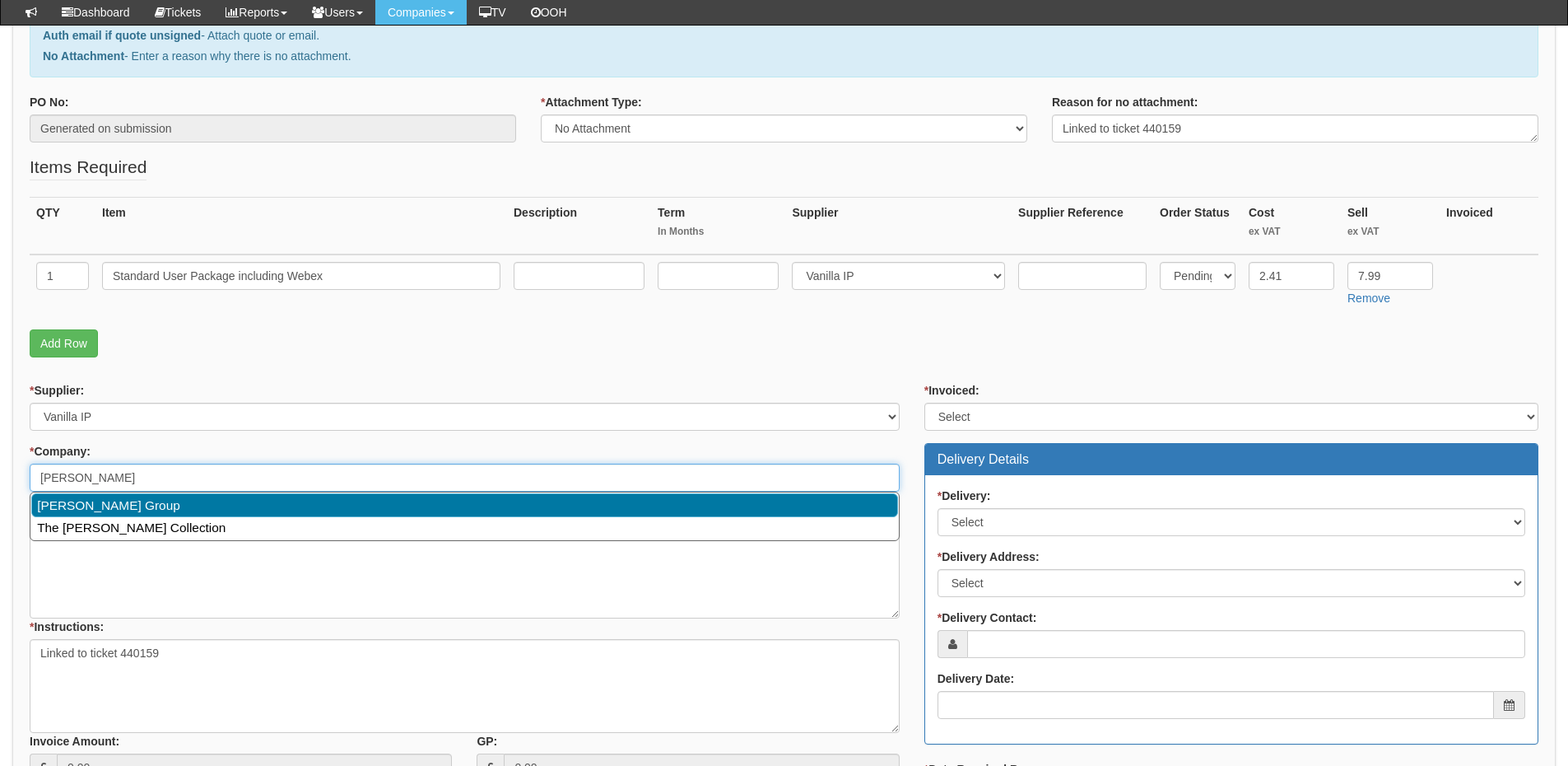
click at [174, 506] on link "[PERSON_NAME] Group" at bounding box center [464, 505] width 867 height 23
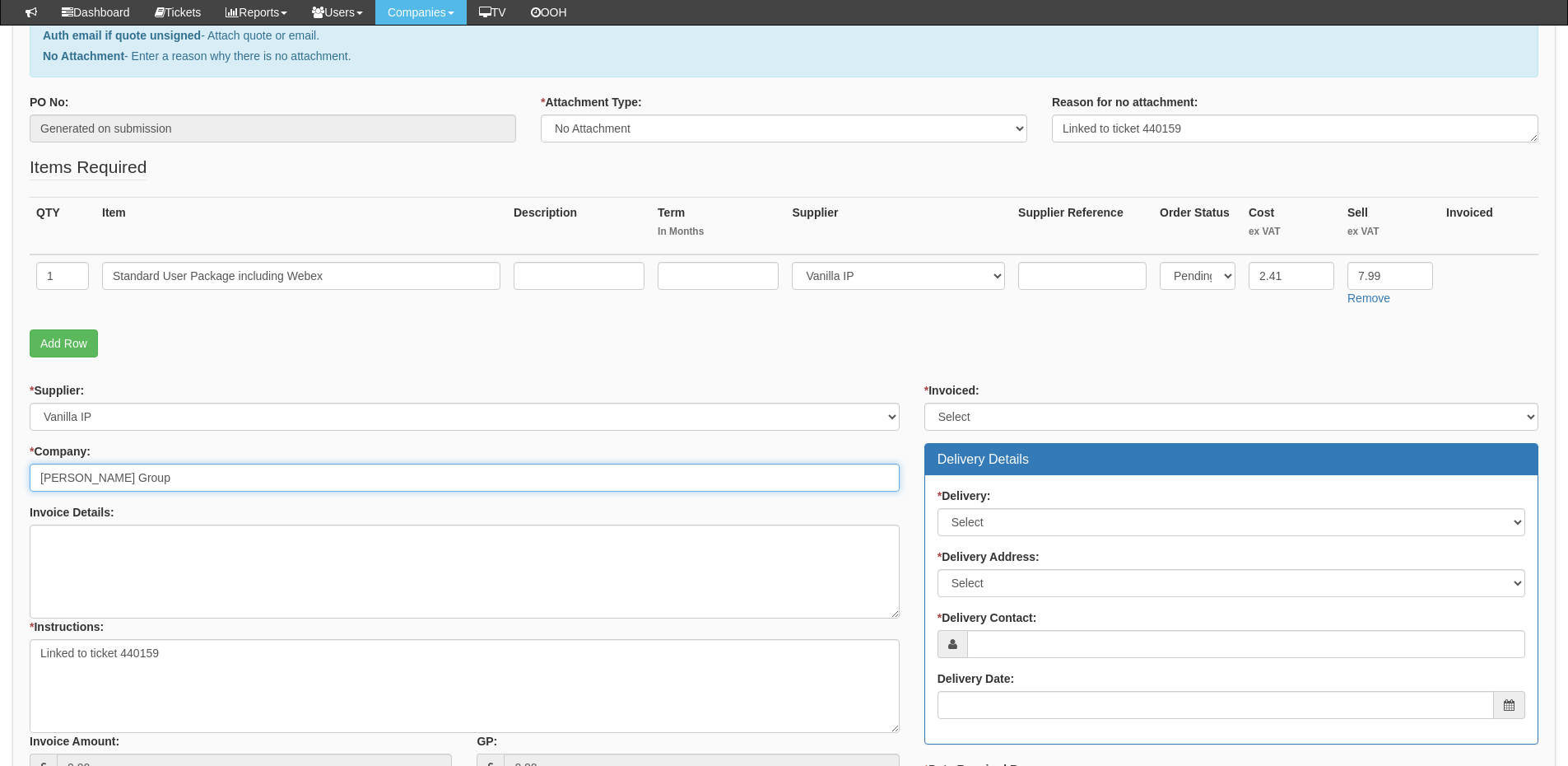
type input "[PERSON_NAME] Group"
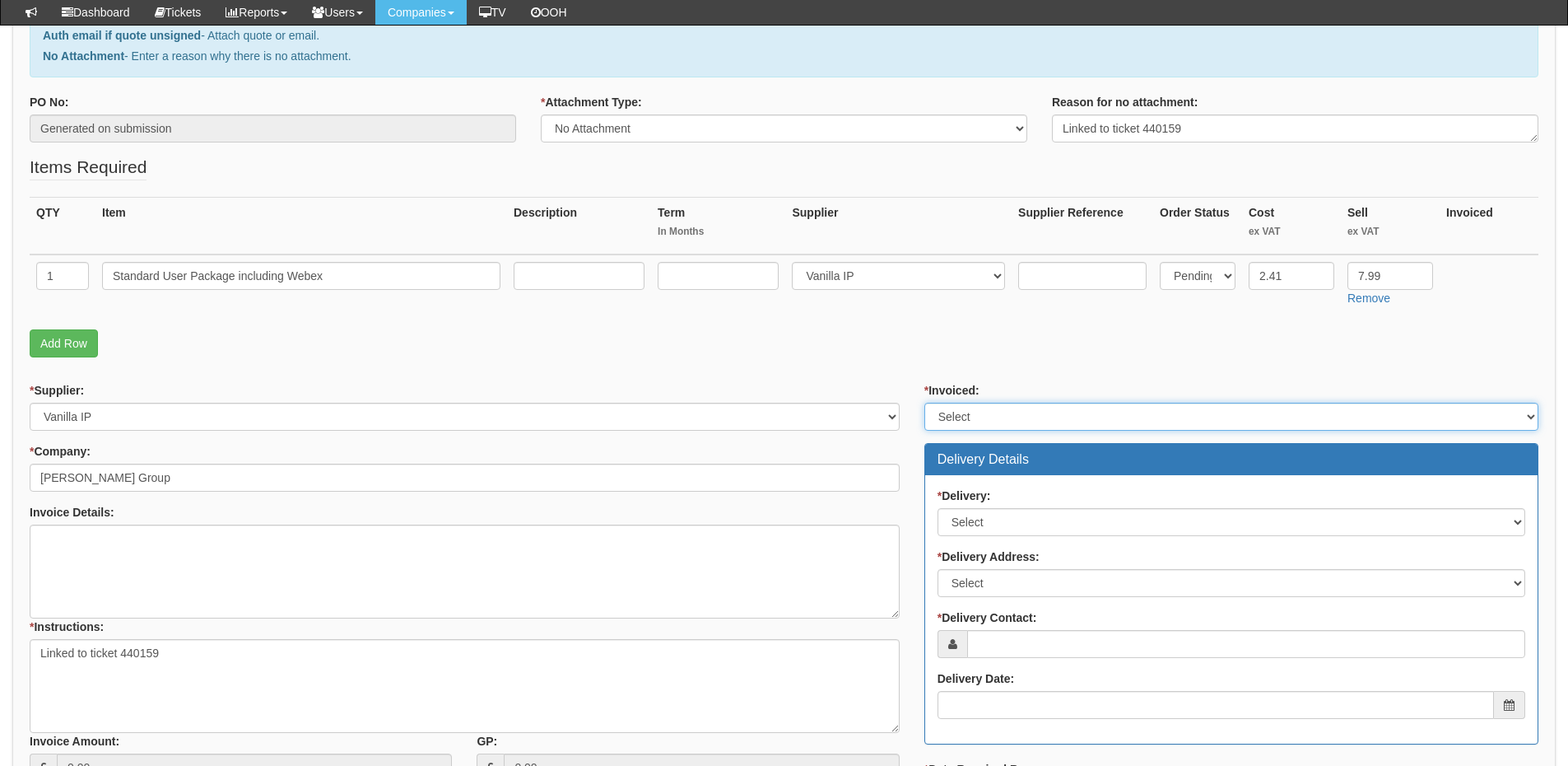
click at [961, 417] on select "Select Yes No N/A STB (part of order)" at bounding box center [1231, 416] width 614 height 28
select select "2"
click at [924, 402] on select "Select Yes No N/A STB (part of order)" at bounding box center [1231, 416] width 614 height 28
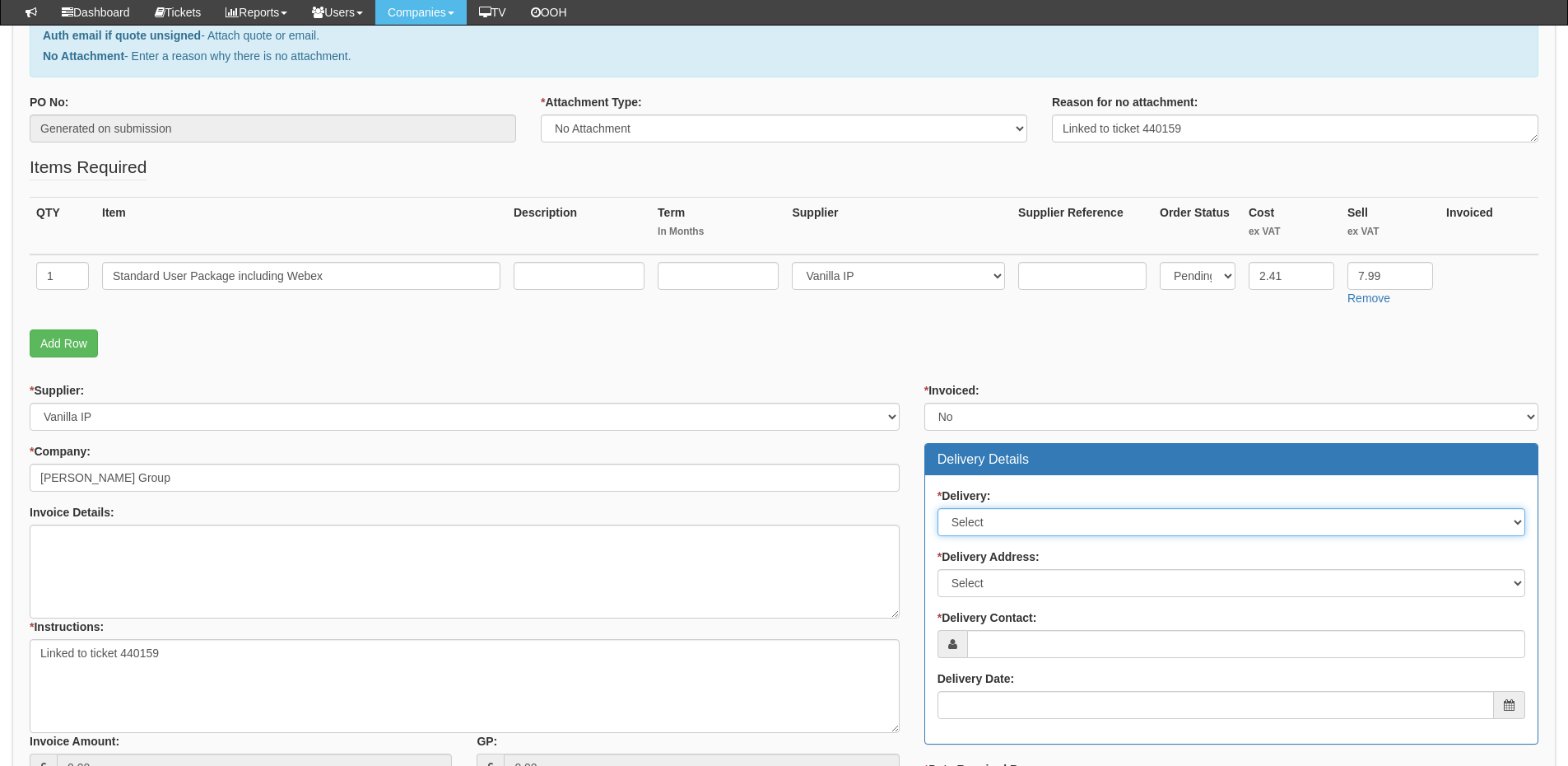
click at [991, 526] on select "Select No Not Applicable Yes" at bounding box center [1232, 521] width 588 height 28
select select "3"
click at [938, 508] on select "Select No Not Applicable Yes" at bounding box center [1232, 521] width 588 height 28
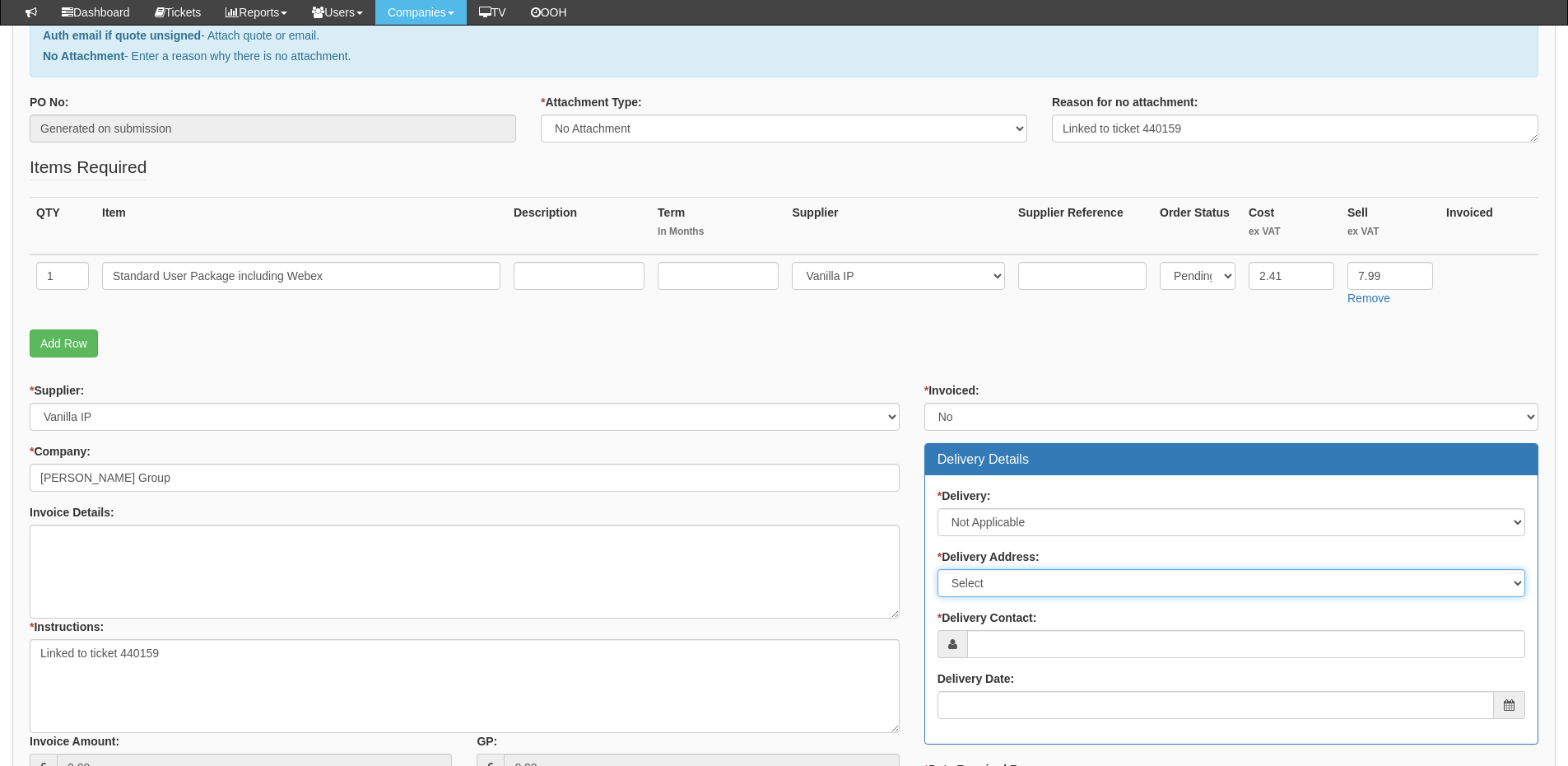
click at [993, 582] on select "Select Not Applicable Main Address - HU13 0LH Other" at bounding box center [1232, 583] width 588 height 28
select select "N/A"
click at [938, 569] on select "Select Not Applicable Main Address - HU13 0LH Other" at bounding box center [1232, 583] width 588 height 28
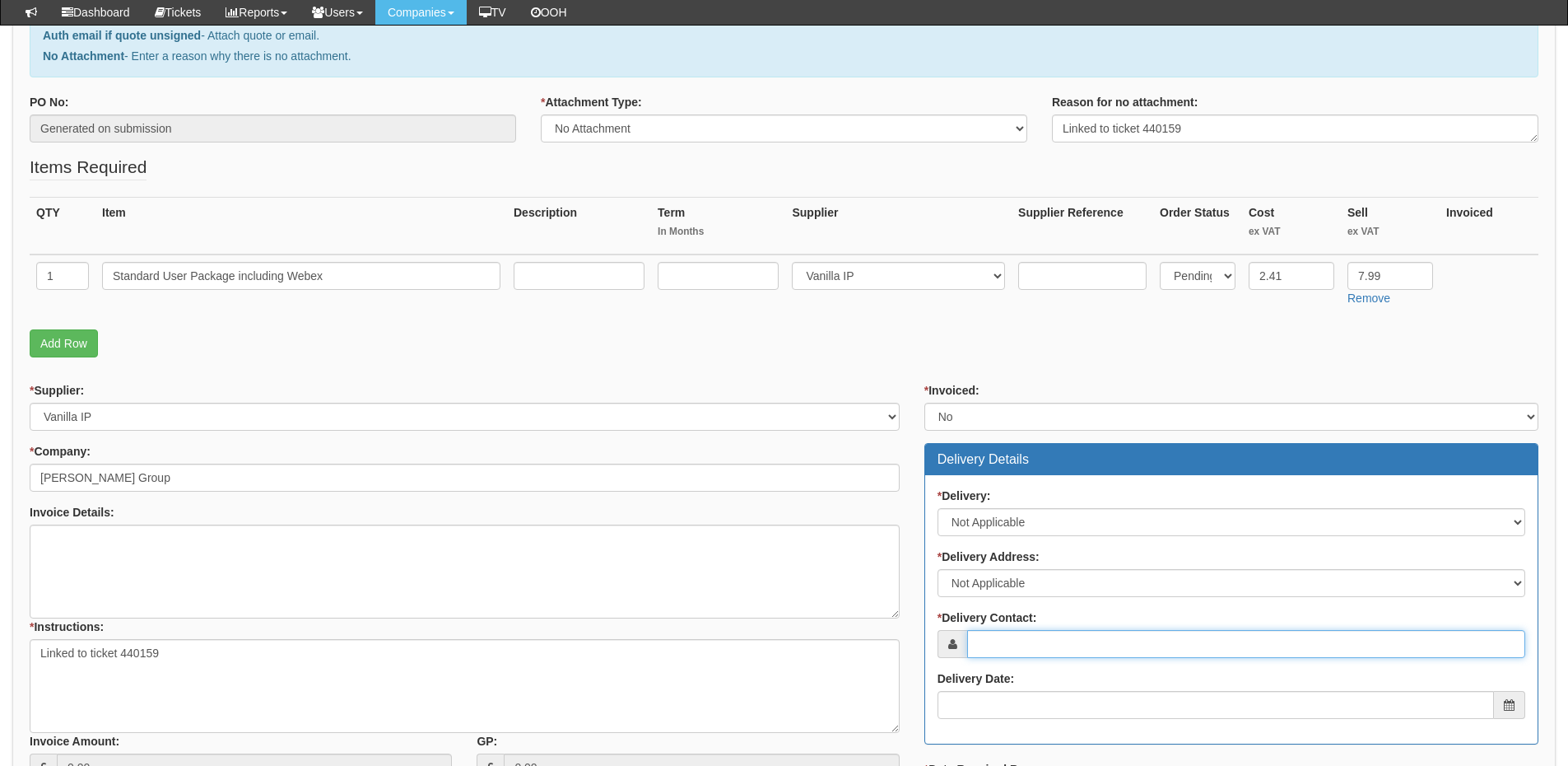
click at [1003, 643] on input "* Delivery Contact:" at bounding box center [1246, 643] width 558 height 28
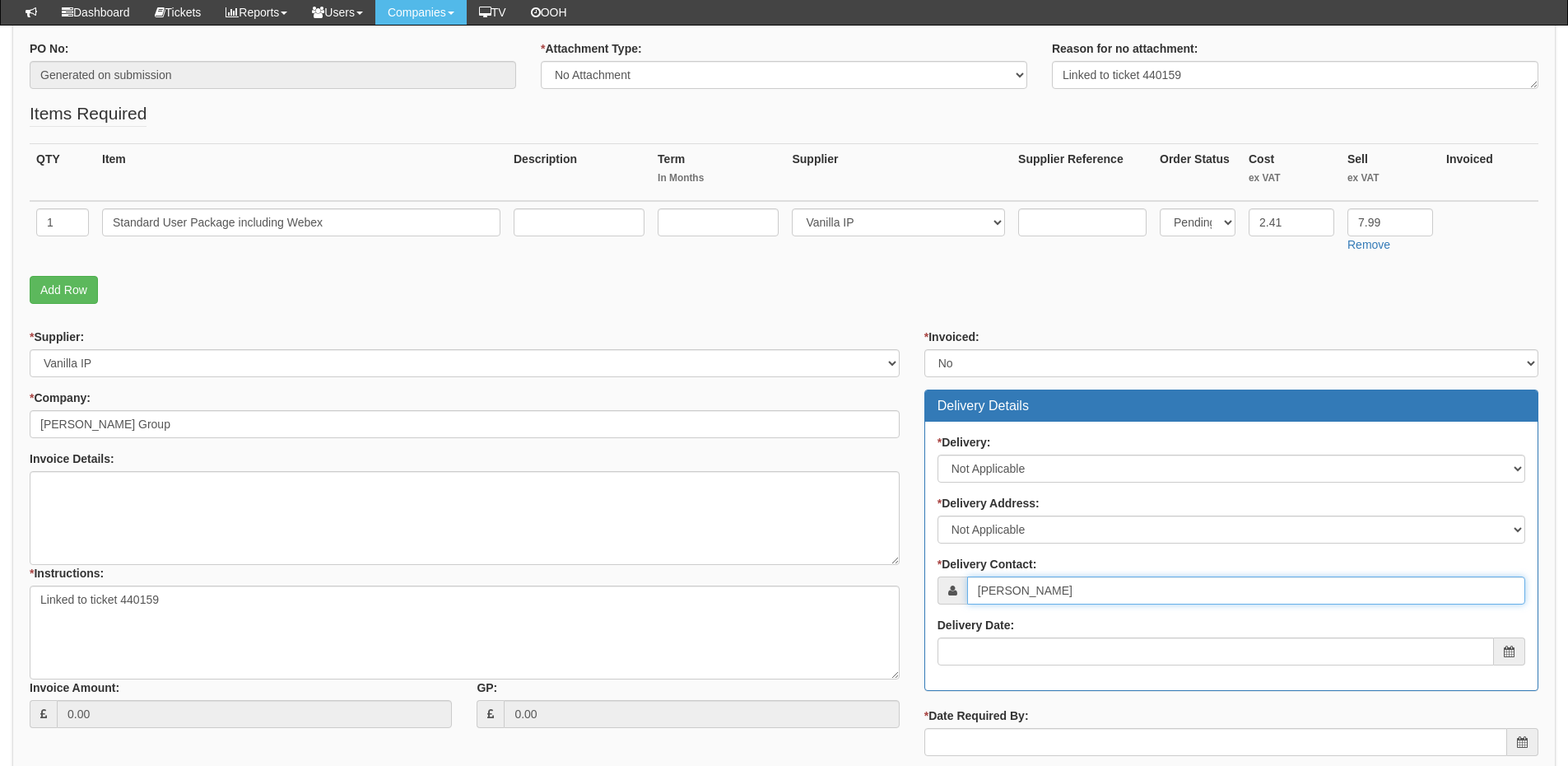
scroll to position [329, 0]
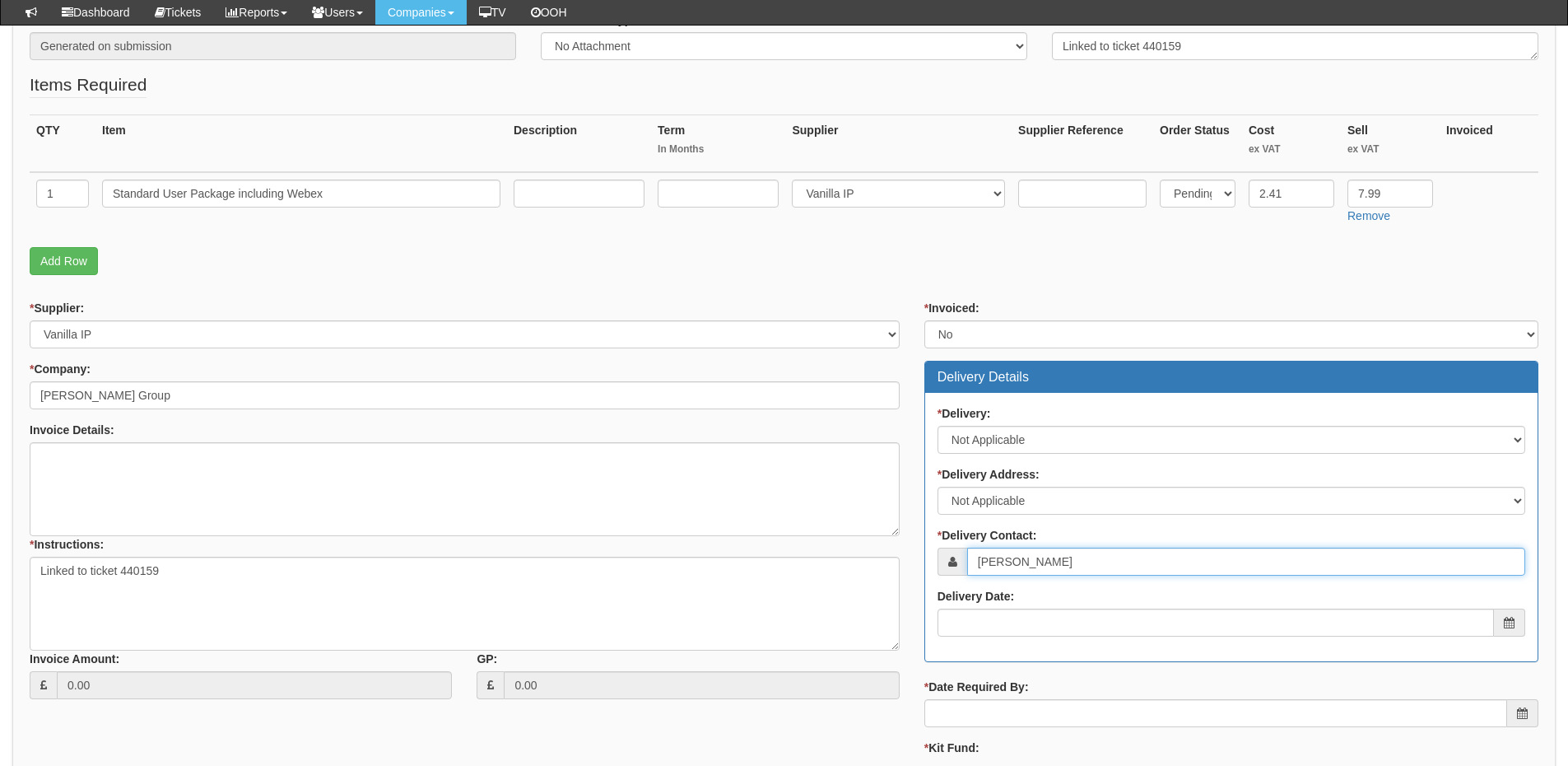
type input "[PERSON_NAME]"
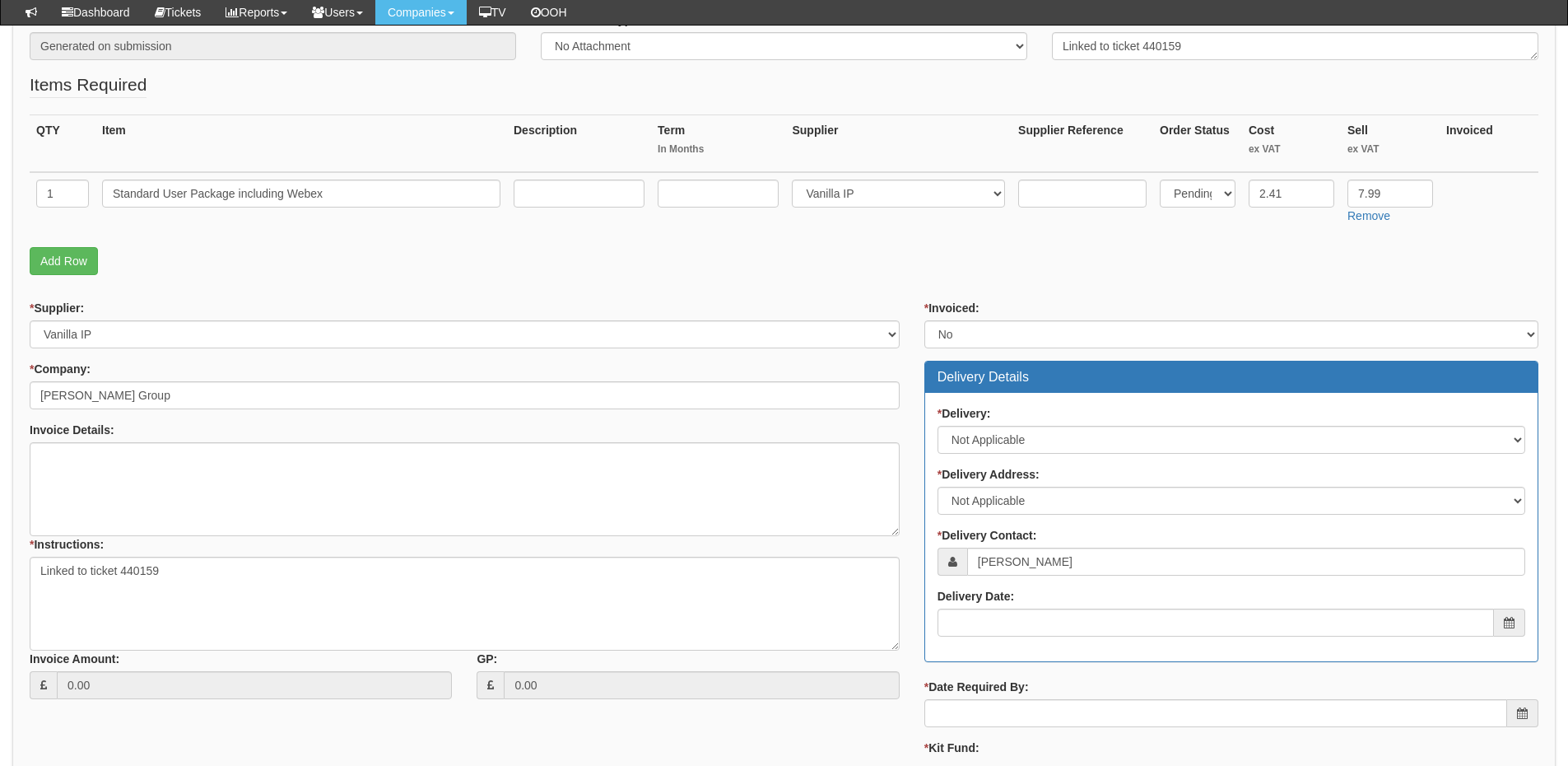
click at [1012, 606] on div "Delivery Date:" at bounding box center [1232, 613] width 588 height 49
click at [1023, 632] on input "Delivery Date:" at bounding box center [1215, 623] width 556 height 28
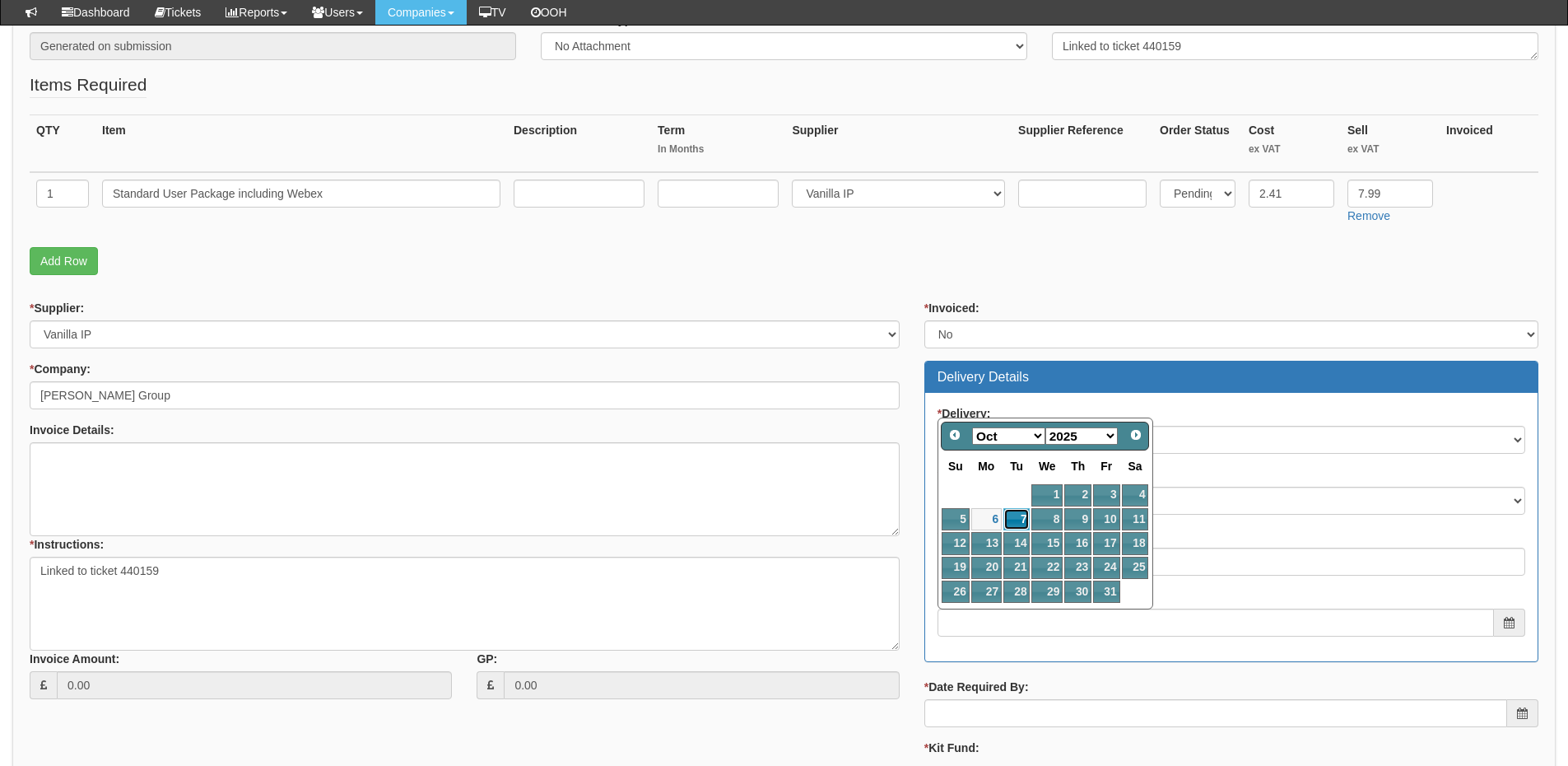
drag, startPoint x: 1027, startPoint y: 519, endPoint x: 1033, endPoint y: 544, distance: 25.7
click at [1027, 519] on link "7" at bounding box center [1016, 519] width 26 height 23
type input "2025-10-07"
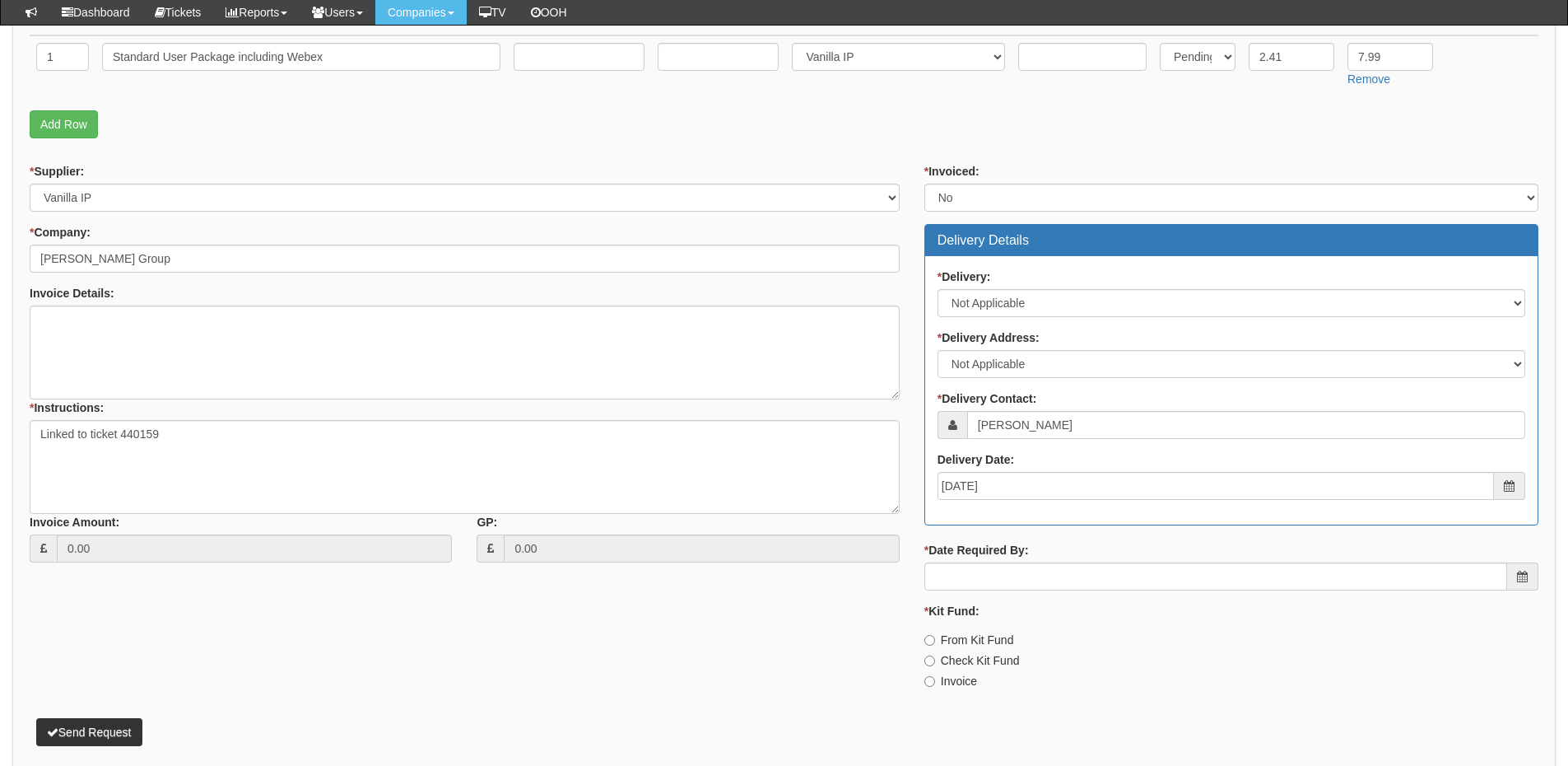
scroll to position [494, 0]
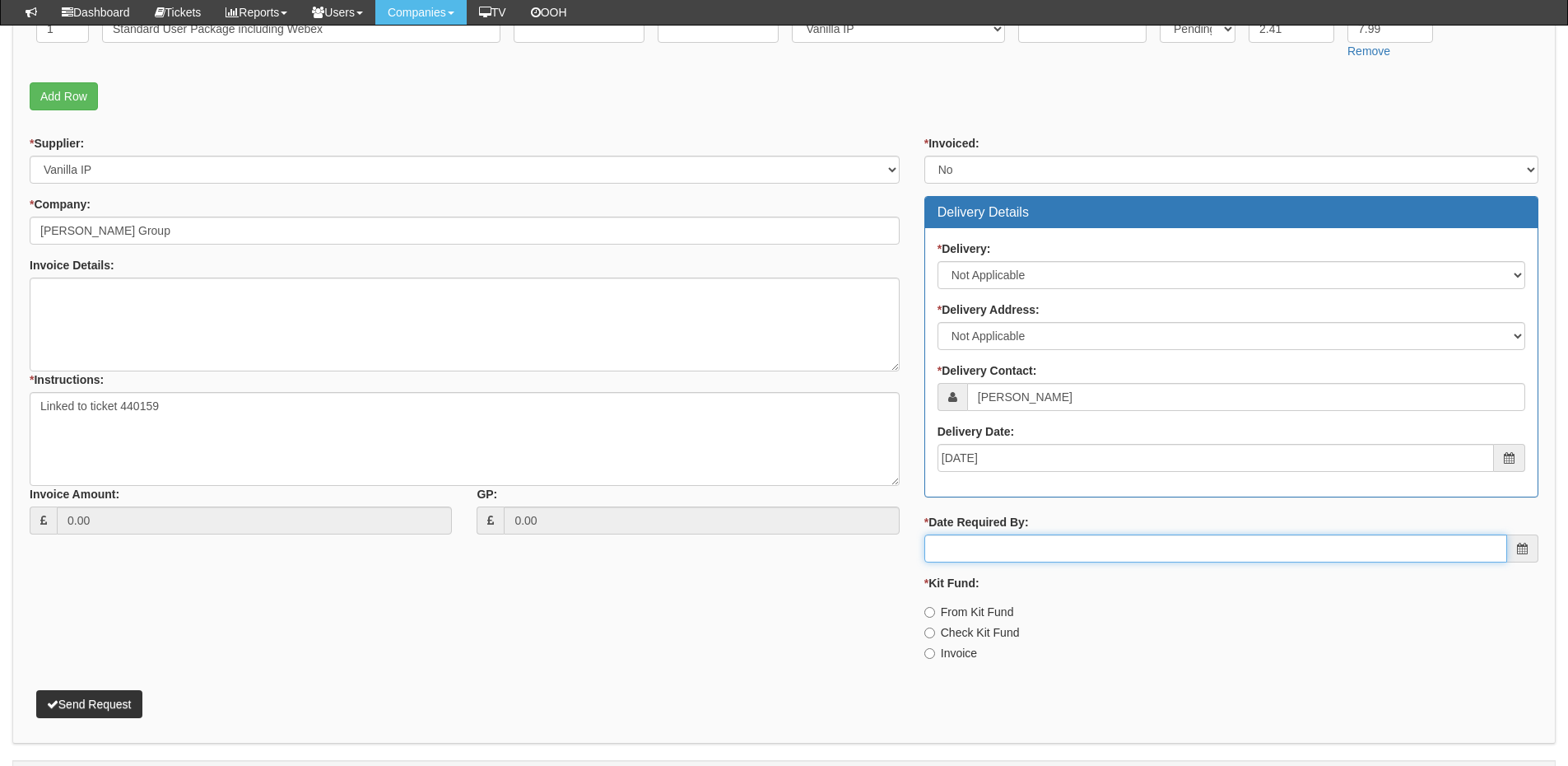
click at [1020, 559] on input "* Date Required By:" at bounding box center [1215, 549] width 582 height 28
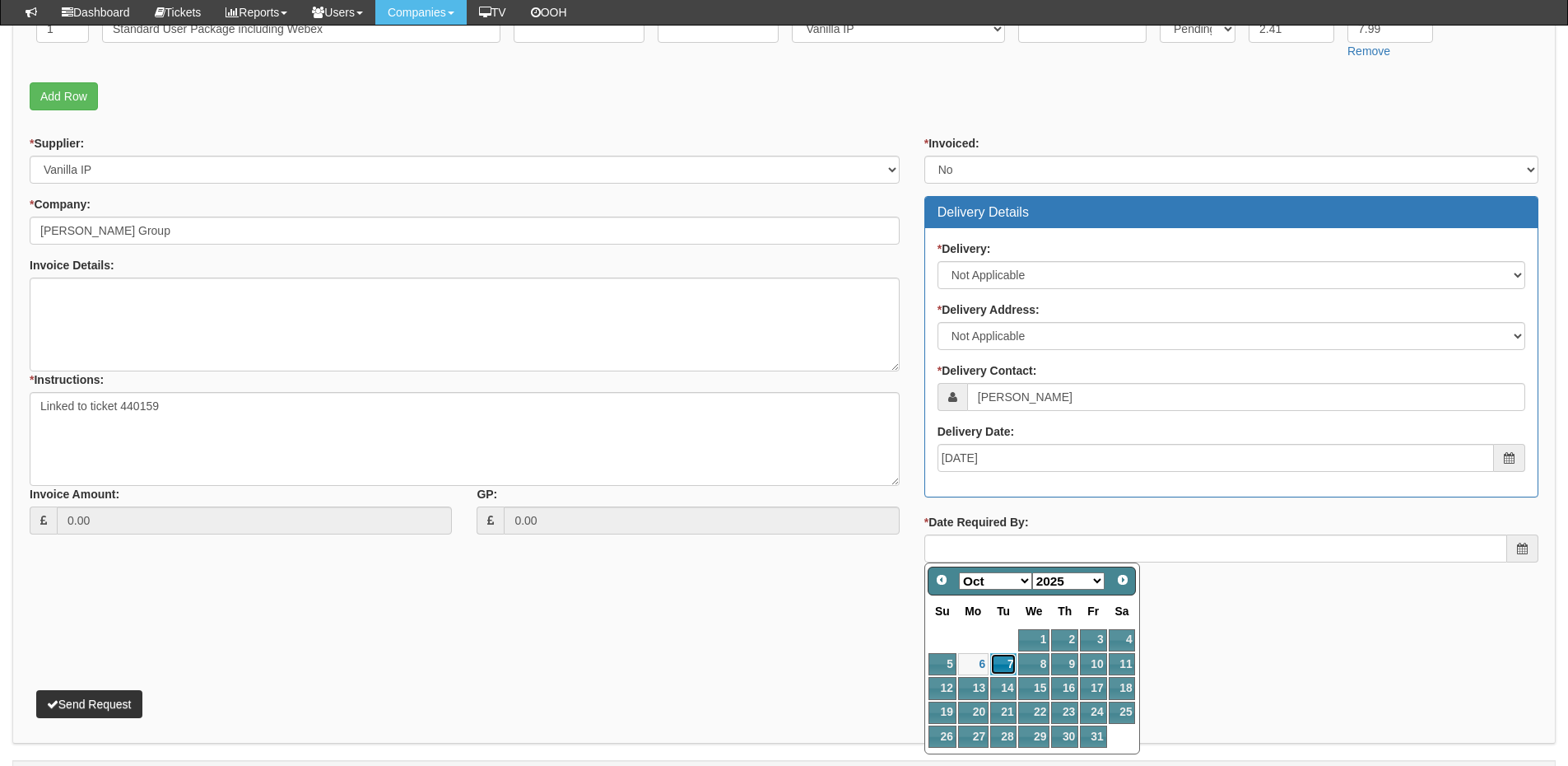
click at [1000, 661] on link "7" at bounding box center [1003, 664] width 26 height 23
type input "2025-10-07"
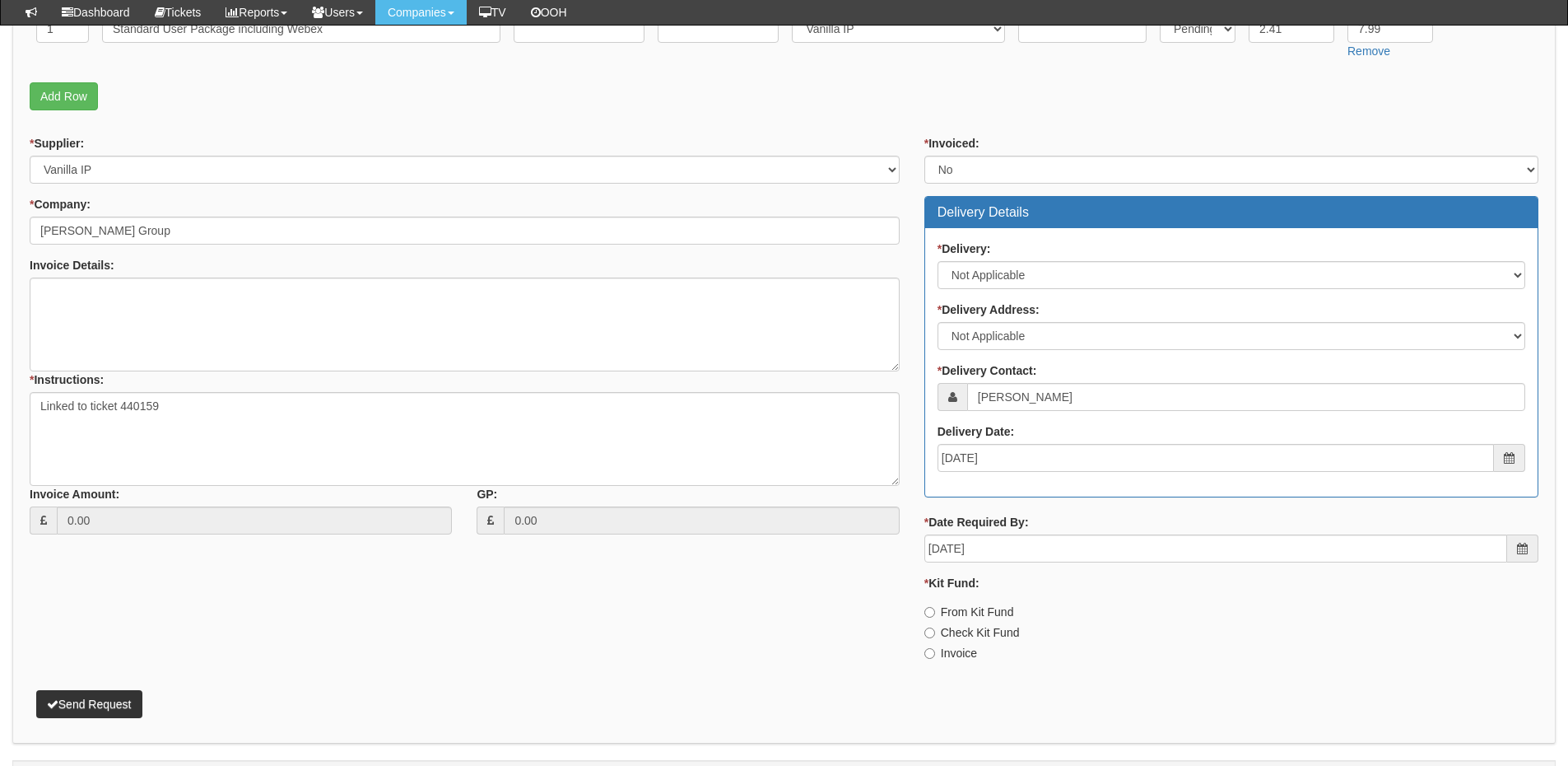
click at [954, 652] on label "Invoice" at bounding box center [950, 653] width 52 height 16
click at [935, 652] on input "Invoice" at bounding box center [930, 654] width 11 height 11
radio input "true"
click at [124, 706] on button "Send Request" at bounding box center [89, 704] width 106 height 28
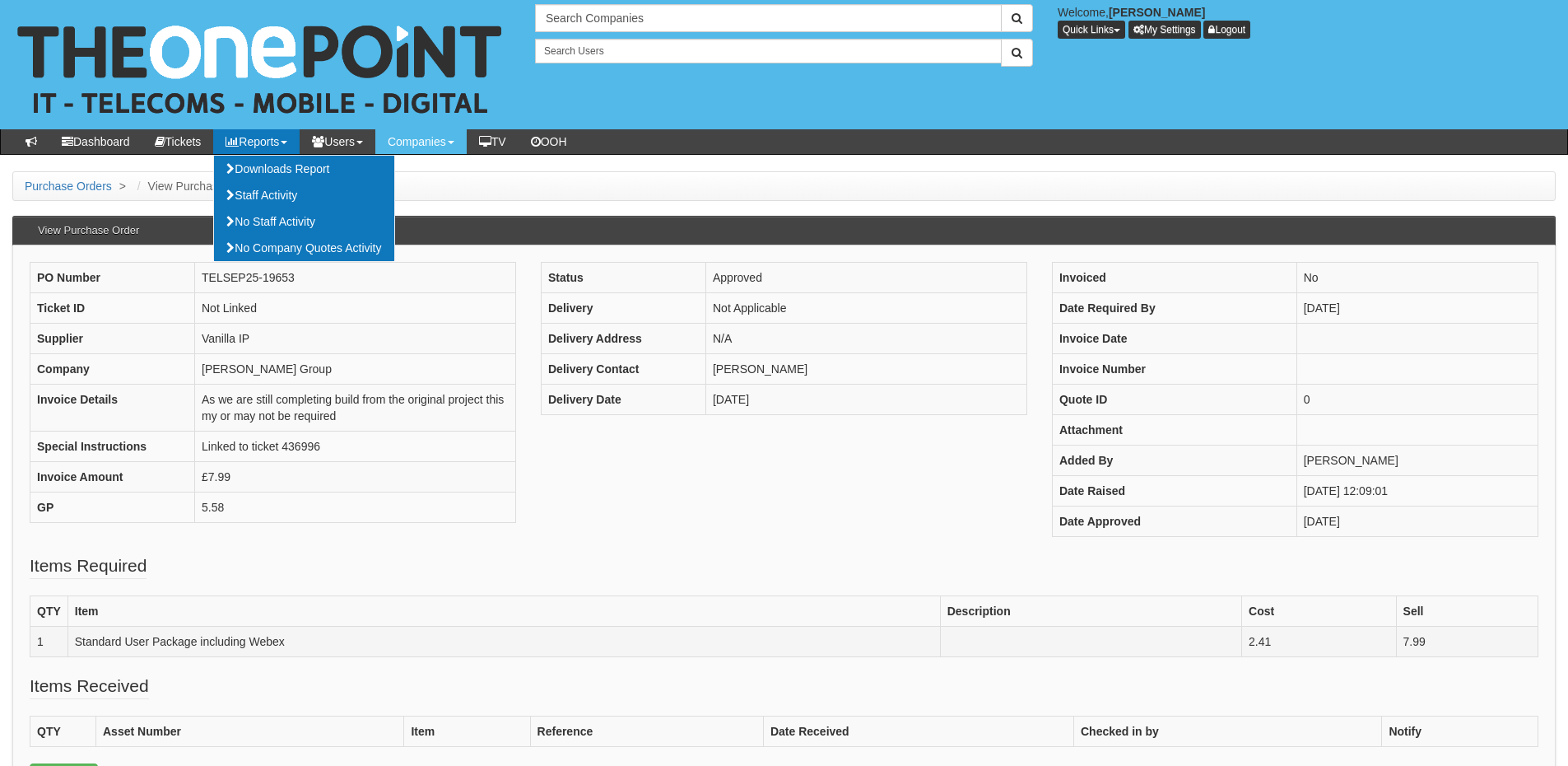
scroll to position [82, 0]
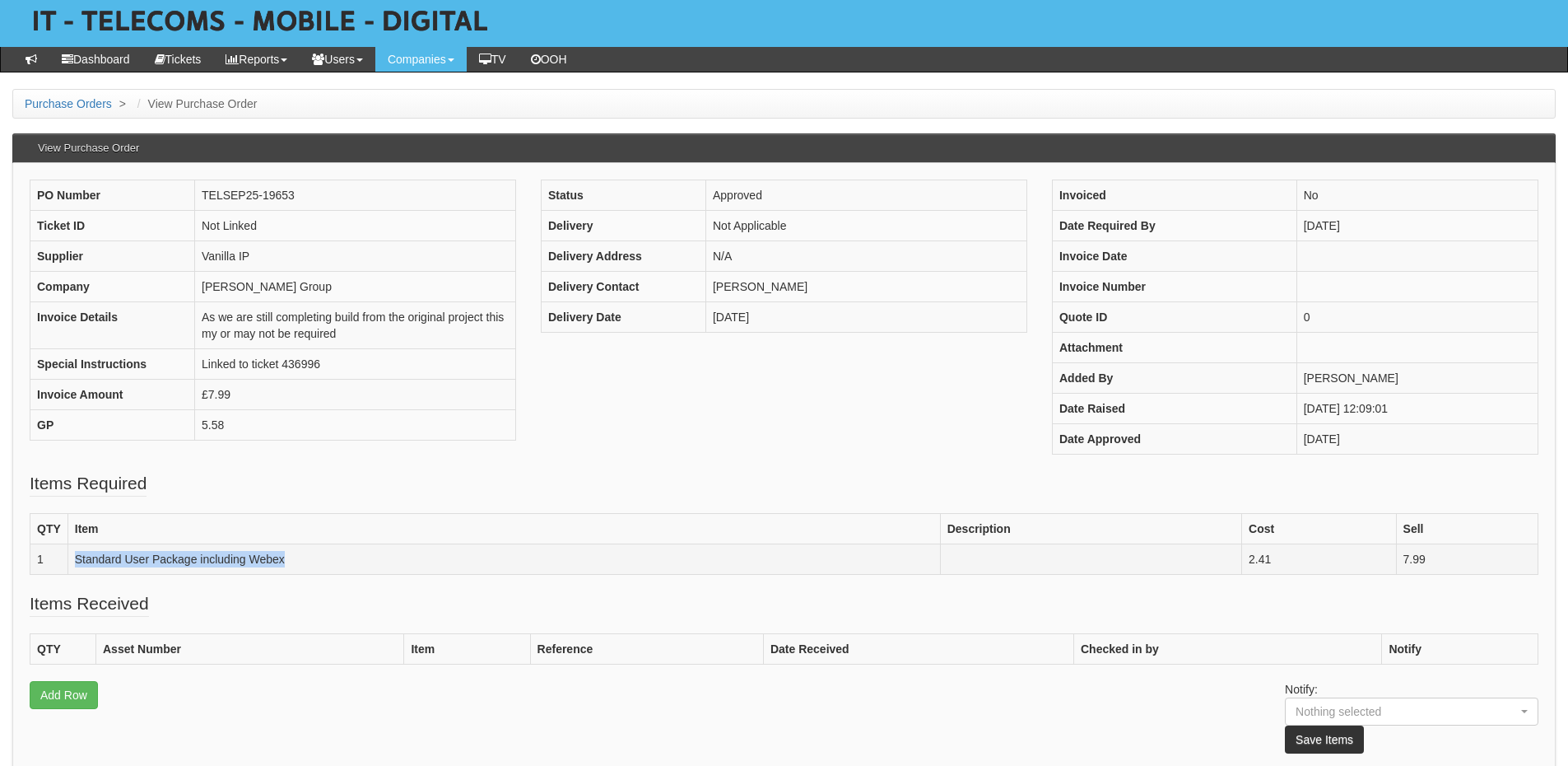
drag, startPoint x: 299, startPoint y: 563, endPoint x: 73, endPoint y: 563, distance: 226.0
click at [73, 563] on td "Standard User Package including Webex" at bounding box center [504, 559] width 873 height 31
copy td "Standard User Package including Webex"
drag, startPoint x: 1302, startPoint y: 555, endPoint x: 1228, endPoint y: 563, distance: 74.4
click at [1228, 563] on tr "1 Standard User Package including Webex 2.41 7.99" at bounding box center [784, 559] width 1508 height 31
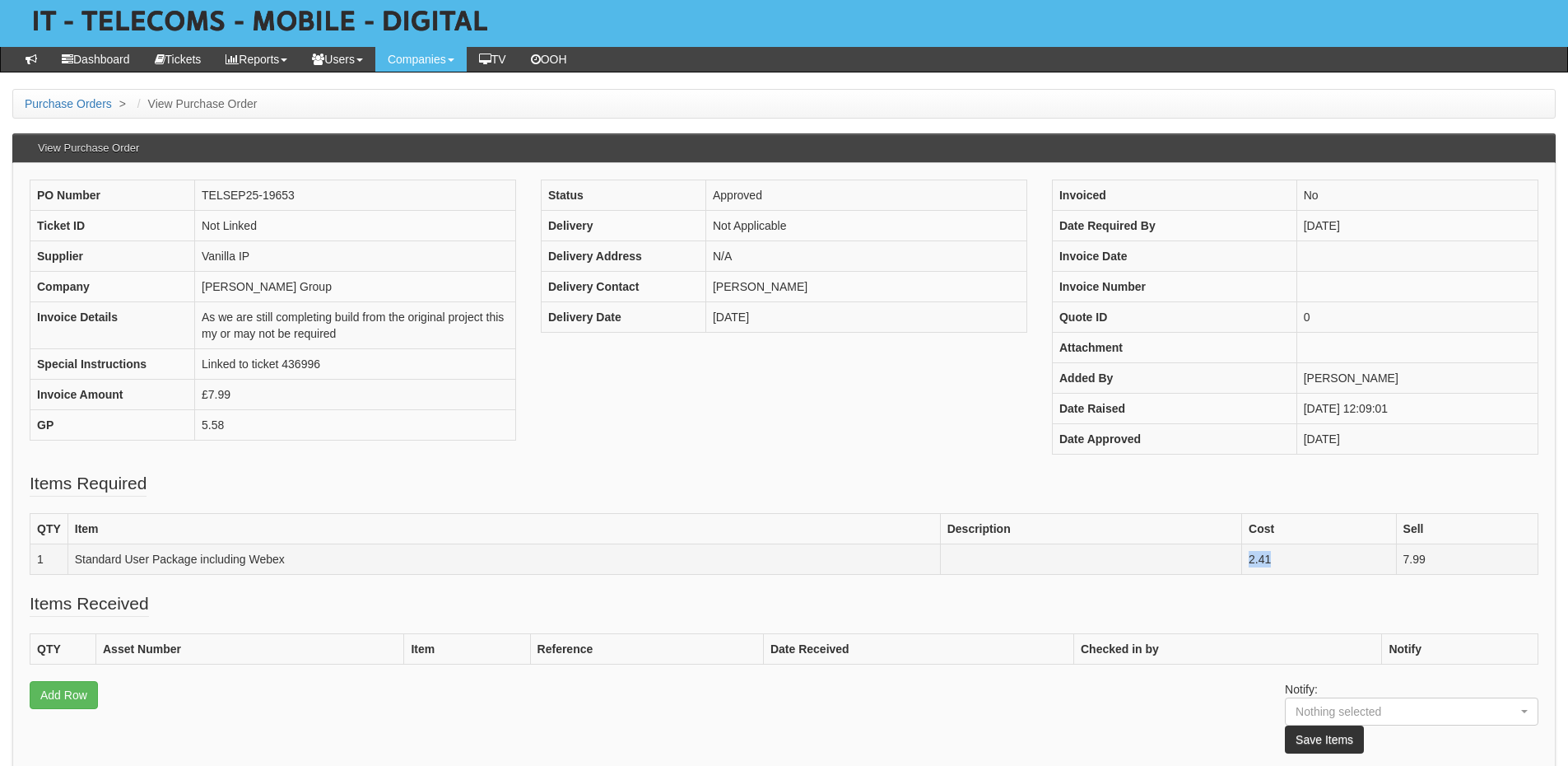
copy tr "2.41"
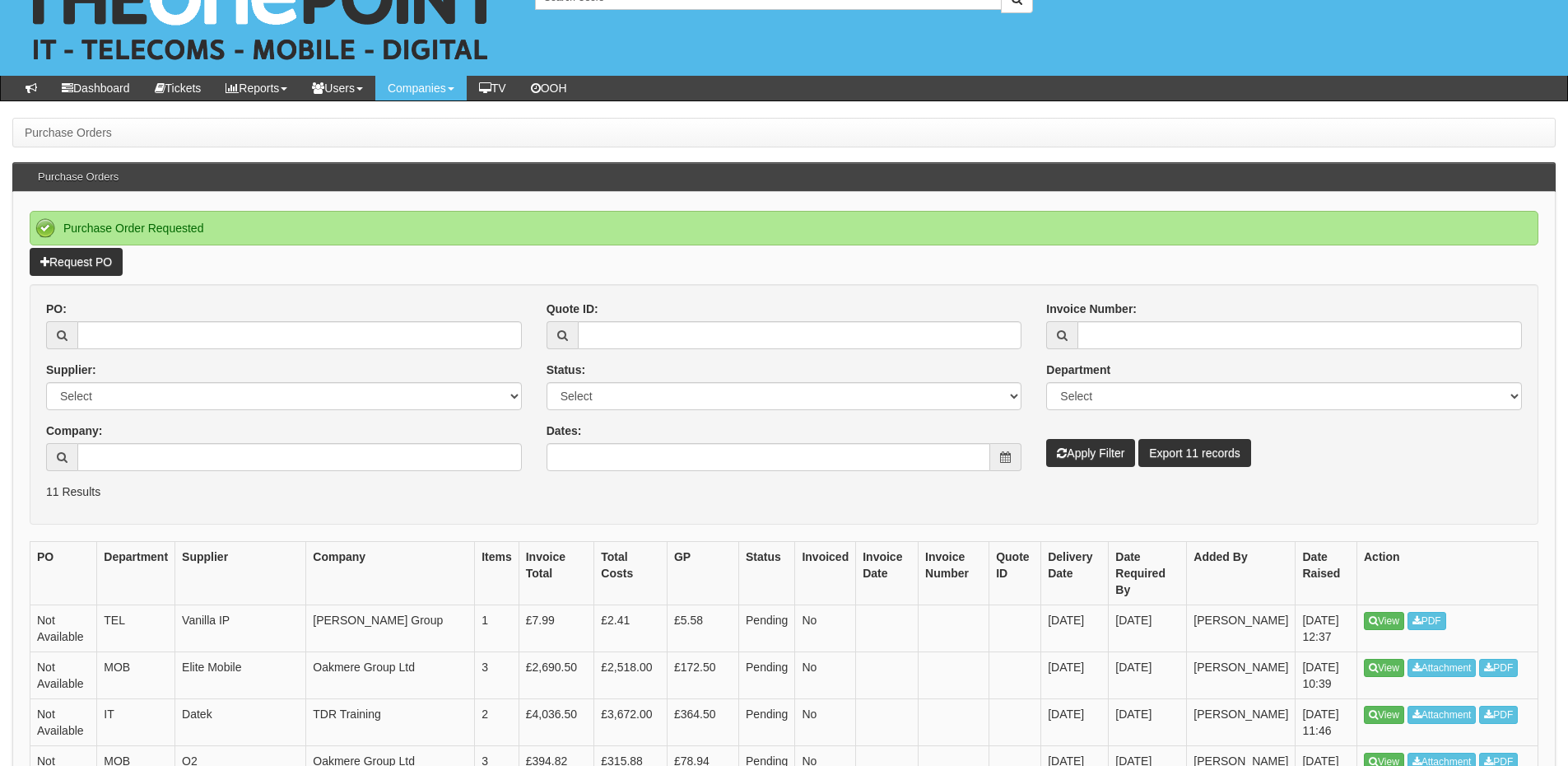
scroll to position [82, 0]
